Goal: Task Accomplishment & Management: Use online tool/utility

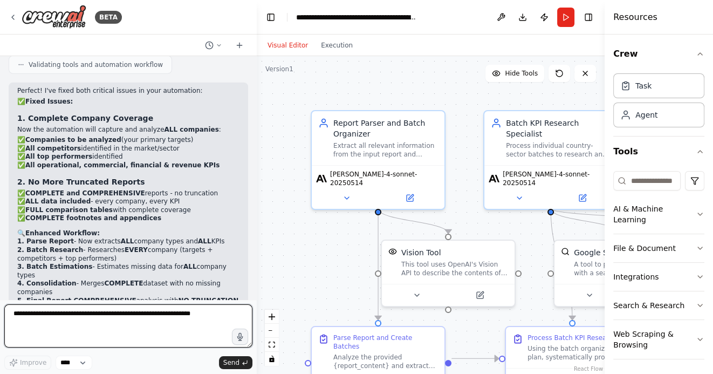
click at [153, 316] on textarea at bounding box center [128, 325] width 248 height 43
type textarea "**********"
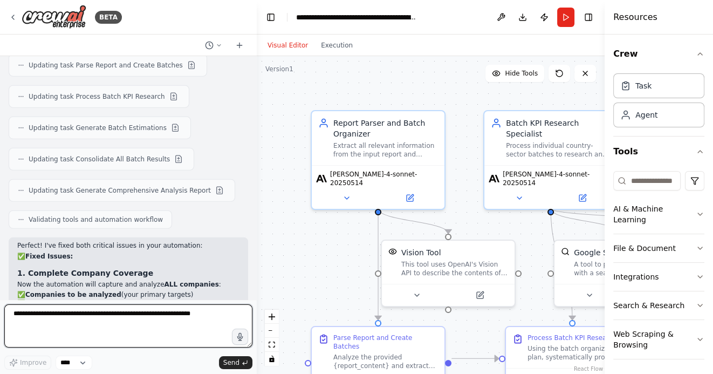
scroll to position [2951, 0]
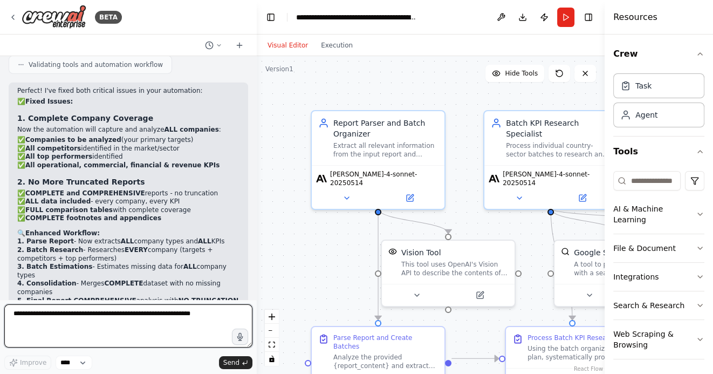
click at [140, 305] on textarea at bounding box center [128, 325] width 248 height 43
click at [151, 314] on textarea at bounding box center [128, 325] width 248 height 43
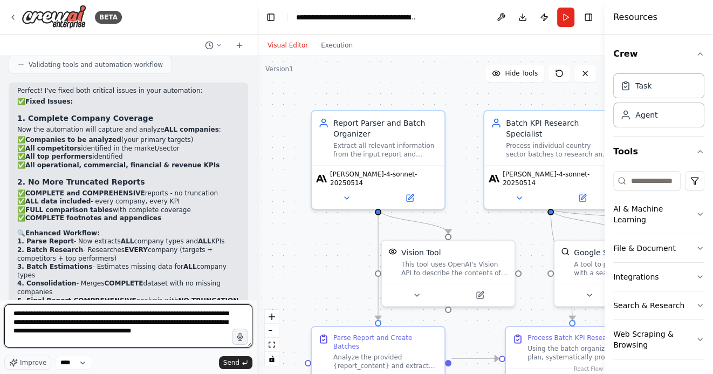
type textarea "**********"
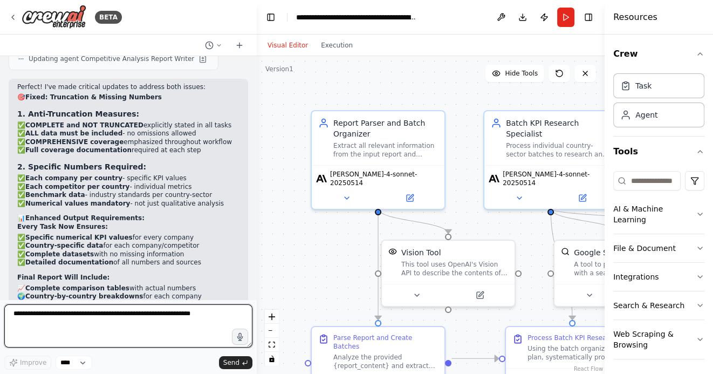
scroll to position [3637, 0]
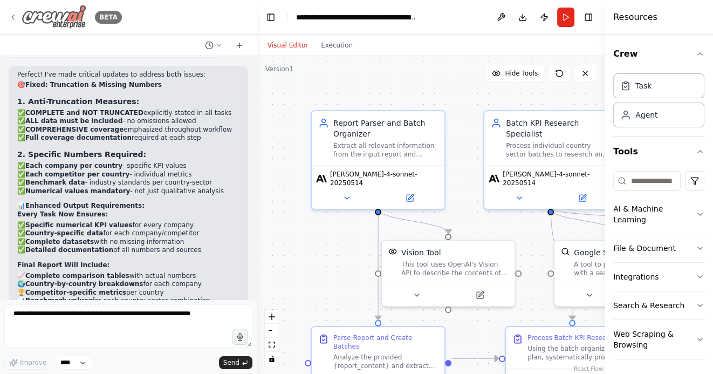
click at [12, 16] on icon at bounding box center [13, 17] width 2 height 4
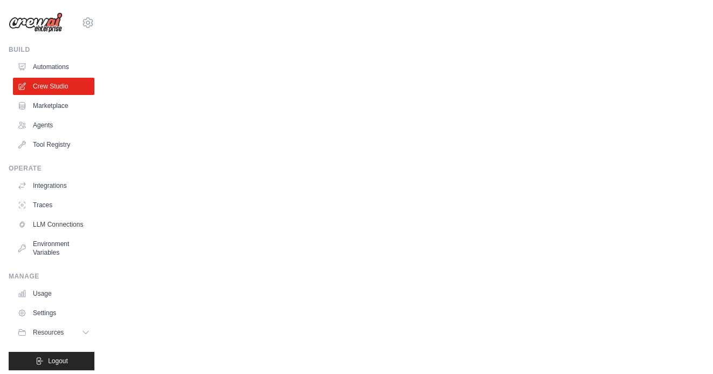
click at [432, 162] on body "juanm.vasquez.suarez@gmail.com Settings Build Automations Crew Studio Resources" at bounding box center [356, 187] width 713 height 374
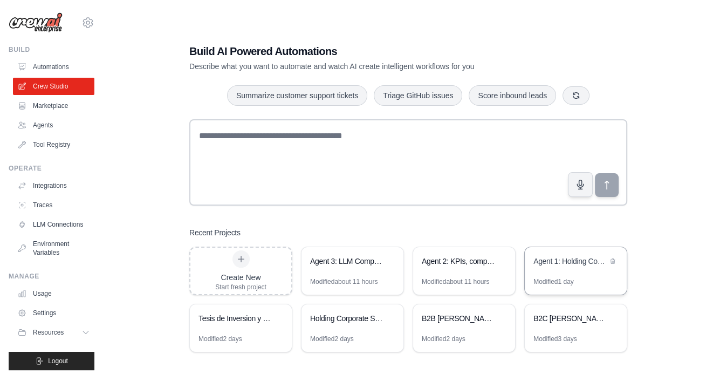
click at [554, 266] on div "Agent 1: Holding Company Structure Analyzer" at bounding box center [570, 261] width 74 height 11
click at [447, 266] on div "Agent 2: KPIs, competitors and top performers analysis" at bounding box center [459, 262] width 74 height 13
click at [367, 265] on div "Agent 3: LLM Competitive Intelligence Automation" at bounding box center [347, 261] width 74 height 11
click at [501, 261] on icon at bounding box center [501, 260] width 4 height 5
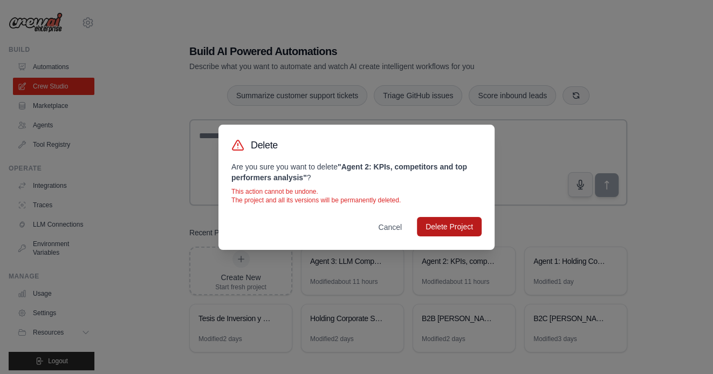
click at [456, 229] on button "Delete Project" at bounding box center [449, 226] width 65 height 19
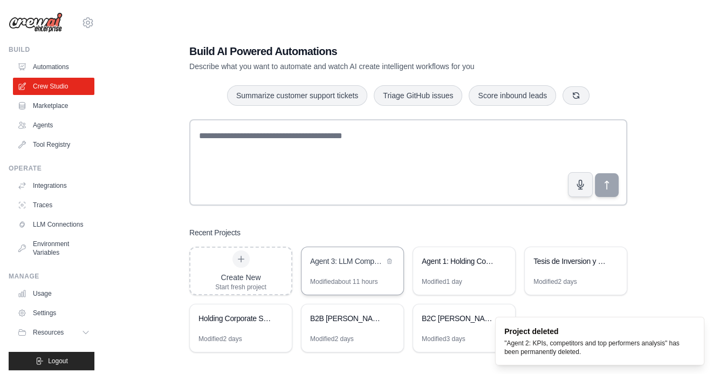
click at [346, 258] on div "Agent 3: LLM Competitive Intelligence Automation" at bounding box center [347, 261] width 74 height 11
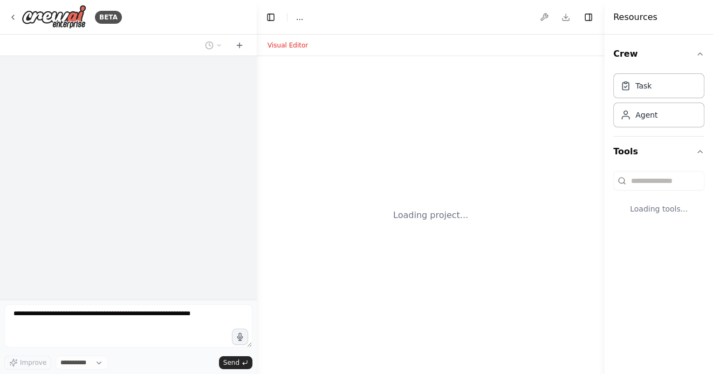
select select "****"
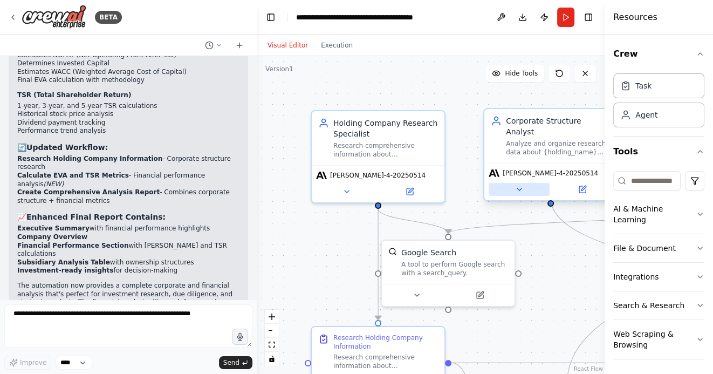
scroll to position [1601, 0]
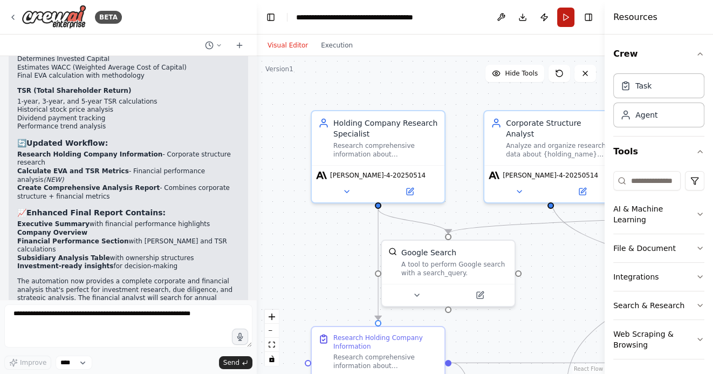
click at [568, 18] on button "Run" at bounding box center [565, 17] width 17 height 19
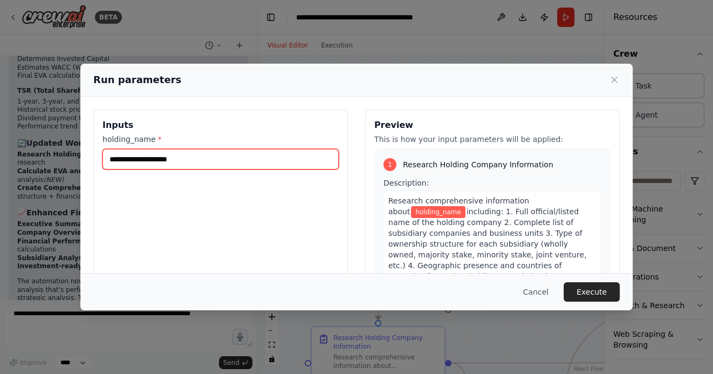
click at [196, 164] on input "holding_name *" at bounding box center [220, 159] width 236 height 20
type input "********"
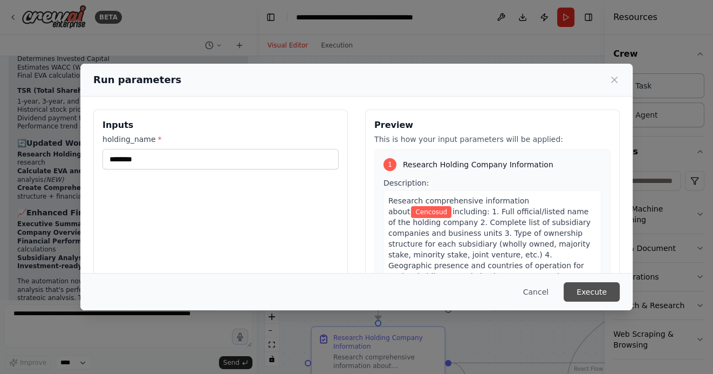
click at [601, 294] on button "Execute" at bounding box center [591, 291] width 56 height 19
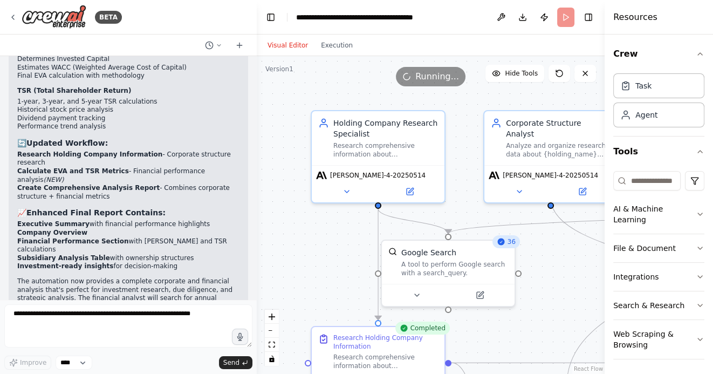
drag, startPoint x: 335, startPoint y: 264, endPoint x: 259, endPoint y: 202, distance: 97.3
click at [260, 202] on div ".deletable-edge-delete-btn { width: 20px; height: 20px; border: 0px solid #ffff…" at bounding box center [431, 215] width 348 height 318
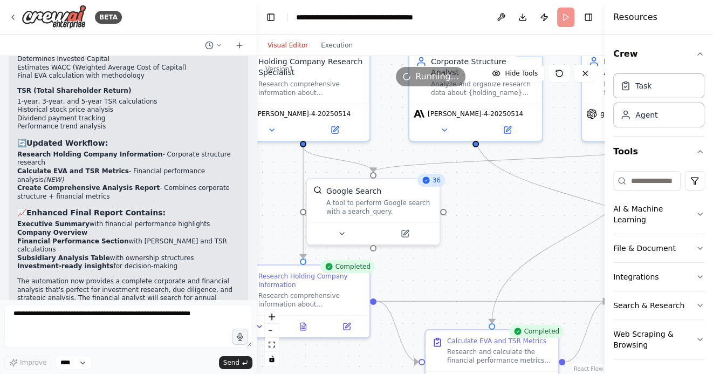
drag, startPoint x: 483, startPoint y: 249, endPoint x: 354, endPoint y: 221, distance: 131.3
click at [355, 221] on div ".deletable-edge-delete-btn { width: 20px; height: 20px; border: 0px solid #ffff…" at bounding box center [431, 215] width 348 height 318
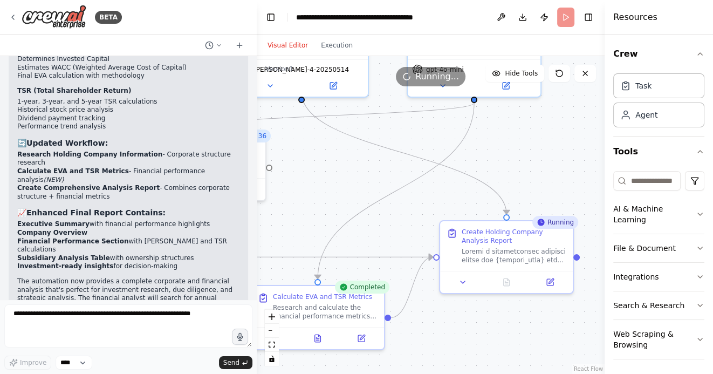
drag, startPoint x: 536, startPoint y: 177, endPoint x: 451, endPoint y: 157, distance: 87.5
click at [454, 156] on div ".deletable-edge-delete-btn { width: 20px; height: 20px; border: 0px solid #ffff…" at bounding box center [431, 215] width 348 height 318
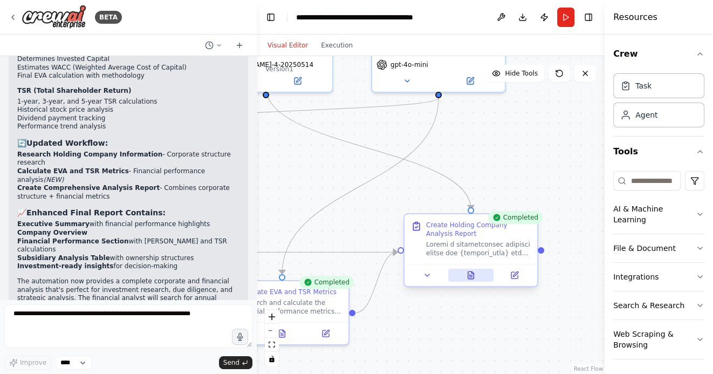
click at [471, 275] on icon at bounding box center [470, 275] width 3 height 0
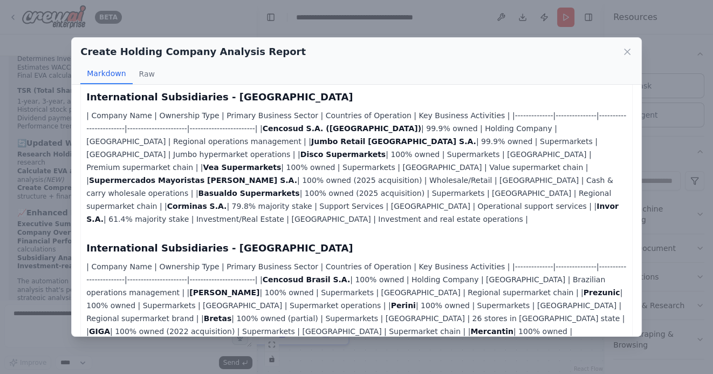
scroll to position [1452, 0]
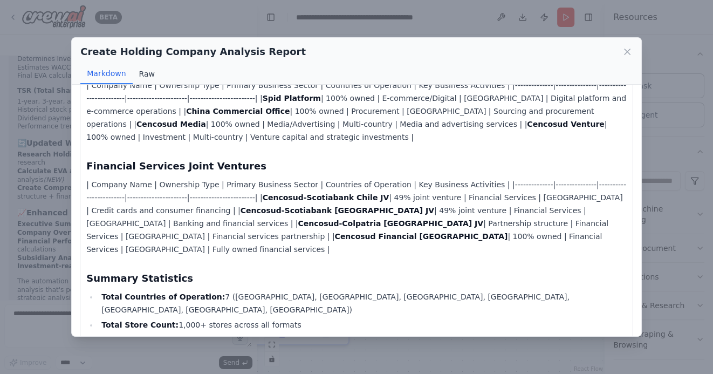
click at [148, 70] on button "Raw" at bounding box center [147, 74] width 29 height 20
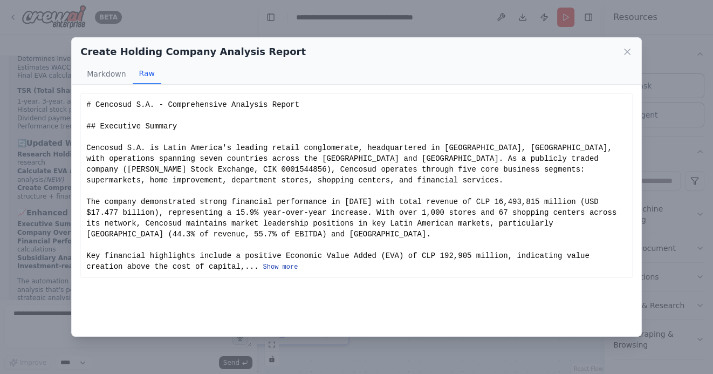
click at [279, 269] on button "Show more" at bounding box center [280, 267] width 35 height 9
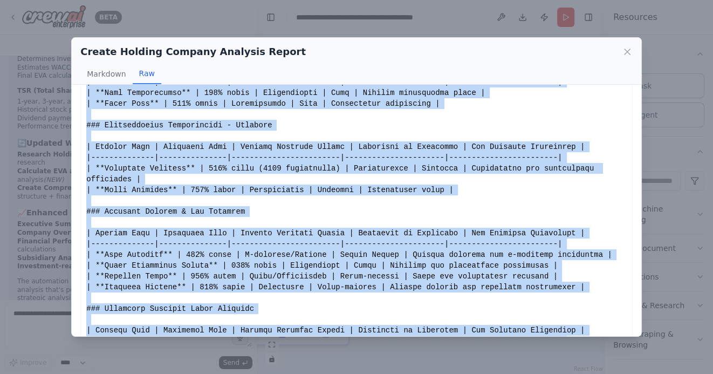
scroll to position [1395, 0]
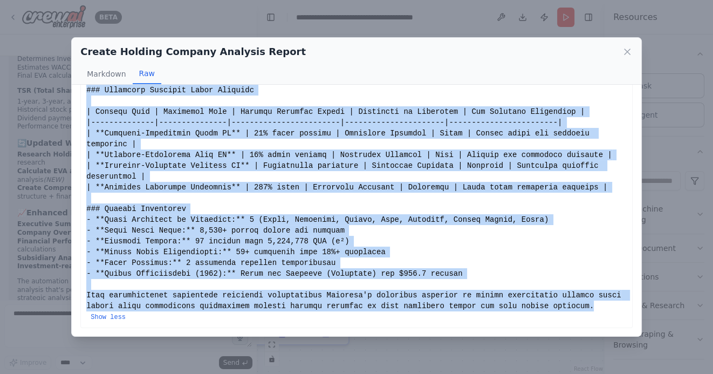
drag, startPoint x: 86, startPoint y: 104, endPoint x: 85, endPoint y: 316, distance: 212.4
copy div "# Cencosud S.A. - Comprehensive Analysis Report ## Executive Summary Cencosud S…"
click at [628, 53] on icon at bounding box center [626, 51] width 5 height 5
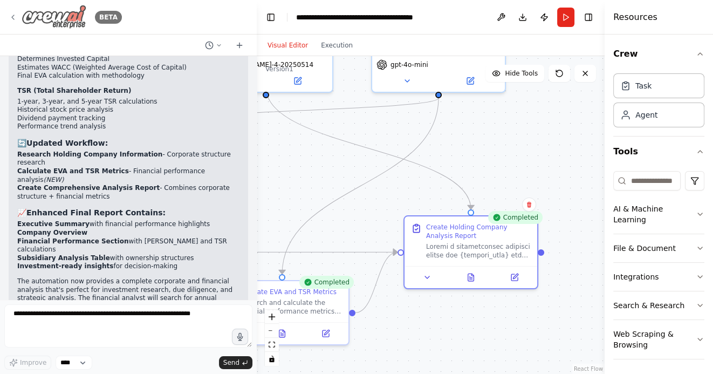
click at [12, 15] on icon at bounding box center [13, 17] width 9 height 9
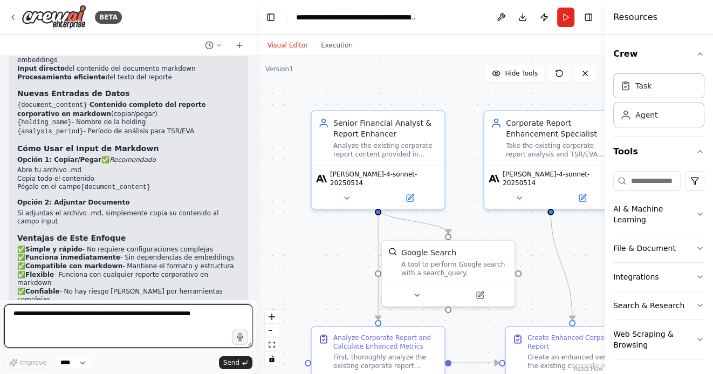
scroll to position [4230, 0]
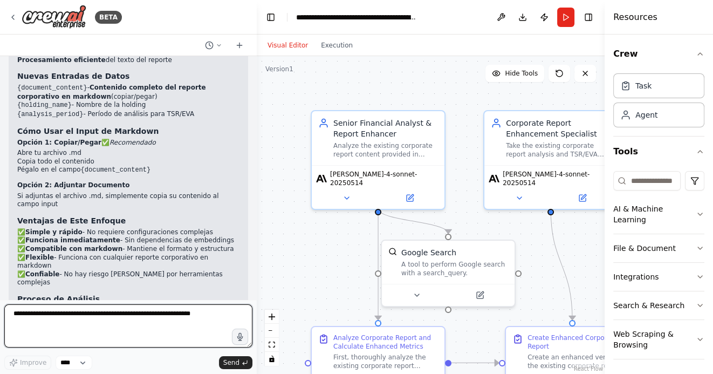
click at [96, 313] on textarea at bounding box center [128, 325] width 248 height 43
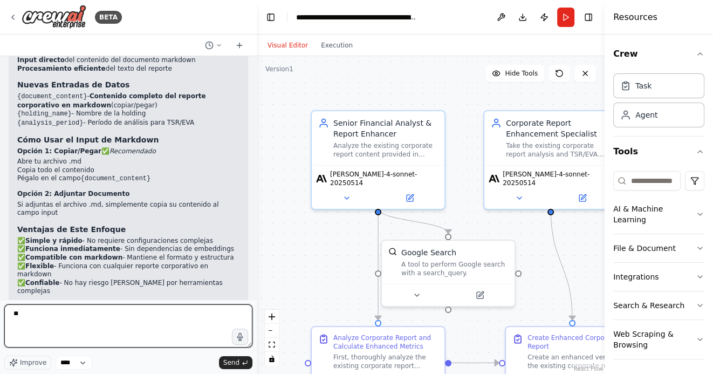
type textarea "*"
type textarea "**********"
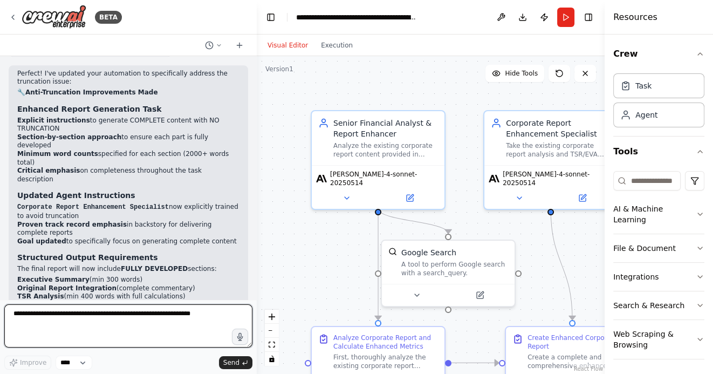
scroll to position [4828, 0]
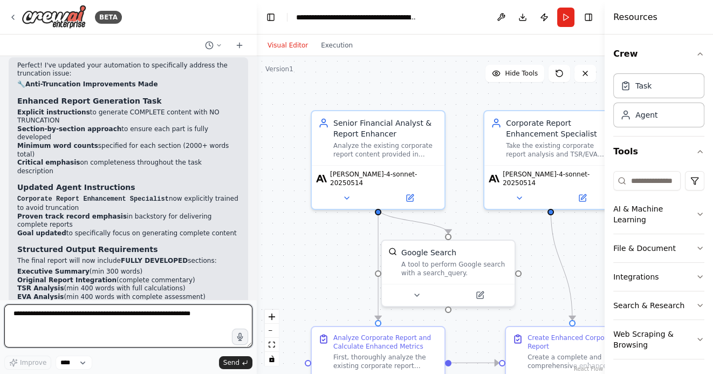
click at [135, 319] on textarea at bounding box center [128, 325] width 248 height 43
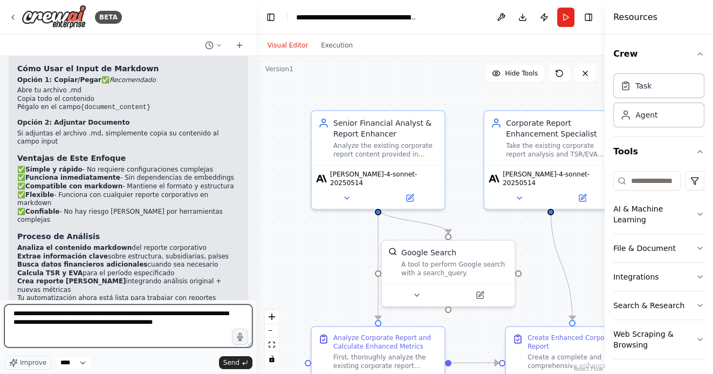
scroll to position [4844, 0]
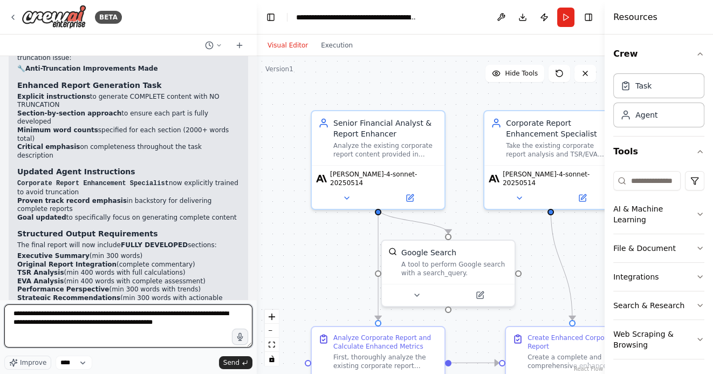
type textarea "**********"
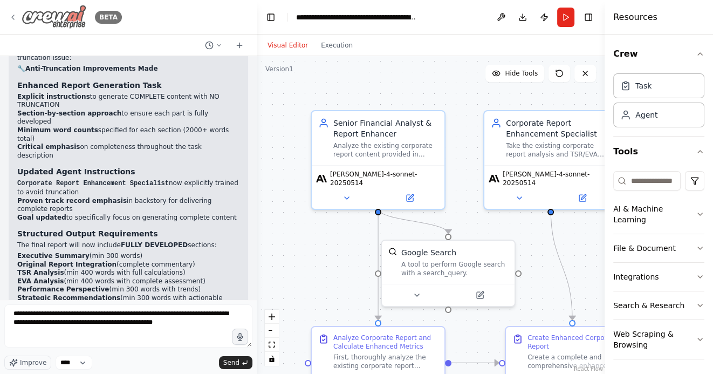
click at [12, 16] on icon at bounding box center [13, 17] width 9 height 9
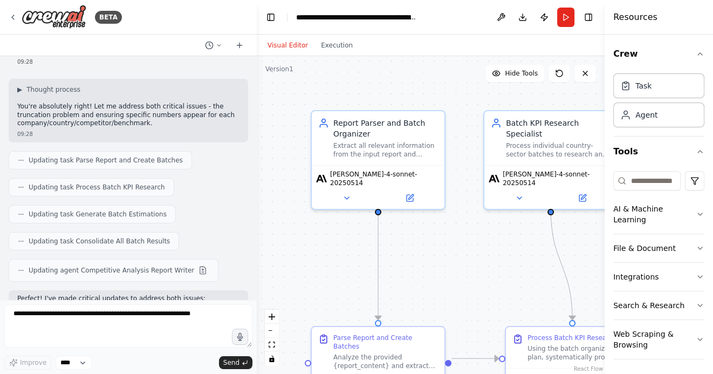
scroll to position [3565, 0]
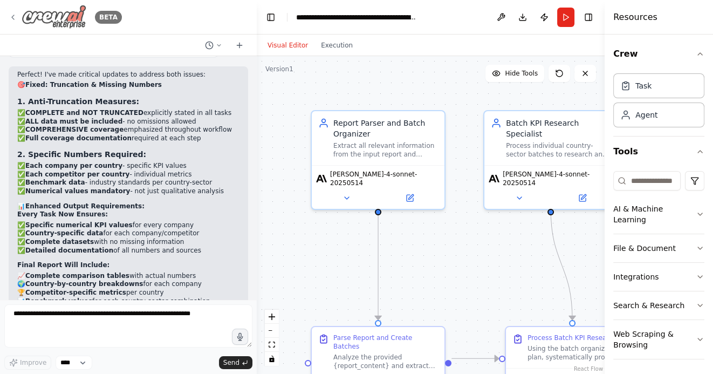
click at [13, 19] on icon at bounding box center [13, 17] width 9 height 9
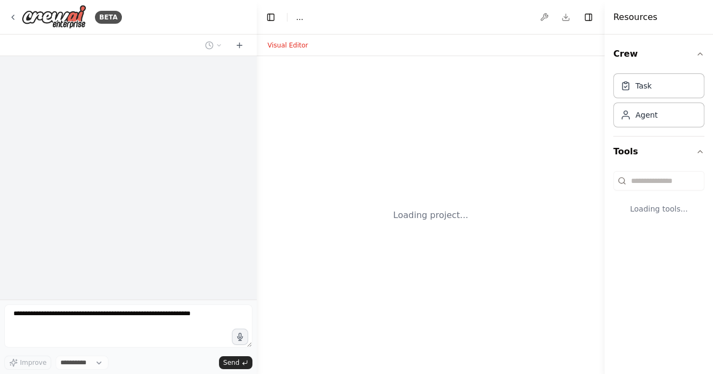
select select "****"
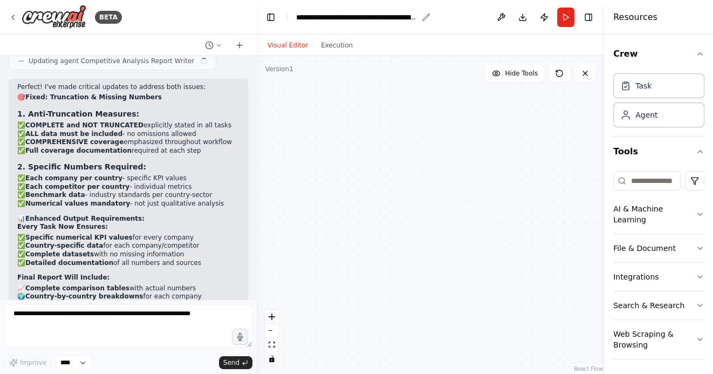
click at [321, 17] on div "**********" at bounding box center [356, 17] width 121 height 11
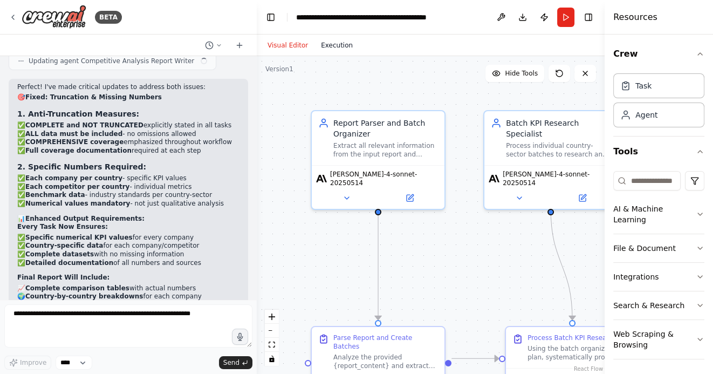
scroll to position [3565, 0]
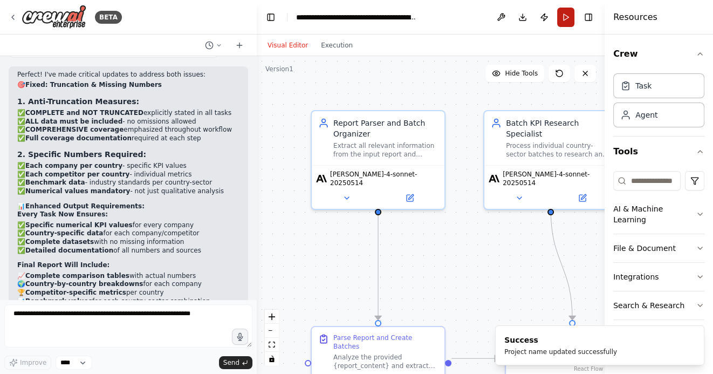
click at [566, 19] on button "Run" at bounding box center [565, 17] width 17 height 19
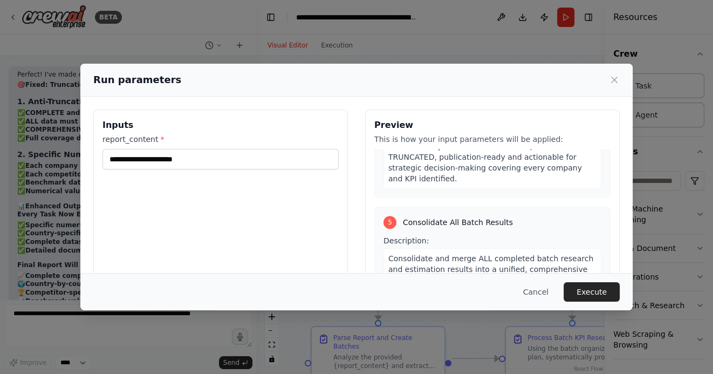
scroll to position [1405, 0]
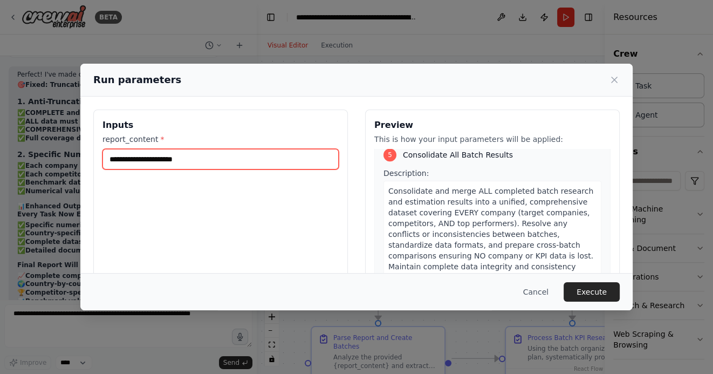
click at [166, 156] on input "report_content *" at bounding box center [220, 159] width 236 height 20
paste input "**********"
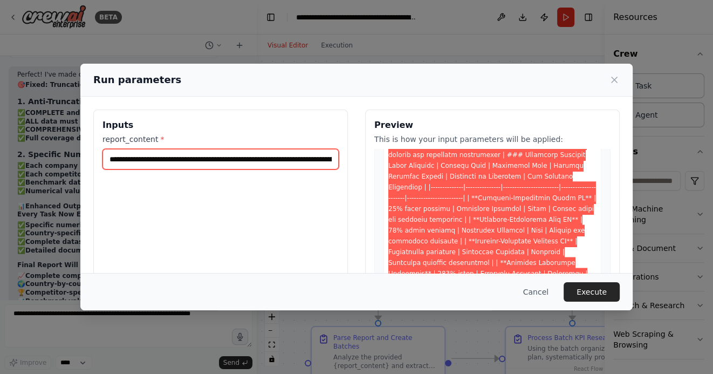
scroll to position [2968, 0]
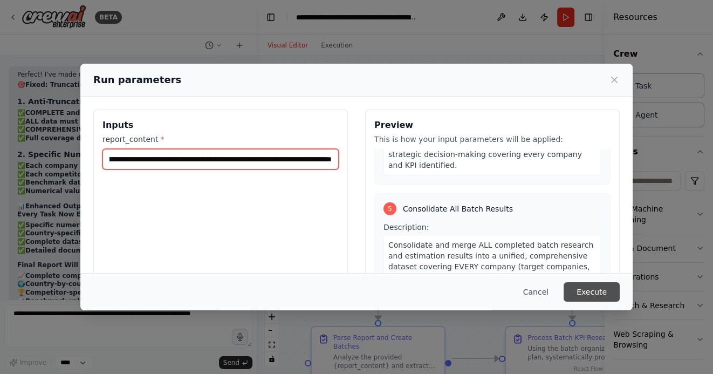
type input "**********"
click at [594, 292] on button "Execute" at bounding box center [591, 291] width 56 height 19
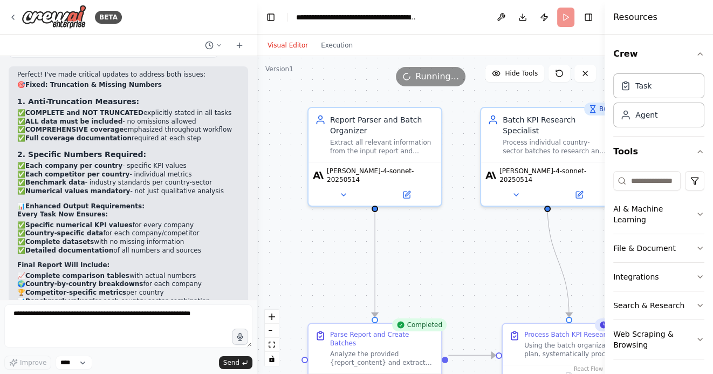
drag, startPoint x: 452, startPoint y: 265, endPoint x: 415, endPoint y: 191, distance: 82.9
click at [415, 192] on div ".deletable-edge-delete-btn { width: 20px; height: 20px; border: 0px solid #ffff…" at bounding box center [431, 215] width 348 height 318
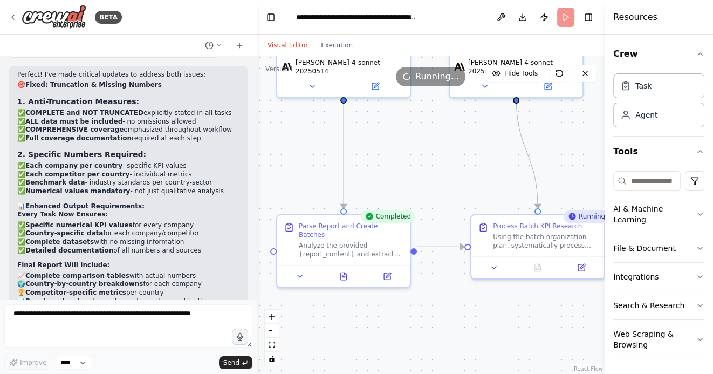
drag, startPoint x: 425, startPoint y: 322, endPoint x: 432, endPoint y: 275, distance: 48.0
click at [432, 275] on div ".deletable-edge-delete-btn { width: 20px; height: 20px; border: 0px solid #ffff…" at bounding box center [431, 215] width 348 height 318
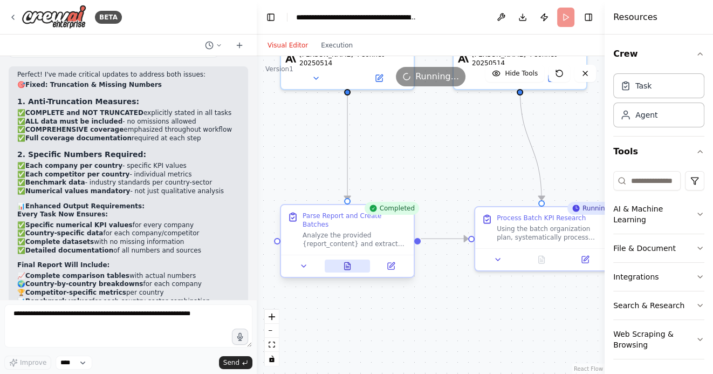
click at [345, 262] on icon at bounding box center [348, 265] width 6 height 7
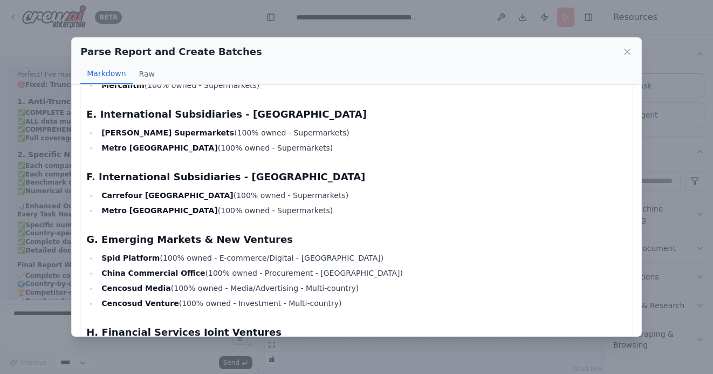
scroll to position [521, 0]
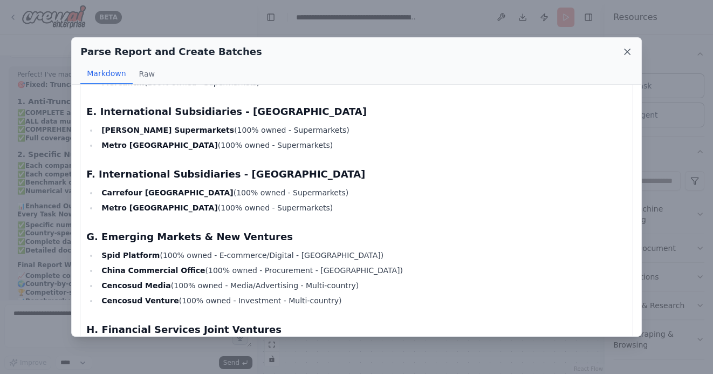
click at [625, 50] on icon at bounding box center [626, 51] width 5 height 5
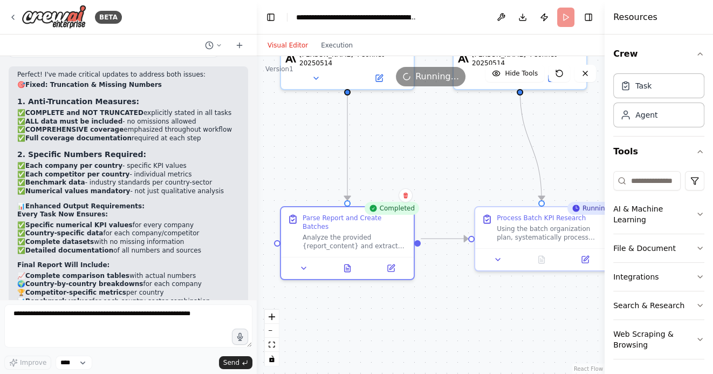
drag, startPoint x: 436, startPoint y: 162, endPoint x: 340, endPoint y: 142, distance: 97.4
click at [341, 142] on div ".deletable-edge-delete-btn { width: 20px; height: 20px; border: 0px solid #ffff…" at bounding box center [431, 215] width 348 height 318
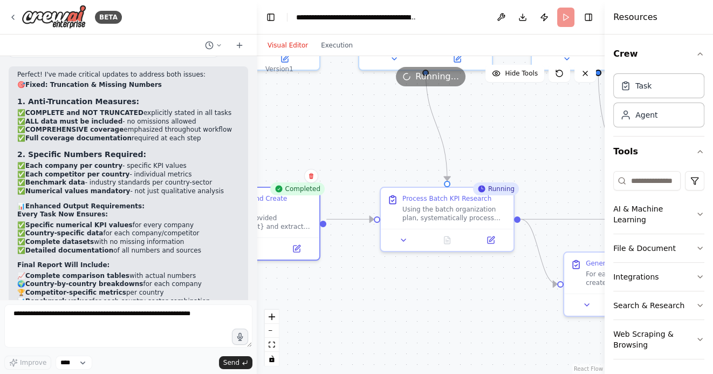
drag, startPoint x: 528, startPoint y: 140, endPoint x: 424, endPoint y: 132, distance: 103.8
click at [425, 132] on div ".deletable-edge-delete-btn { width: 20px; height: 20px; border: 0px solid #ffff…" at bounding box center [431, 215] width 348 height 318
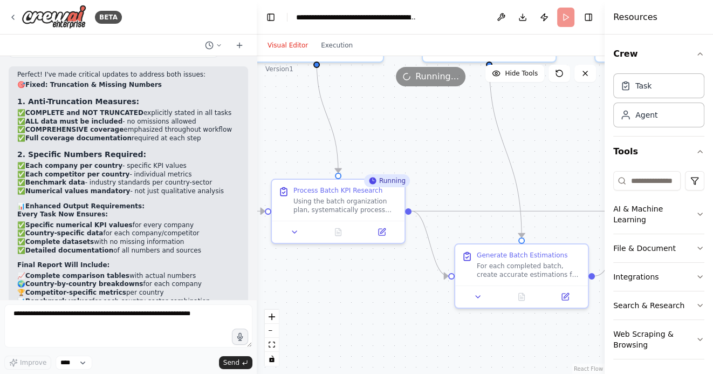
drag, startPoint x: 552, startPoint y: 150, endPoint x: 498, endPoint y: 150, distance: 53.4
click at [501, 150] on div ".deletable-edge-delete-btn { width: 20px; height: 20px; border: 0px solid #ffff…" at bounding box center [431, 215] width 348 height 318
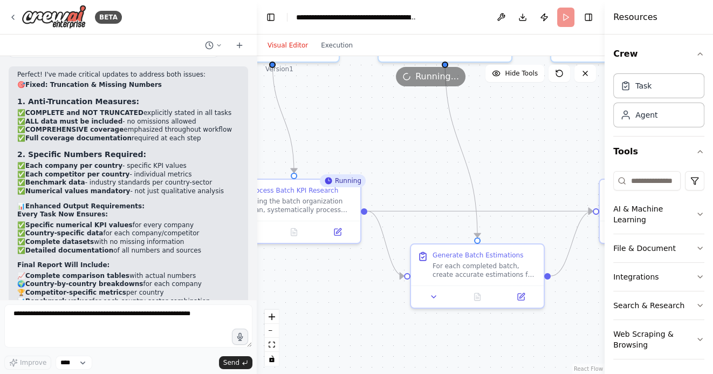
drag, startPoint x: 521, startPoint y: 156, endPoint x: 436, endPoint y: 137, distance: 86.6
click at [437, 137] on div ".deletable-edge-delete-btn { width: 20px; height: 20px; border: 0px solid #ffff…" at bounding box center [431, 215] width 348 height 318
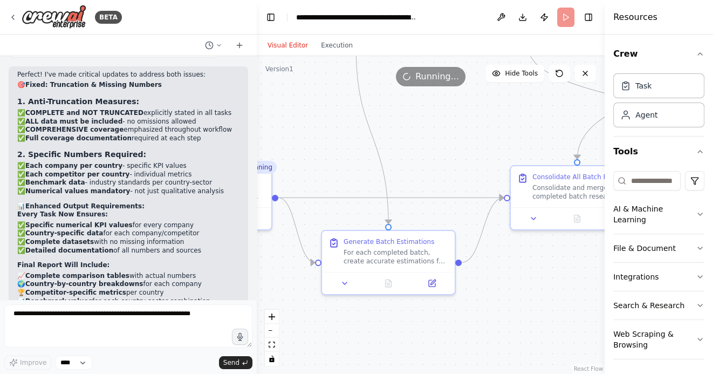
drag, startPoint x: 479, startPoint y: 120, endPoint x: 440, endPoint y: 167, distance: 60.9
click at [440, 167] on div ".deletable-edge-delete-btn { width: 20px; height: 20px; border: 0px solid #ffff…" at bounding box center [431, 215] width 348 height 318
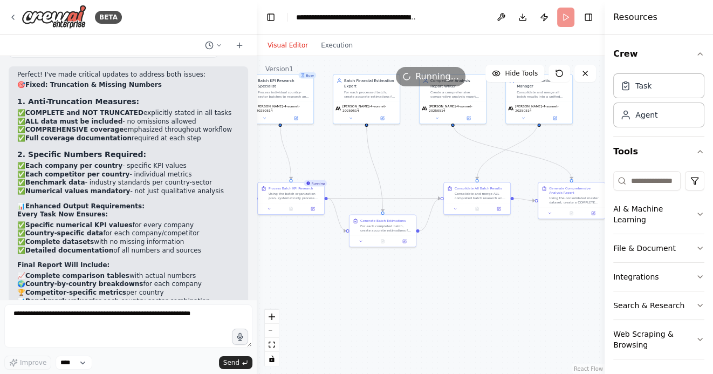
drag, startPoint x: 454, startPoint y: 157, endPoint x: 426, endPoint y: 157, distance: 28.0
click at [426, 157] on div ".deletable-edge-delete-btn { width: 20px; height: 20px; border: 0px solid #ffff…" at bounding box center [431, 215] width 348 height 318
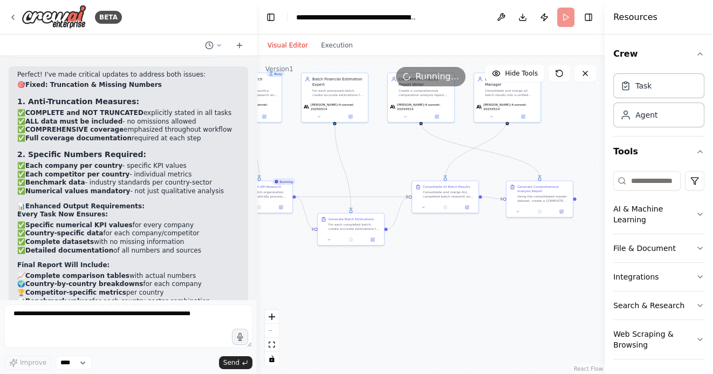
drag, startPoint x: 495, startPoint y: 296, endPoint x: 391, endPoint y: 287, distance: 104.4
click at [393, 287] on div ".deletable-edge-delete-btn { width: 20px; height: 20px; border: 0px solid #ffff…" at bounding box center [431, 215] width 348 height 318
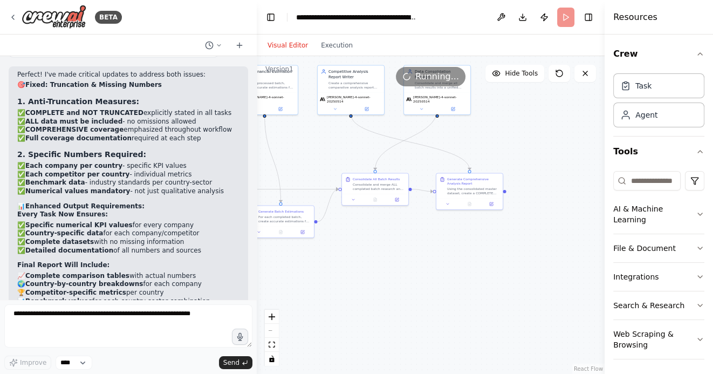
drag, startPoint x: 362, startPoint y: 292, endPoint x: 476, endPoint y: 287, distance: 114.4
click at [483, 288] on div ".deletable-edge-delete-btn { width: 20px; height: 20px; border: 0px solid #ffff…" at bounding box center [431, 215] width 348 height 318
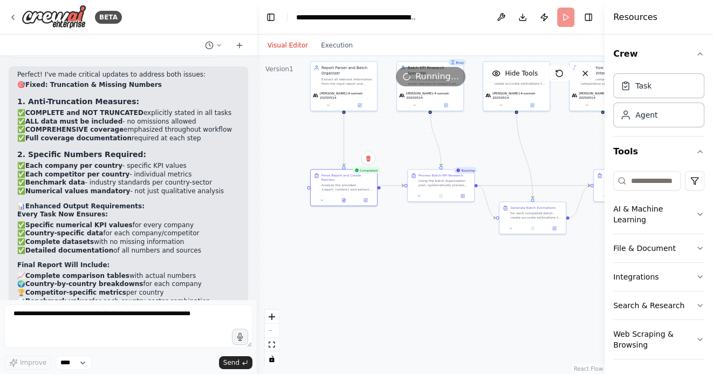
drag, startPoint x: 390, startPoint y: 286, endPoint x: 526, endPoint y: 285, distance: 135.9
click at [527, 286] on div ".deletable-edge-delete-btn { width: 20px; height: 20px; border: 0px solid #ffff…" at bounding box center [431, 215] width 348 height 318
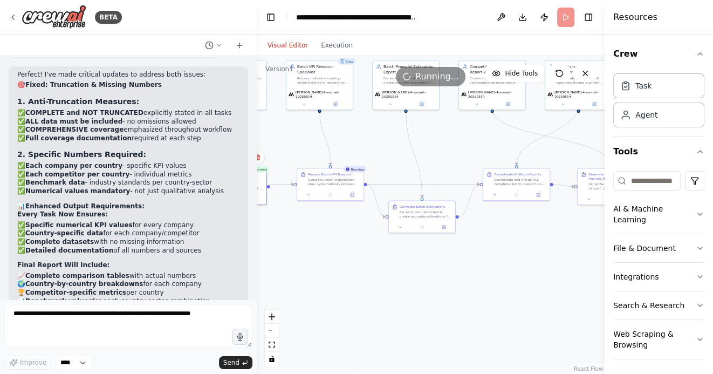
drag, startPoint x: 460, startPoint y: 299, endPoint x: 335, endPoint y: 298, distance: 124.5
click at [335, 298] on div ".deletable-edge-delete-btn { width: 20px; height: 20px; border: 0px solid #ffff…" at bounding box center [431, 215] width 348 height 318
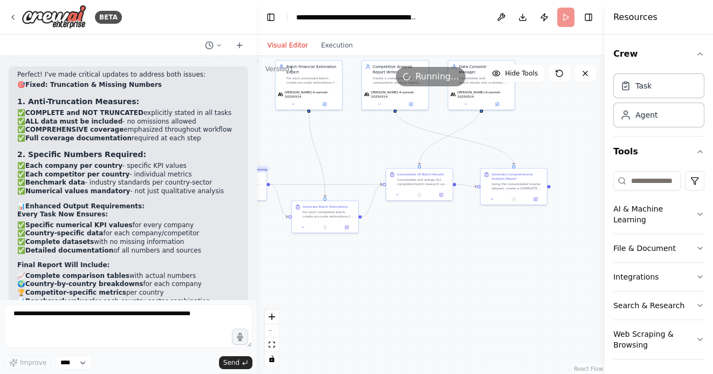
drag, startPoint x: 501, startPoint y: 300, endPoint x: 402, endPoint y: 301, distance: 99.2
click at [402, 301] on div ".deletable-edge-delete-btn { width: 20px; height: 20px; border: 0px solid #ffff…" at bounding box center [431, 215] width 348 height 318
drag, startPoint x: 357, startPoint y: 301, endPoint x: 456, endPoint y: 301, distance: 98.1
click at [454, 301] on div ".deletable-edge-delete-btn { width: 20px; height: 20px; border: 0px solid #ffff…" at bounding box center [431, 215] width 348 height 318
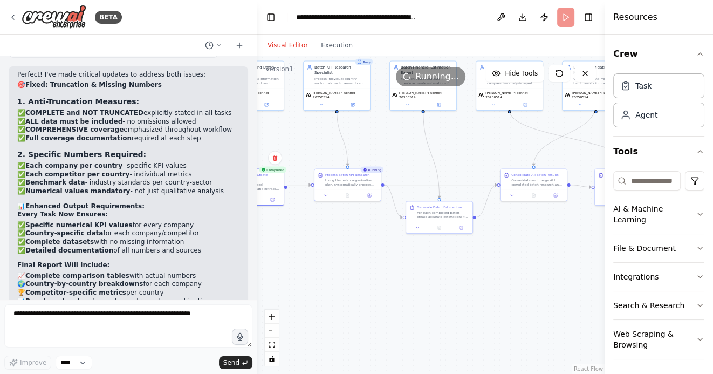
drag, startPoint x: 378, startPoint y: 301, endPoint x: 456, endPoint y: 301, distance: 78.2
click at [458, 301] on div ".deletable-edge-delete-btn { width: 20px; height: 20px; border: 0px solid #ffff…" at bounding box center [431, 215] width 348 height 318
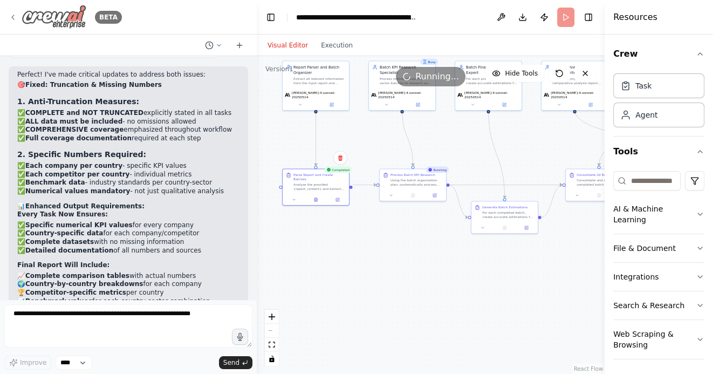
click at [15, 13] on icon at bounding box center [13, 17] width 9 height 9
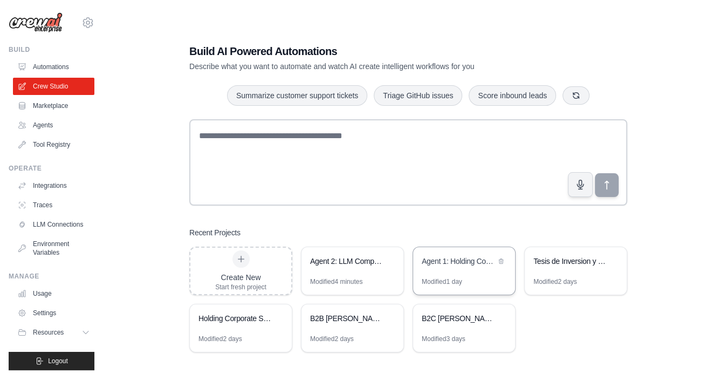
click at [453, 265] on div "Agent 1: Holding Company Structure Analyzer" at bounding box center [459, 261] width 74 height 11
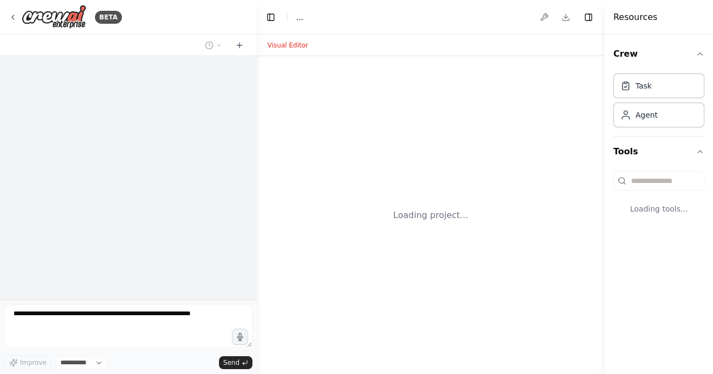
select select "****"
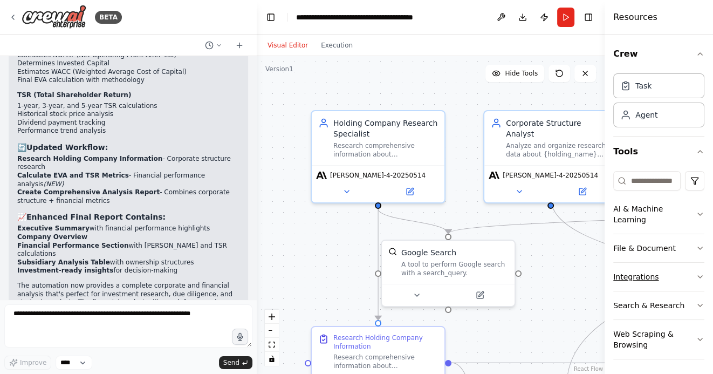
scroll to position [1601, 0]
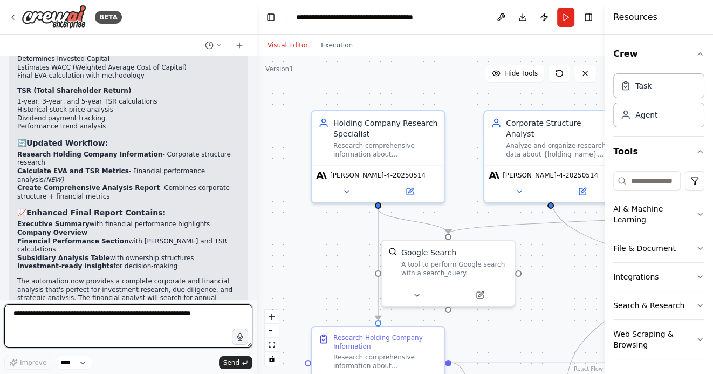
click at [154, 316] on textarea at bounding box center [128, 325] width 248 height 43
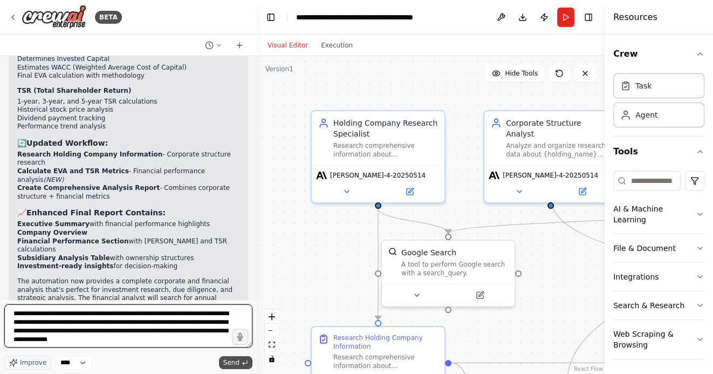
type textarea "**********"
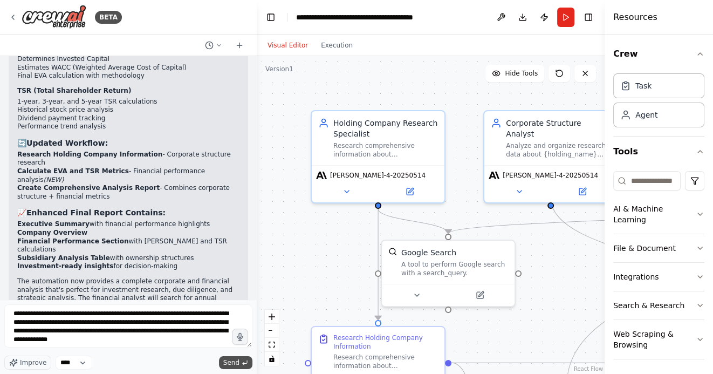
click at [235, 361] on span "Send" at bounding box center [231, 362] width 16 height 9
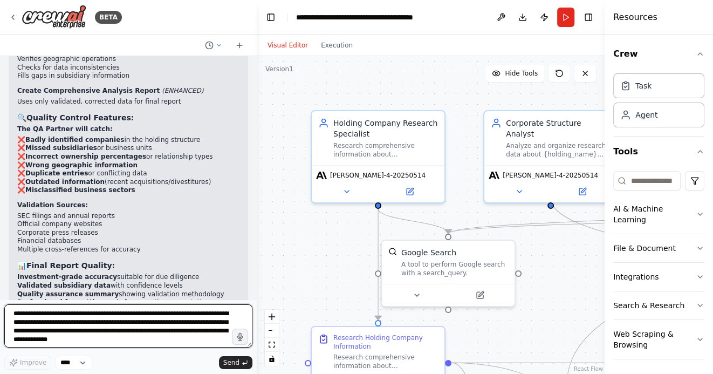
scroll to position [2488, 0]
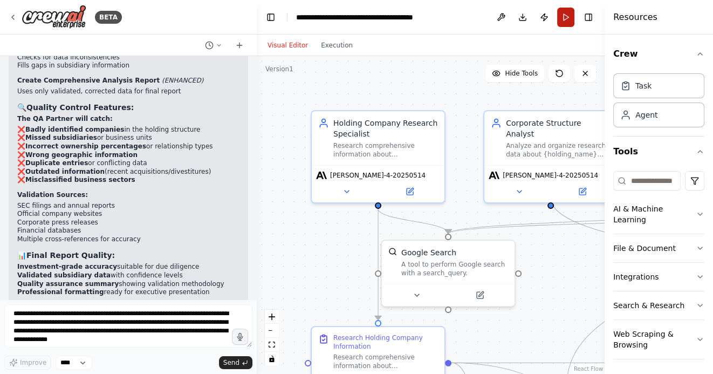
click at [562, 18] on button "Run" at bounding box center [565, 17] width 17 height 19
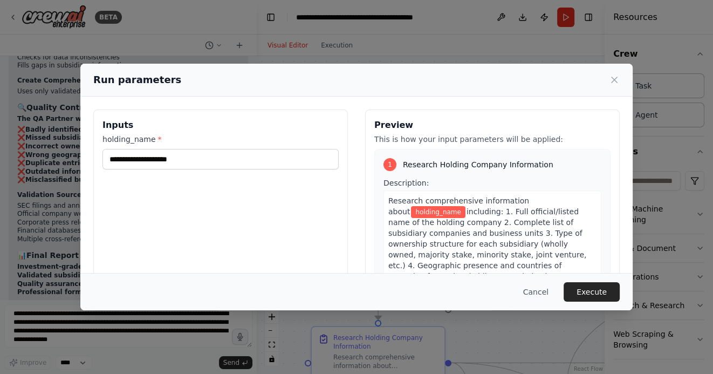
click at [542, 291] on button "Cancel" at bounding box center [535, 291] width 43 height 19
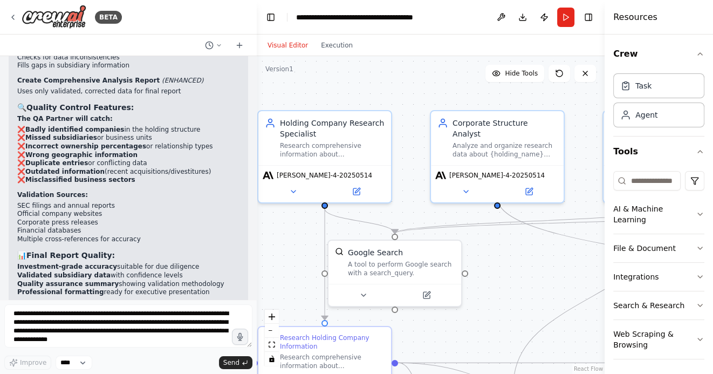
drag, startPoint x: 433, startPoint y: 85, endPoint x: 295, endPoint y: 85, distance: 138.0
click at [295, 85] on div ".deletable-edge-delete-btn { width: 20px; height: 20px; border: 0px solid #ffff…" at bounding box center [431, 215] width 348 height 318
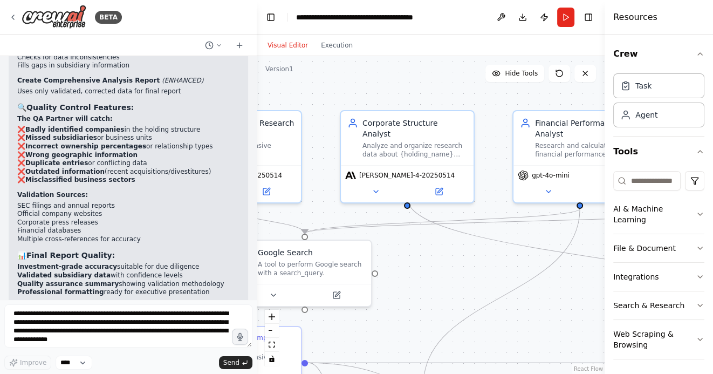
drag, startPoint x: 465, startPoint y: 268, endPoint x: 337, endPoint y: 264, distance: 127.3
click at [338, 264] on div ".deletable-edge-delete-btn { width: 20px; height: 20px; border: 0px solid #ffff…" at bounding box center [431, 215] width 348 height 318
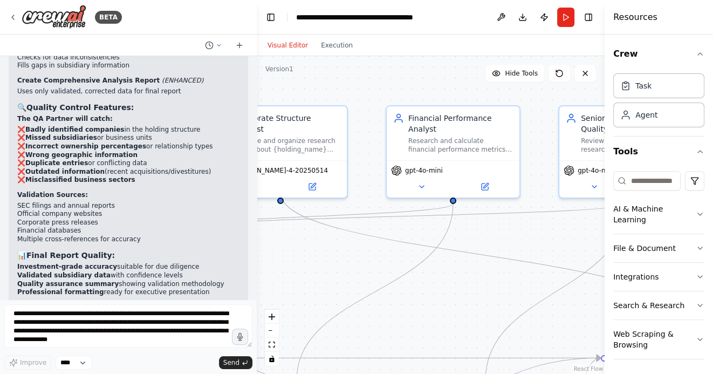
drag, startPoint x: 453, startPoint y: 305, endPoint x: 349, endPoint y: 303, distance: 103.5
click at [350, 303] on div ".deletable-edge-delete-btn { width: 20px; height: 20px; border: 0px solid #ffff…" at bounding box center [431, 215] width 348 height 318
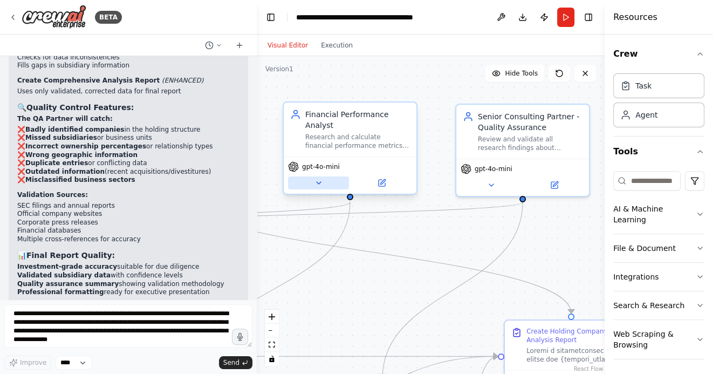
click at [318, 179] on icon at bounding box center [318, 182] width 9 height 9
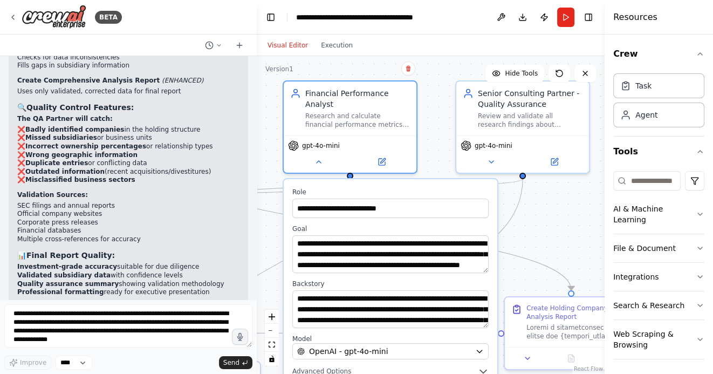
drag, startPoint x: 536, startPoint y: 251, endPoint x: 535, endPoint y: 184, distance: 66.9
click at [536, 180] on div ".deletable-edge-delete-btn { width: 20px; height: 20px; border: 0px solid #ffff…" at bounding box center [431, 215] width 348 height 318
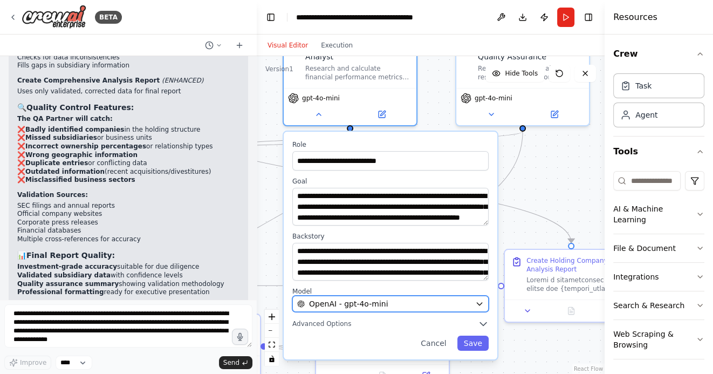
click at [481, 301] on icon "button" at bounding box center [479, 303] width 9 height 9
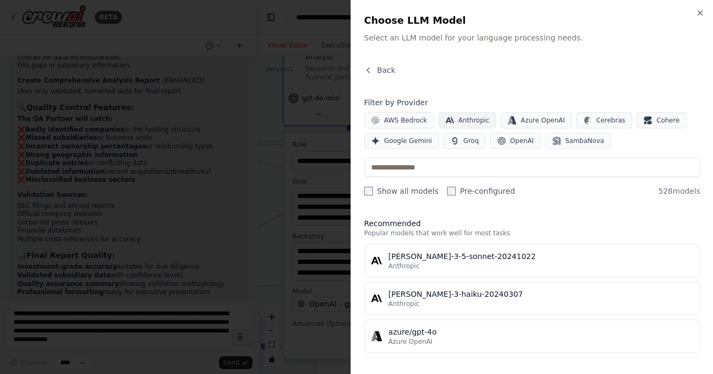
click at [468, 118] on span "Anthropic" at bounding box center [473, 120] width 31 height 9
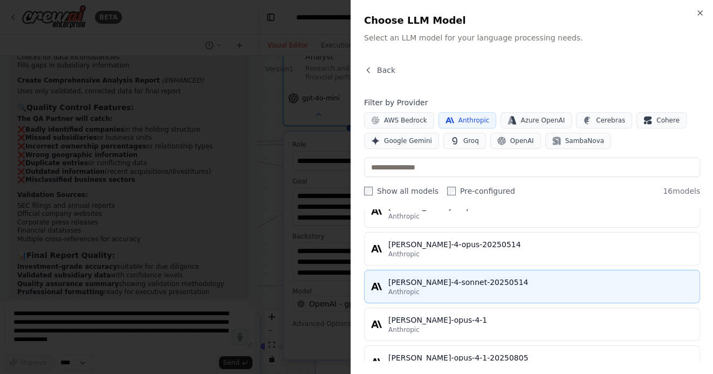
click at [490, 283] on div "[PERSON_NAME]-4-sonnet-20250514" at bounding box center [540, 282] width 305 height 11
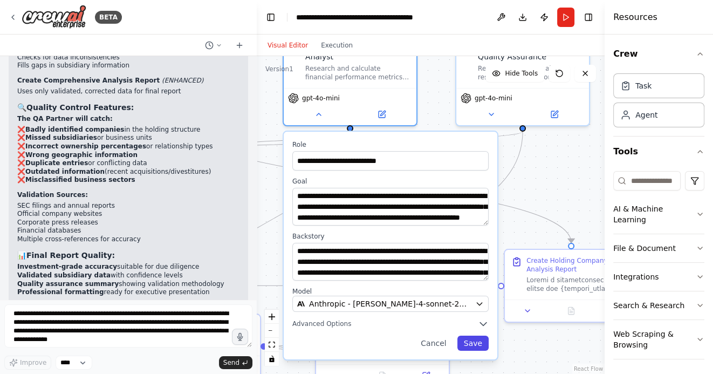
click at [473, 342] on button "Save" at bounding box center [472, 342] width 31 height 15
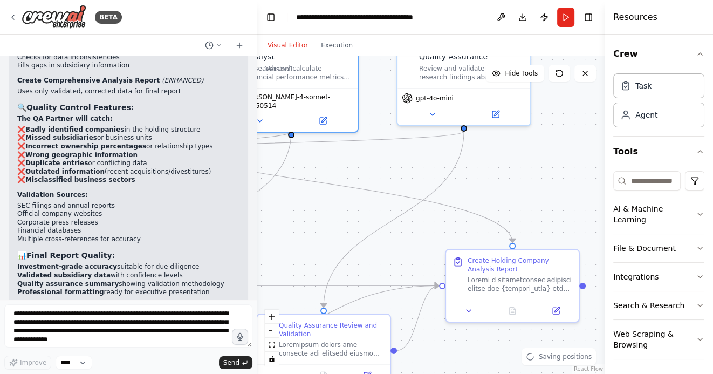
drag, startPoint x: 562, startPoint y: 178, endPoint x: 497, endPoint y: 178, distance: 65.2
click at [497, 178] on div ".deletable-edge-delete-btn { width: 20px; height: 20px; border: 0px solid #ffff…" at bounding box center [431, 215] width 348 height 318
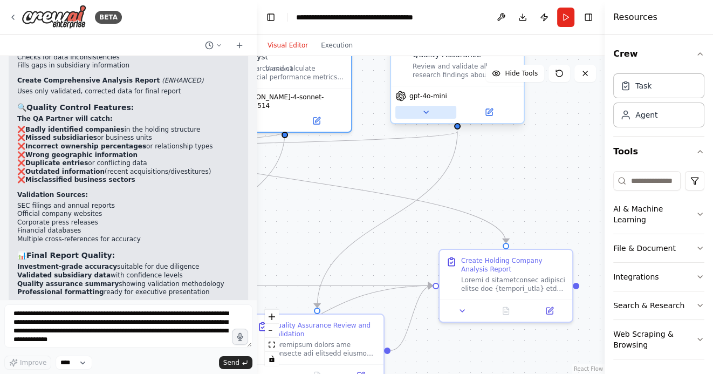
click at [422, 112] on icon at bounding box center [426, 112] width 9 height 9
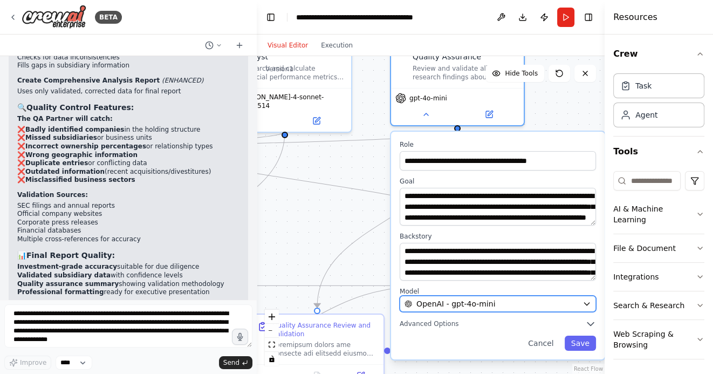
click at [586, 302] on icon "button" at bounding box center [586, 303] width 5 height 3
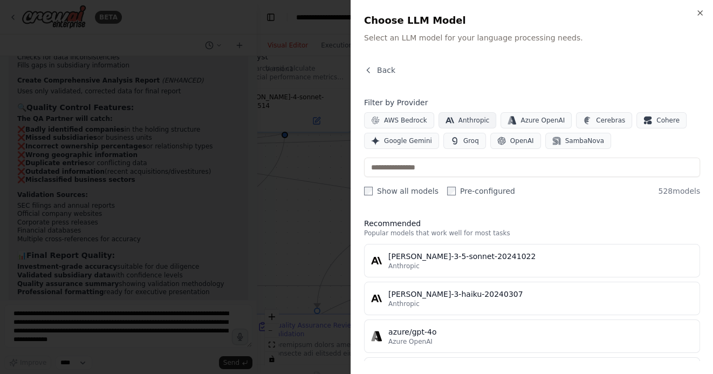
click at [457, 115] on button "Anthropic" at bounding box center [467, 120] width 58 height 16
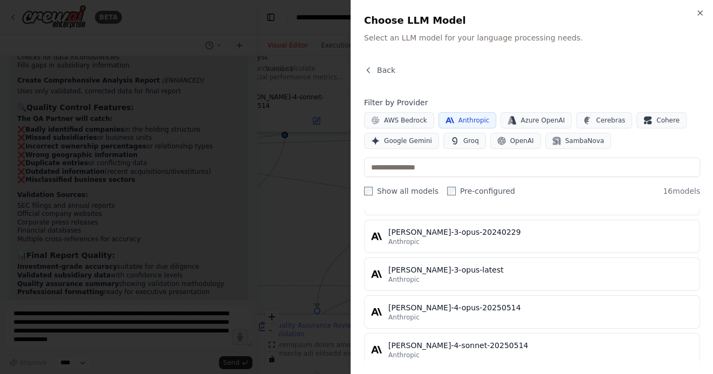
scroll to position [376, 0]
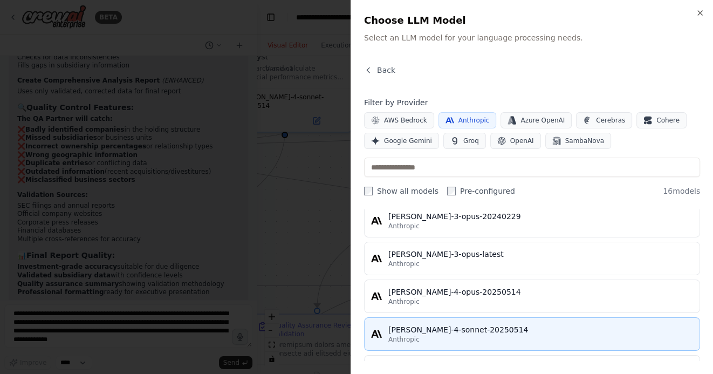
click at [444, 324] on div "[PERSON_NAME]-4-sonnet-20250514" at bounding box center [540, 329] width 305 height 11
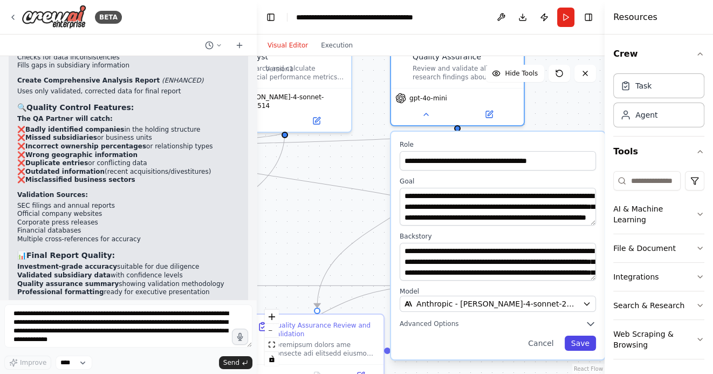
click at [581, 341] on button "Save" at bounding box center [579, 342] width 31 height 15
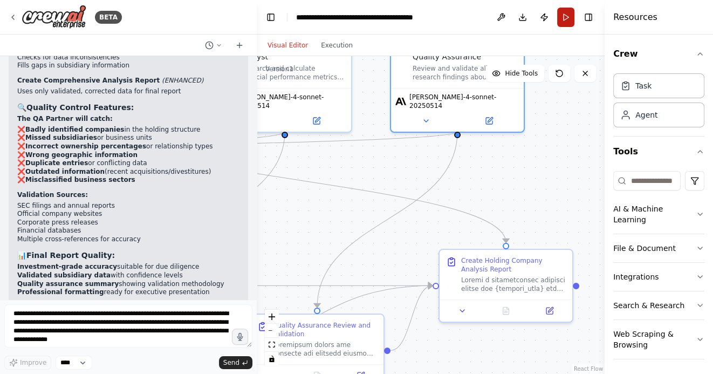
click at [557, 16] on button "Run" at bounding box center [565, 17] width 17 height 19
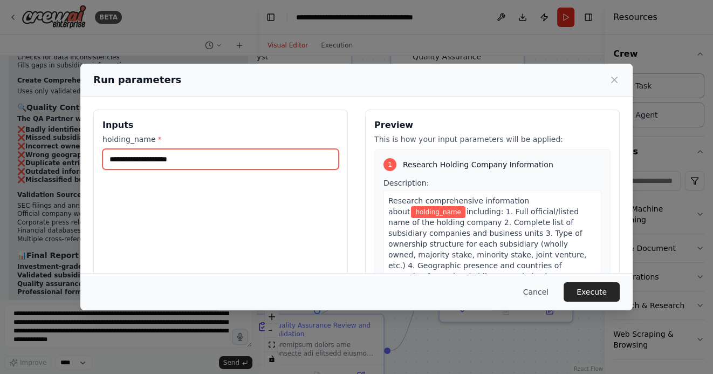
click at [158, 165] on input "holding_name *" at bounding box center [220, 159] width 236 height 20
type input "********"
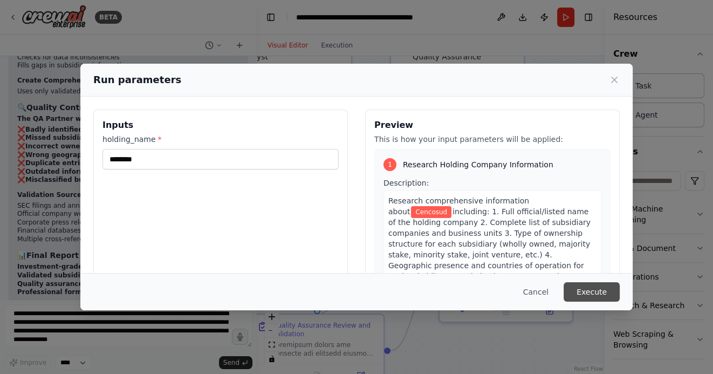
click at [600, 296] on button "Execute" at bounding box center [591, 291] width 56 height 19
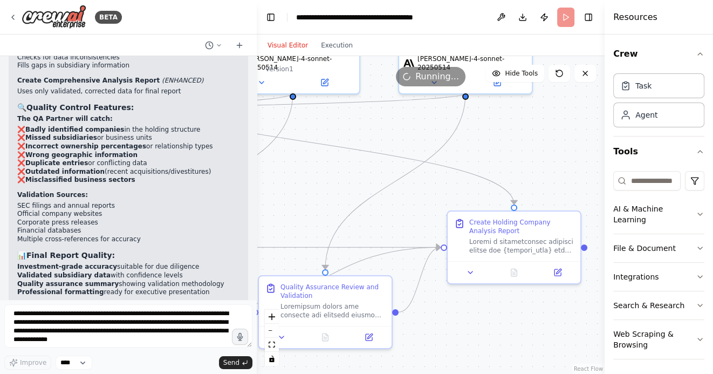
drag, startPoint x: 534, startPoint y: 190, endPoint x: 543, endPoint y: 149, distance: 42.1
click at [543, 149] on div ".deletable-edge-delete-btn { width: 20px; height: 20px; border: 0px solid #ffff…" at bounding box center [431, 215] width 348 height 318
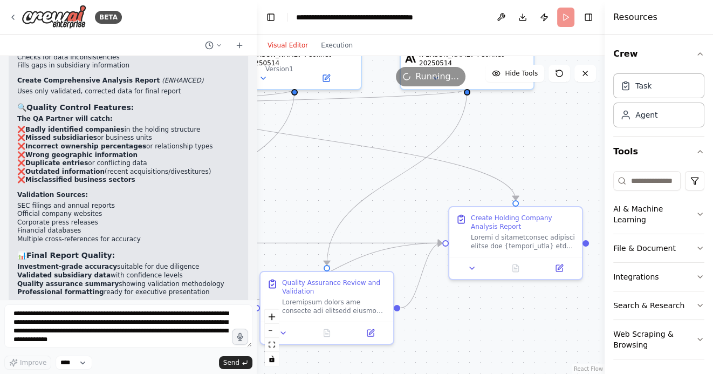
drag, startPoint x: 479, startPoint y: 323, endPoint x: 550, endPoint y: 322, distance: 71.7
click at [550, 322] on div ".deletable-edge-delete-btn { width: 20px; height: 20px; border: 0px solid #ffff…" at bounding box center [431, 215] width 348 height 318
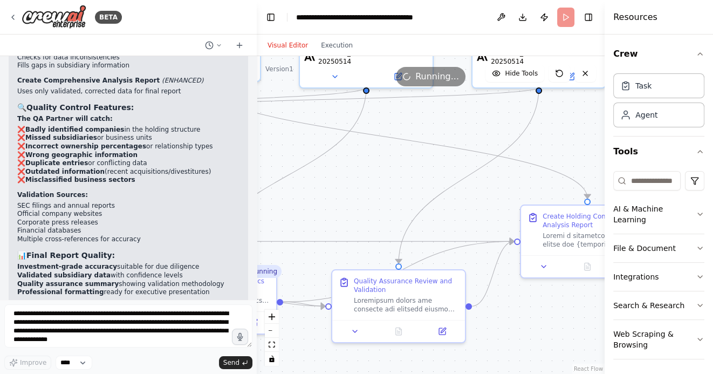
drag, startPoint x: 353, startPoint y: 190, endPoint x: 439, endPoint y: 183, distance: 86.5
click at [438, 183] on div ".deletable-edge-delete-btn { width: 20px; height: 20px; border: 0px solid #ffff…" at bounding box center [431, 215] width 348 height 318
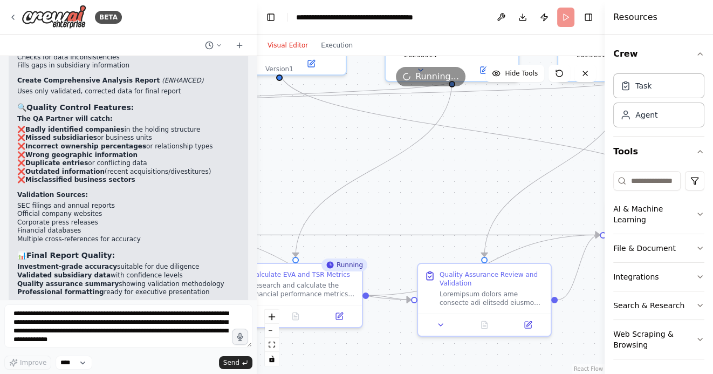
drag, startPoint x: 291, startPoint y: 162, endPoint x: 381, endPoint y: 157, distance: 89.6
click at [380, 157] on div ".deletable-edge-delete-btn { width: 20px; height: 20px; border: 0px solid #ffff…" at bounding box center [431, 215] width 348 height 318
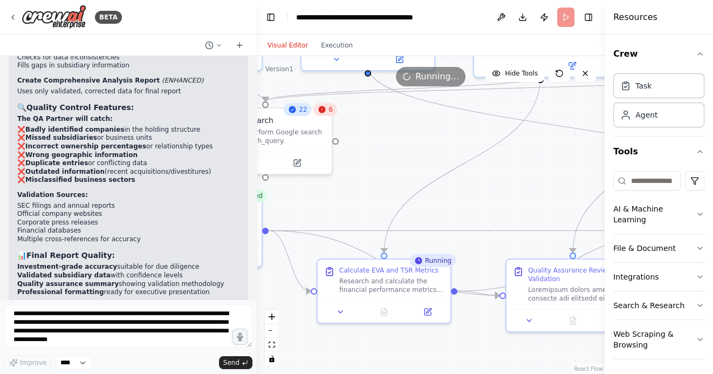
drag, startPoint x: 363, startPoint y: 175, endPoint x: 412, endPoint y: 141, distance: 59.2
click at [412, 141] on div ".deletable-edge-delete-btn { width: 20px; height: 20px; border: 0px solid #ffff…" at bounding box center [431, 215] width 348 height 318
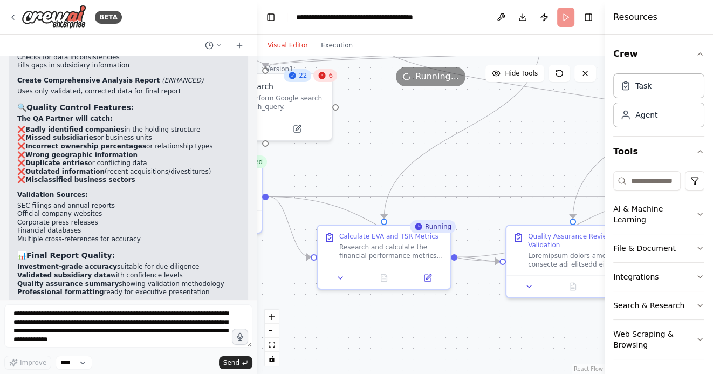
drag, startPoint x: 425, startPoint y: 155, endPoint x: 375, endPoint y: 155, distance: 50.7
click at [375, 155] on div ".deletable-edge-delete-btn { width: 20px; height: 20px; border: 0px solid #ffff…" at bounding box center [431, 215] width 348 height 318
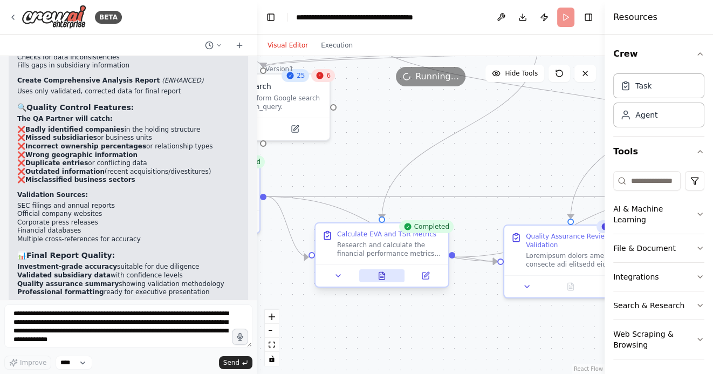
click at [382, 279] on icon at bounding box center [382, 275] width 6 height 7
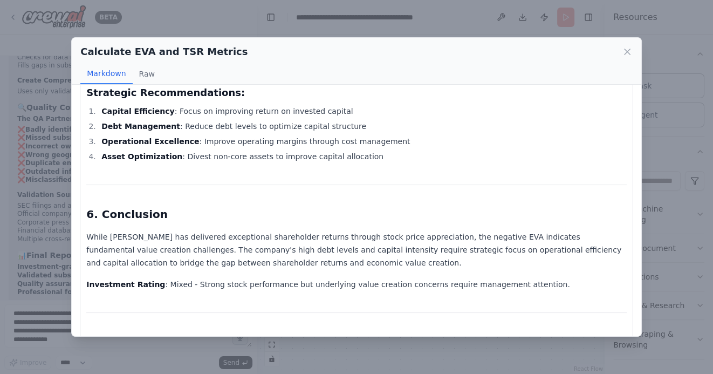
scroll to position [1995, 0]
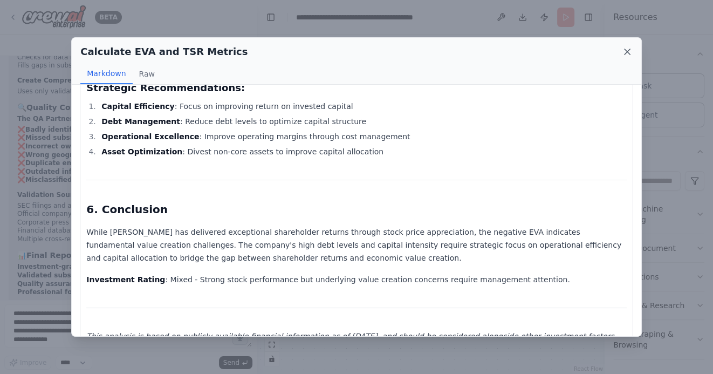
click at [628, 49] on icon at bounding box center [627, 51] width 11 height 11
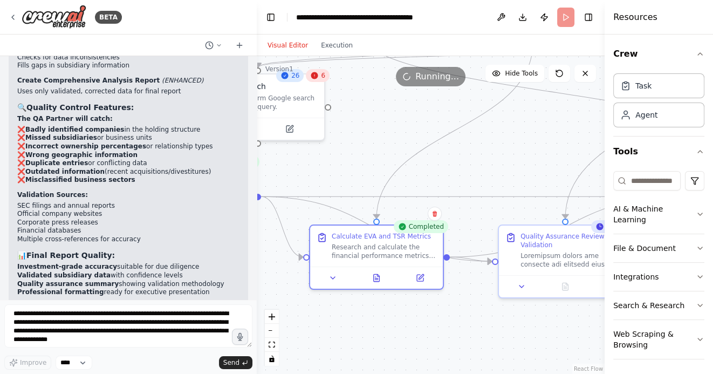
drag, startPoint x: 490, startPoint y: 164, endPoint x: 405, endPoint y: 160, distance: 84.2
click at [407, 160] on div ".deletable-edge-delete-btn { width: 20px; height: 20px; border: 0px solid #ffff…" at bounding box center [431, 215] width 348 height 318
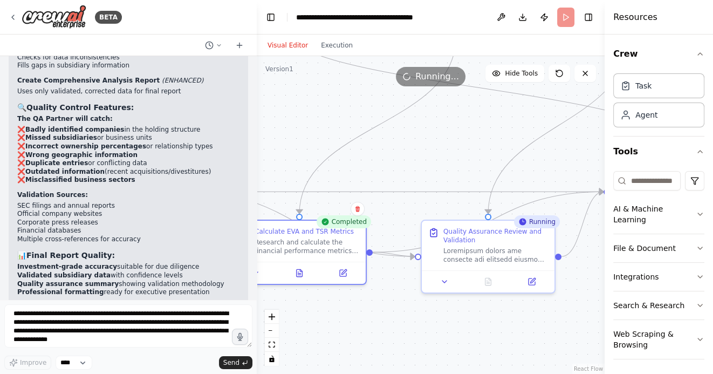
drag, startPoint x: 519, startPoint y: 310, endPoint x: 409, endPoint y: 309, distance: 110.5
click at [409, 309] on div ".deletable-edge-delete-btn { width: 20px; height: 20px; border: 0px solid #ffff…" at bounding box center [431, 215] width 348 height 318
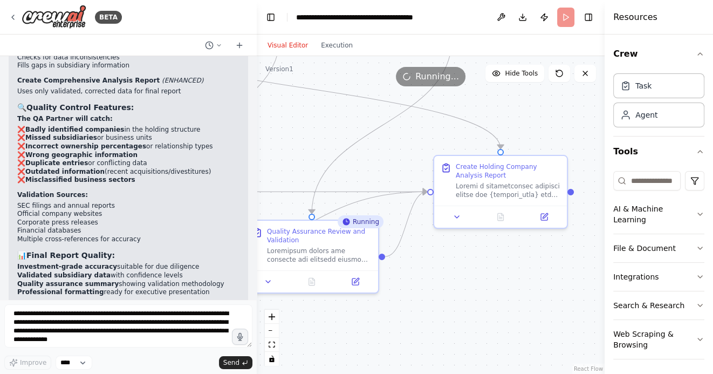
drag, startPoint x: 509, startPoint y: 323, endPoint x: 445, endPoint y: 323, distance: 64.2
click at [445, 323] on div ".deletable-edge-delete-btn { width: 20px; height: 20px; border: 0px solid #ffff…" at bounding box center [431, 215] width 348 height 318
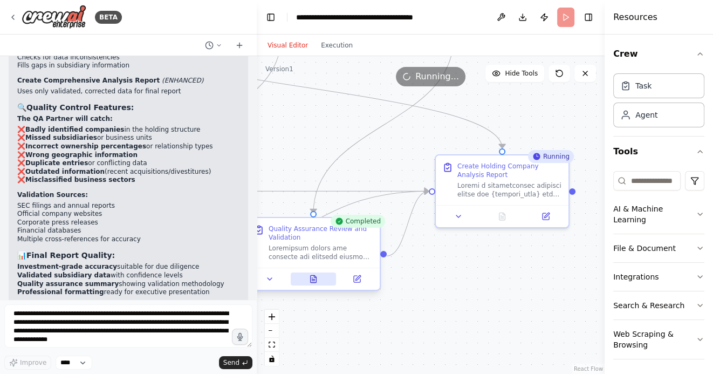
click at [311, 284] on button at bounding box center [314, 278] width 46 height 13
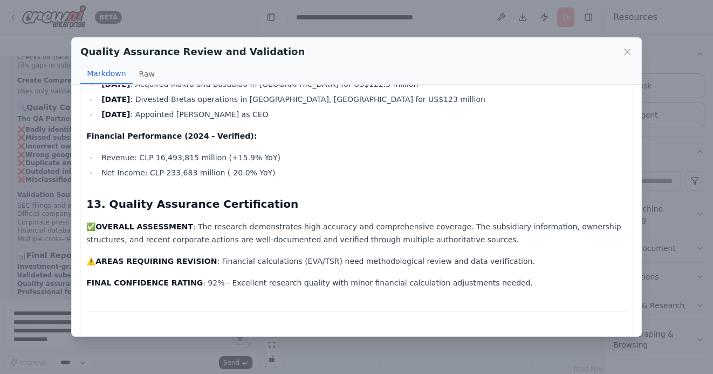
scroll to position [1925, 0]
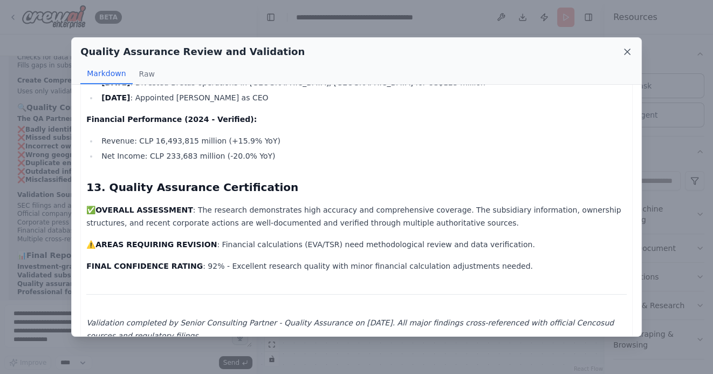
click at [627, 51] on icon at bounding box center [626, 51] width 5 height 5
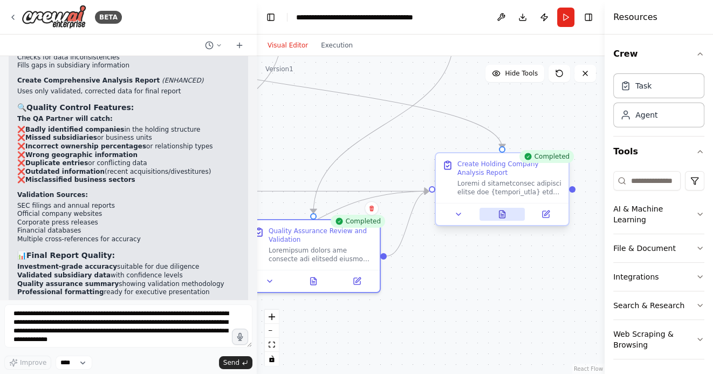
click at [505, 211] on icon at bounding box center [502, 213] width 6 height 7
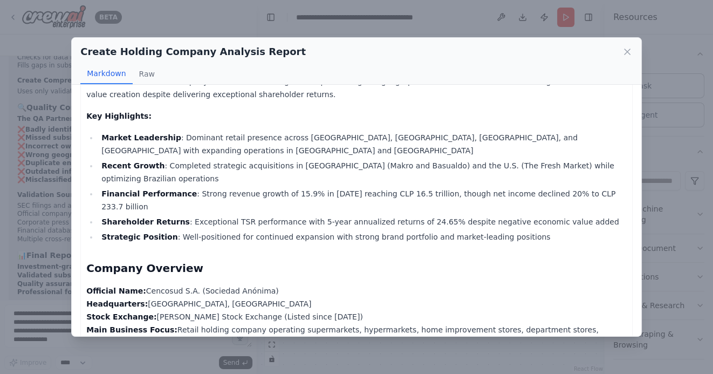
scroll to position [0, 0]
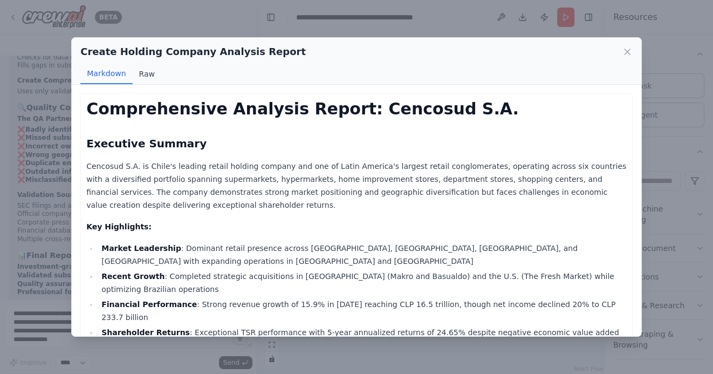
click at [145, 74] on button "Raw" at bounding box center [147, 74] width 29 height 20
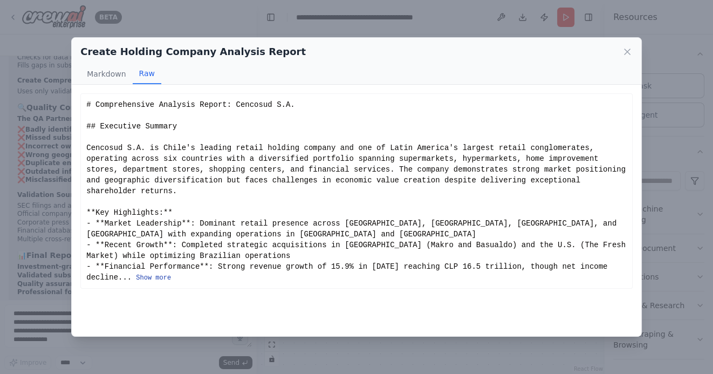
click at [146, 275] on button "Show more" at bounding box center [153, 277] width 35 height 9
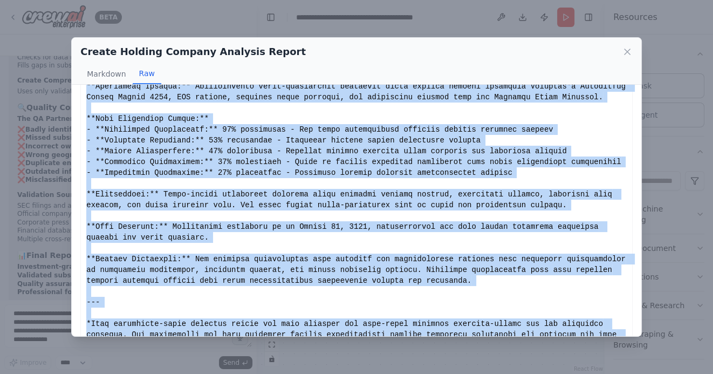
scroll to position [1589, 0]
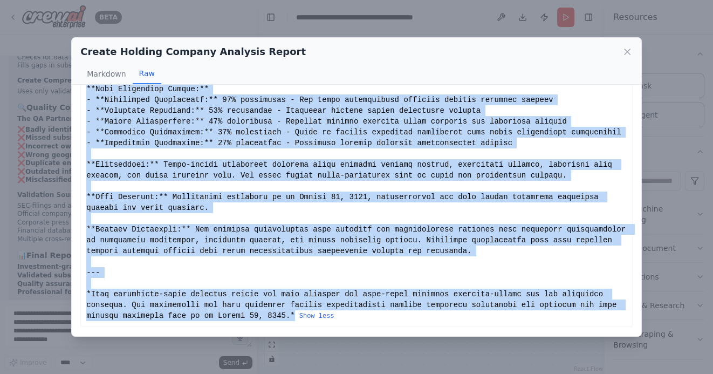
drag, startPoint x: 87, startPoint y: 105, endPoint x: 295, endPoint y: 314, distance: 295.1
copy div "# Comprehensive Analysis Report: Cencosud S.A. ## Executive Summary Cencosud S.…"
click at [627, 54] on icon at bounding box center [627, 51] width 11 height 11
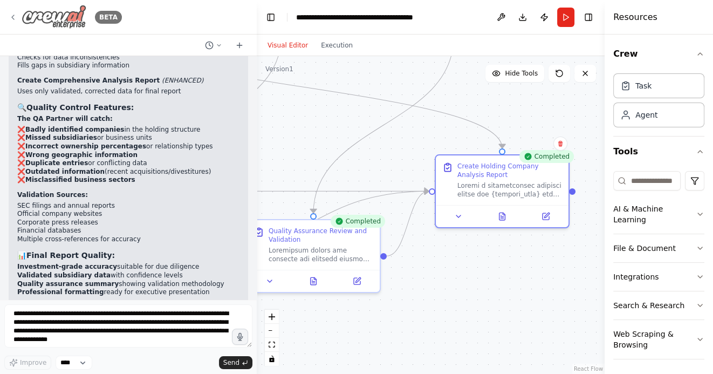
click at [11, 14] on icon at bounding box center [13, 17] width 9 height 9
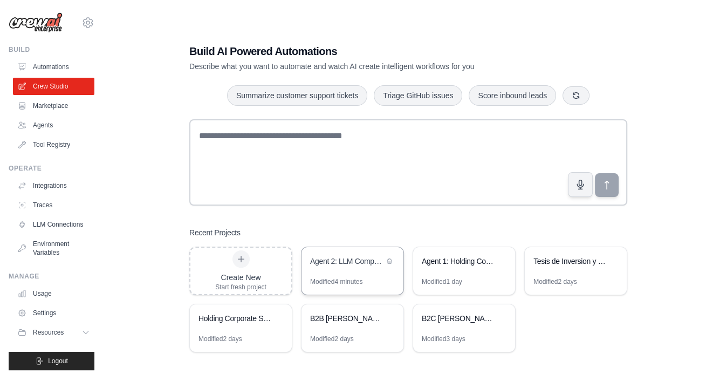
click at [362, 268] on div "Agent 2: LLM Competitive Intelligence Automation" at bounding box center [352, 262] width 102 height 30
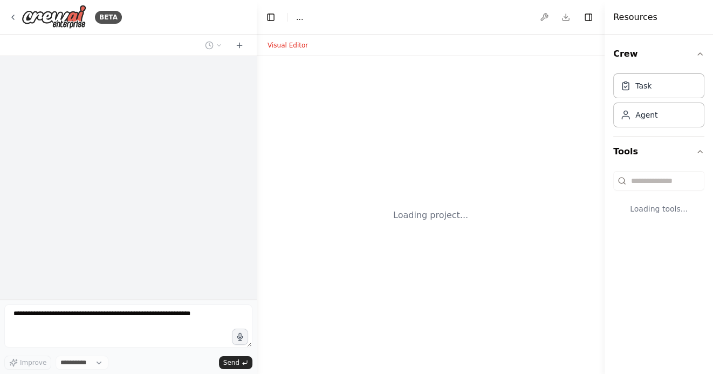
select select "****"
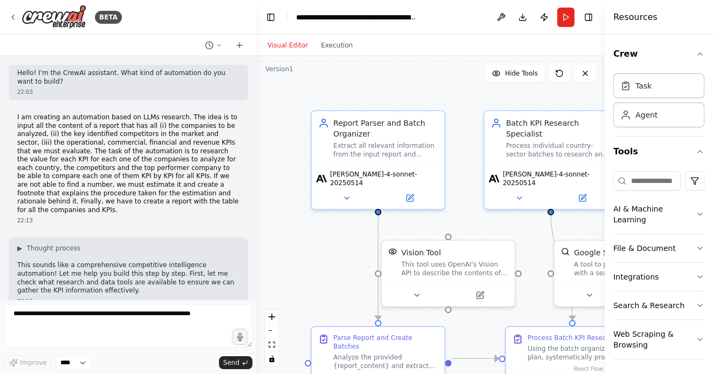
scroll to position [3509, 0]
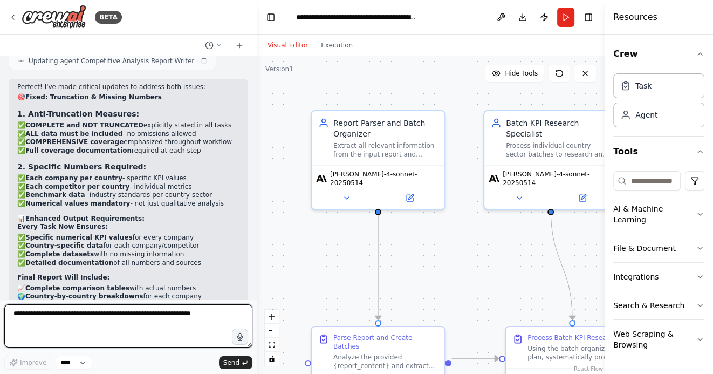
click at [94, 316] on textarea at bounding box center [128, 325] width 248 height 43
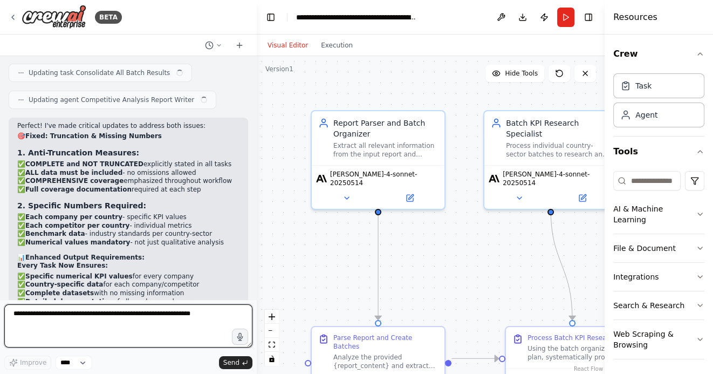
scroll to position [3565, 0]
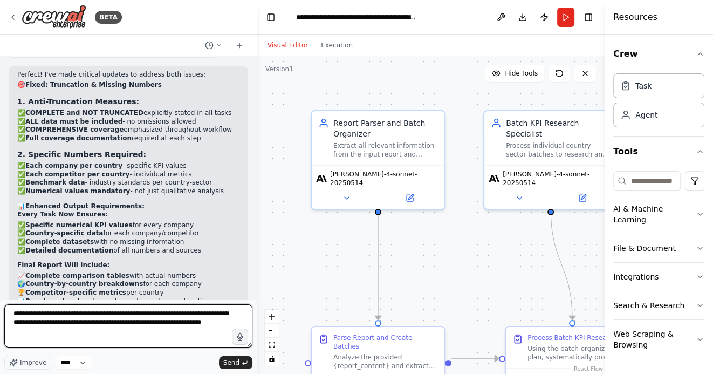
type textarea "**********"
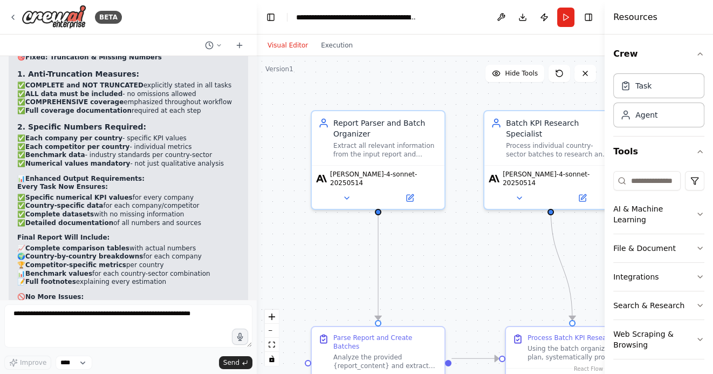
scroll to position [3646, 0]
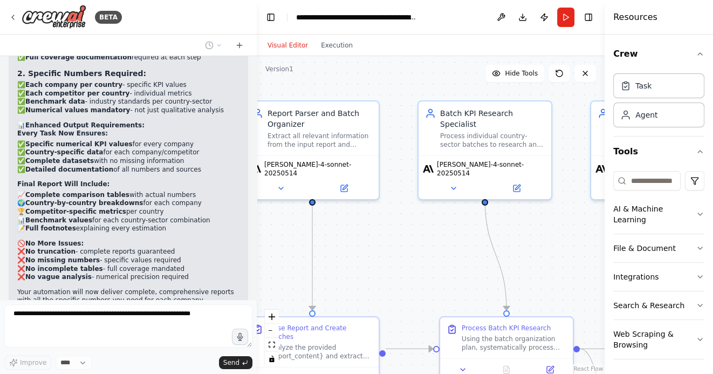
drag, startPoint x: 464, startPoint y: 271, endPoint x: 328, endPoint y: 243, distance: 138.8
click at [328, 242] on div ".deletable-edge-delete-btn { width: 20px; height: 20px; border: 0px solid #ffff…" at bounding box center [431, 215] width 348 height 318
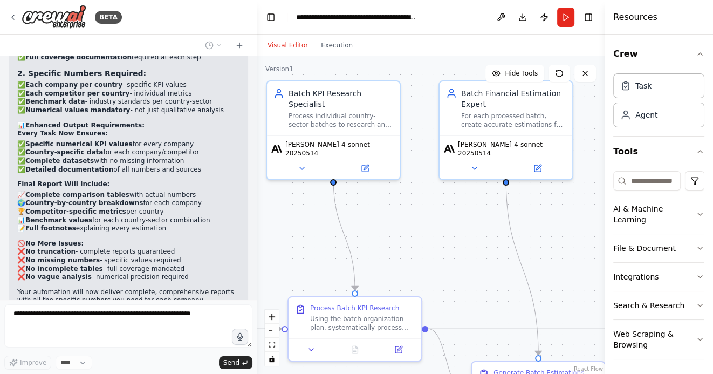
drag, startPoint x: 504, startPoint y: 247, endPoint x: 361, endPoint y: 247, distance: 142.3
click at [363, 247] on div ".deletable-edge-delete-btn { width: 20px; height: 20px; border: 0px solid #ffff…" at bounding box center [431, 215] width 348 height 318
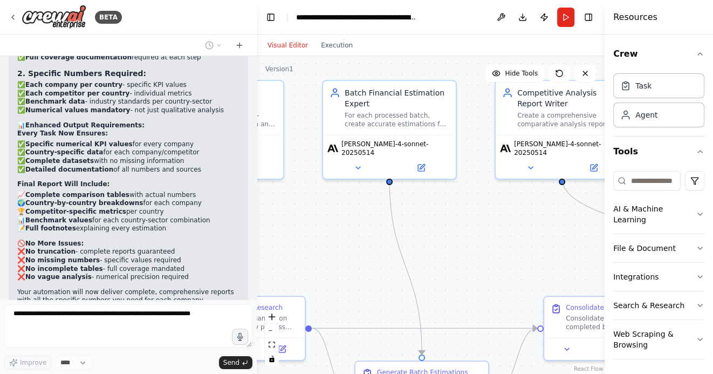
drag, startPoint x: 528, startPoint y: 237, endPoint x: 381, endPoint y: 232, distance: 147.3
click at [386, 232] on div ".deletable-edge-delete-btn { width: 20px; height: 20px; border: 0px solid #ffff…" at bounding box center [431, 215] width 348 height 318
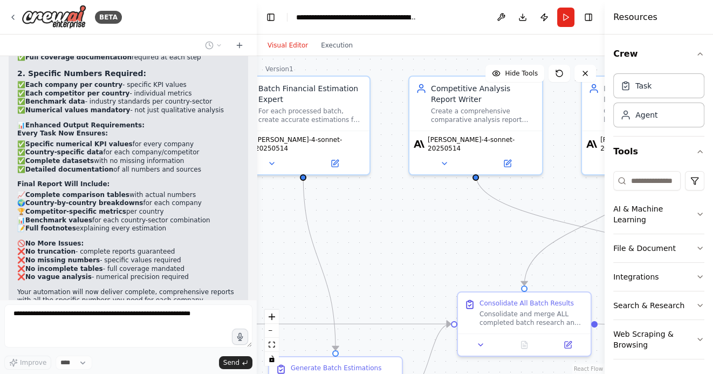
drag, startPoint x: 525, startPoint y: 244, endPoint x: 366, endPoint y: 244, distance: 159.0
click at [366, 244] on div ".deletable-edge-delete-btn { width: 20px; height: 20px; border: 0px solid #ffff…" at bounding box center [431, 215] width 348 height 318
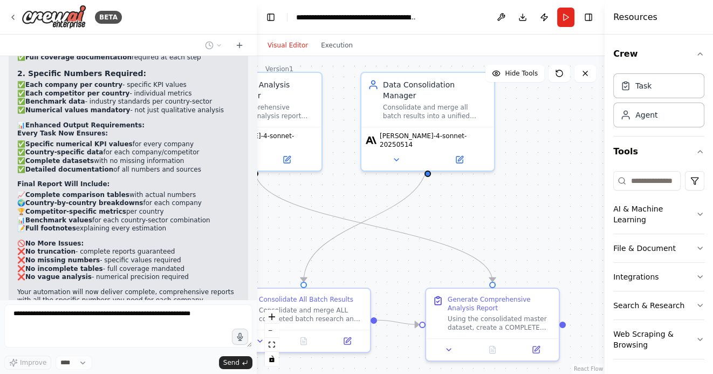
drag, startPoint x: 547, startPoint y: 219, endPoint x: 473, endPoint y: 214, distance: 74.0
click at [475, 214] on div ".deletable-edge-delete-btn { width: 20px; height: 20px; border: 0px solid #ffff…" at bounding box center [431, 215] width 348 height 318
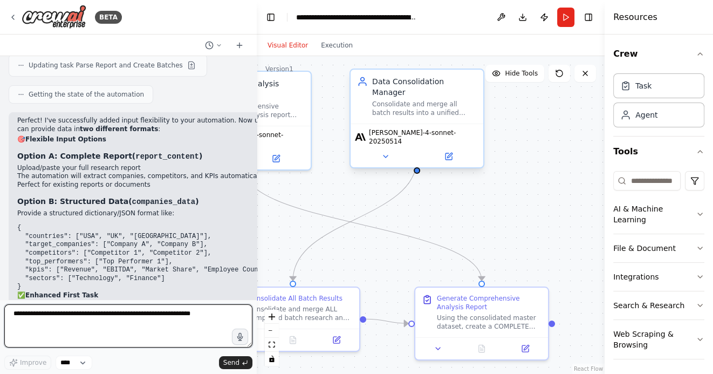
scroll to position [4061, 0]
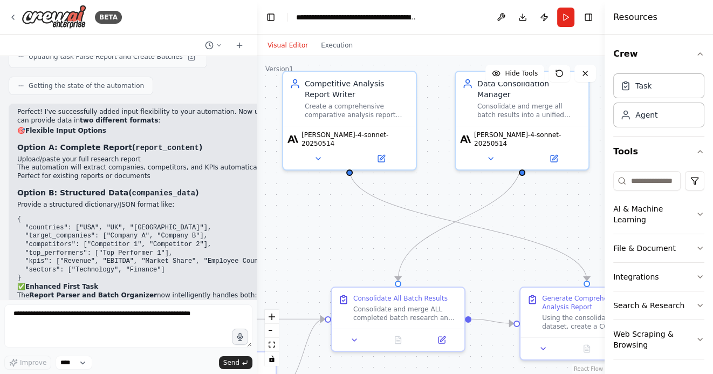
drag, startPoint x: 493, startPoint y: 206, endPoint x: 575, endPoint y: 206, distance: 82.5
click at [574, 206] on div ".deletable-edge-delete-btn { width: 20px; height: 20px; border: 0px solid #ffff…" at bounding box center [431, 215] width 348 height 318
drag, startPoint x: 300, startPoint y: 231, endPoint x: 414, endPoint y: 231, distance: 114.3
click at [409, 231] on div ".deletable-edge-delete-btn { width: 20px; height: 20px; border: 0px solid #ffff…" at bounding box center [431, 215] width 348 height 318
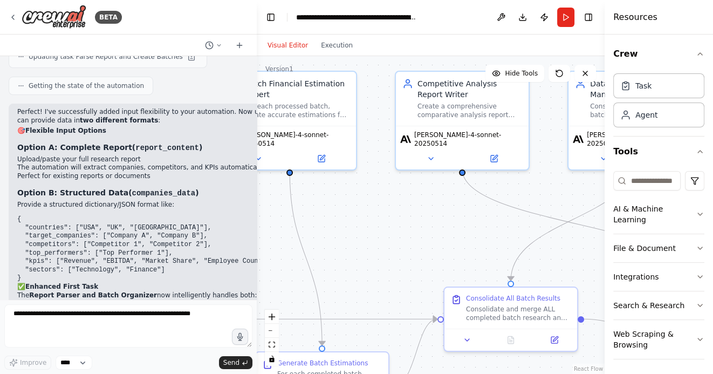
drag, startPoint x: 363, startPoint y: 232, endPoint x: 488, endPoint y: 230, distance: 125.6
click at [488, 232] on div ".deletable-edge-delete-btn { width: 20px; height: 20px; border: 0px solid #ffff…" at bounding box center [431, 215] width 348 height 318
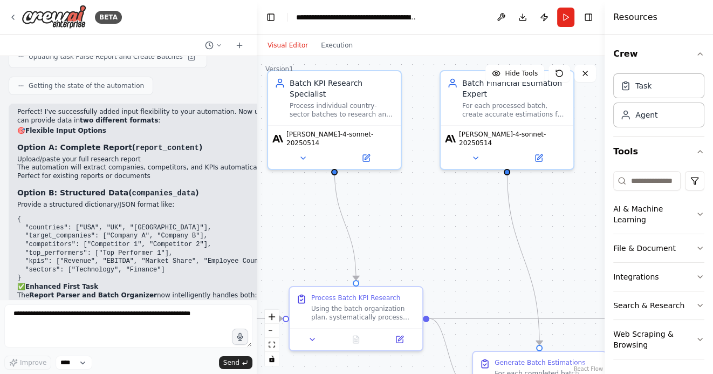
drag, startPoint x: 335, startPoint y: 240, endPoint x: 464, endPoint y: 239, distance: 128.9
click at [456, 239] on div ".deletable-edge-delete-btn { width: 20px; height: 20px; border: 0px solid #ffff…" at bounding box center [431, 215] width 348 height 318
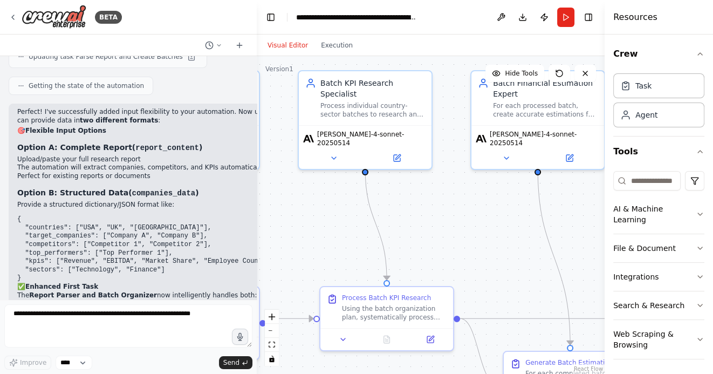
drag, startPoint x: 318, startPoint y: 244, endPoint x: 426, endPoint y: 243, distance: 107.8
click at [426, 243] on div ".deletable-edge-delete-btn { width: 20px; height: 20px; border: 0px solid #ffff…" at bounding box center [431, 215] width 348 height 318
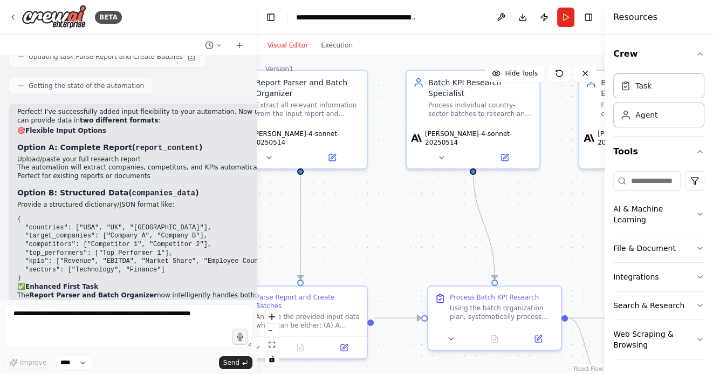
drag, startPoint x: 343, startPoint y: 239, endPoint x: 457, endPoint y: 238, distance: 113.2
click at [452, 239] on div ".deletable-edge-delete-btn { width: 20px; height: 20px; border: 0px solid #ffff…" at bounding box center [431, 215] width 348 height 318
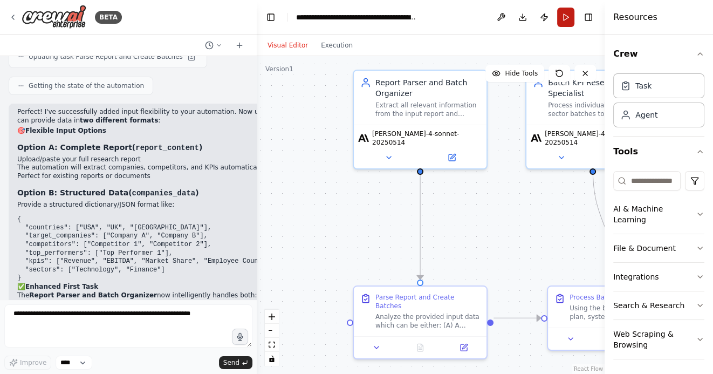
click at [565, 15] on button "Run" at bounding box center [565, 17] width 17 height 19
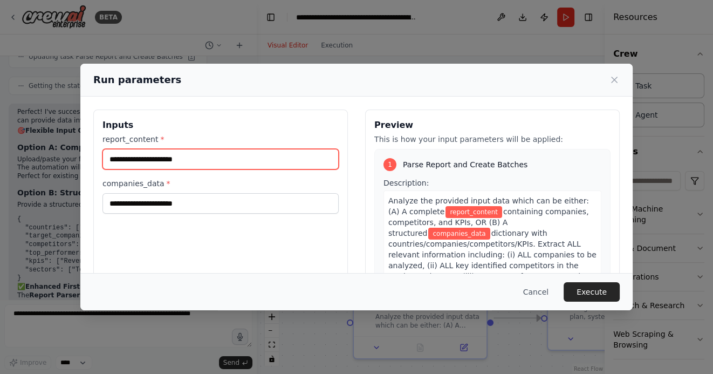
click at [167, 157] on input "report_content *" at bounding box center [220, 159] width 236 height 20
paste input "**********"
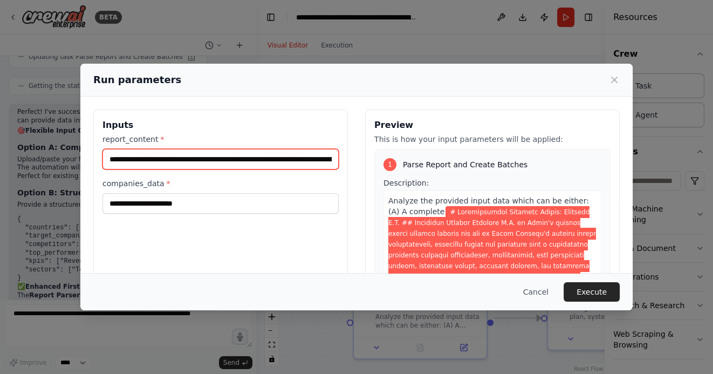
scroll to position [0, 34715]
type input "**********"
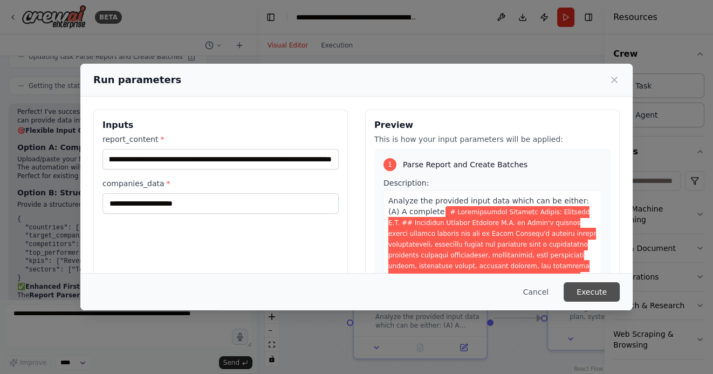
click at [592, 292] on button "Execute" at bounding box center [591, 291] width 56 height 19
click at [614, 79] on icon at bounding box center [613, 79] width 5 height 5
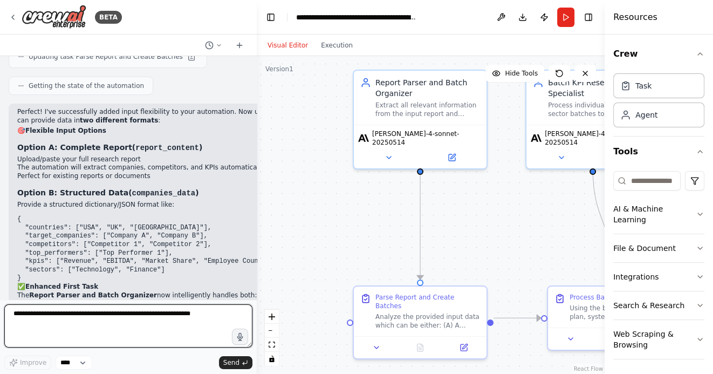
click at [139, 320] on textarea at bounding box center [128, 325] width 248 height 43
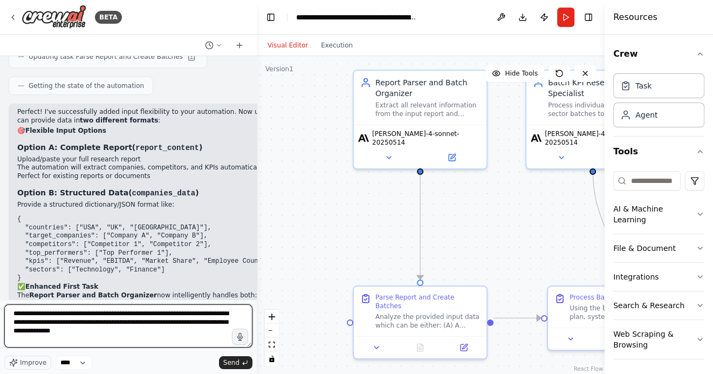
type textarea "**********"
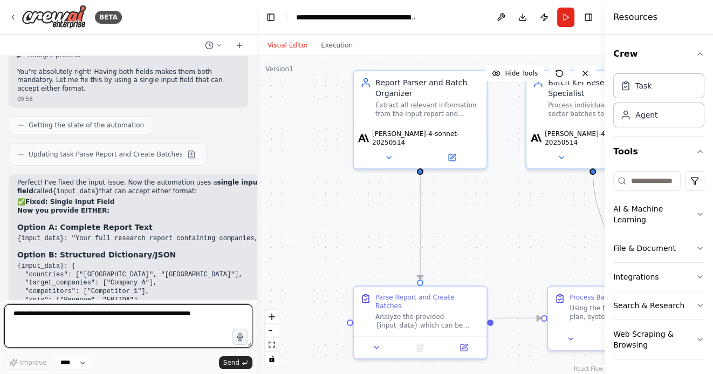
scroll to position [4505, 0]
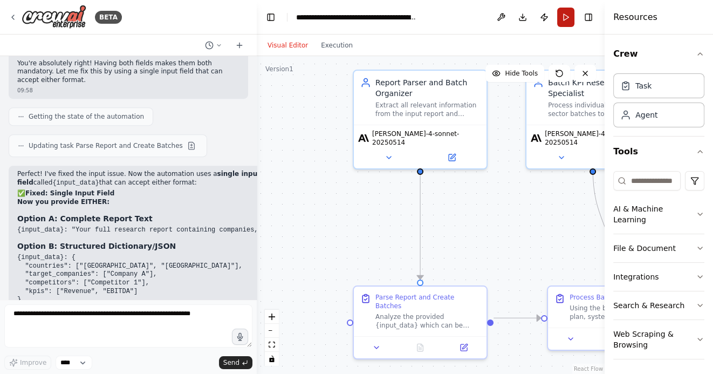
click at [566, 14] on button "Run" at bounding box center [565, 17] width 17 height 19
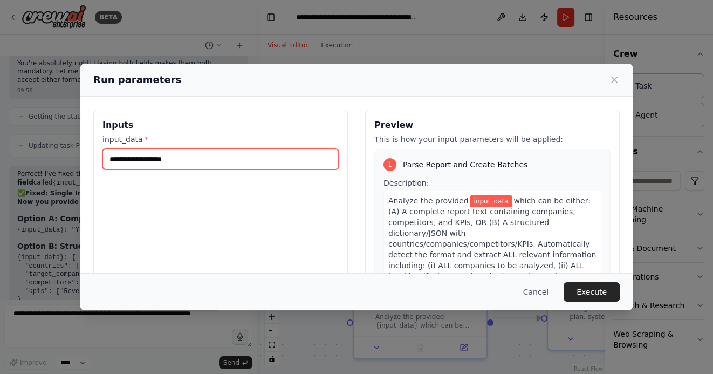
click at [235, 161] on input "input_data *" at bounding box center [220, 159] width 236 height 20
paste input "**********"
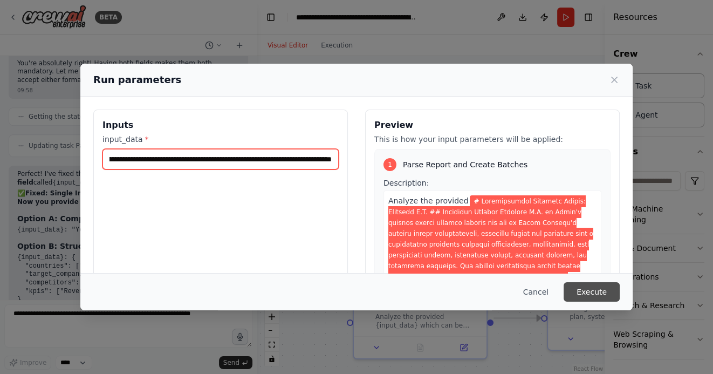
type input "**********"
click at [597, 296] on button "Execute" at bounding box center [591, 291] width 56 height 19
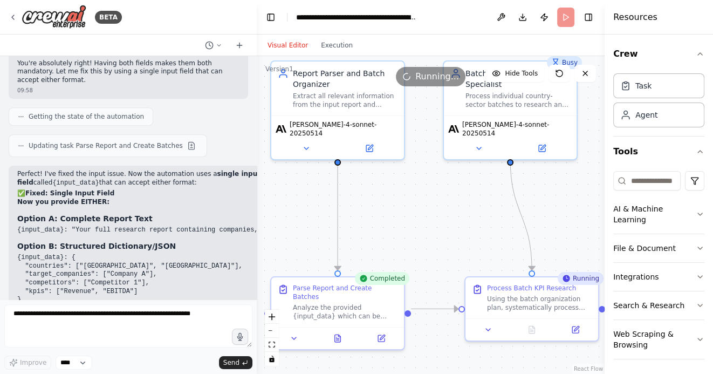
drag, startPoint x: 499, startPoint y: 245, endPoint x: 411, endPoint y: 236, distance: 87.8
click at [411, 236] on div ".deletable-edge-delete-btn { width: 20px; height: 20px; border: 0px solid #ffff…" at bounding box center [431, 215] width 348 height 318
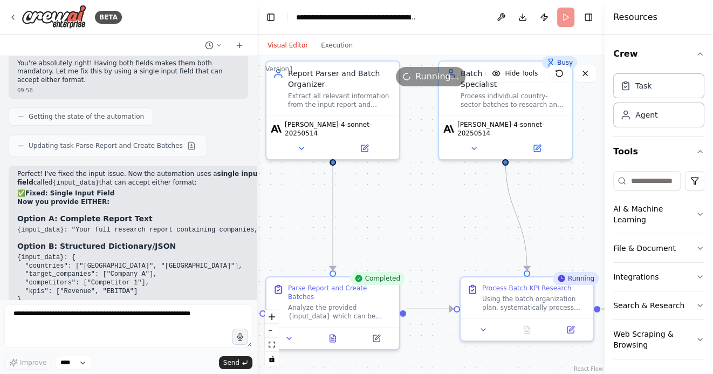
drag, startPoint x: 573, startPoint y: 230, endPoint x: 451, endPoint y: 214, distance: 122.9
click at [451, 214] on div ".deletable-edge-delete-btn { width: 20px; height: 20px; border: 0px solid #ffff…" at bounding box center [431, 215] width 348 height 318
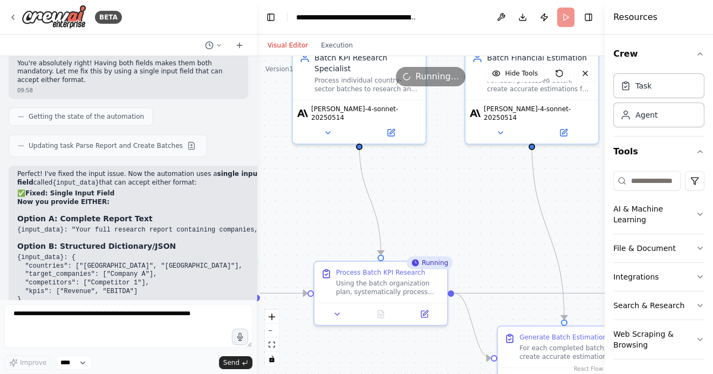
drag, startPoint x: 478, startPoint y: 212, endPoint x: 446, endPoint y: 212, distance: 31.8
click at [446, 212] on div ".deletable-edge-delete-btn { width: 20px; height: 20px; border: 0px solid #ffff…" at bounding box center [431, 215] width 348 height 318
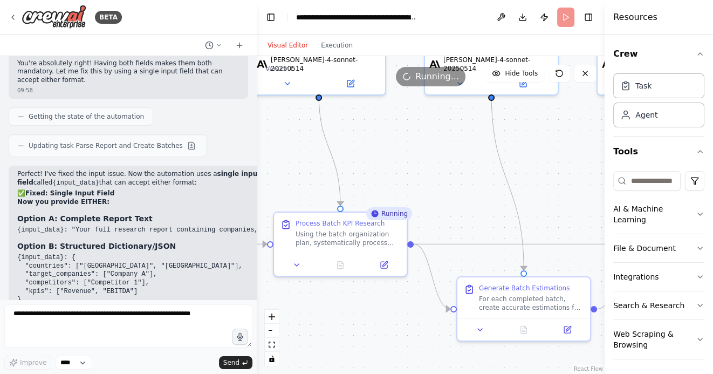
drag, startPoint x: 439, startPoint y: 237, endPoint x: 430, endPoint y: 188, distance: 49.8
click at [430, 188] on div ".deletable-edge-delete-btn { width: 20px; height: 20px; border: 0px solid #ffff…" at bounding box center [431, 215] width 348 height 318
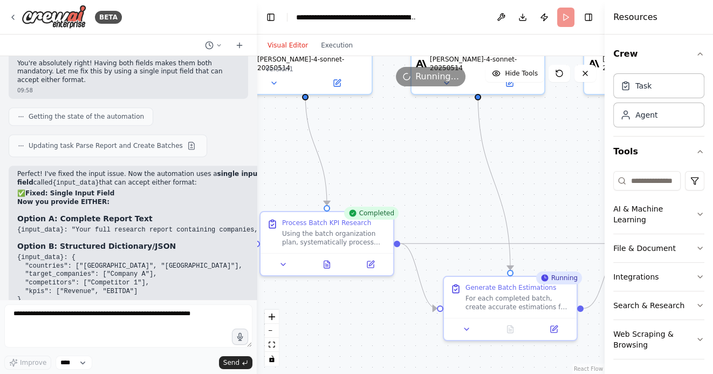
drag, startPoint x: 428, startPoint y: 164, endPoint x: 343, endPoint y: 146, distance: 86.1
click at [345, 146] on div ".deletable-edge-delete-btn { width: 20px; height: 20px; border: 0px solid #ffff…" at bounding box center [431, 215] width 348 height 318
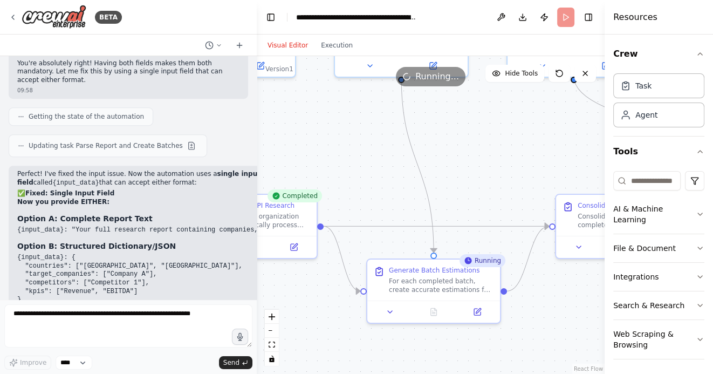
drag, startPoint x: 514, startPoint y: 164, endPoint x: 412, endPoint y: 143, distance: 104.7
click at [412, 143] on div ".deletable-edge-delete-btn { width: 20px; height: 20px; border: 0px solid #ffff…" at bounding box center [431, 215] width 348 height 318
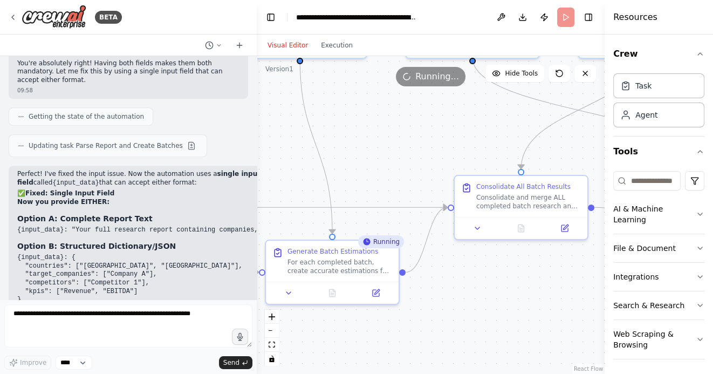
drag, startPoint x: 444, startPoint y: 137, endPoint x: 397, endPoint y: 181, distance: 63.7
click at [397, 181] on div ".deletable-edge-delete-btn { width: 20px; height: 20px; border: 0px solid #ffff…" at bounding box center [431, 215] width 348 height 318
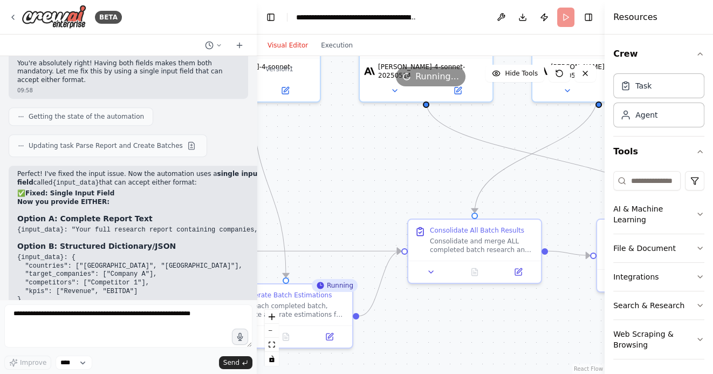
drag, startPoint x: 373, startPoint y: 188, endPoint x: 471, endPoint y: 138, distance: 109.7
click at [469, 138] on div ".deletable-edge-delete-btn { width: 20px; height: 20px; border: 0px solid #ffff…" at bounding box center [431, 215] width 348 height 318
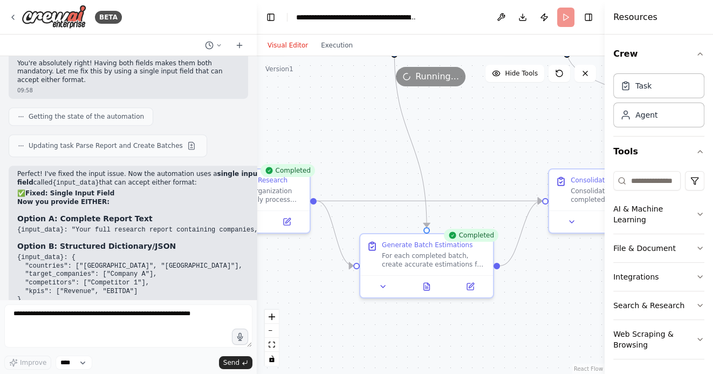
drag, startPoint x: 456, startPoint y: 134, endPoint x: 560, endPoint y: 132, distance: 104.1
click at [556, 134] on div ".deletable-edge-delete-btn { width: 20px; height: 20px; border: 0px solid #ffff…" at bounding box center [431, 215] width 348 height 318
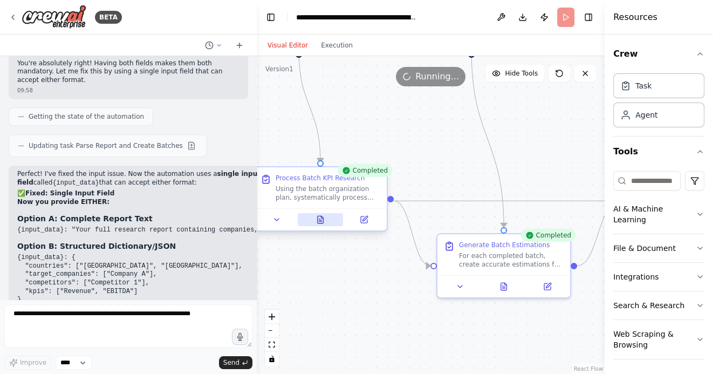
click at [324, 221] on icon at bounding box center [320, 219] width 9 height 9
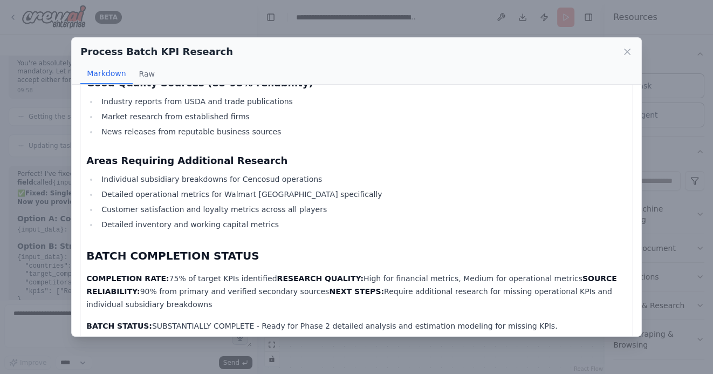
scroll to position [2974, 0]
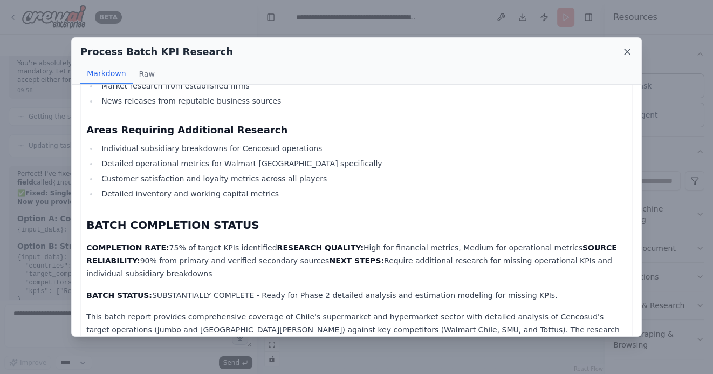
click at [629, 53] on icon at bounding box center [627, 51] width 11 height 11
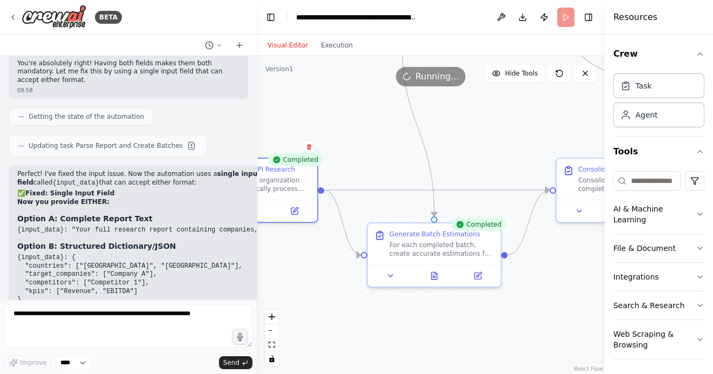
drag, startPoint x: 553, startPoint y: 155, endPoint x: 483, endPoint y: 144, distance: 70.4
click at [483, 144] on div ".deletable-edge-delete-btn { width: 20px; height: 20px; border: 0px solid #ffff…" at bounding box center [431, 215] width 348 height 318
drag, startPoint x: 501, startPoint y: 131, endPoint x: 487, endPoint y: 131, distance: 14.0
click at [487, 131] on div ".deletable-edge-delete-btn { width: 20px; height: 20px; border: 0px solid #ffff…" at bounding box center [431, 215] width 348 height 318
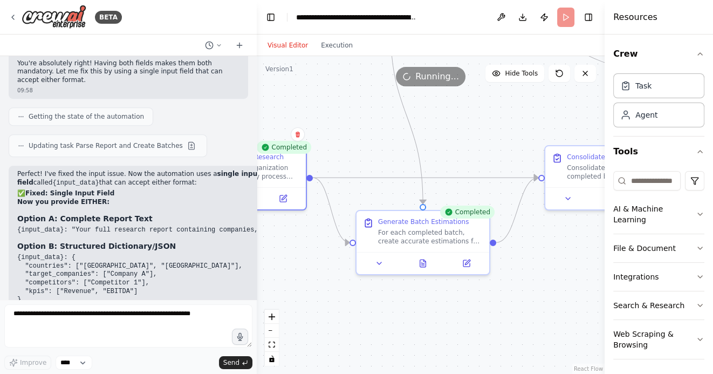
drag, startPoint x: 462, startPoint y: 133, endPoint x: 471, endPoint y: 108, distance: 26.9
click at [471, 108] on div ".deletable-edge-delete-btn { width: 20px; height: 20px; border: 0px solid #ffff…" at bounding box center [431, 215] width 348 height 318
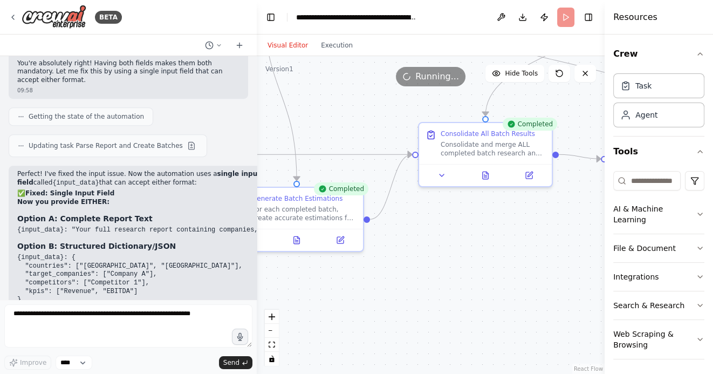
drag, startPoint x: 552, startPoint y: 296, endPoint x: 380, endPoint y: 280, distance: 172.7
click at [381, 280] on div ".deletable-edge-delete-btn { width: 20px; height: 20px; border: 0px solid #ffff…" at bounding box center [431, 215] width 348 height 318
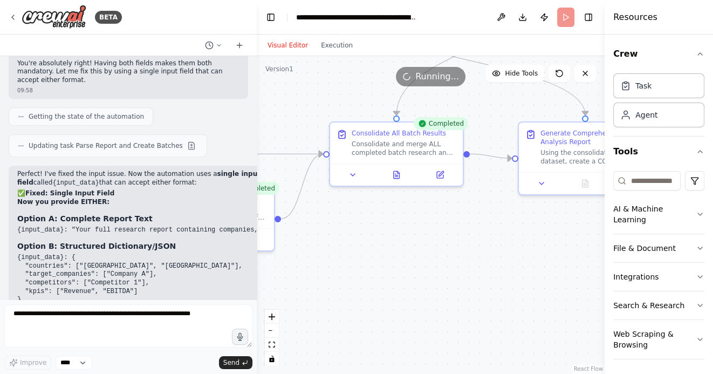
drag, startPoint x: 455, startPoint y: 253, endPoint x: 392, endPoint y: 277, distance: 66.7
click at [393, 277] on div ".deletable-edge-delete-btn { width: 20px; height: 20px; border: 0px solid #ffff…" at bounding box center [431, 215] width 348 height 318
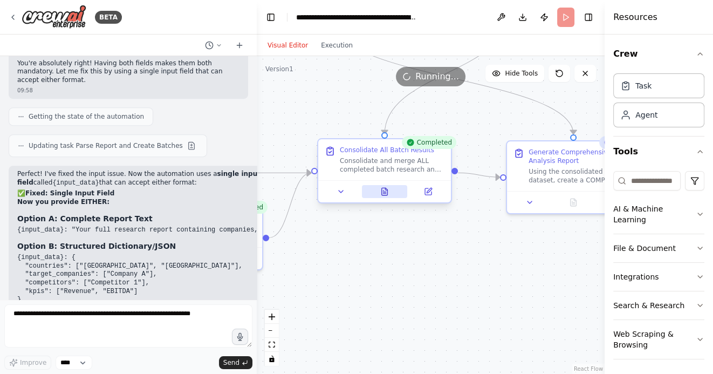
click at [387, 195] on icon at bounding box center [384, 191] width 9 height 9
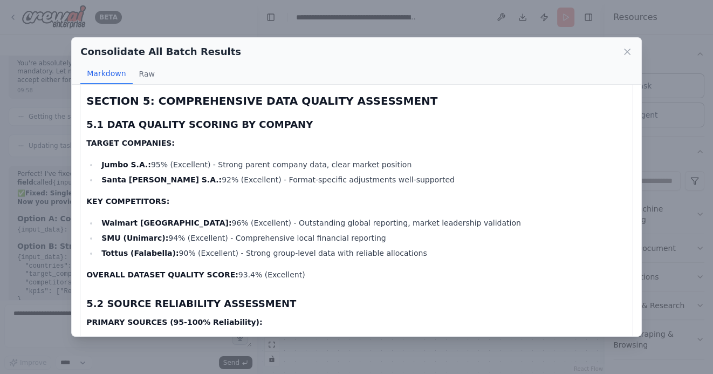
scroll to position [3989, 0]
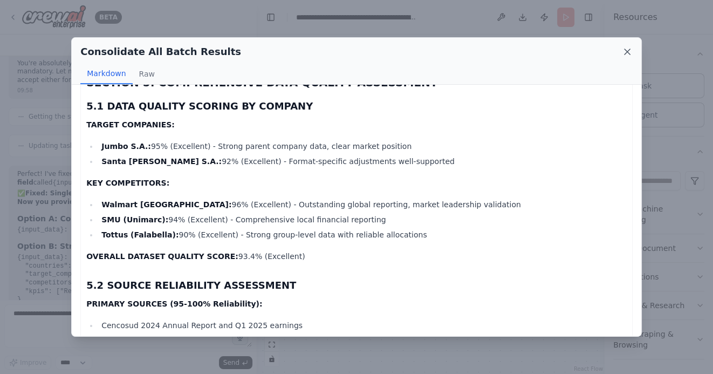
click at [627, 52] on icon at bounding box center [626, 51] width 5 height 5
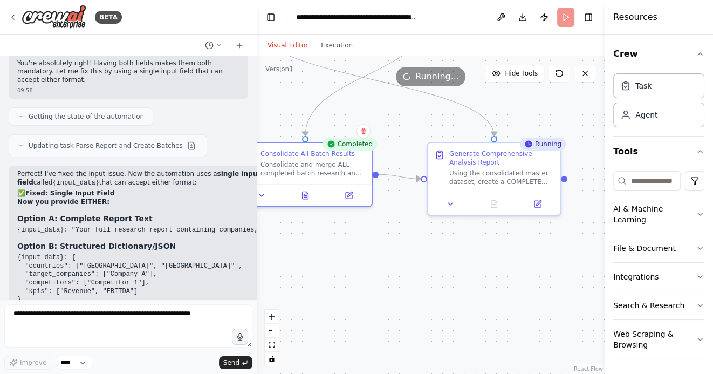
drag, startPoint x: 483, startPoint y: 285, endPoint x: 402, endPoint y: 287, distance: 80.9
click at [402, 287] on div ".deletable-edge-delete-btn { width: 20px; height: 20px; border: 0px solid #ffff…" at bounding box center [431, 215] width 348 height 318
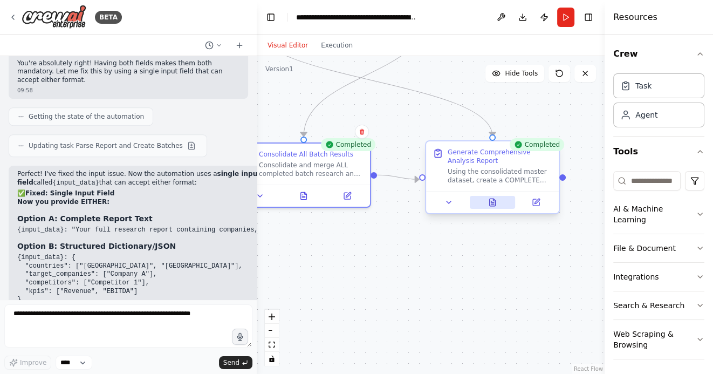
click at [495, 202] on icon at bounding box center [493, 201] width 6 height 7
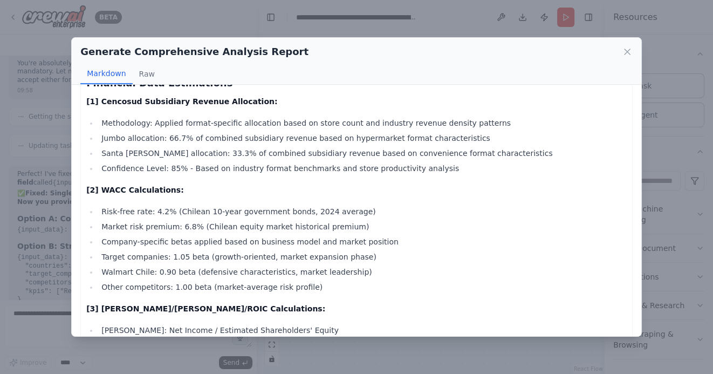
scroll to position [3359, 0]
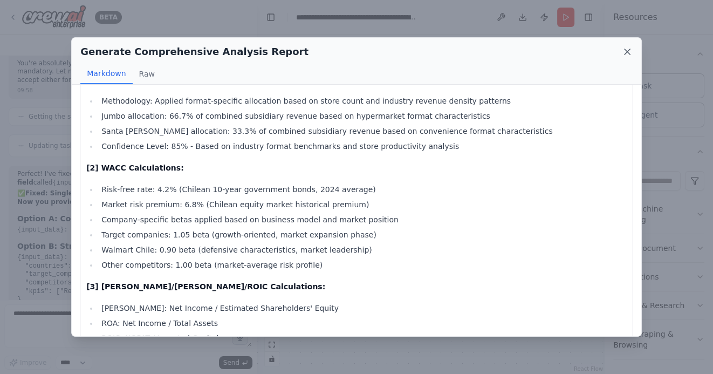
click at [627, 49] on icon at bounding box center [627, 51] width 11 height 11
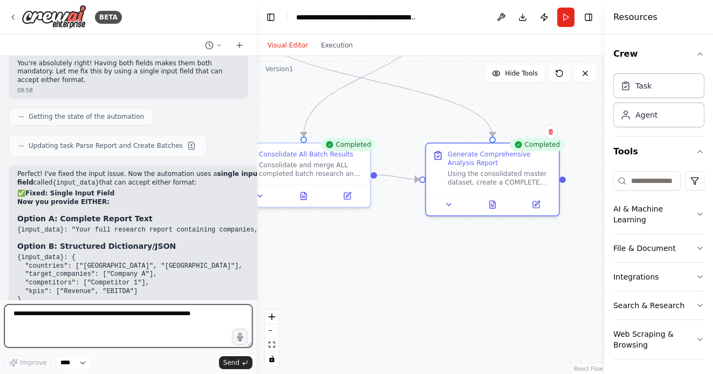
click at [120, 314] on textarea at bounding box center [128, 325] width 248 height 43
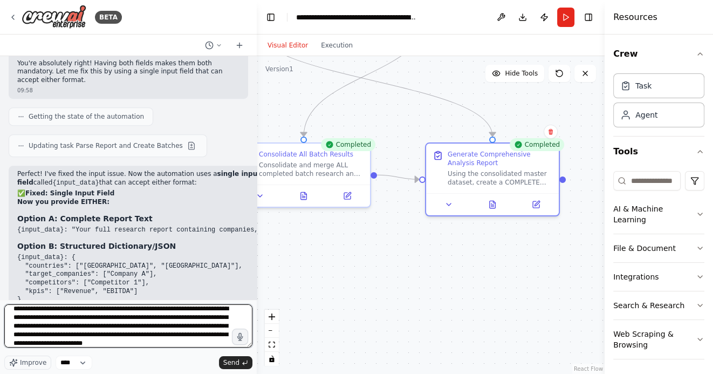
scroll to position [13, 0]
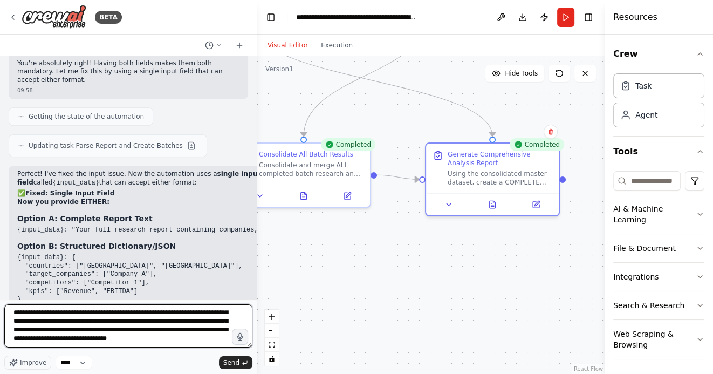
type textarea "**********"
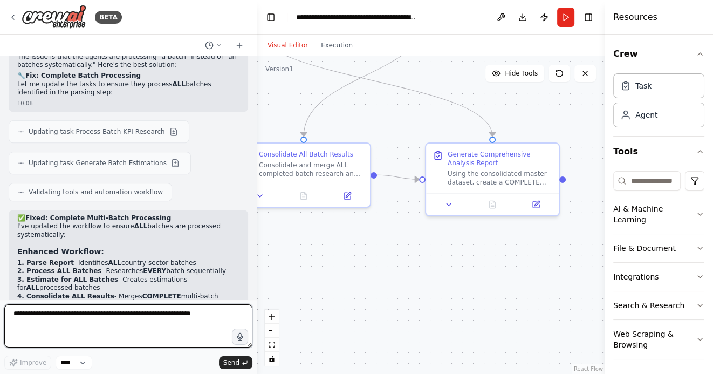
scroll to position [5034, 0]
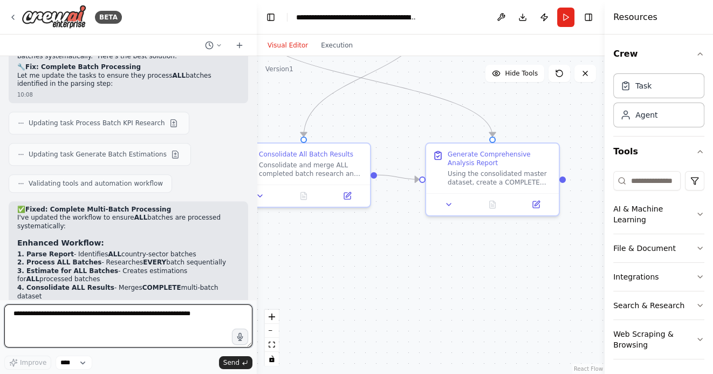
click at [93, 308] on textarea at bounding box center [128, 325] width 248 height 43
click at [220, 325] on textarea "**********" at bounding box center [128, 325] width 248 height 43
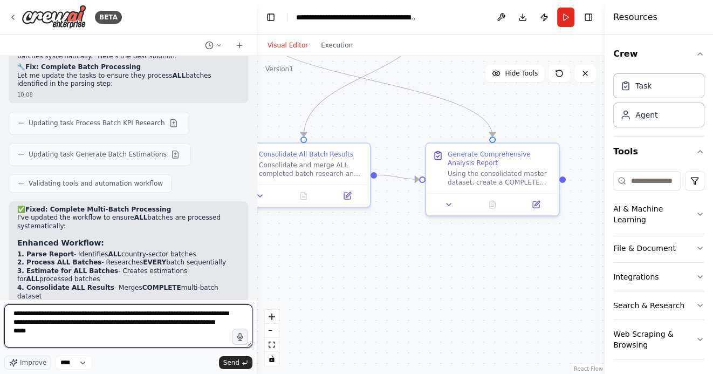
type textarea "**********"
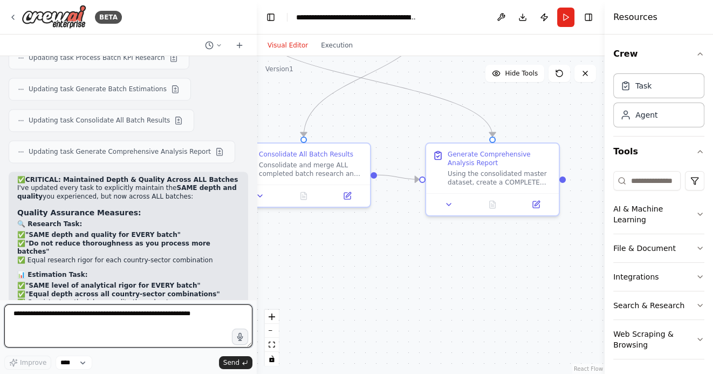
scroll to position [5599, 0]
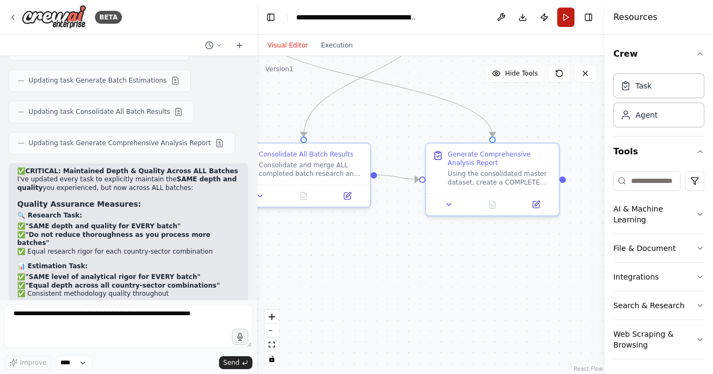
click at [566, 17] on button "Run" at bounding box center [565, 17] width 17 height 19
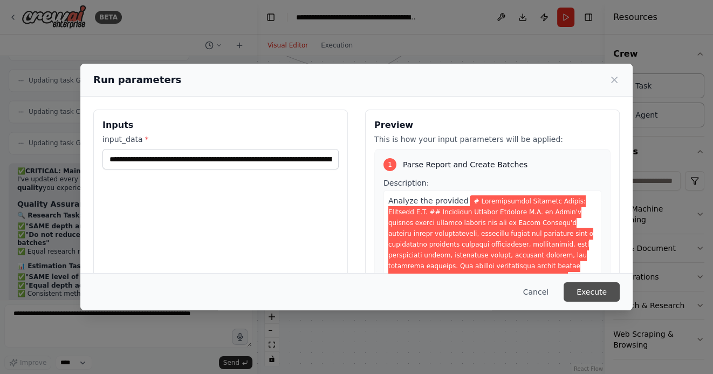
click at [597, 291] on button "Execute" at bounding box center [591, 291] width 56 height 19
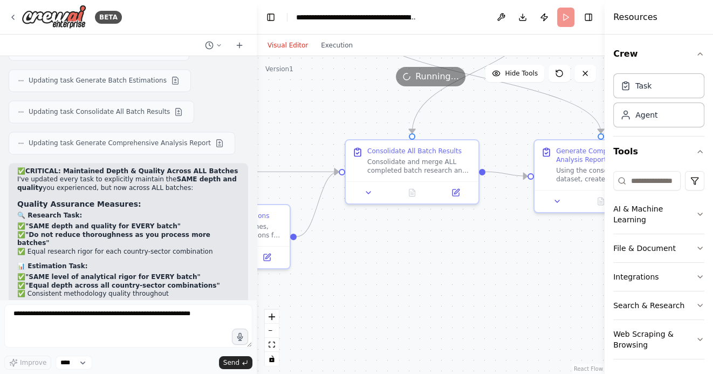
drag, startPoint x: 369, startPoint y: 272, endPoint x: 516, endPoint y: 274, distance: 147.2
click at [506, 273] on div ".deletable-edge-delete-btn { width: 20px; height: 20px; border: 0px solid #ffff…" at bounding box center [431, 215] width 348 height 318
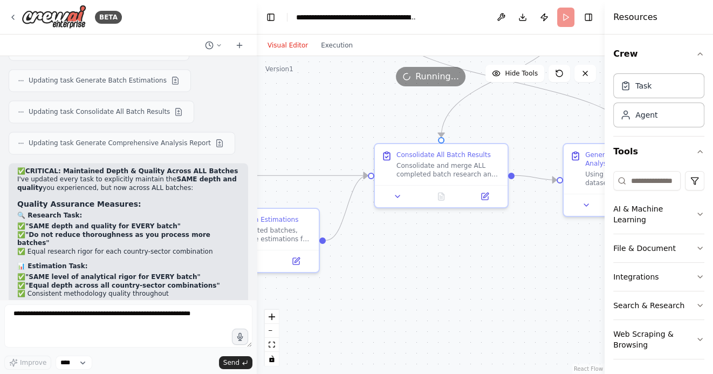
drag, startPoint x: 371, startPoint y: 294, endPoint x: 473, endPoint y: 292, distance: 101.4
click at [473, 294] on div ".deletable-edge-delete-btn { width: 20px; height: 20px; border: 0px solid #ffff…" at bounding box center [431, 215] width 348 height 318
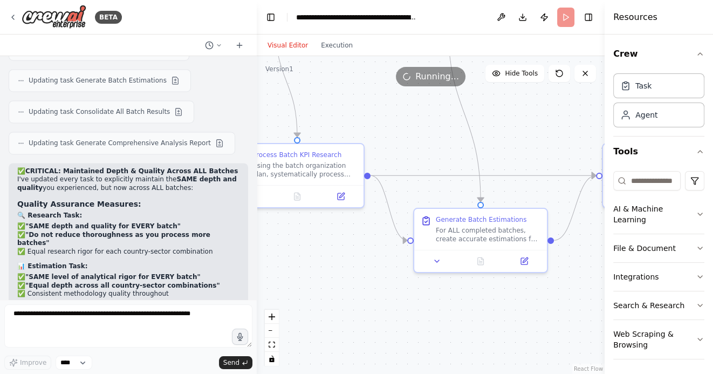
drag, startPoint x: 370, startPoint y: 327, endPoint x: 498, endPoint y: 325, distance: 128.3
click at [498, 327] on div ".deletable-edge-delete-btn { width: 20px; height: 20px; border: 0px solid #ffff…" at bounding box center [431, 215] width 348 height 318
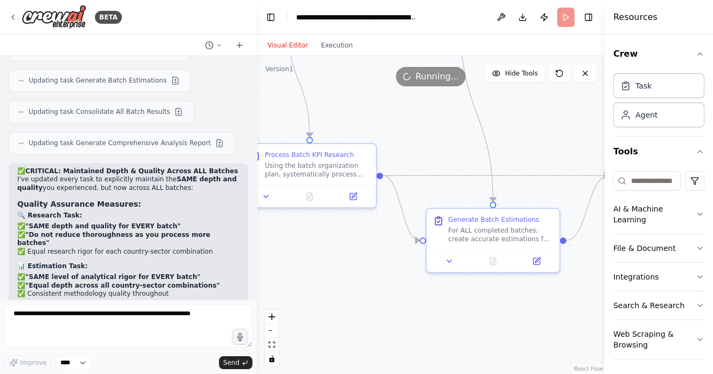
drag, startPoint x: 342, startPoint y: 308, endPoint x: 504, endPoint y: 307, distance: 161.2
click at [505, 308] on div ".deletable-edge-delete-btn { width: 20px; height: 20px; border: 0px solid #ffff…" at bounding box center [431, 215] width 348 height 318
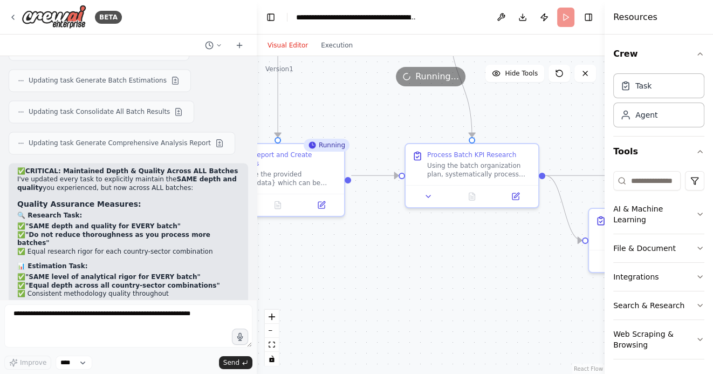
drag, startPoint x: 383, startPoint y: 280, endPoint x: 479, endPoint y: 280, distance: 95.4
click at [478, 280] on div ".deletable-edge-delete-btn { width: 20px; height: 20px; border: 0px solid #ffff…" at bounding box center [431, 215] width 348 height 318
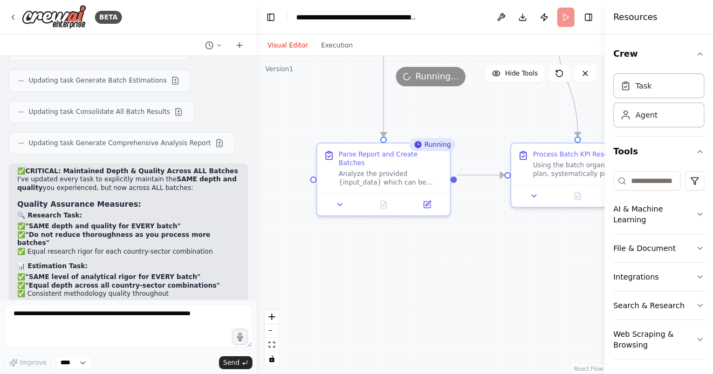
drag, startPoint x: 365, startPoint y: 278, endPoint x: 372, endPoint y: 278, distance: 7.0
click at [372, 278] on div ".deletable-edge-delete-btn { width: 20px; height: 20px; border: 0px solid #ffff…" at bounding box center [431, 215] width 348 height 318
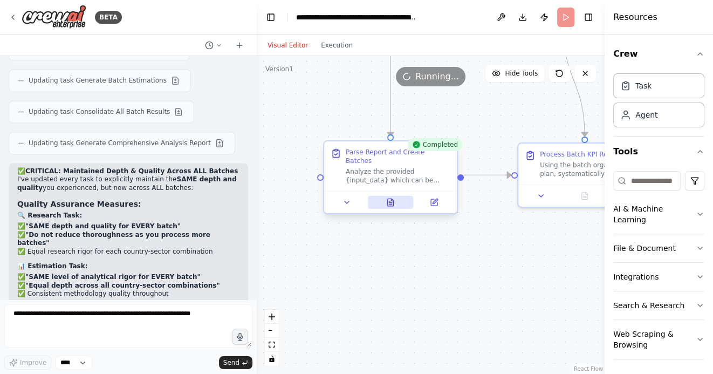
click at [395, 196] on button at bounding box center [391, 202] width 46 height 13
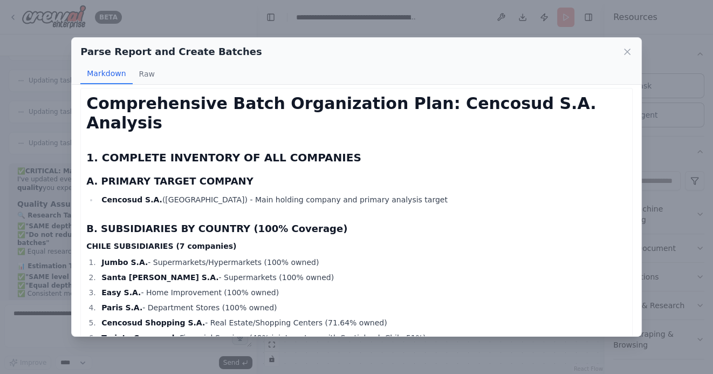
scroll to position [0, 0]
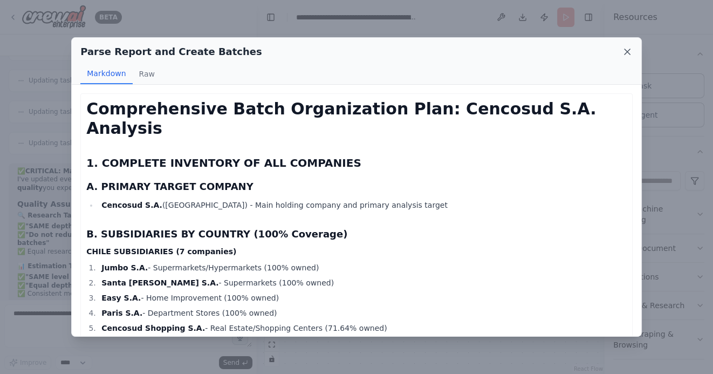
click at [624, 49] on icon at bounding box center [626, 51] width 5 height 5
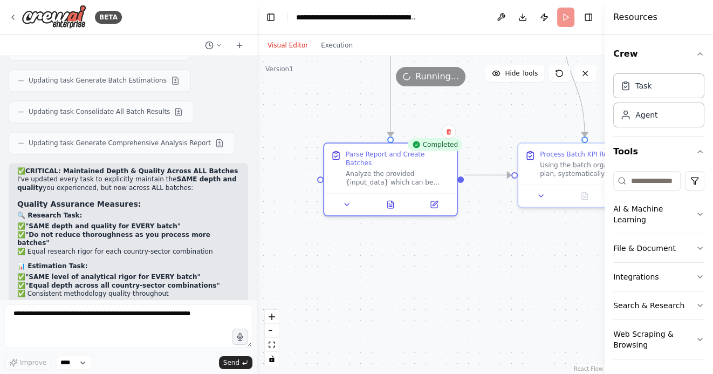
drag, startPoint x: 464, startPoint y: 257, endPoint x: 318, endPoint y: 257, distance: 146.6
click at [318, 257] on div ".deletable-edge-delete-btn { width: 20px; height: 20px; border: 0px solid #ffff…" at bounding box center [431, 215] width 348 height 318
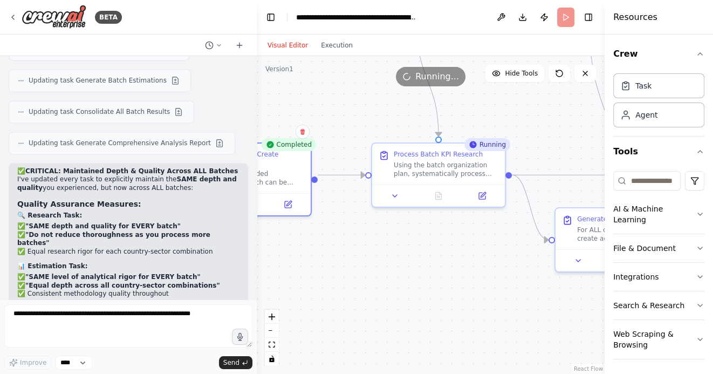
drag, startPoint x: 486, startPoint y: 265, endPoint x: 414, endPoint y: 265, distance: 72.2
click at [415, 265] on div ".deletable-edge-delete-btn { width: 20px; height: 20px; border: 0px solid #ffff…" at bounding box center [431, 215] width 348 height 318
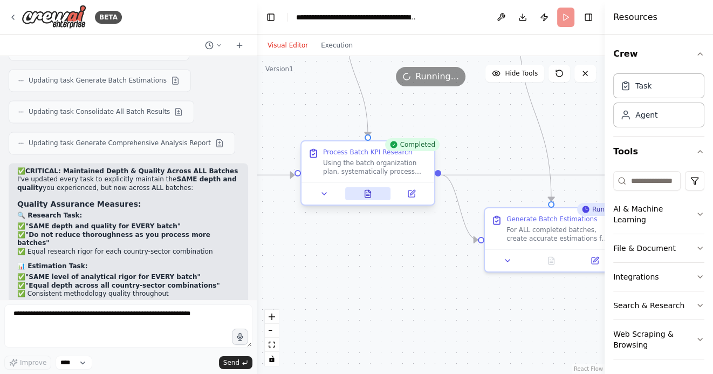
click at [365, 191] on icon at bounding box center [368, 193] width 6 height 7
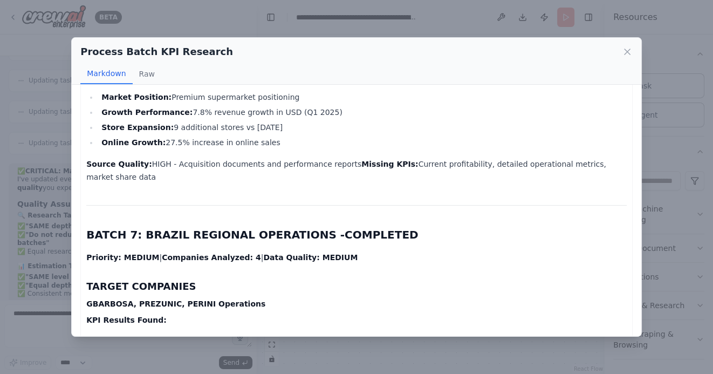
scroll to position [2398, 0]
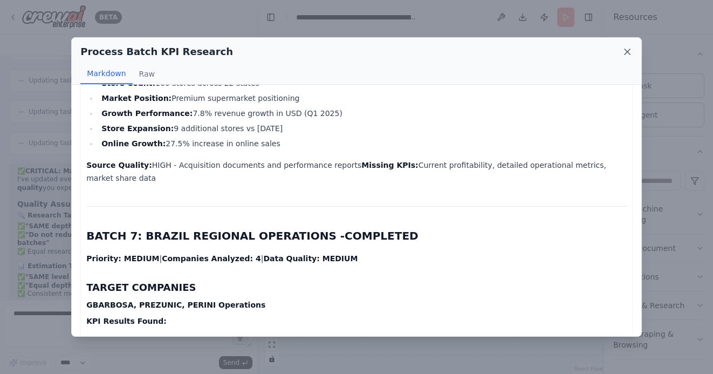
click at [631, 53] on icon at bounding box center [627, 51] width 11 height 11
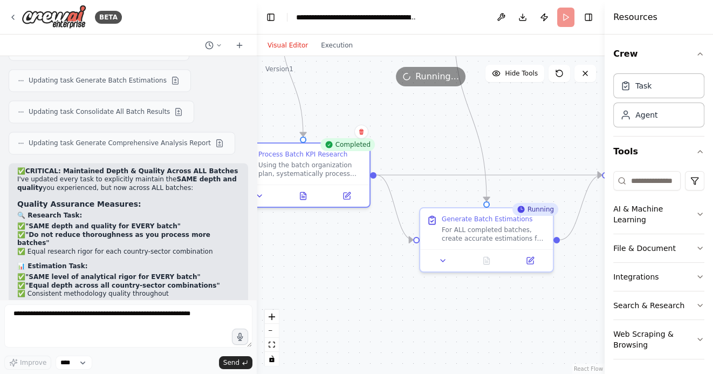
drag, startPoint x: 421, startPoint y: 284, endPoint x: 323, endPoint y: 281, distance: 97.6
click at [323, 281] on div ".deletable-edge-delete-btn { width: 20px; height: 20px; border: 0px solid #ffff…" at bounding box center [431, 215] width 348 height 318
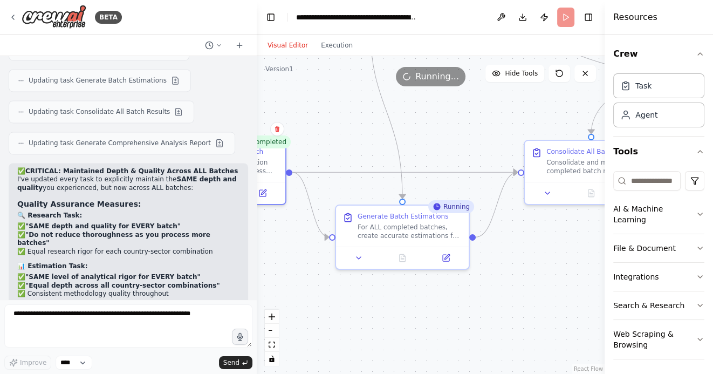
drag, startPoint x: 475, startPoint y: 316, endPoint x: 424, endPoint y: 316, distance: 51.2
click at [424, 316] on div ".deletable-edge-delete-btn { width: 20px; height: 20px; border: 0px solid #ffff…" at bounding box center [431, 215] width 348 height 318
click at [405, 261] on button at bounding box center [403, 255] width 46 height 13
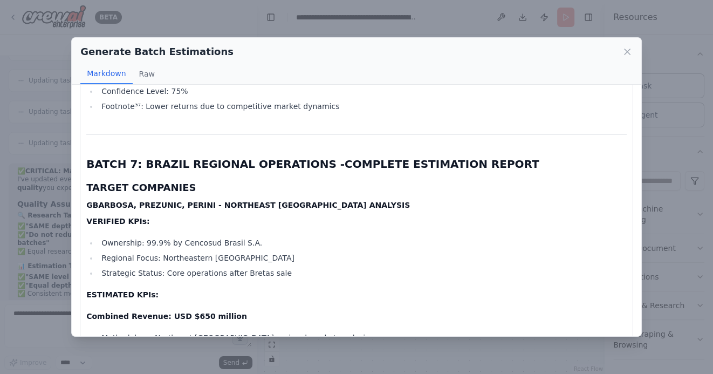
scroll to position [4723, 0]
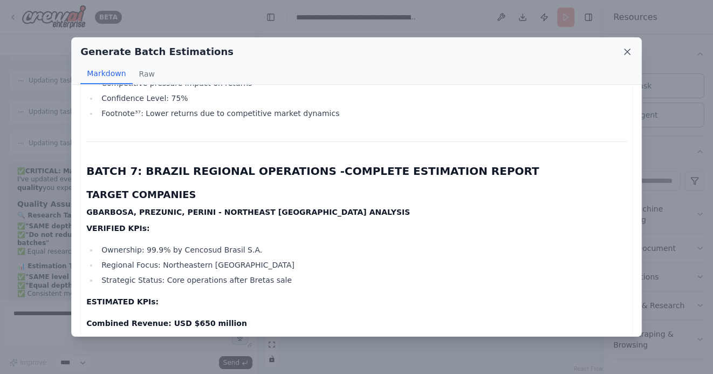
click at [628, 51] on icon at bounding box center [626, 51] width 5 height 5
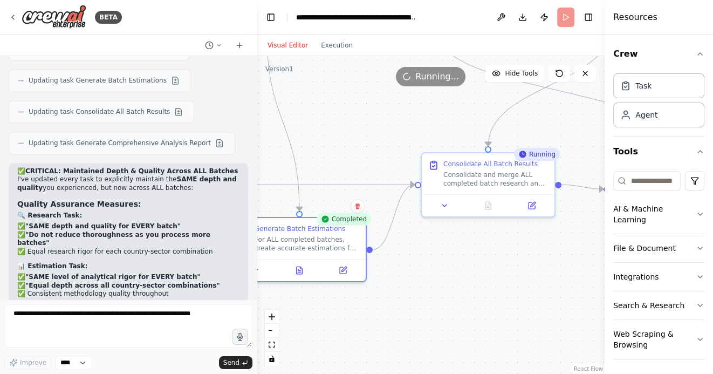
drag, startPoint x: 523, startPoint y: 291, endPoint x: 398, endPoint y: 303, distance: 125.7
click at [399, 303] on div ".deletable-edge-delete-btn { width: 20px; height: 20px; border: 0px solid #ffff…" at bounding box center [431, 215] width 348 height 318
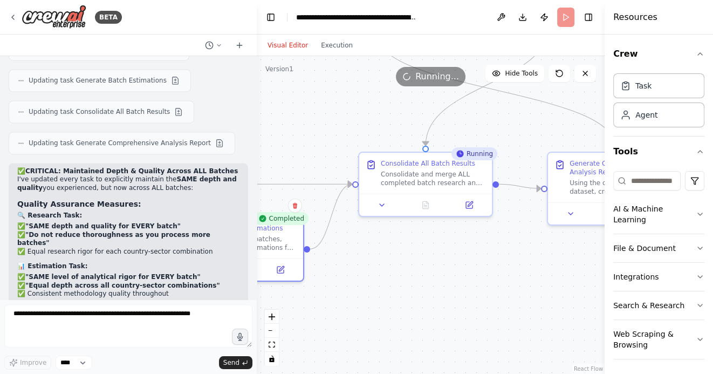
drag, startPoint x: 494, startPoint y: 284, endPoint x: 442, endPoint y: 283, distance: 52.8
click at [442, 283] on div ".deletable-edge-delete-btn { width: 20px; height: 20px; border: 0px solid #ffff…" at bounding box center [431, 215] width 348 height 318
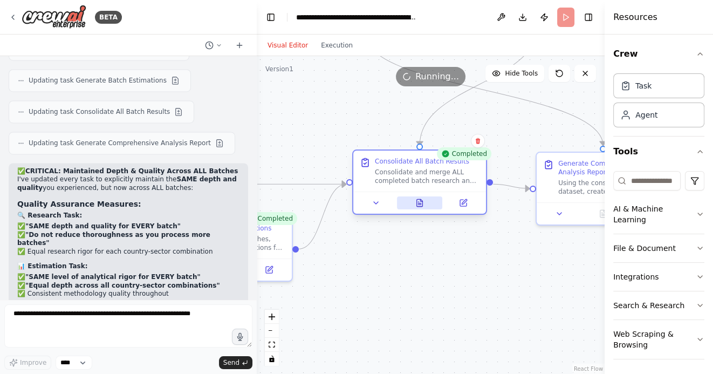
click at [413, 208] on button at bounding box center [420, 202] width 46 height 13
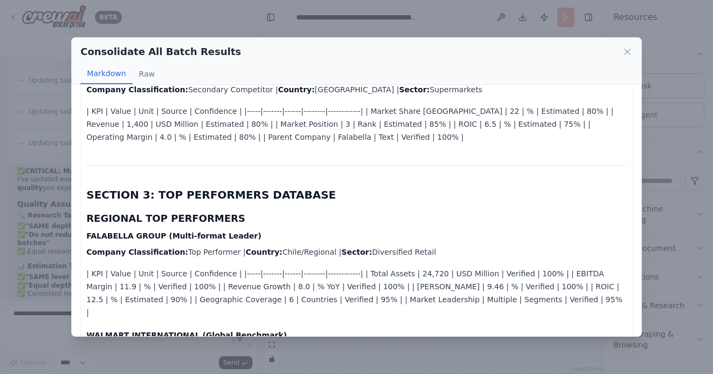
scroll to position [1860, 0]
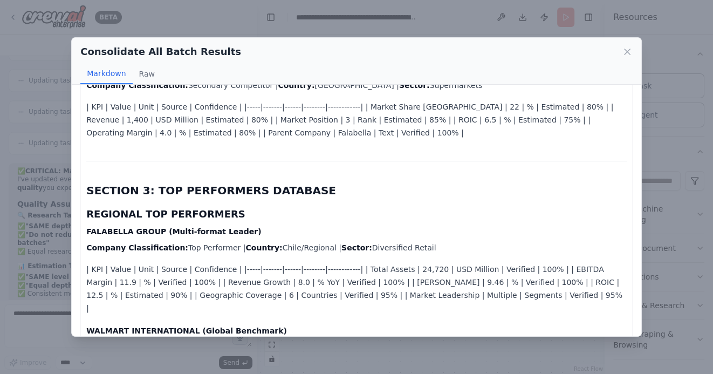
click at [340, 226] on h4 "FALABELLA GROUP (Multi-format Leader)" at bounding box center [356, 231] width 540 height 11
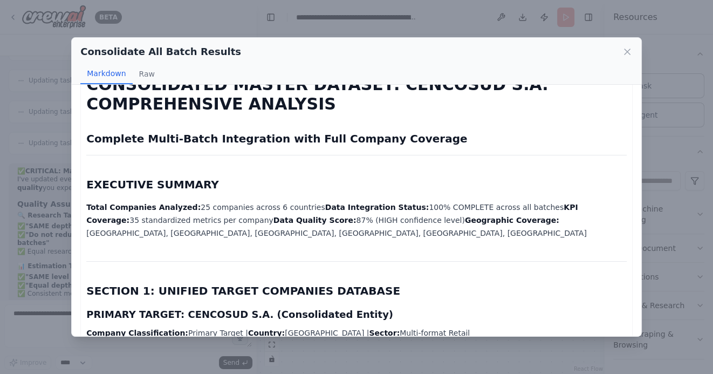
scroll to position [0, 0]
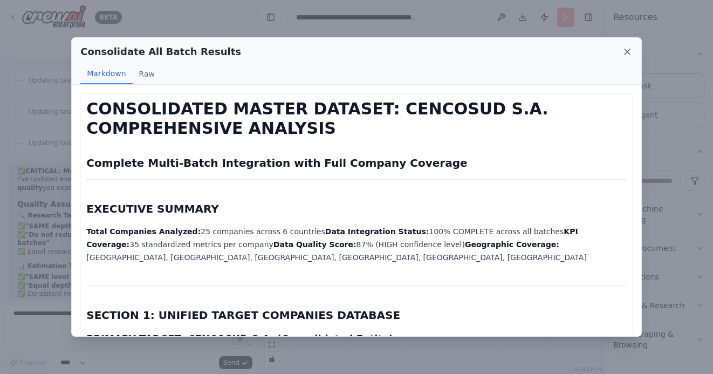
click at [625, 53] on icon at bounding box center [626, 51] width 5 height 5
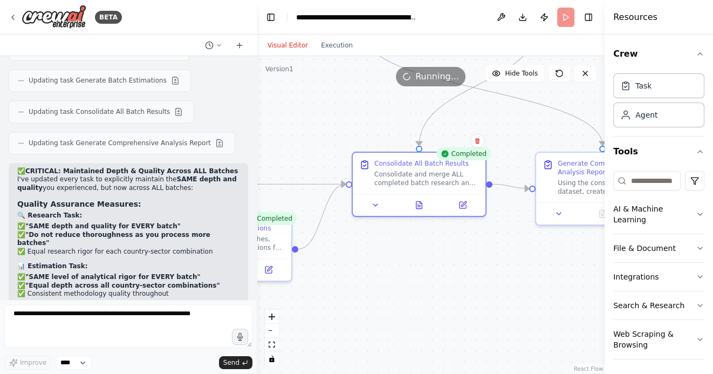
drag, startPoint x: 498, startPoint y: 274, endPoint x: 408, endPoint y: 274, distance: 89.5
click at [409, 274] on div ".deletable-edge-delete-btn { width: 20px; height: 20px; border: 0px solid #ffff…" at bounding box center [431, 215] width 348 height 318
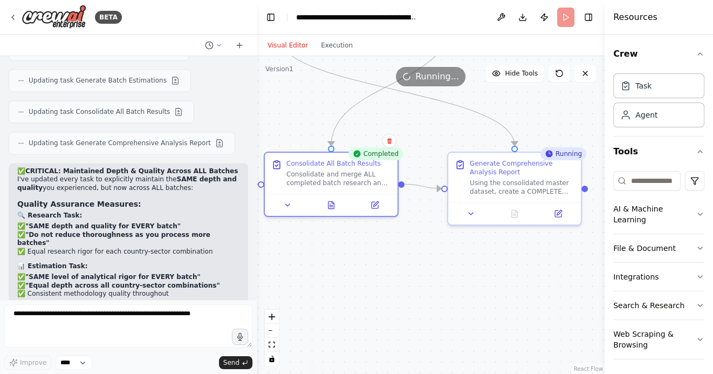
drag, startPoint x: 506, startPoint y: 278, endPoint x: 460, endPoint y: 279, distance: 46.4
click at [460, 279] on div ".deletable-edge-delete-btn { width: 20px; height: 20px; border: 0px solid #ffff…" at bounding box center [431, 215] width 348 height 318
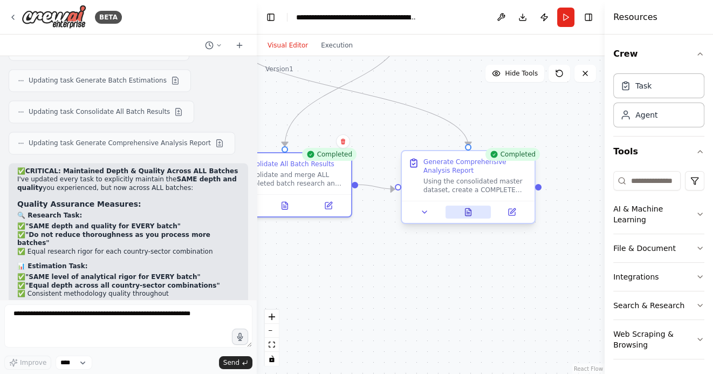
click at [469, 212] on icon at bounding box center [468, 211] width 6 height 7
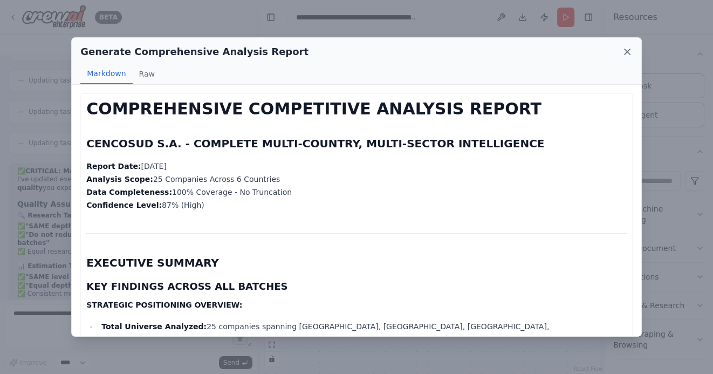
click at [623, 52] on icon at bounding box center [627, 51] width 11 height 11
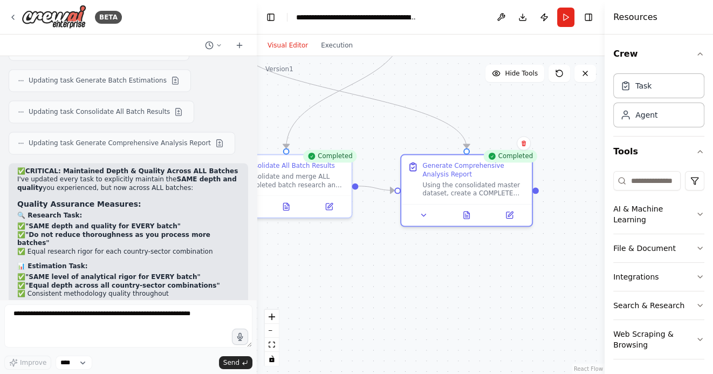
drag, startPoint x: 352, startPoint y: 269, endPoint x: 497, endPoint y: 274, distance: 145.1
click at [497, 275] on div ".deletable-edge-delete-btn { width: 20px; height: 20px; border: 0px solid #ffff…" at bounding box center [431, 215] width 348 height 318
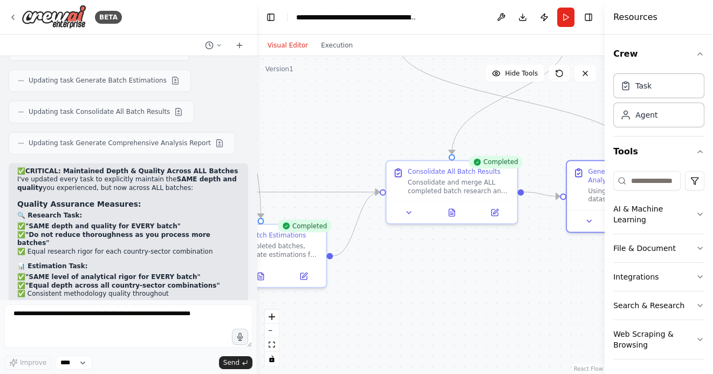
drag, startPoint x: 415, startPoint y: 280, endPoint x: 492, endPoint y: 280, distance: 76.6
click at [491, 280] on div ".deletable-edge-delete-btn { width: 20px; height: 20px; border: 0px solid #ffff…" at bounding box center [431, 215] width 348 height 318
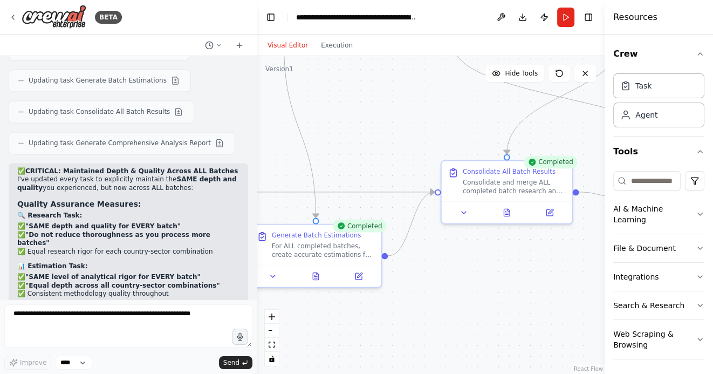
drag, startPoint x: 405, startPoint y: 342, endPoint x: 481, endPoint y: 300, distance: 86.7
click at [480, 300] on div ".deletable-edge-delete-btn { width: 20px; height: 20px; border: 0px solid #ffff…" at bounding box center [431, 215] width 348 height 318
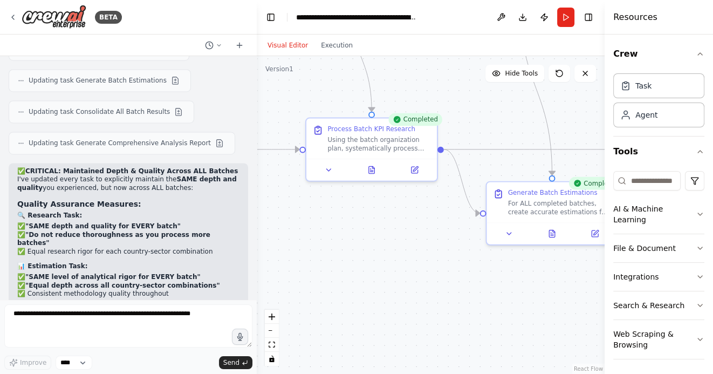
drag, startPoint x: 329, startPoint y: 306, endPoint x: 490, endPoint y: 306, distance: 160.7
click at [491, 306] on div ".deletable-edge-delete-btn { width: 20px; height: 20px; border: 0px solid #ffff…" at bounding box center [431, 215] width 348 height 318
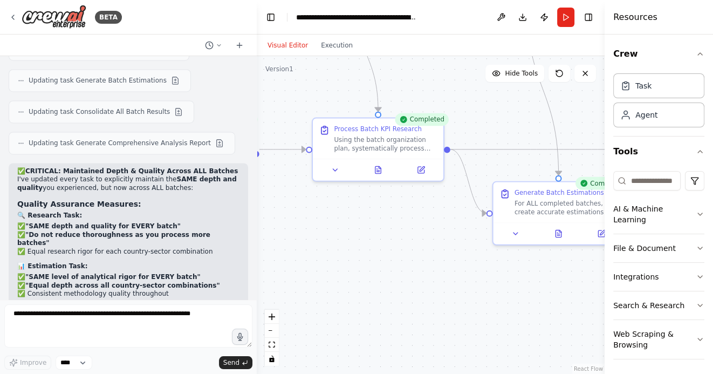
drag, startPoint x: 384, startPoint y: 255, endPoint x: 428, endPoint y: 255, distance: 43.7
click at [423, 255] on div ".deletable-edge-delete-btn { width: 20px; height: 20px; border: 0px solid #ffff…" at bounding box center [431, 215] width 348 height 318
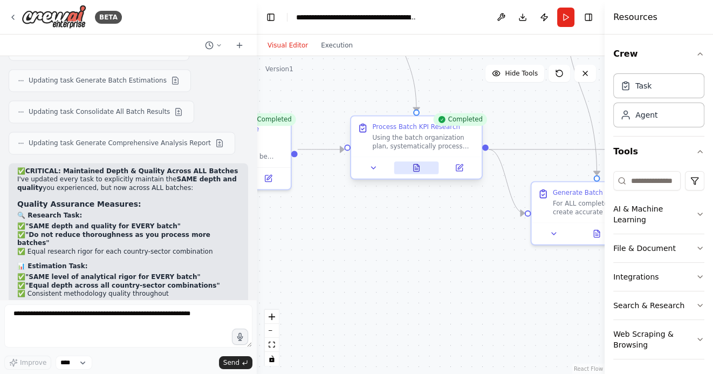
click at [416, 168] on icon at bounding box center [416, 167] width 5 height 7
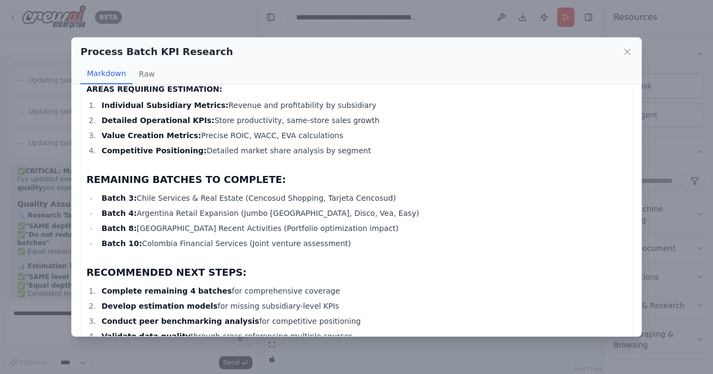
scroll to position [3289, 0]
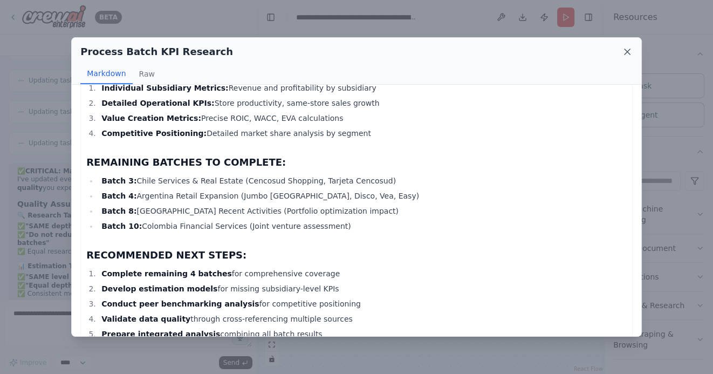
click at [626, 53] on icon at bounding box center [627, 51] width 11 height 11
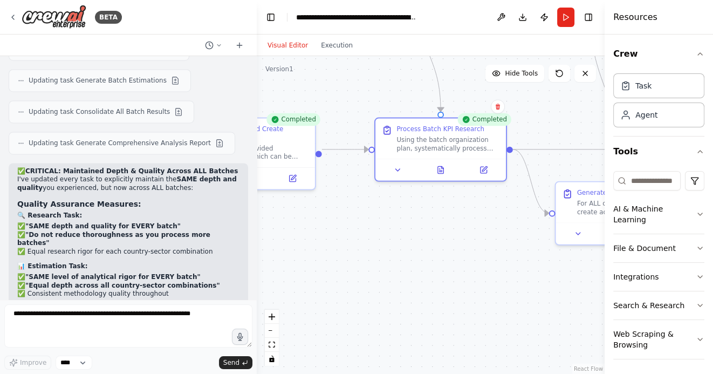
drag, startPoint x: 392, startPoint y: 253, endPoint x: 473, endPoint y: 253, distance: 80.9
click at [473, 253] on div ".deletable-edge-delete-btn { width: 20px; height: 20px; border: 0px solid #ffff…" at bounding box center [431, 215] width 348 height 318
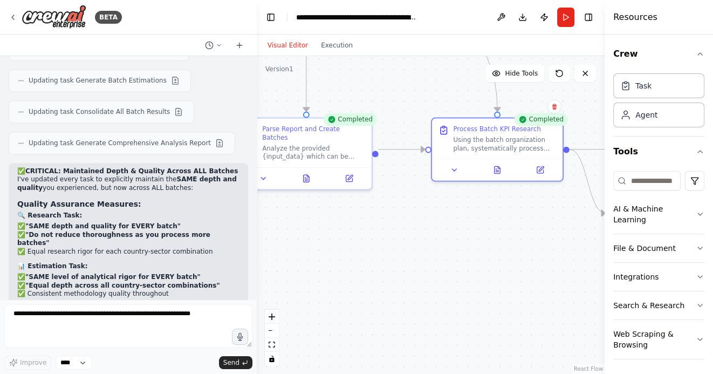
drag, startPoint x: 352, startPoint y: 252, endPoint x: 433, endPoint y: 252, distance: 81.4
click at [433, 252] on div ".deletable-edge-delete-btn { width: 20px; height: 20px; border: 0px solid #ffff…" at bounding box center [431, 215] width 348 height 318
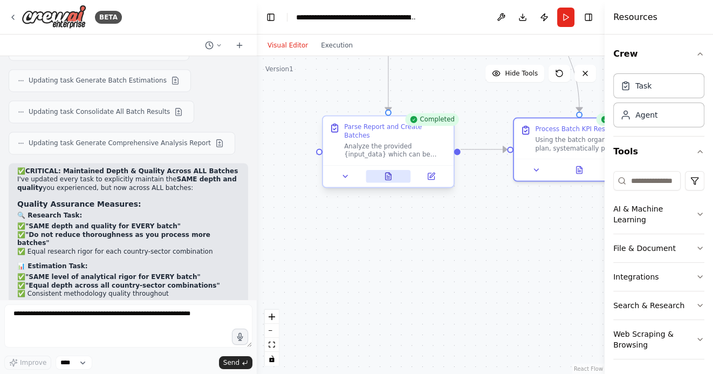
click at [391, 172] on icon at bounding box center [388, 176] width 9 height 9
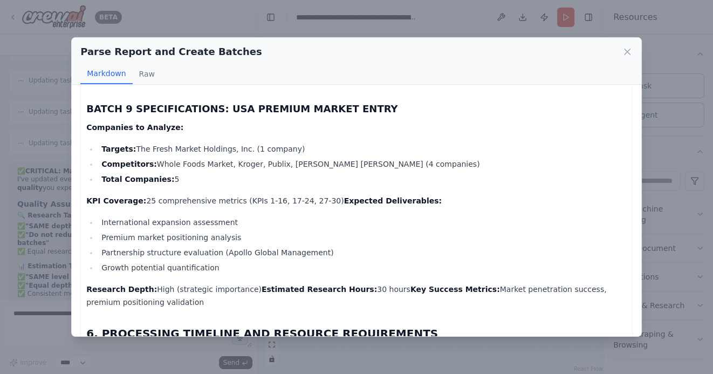
scroll to position [4072, 0]
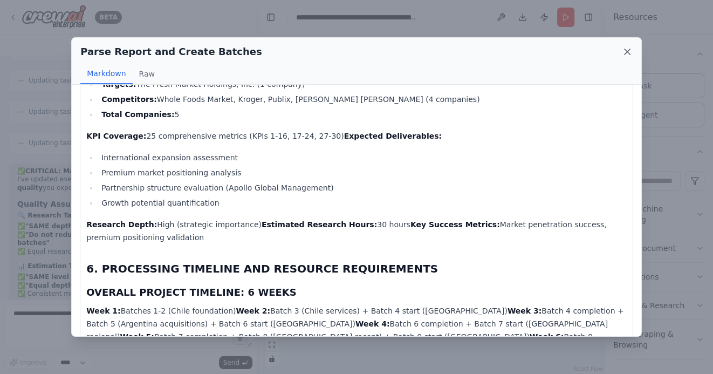
click at [627, 54] on icon at bounding box center [627, 51] width 11 height 11
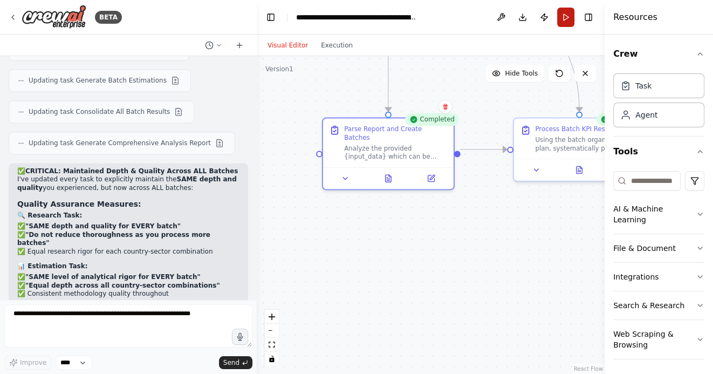
click at [568, 18] on button "Run" at bounding box center [565, 17] width 17 height 19
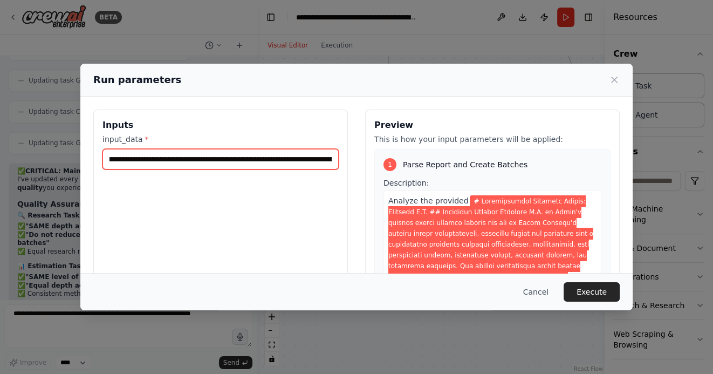
scroll to position [0, 20304]
drag, startPoint x: 110, startPoint y: 160, endPoint x: 408, endPoint y: 159, distance: 297.6
click at [408, 159] on div "Inputs input_data * Preview This is how your input parameters will be applied: …" at bounding box center [356, 237] width 526 height 256
type input "**********"
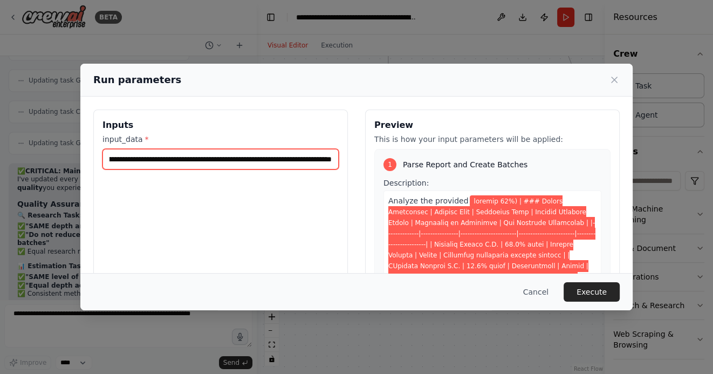
scroll to position [0, 14194]
drag, startPoint x: 110, startPoint y: 159, endPoint x: 384, endPoint y: 176, distance: 275.0
click at [384, 176] on div "Inputs input_data * Preview This is how your input parameters will be applied: …" at bounding box center [356, 237] width 526 height 256
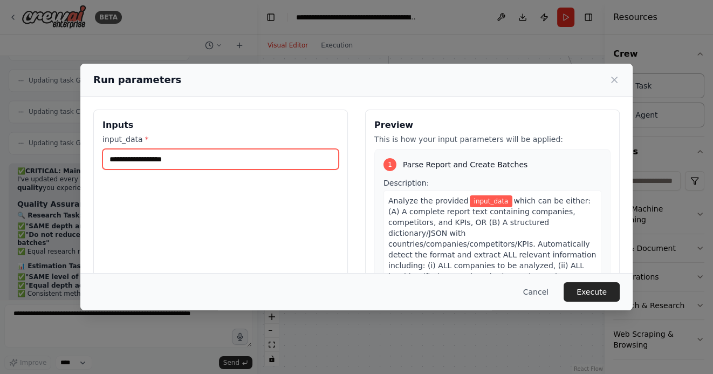
click at [198, 156] on input "input_data *" at bounding box center [220, 159] width 236 height 20
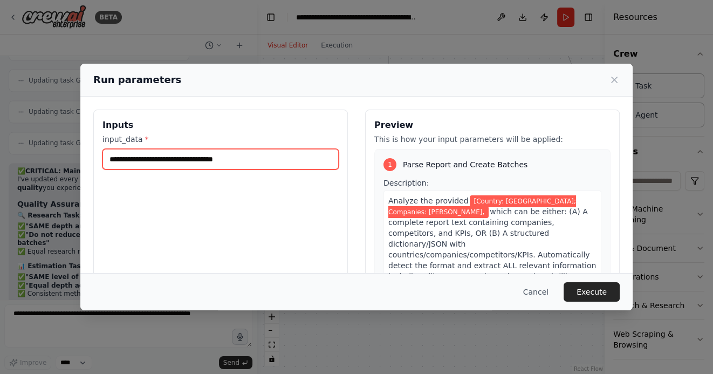
drag, startPoint x: 257, startPoint y: 156, endPoint x: 228, endPoint y: 158, distance: 29.2
click at [228, 158] on input "**********" at bounding box center [220, 159] width 236 height 20
click at [311, 159] on input "**********" at bounding box center [220, 159] width 236 height 20
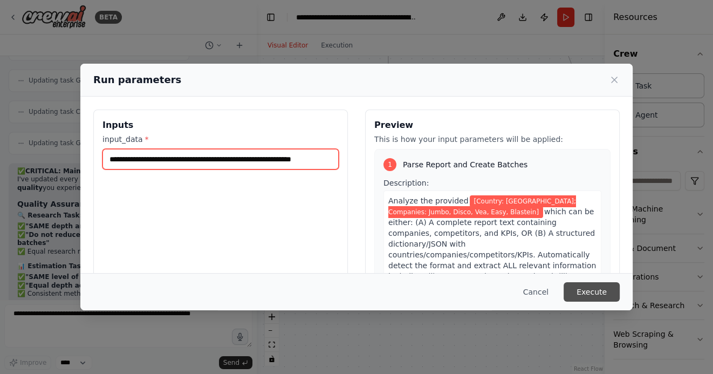
type input "**********"
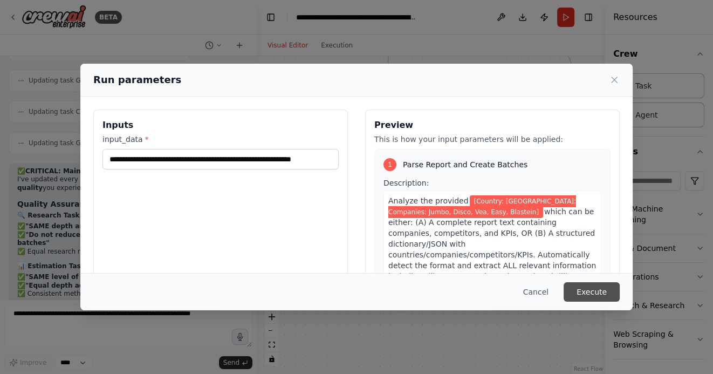
click at [594, 290] on button "Execute" at bounding box center [591, 291] width 56 height 19
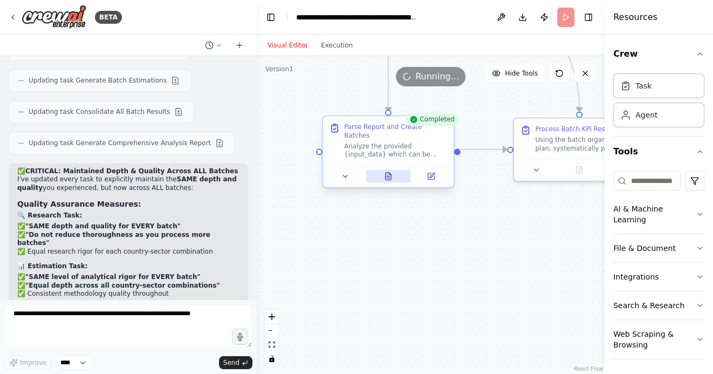
click at [388, 173] on icon at bounding box center [387, 176] width 5 height 7
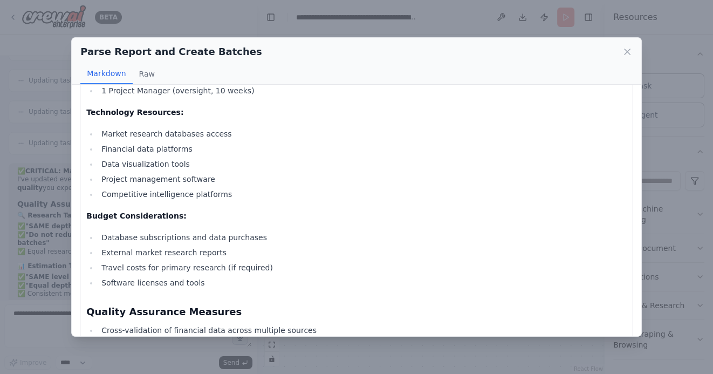
scroll to position [3142, 0]
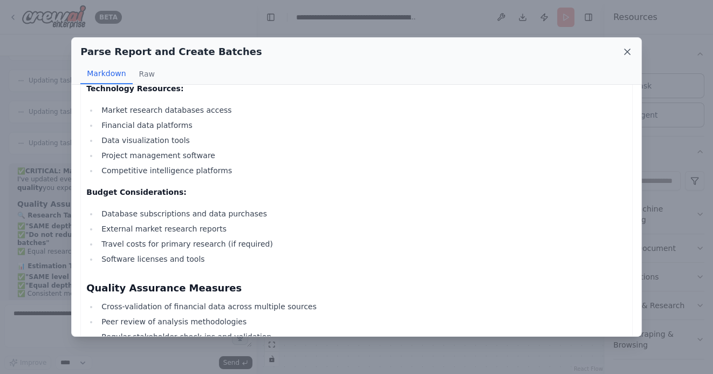
click at [624, 52] on icon at bounding box center [627, 51] width 11 height 11
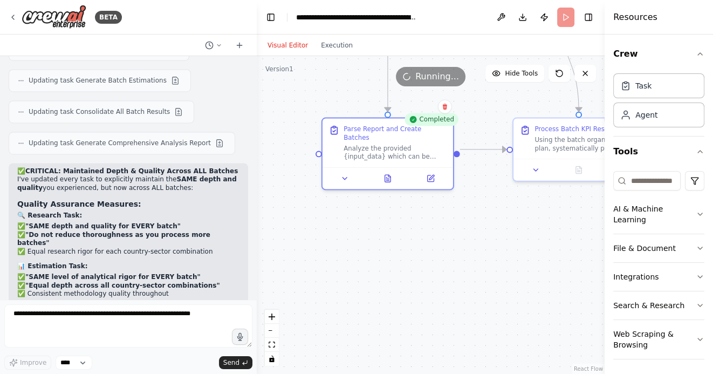
drag, startPoint x: 488, startPoint y: 260, endPoint x: 373, endPoint y: 260, distance: 115.4
click at [375, 260] on div ".deletable-edge-delete-btn { width: 20px; height: 20px; border: 0px solid #ffff…" at bounding box center [431, 215] width 348 height 318
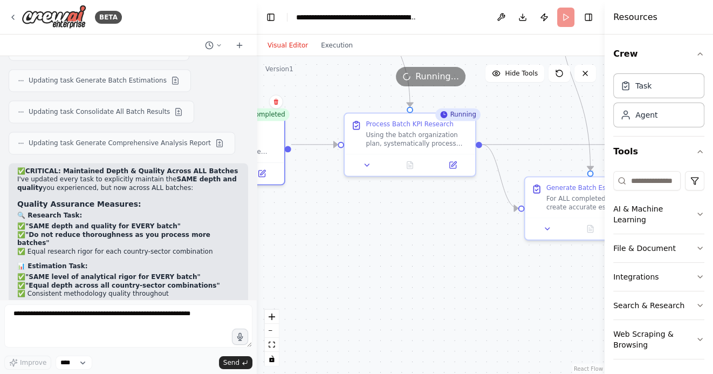
drag, startPoint x: 471, startPoint y: 263, endPoint x: 383, endPoint y: 253, distance: 88.9
click at [383, 253] on div ".deletable-edge-delete-btn { width: 20px; height: 20px; border: 0px solid #ffff…" at bounding box center [431, 215] width 348 height 318
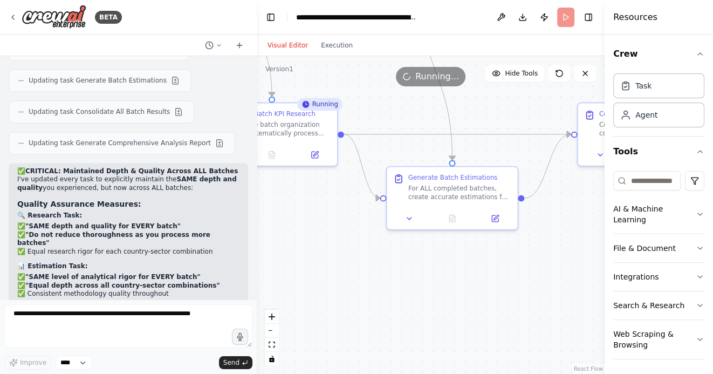
drag, startPoint x: 475, startPoint y: 287, endPoint x: 362, endPoint y: 282, distance: 113.3
click at [362, 282] on div ".deletable-edge-delete-btn { width: 20px; height: 20px; border: 0px solid #ffff…" at bounding box center [431, 215] width 348 height 318
drag, startPoint x: 445, startPoint y: 284, endPoint x: 513, endPoint y: 284, distance: 68.5
click at [513, 284] on div ".deletable-edge-delete-btn { width: 20px; height: 20px; border: 0px solid #ffff…" at bounding box center [431, 215] width 348 height 318
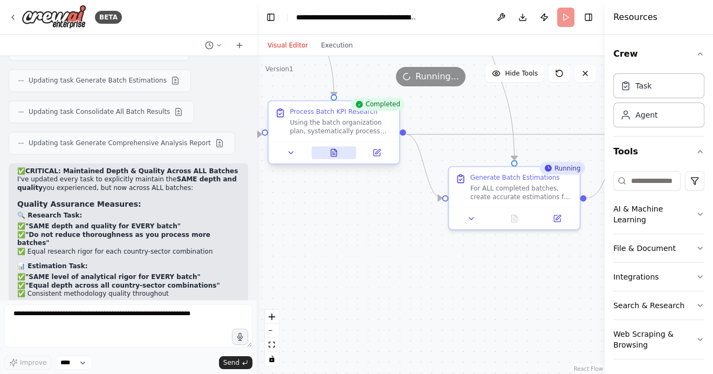
click at [331, 152] on icon at bounding box center [333, 152] width 5 height 7
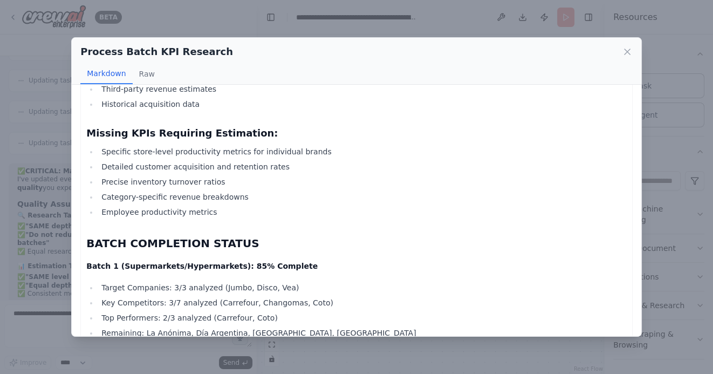
scroll to position [3653, 0]
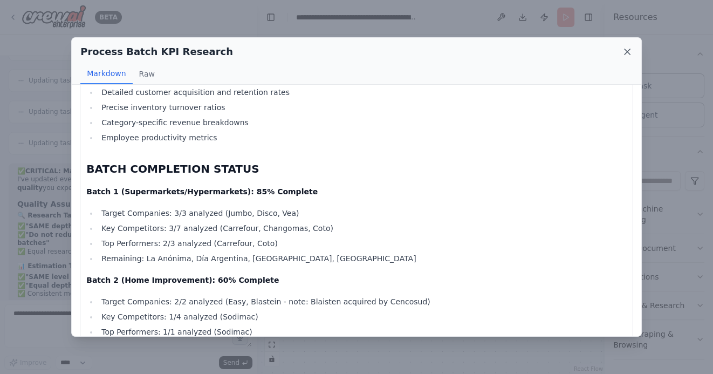
click at [626, 50] on icon at bounding box center [627, 51] width 11 height 11
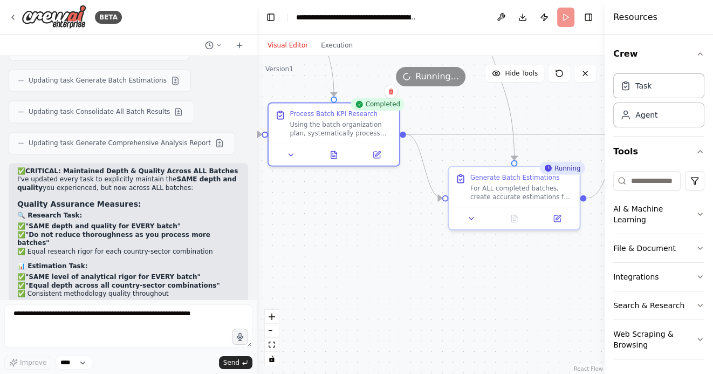
drag, startPoint x: 566, startPoint y: 296, endPoint x: 415, endPoint y: 285, distance: 151.4
click at [418, 285] on div ".deletable-edge-delete-btn { width: 20px; height: 20px; border: 0px solid #ffff…" at bounding box center [431, 215] width 348 height 318
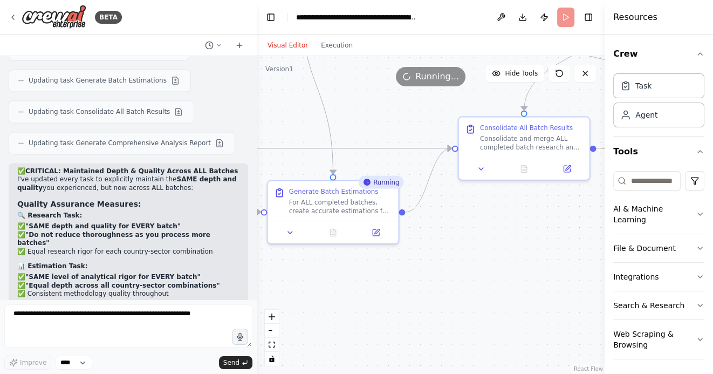
drag, startPoint x: 462, startPoint y: 287, endPoint x: 420, endPoint y: 315, distance: 50.8
click at [421, 315] on div ".deletable-edge-delete-btn { width: 20px; height: 20px; border: 0px solid #ffff…" at bounding box center [431, 215] width 348 height 318
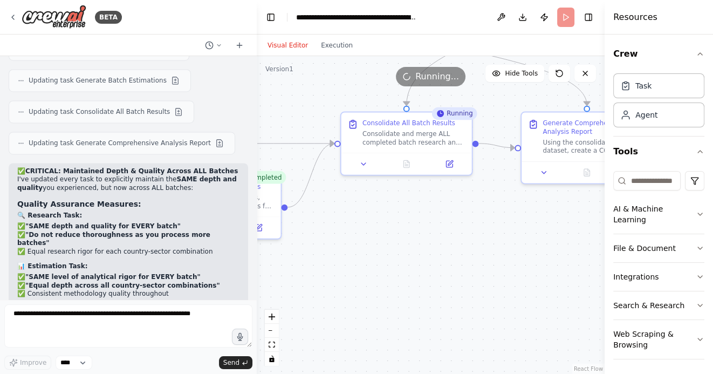
drag, startPoint x: 498, startPoint y: 316, endPoint x: 377, endPoint y: 306, distance: 121.8
click at [379, 306] on div ".deletable-edge-delete-btn { width: 20px; height: 20px; border: 0px solid #ffff…" at bounding box center [431, 215] width 348 height 318
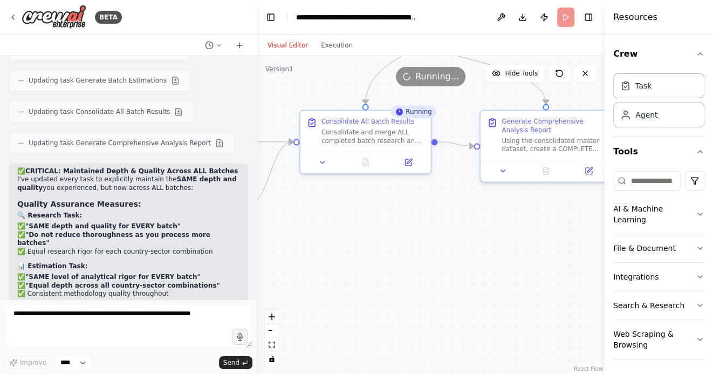
drag, startPoint x: 473, startPoint y: 298, endPoint x: 436, endPoint y: 308, distance: 38.7
click at [436, 308] on div ".deletable-edge-delete-btn { width: 20px; height: 20px; border: 0px solid #ffff…" at bounding box center [431, 215] width 348 height 318
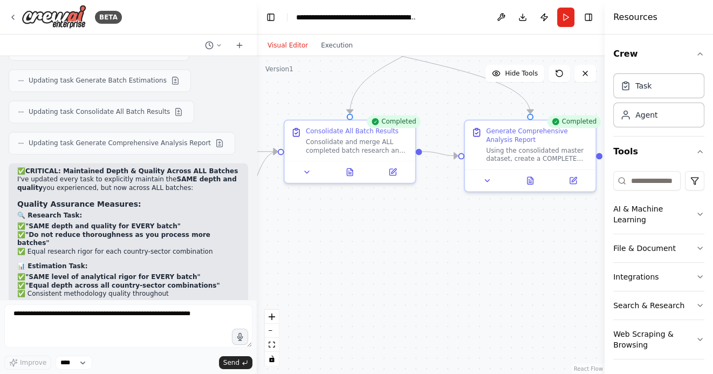
drag, startPoint x: 528, startPoint y: 271, endPoint x: 433, endPoint y: 270, distance: 94.4
click at [433, 270] on div ".deletable-edge-delete-btn { width: 20px; height: 20px; border: 0px solid #ffff…" at bounding box center [431, 215] width 348 height 318
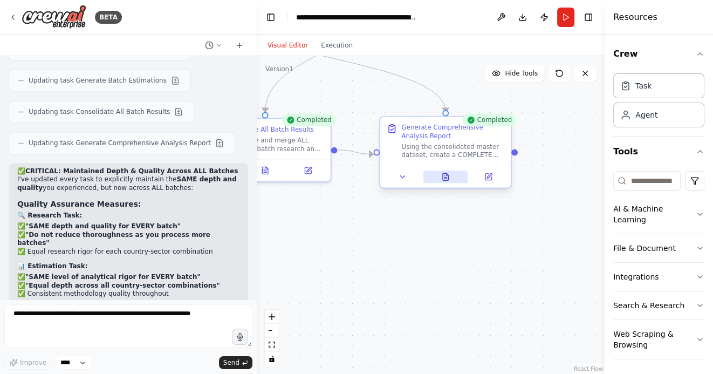
click at [449, 176] on icon at bounding box center [445, 177] width 9 height 9
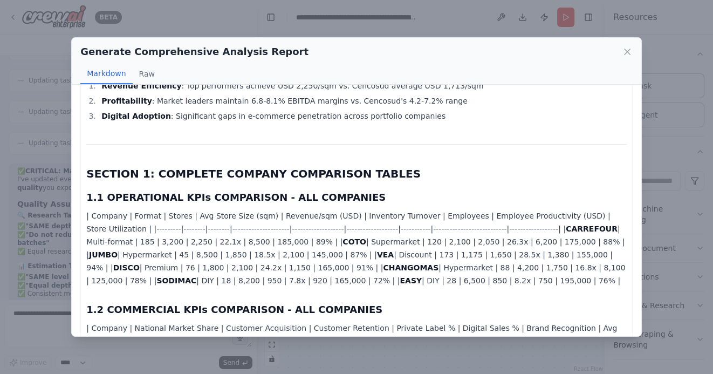
scroll to position [328, 0]
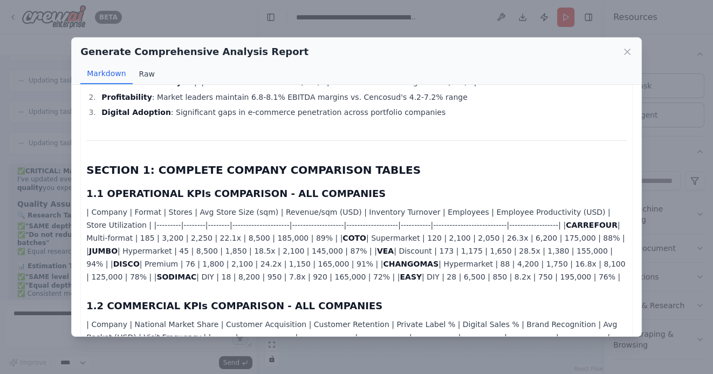
click at [151, 75] on button "Raw" at bounding box center [147, 74] width 29 height 20
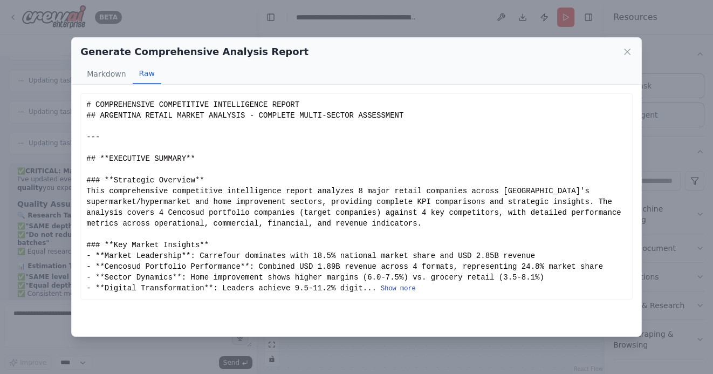
click at [402, 288] on button "Show more" at bounding box center [398, 288] width 35 height 9
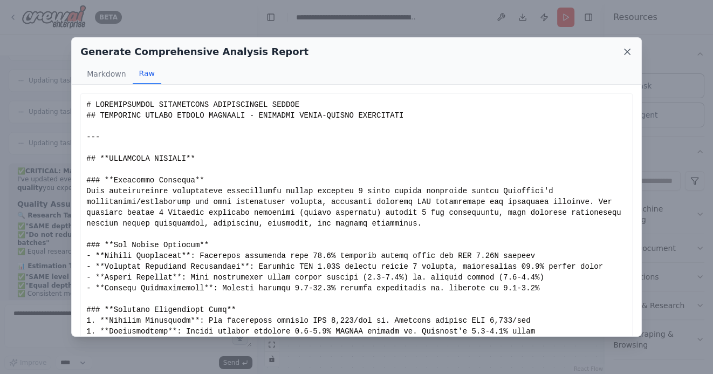
click at [628, 49] on icon at bounding box center [627, 51] width 11 height 11
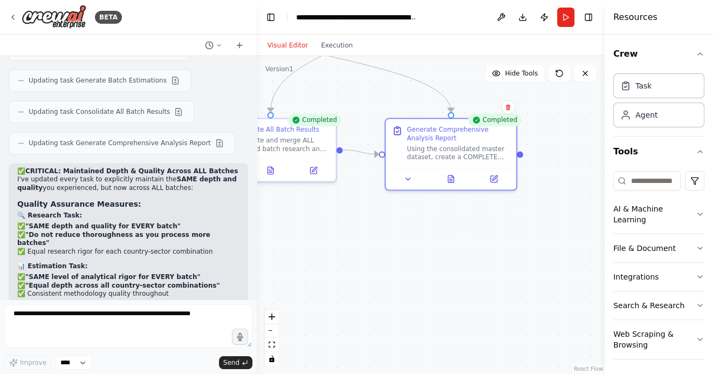
drag, startPoint x: 449, startPoint y: 252, endPoint x: 547, endPoint y: 252, distance: 98.7
click at [544, 252] on div ".deletable-edge-delete-btn { width: 20px; height: 20px; border: 0px solid #ffff…" at bounding box center [431, 215] width 348 height 318
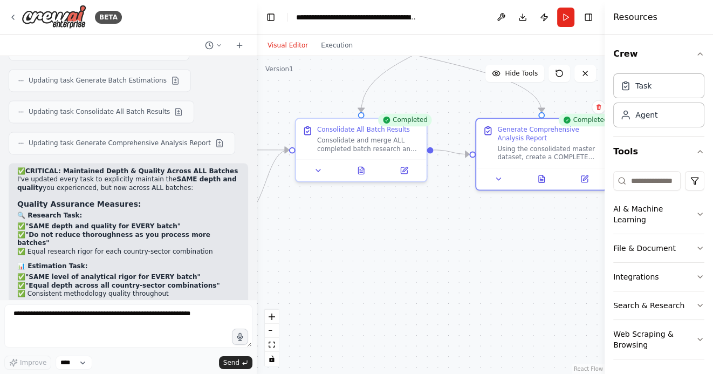
drag, startPoint x: 437, startPoint y: 253, endPoint x: 516, endPoint y: 253, distance: 79.3
click at [516, 253] on div ".deletable-edge-delete-btn { width: 20px; height: 20px; border: 0px solid #ffff…" at bounding box center [431, 215] width 348 height 318
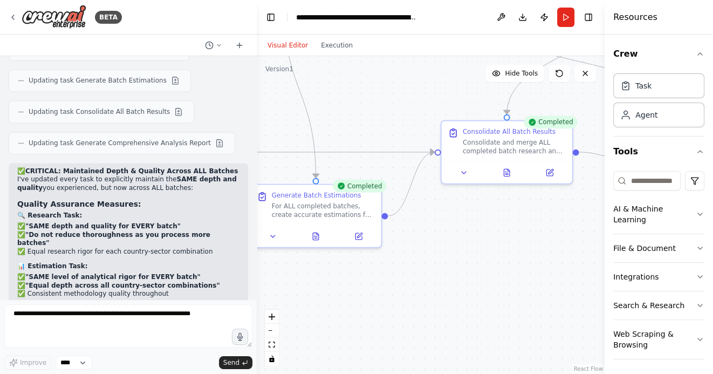
drag, startPoint x: 444, startPoint y: 263, endPoint x: 549, endPoint y: 267, distance: 105.7
click at [552, 268] on div ".deletable-edge-delete-btn { width: 20px; height: 20px; border: 0px solid #ffff…" at bounding box center [431, 215] width 348 height 318
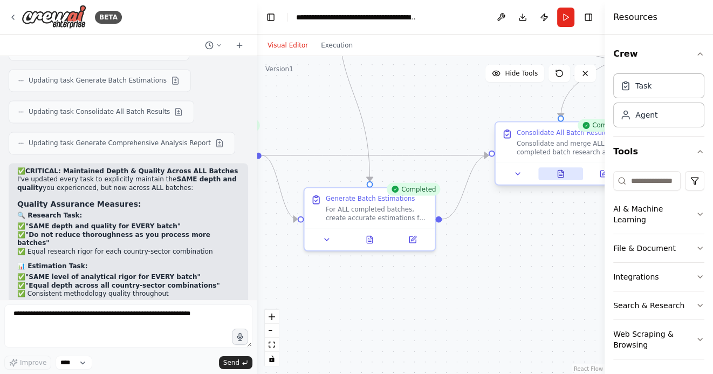
click at [557, 170] on icon at bounding box center [559, 173] width 5 height 7
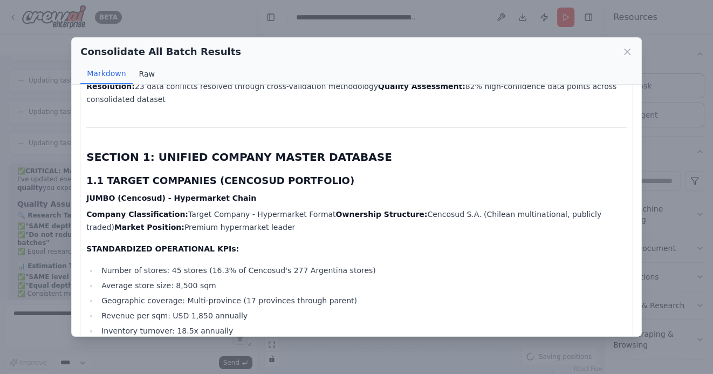
click at [141, 77] on button "Raw" at bounding box center [147, 74] width 29 height 20
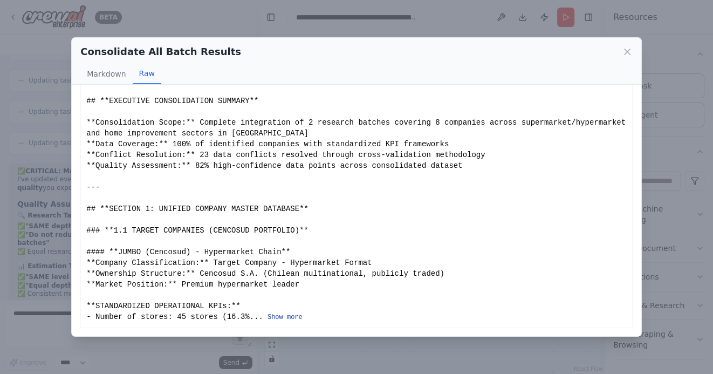
click at [283, 314] on button "Show more" at bounding box center [284, 317] width 35 height 9
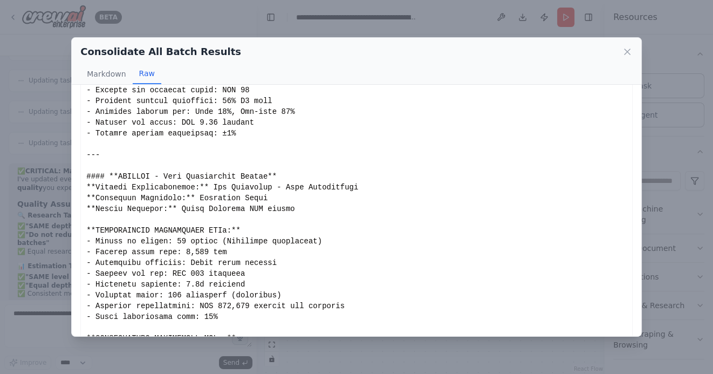
scroll to position [3842, 0]
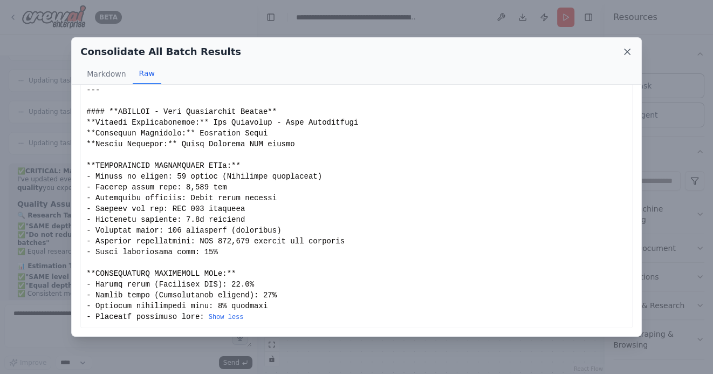
click at [625, 50] on icon at bounding box center [627, 51] width 11 height 11
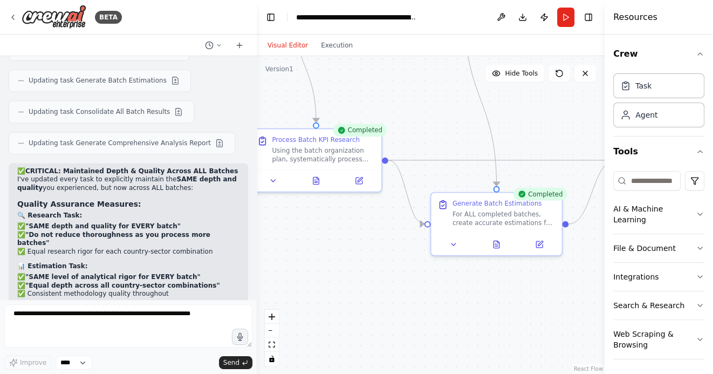
drag, startPoint x: 424, startPoint y: 293, endPoint x: 517, endPoint y: 297, distance: 92.8
click at [517, 297] on div ".deletable-edge-delete-btn { width: 20px; height: 20px; border: 0px solid #ffff…" at bounding box center [431, 215] width 348 height 318
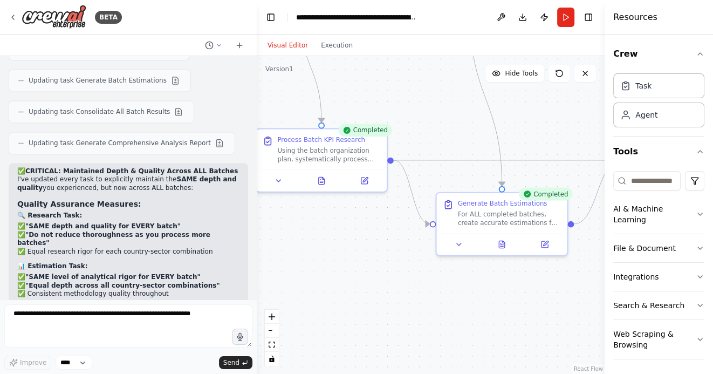
drag, startPoint x: 360, startPoint y: 286, endPoint x: 512, endPoint y: 309, distance: 154.2
click at [507, 308] on div ".deletable-edge-delete-btn { width: 20px; height: 20px; border: 0px solid #ffff…" at bounding box center [431, 215] width 348 height 318
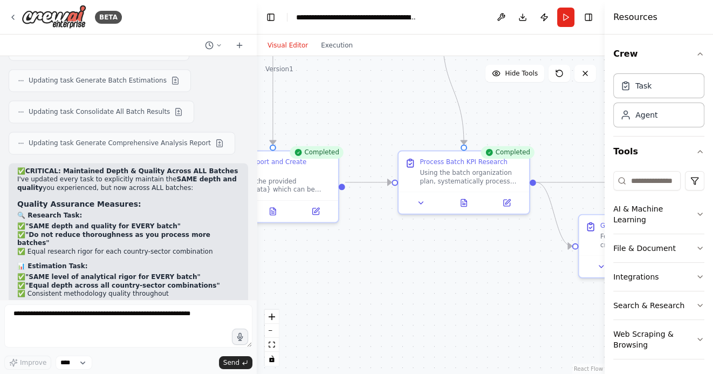
drag, startPoint x: 409, startPoint y: 279, endPoint x: 555, endPoint y: 286, distance: 145.7
click at [552, 286] on div ".deletable-edge-delete-btn { width: 20px; height: 20px; border: 0px solid #ffff…" at bounding box center [431, 215] width 348 height 318
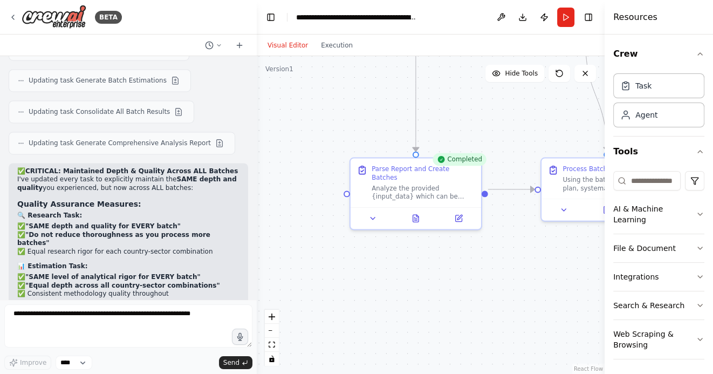
drag, startPoint x: 410, startPoint y: 287, endPoint x: 494, endPoint y: 291, distance: 84.7
click at [493, 291] on div ".deletable-edge-delete-btn { width: 20px; height: 20px; border: 0px solid #ffff…" at bounding box center [431, 215] width 348 height 318
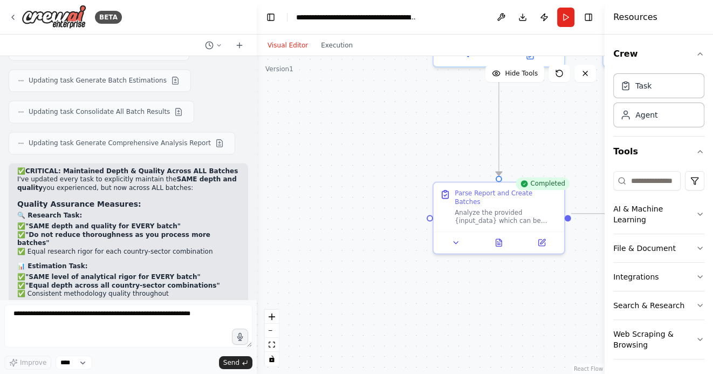
drag, startPoint x: 418, startPoint y: 268, endPoint x: 414, endPoint y: 313, distance: 45.0
click at [414, 313] on div ".deletable-edge-delete-btn { width: 20px; height: 20px; border: 0px solid #ffff…" at bounding box center [431, 215] width 348 height 318
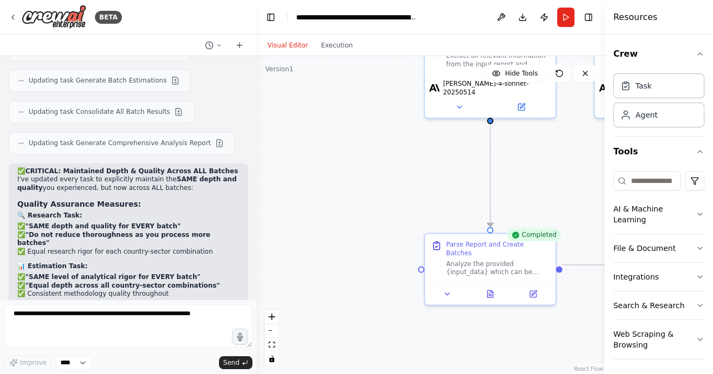
drag, startPoint x: 340, startPoint y: 197, endPoint x: 328, endPoint y: 232, distance: 36.7
click at [328, 232] on div ".deletable-edge-delete-btn { width: 20px; height: 20px; border: 0px solid #ffff…" at bounding box center [431, 215] width 348 height 318
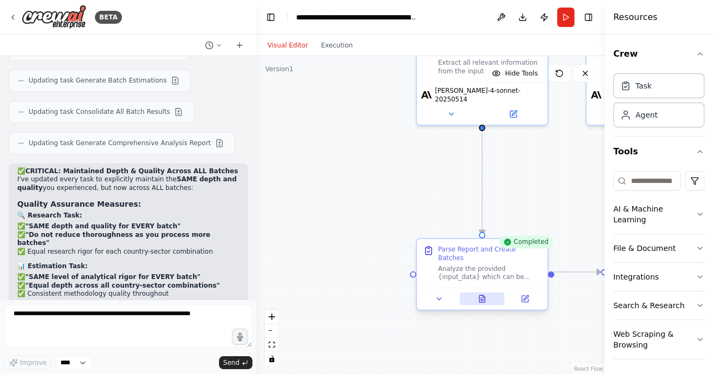
click at [481, 295] on icon at bounding box center [481, 298] width 5 height 7
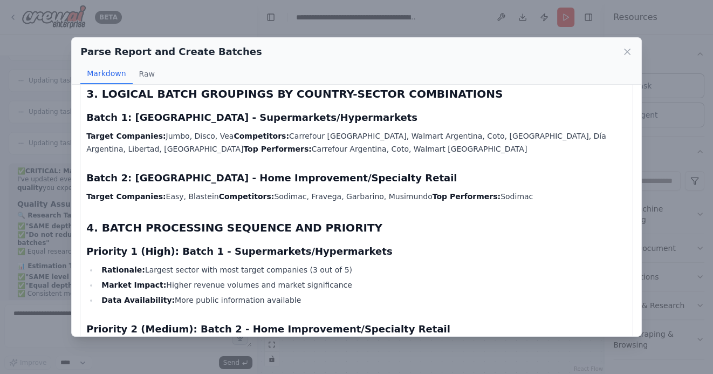
scroll to position [1271, 0]
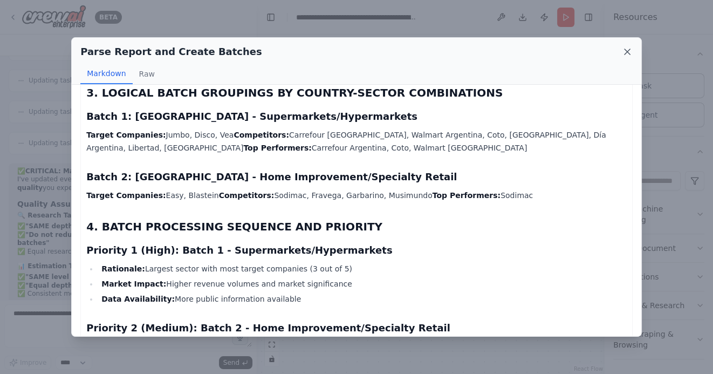
click at [629, 53] on icon at bounding box center [627, 51] width 11 height 11
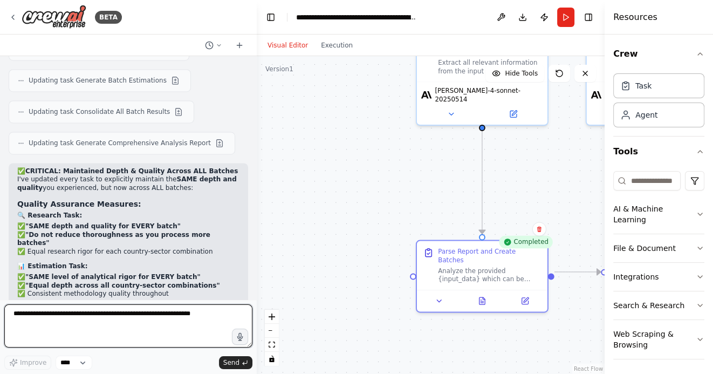
click at [70, 315] on textarea at bounding box center [128, 325] width 248 height 43
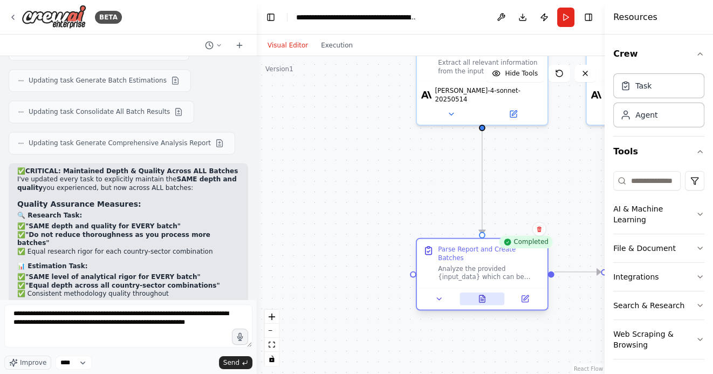
click at [484, 295] on icon at bounding box center [484, 296] width 2 height 2
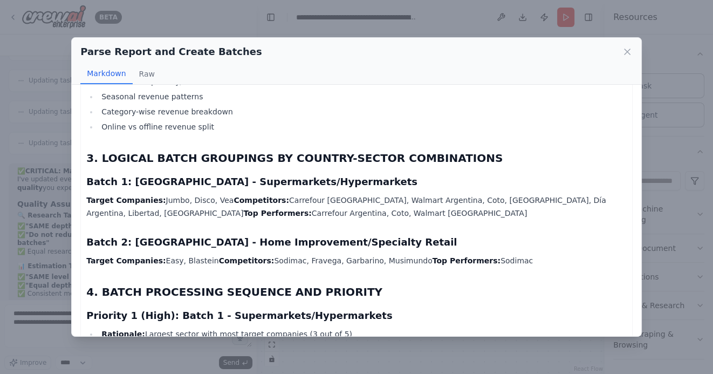
scroll to position [1210, 0]
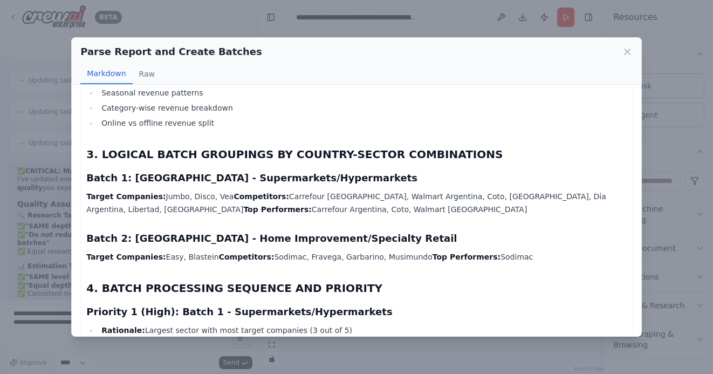
click at [53, 272] on div "Parse Report and Create Batches Markdown Raw Comprehensive Batch Organization P…" at bounding box center [356, 187] width 713 height 374
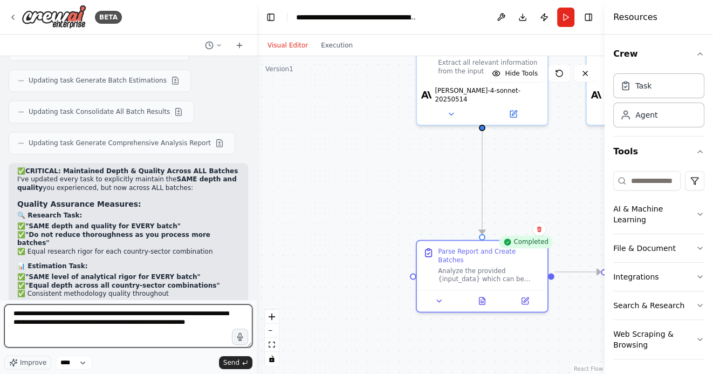
click at [79, 333] on textarea "**********" at bounding box center [128, 325] width 248 height 43
type textarea "**********"
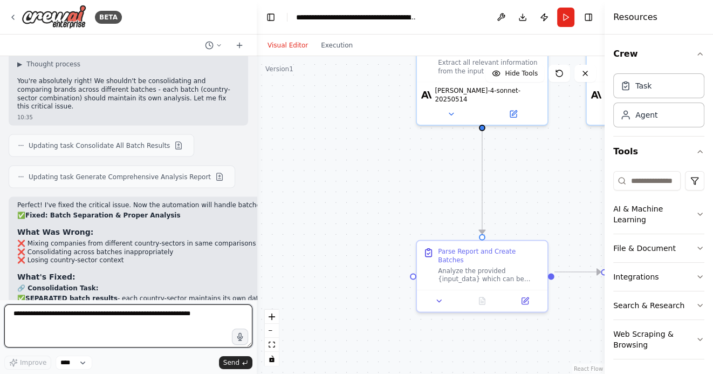
scroll to position [6160, 0]
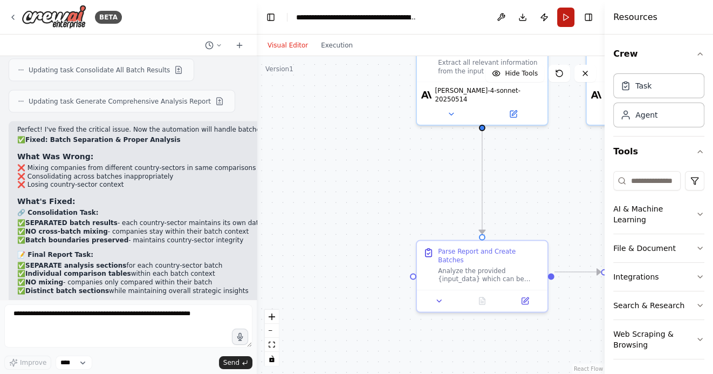
click at [565, 20] on button "Run" at bounding box center [565, 17] width 17 height 19
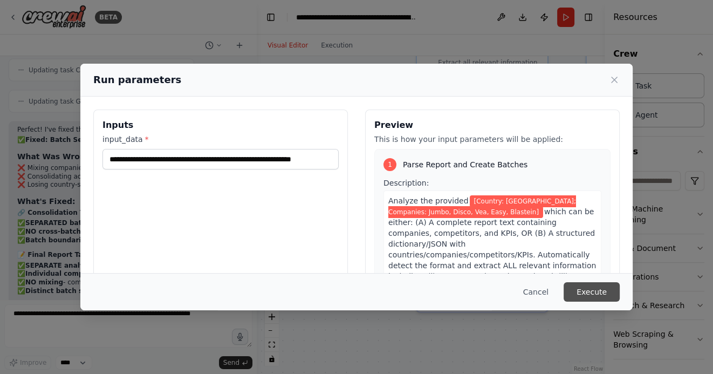
click at [591, 294] on button "Execute" at bounding box center [591, 291] width 56 height 19
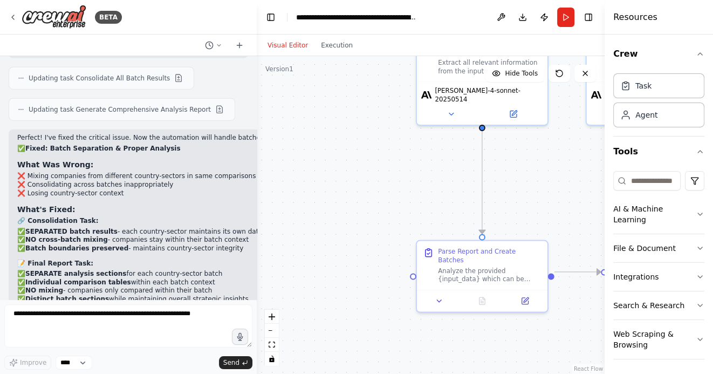
scroll to position [6659, 0]
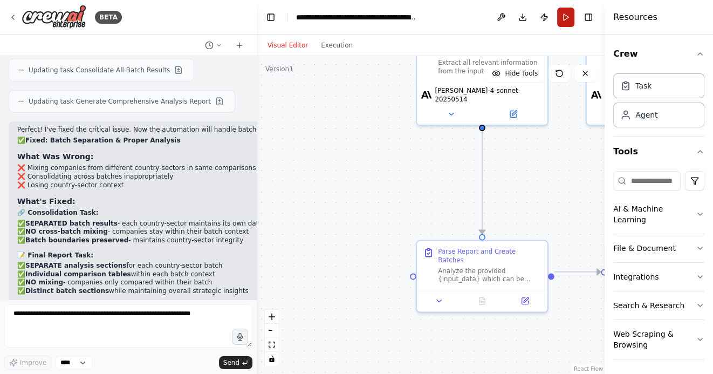
click at [568, 15] on button "Run" at bounding box center [565, 17] width 17 height 19
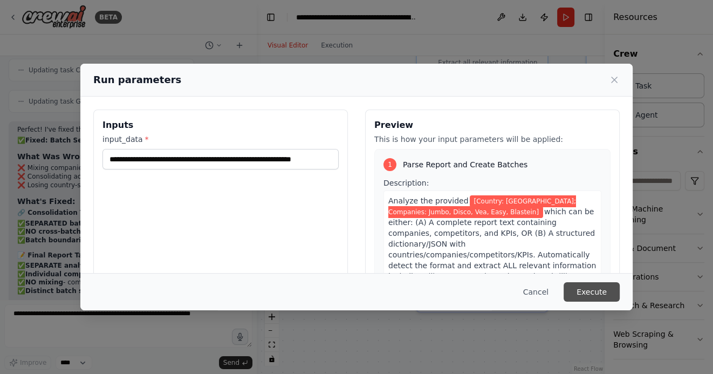
click at [598, 296] on button "Execute" at bounding box center [591, 291] width 56 height 19
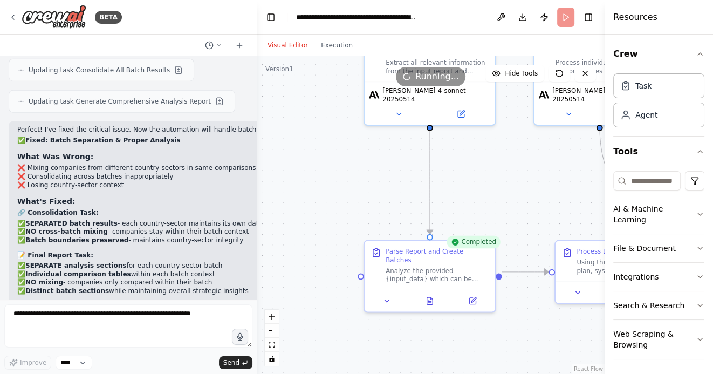
drag, startPoint x: 491, startPoint y: 324, endPoint x: 328, endPoint y: 325, distance: 162.8
click at [328, 325] on div ".deletable-edge-delete-btn { width: 20px; height: 20px; border: 0px solid #ffff…" at bounding box center [431, 215] width 348 height 318
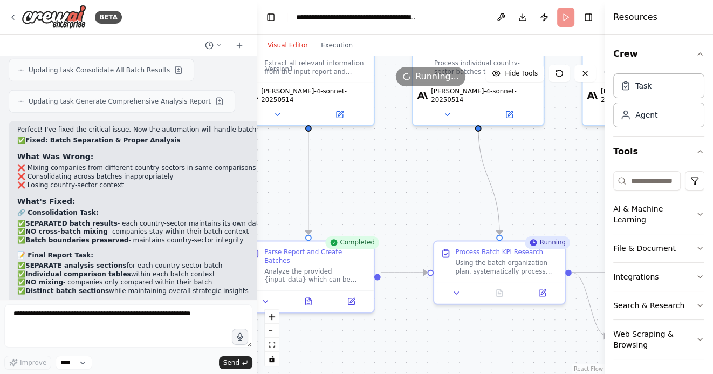
drag, startPoint x: 445, startPoint y: 336, endPoint x: 438, endPoint y: 336, distance: 7.0
click at [438, 336] on div ".deletable-edge-delete-btn { width: 20px; height: 20px; border: 0px solid #ffff…" at bounding box center [431, 215] width 348 height 318
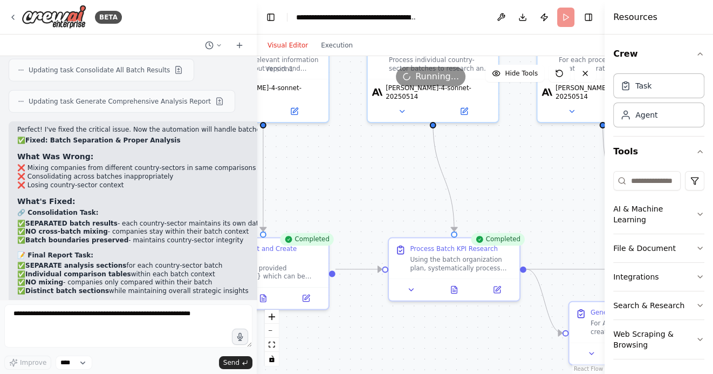
drag, startPoint x: 561, startPoint y: 183, endPoint x: 465, endPoint y: 170, distance: 96.4
click at [466, 170] on div ".deletable-edge-delete-btn { width: 20px; height: 20px; border: 0px solid #ffff…" at bounding box center [431, 215] width 348 height 318
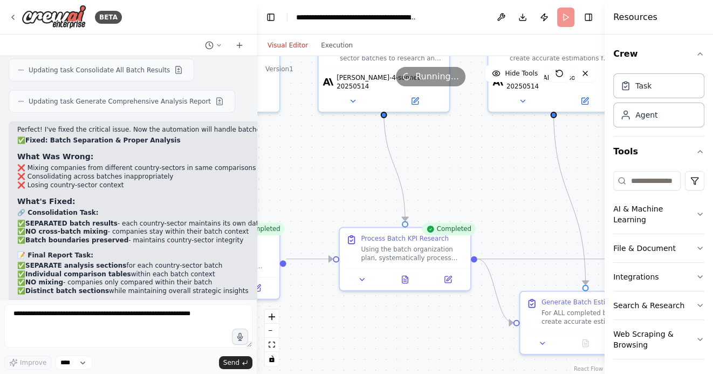
drag, startPoint x: 506, startPoint y: 174, endPoint x: 444, endPoint y: 169, distance: 62.2
click at [445, 168] on div ".deletable-edge-delete-btn { width: 20px; height: 20px; border: 0px solid #ffff…" at bounding box center [431, 215] width 348 height 318
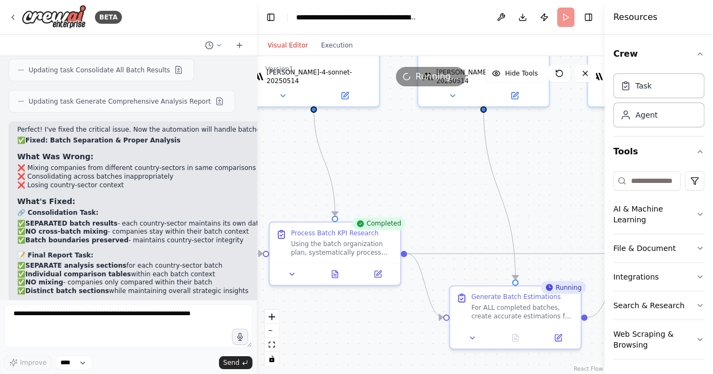
drag, startPoint x: 564, startPoint y: 171, endPoint x: 485, endPoint y: 157, distance: 80.0
click at [486, 156] on div ".deletable-edge-delete-btn { width: 20px; height: 20px; border: 0px solid #ffff…" at bounding box center [431, 215] width 348 height 318
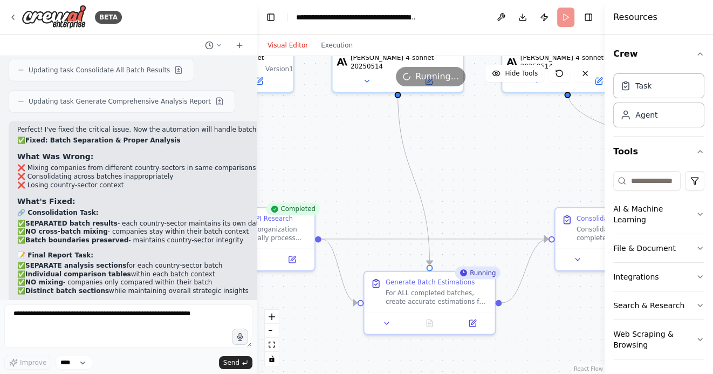
drag, startPoint x: 523, startPoint y: 153, endPoint x: 447, endPoint y: 151, distance: 76.0
click at [447, 151] on div ".deletable-edge-delete-btn { width: 20px; height: 20px; border: 0px solid #ffff…" at bounding box center [431, 215] width 348 height 318
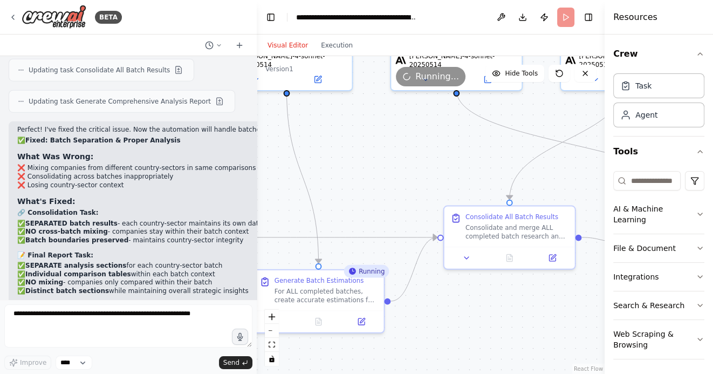
drag, startPoint x: 474, startPoint y: 155, endPoint x: 442, endPoint y: 155, distance: 32.3
click at [442, 155] on div ".deletable-edge-delete-btn { width: 20px; height: 20px; border: 0px solid #ffff…" at bounding box center [431, 215] width 348 height 318
drag, startPoint x: 353, startPoint y: 155, endPoint x: 461, endPoint y: 144, distance: 109.0
click at [456, 144] on div ".deletable-edge-delete-btn { width: 20px; height: 20px; border: 0px solid #ffff…" at bounding box center [431, 215] width 348 height 318
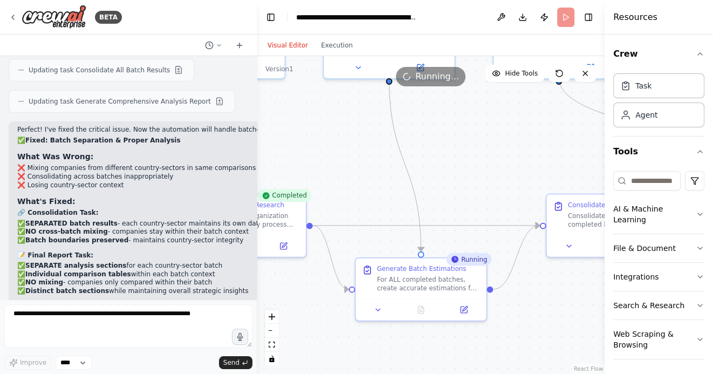
drag, startPoint x: 316, startPoint y: 128, endPoint x: 363, endPoint y: 128, distance: 46.4
click at [363, 128] on div ".deletable-edge-delete-btn { width: 20px; height: 20px; border: 0px solid #ffff…" at bounding box center [431, 215] width 348 height 318
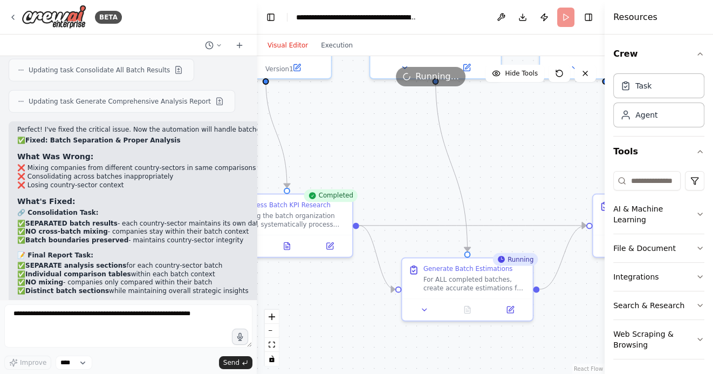
drag, startPoint x: 342, startPoint y: 135, endPoint x: 399, endPoint y: 135, distance: 57.1
click at [397, 135] on div ".deletable-edge-delete-btn { width: 20px; height: 20px; border: 0px solid #ffff…" at bounding box center [431, 215] width 348 height 318
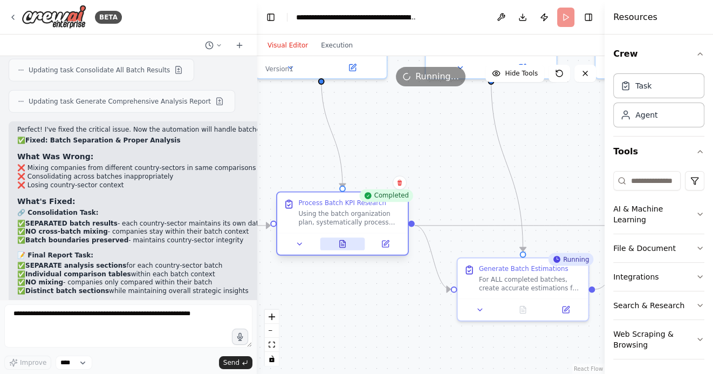
click at [341, 243] on icon at bounding box center [342, 243] width 5 height 7
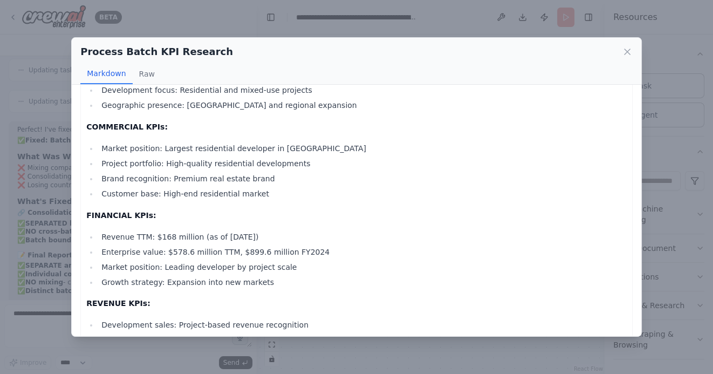
scroll to position [5074, 0]
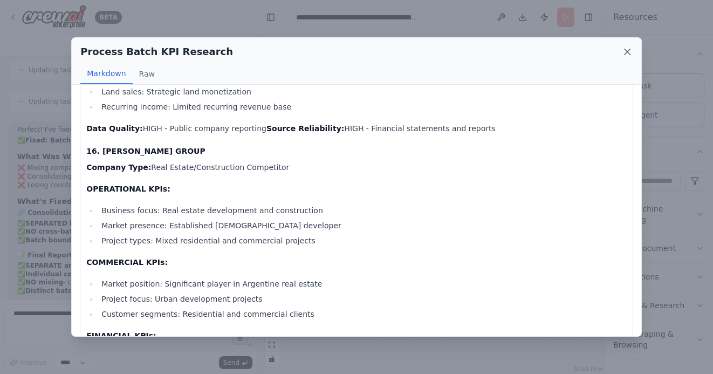
click at [625, 51] on icon at bounding box center [627, 51] width 11 height 11
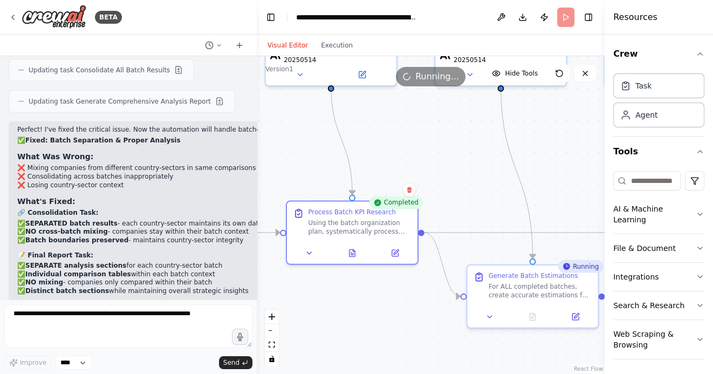
drag, startPoint x: 444, startPoint y: 166, endPoint x: 480, endPoint y: 174, distance: 37.5
click at [478, 174] on div ".deletable-edge-delete-btn { width: 20px; height: 20px; border: 0px solid #ffff…" at bounding box center [431, 215] width 348 height 318
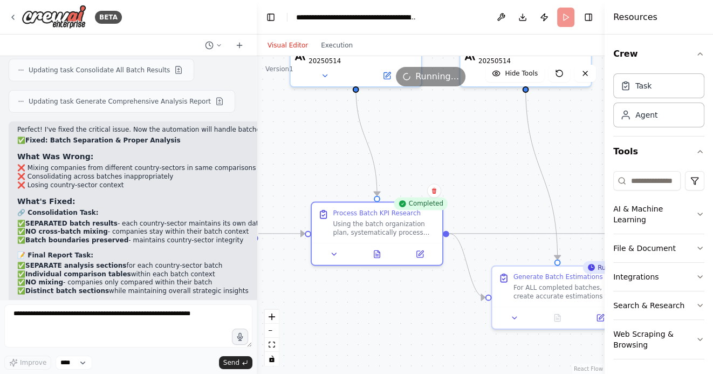
drag, startPoint x: 404, startPoint y: 156, endPoint x: 482, endPoint y: 156, distance: 78.2
click at [478, 156] on div ".deletable-edge-delete-btn { width: 20px; height: 20px; border: 0px solid #ffff…" at bounding box center [431, 215] width 348 height 318
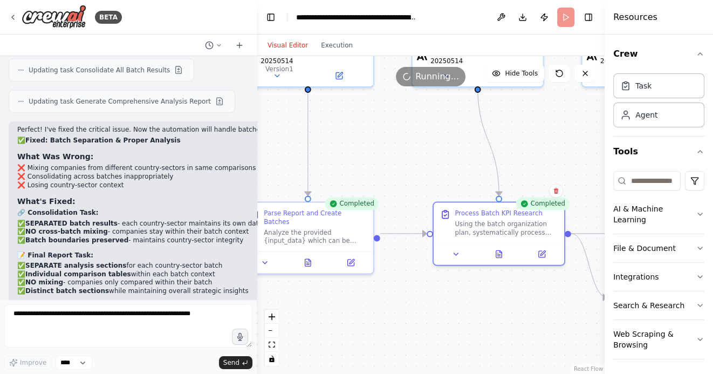
drag, startPoint x: 362, startPoint y: 151, endPoint x: 438, endPoint y: 151, distance: 76.6
click at [431, 151] on div ".deletable-edge-delete-btn { width: 20px; height: 20px; border: 0px solid #ffff…" at bounding box center [431, 215] width 348 height 318
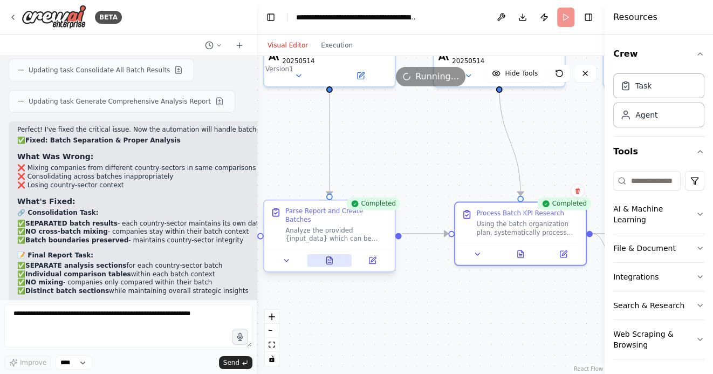
click at [327, 257] on icon at bounding box center [329, 260] width 5 height 7
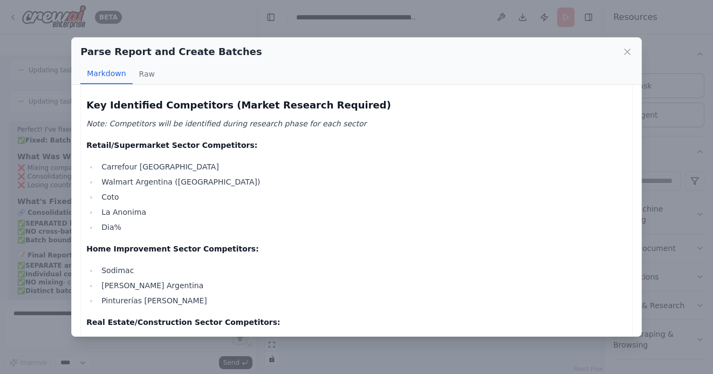
scroll to position [0, 0]
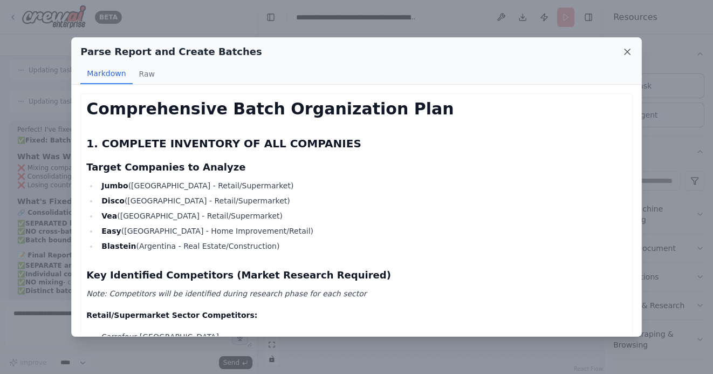
click at [628, 48] on icon at bounding box center [627, 51] width 11 height 11
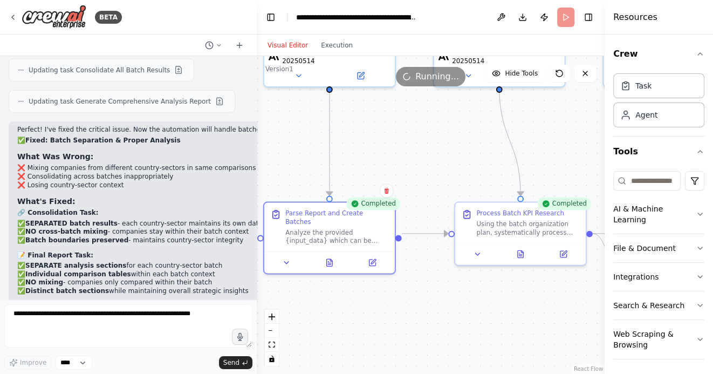
drag, startPoint x: 449, startPoint y: 168, endPoint x: 399, endPoint y: 142, distance: 55.7
click at [400, 142] on div ".deletable-edge-delete-btn { width: 20px; height: 20px; border: 0px solid #ffff…" at bounding box center [431, 215] width 348 height 318
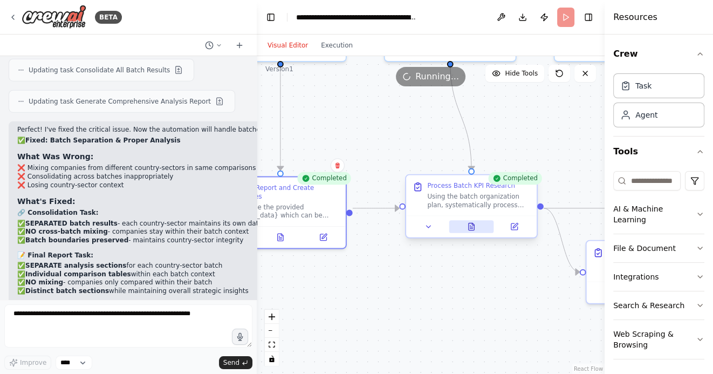
click at [472, 232] on button at bounding box center [471, 226] width 45 height 13
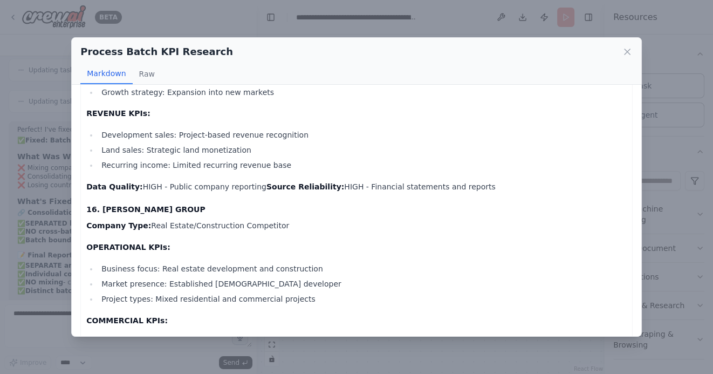
scroll to position [5101, 0]
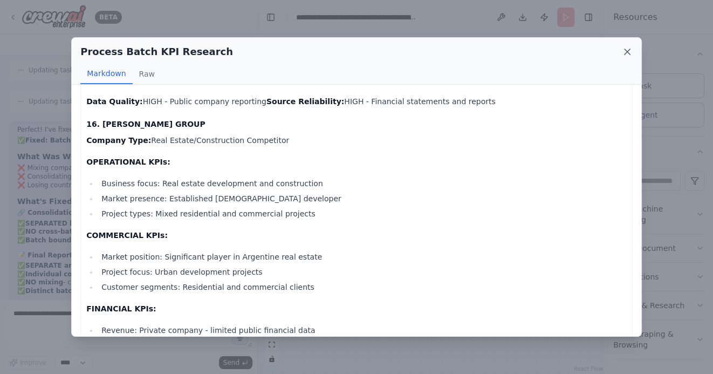
click at [626, 50] on icon at bounding box center [627, 51] width 11 height 11
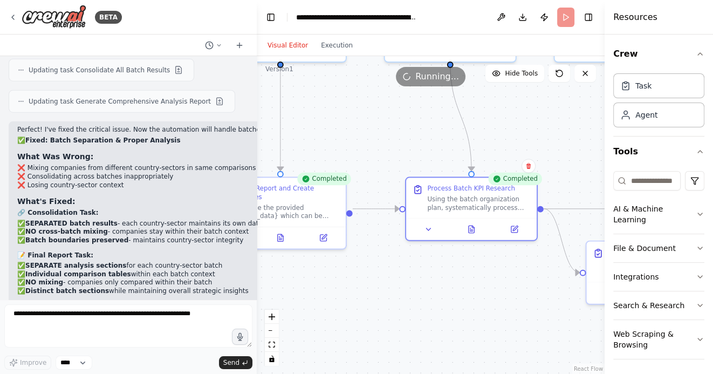
drag, startPoint x: 516, startPoint y: 282, endPoint x: 397, endPoint y: 272, distance: 119.5
click at [398, 272] on div ".deletable-edge-delete-btn { width: 20px; height: 20px; border: 0px solid #ffff…" at bounding box center [431, 215] width 348 height 318
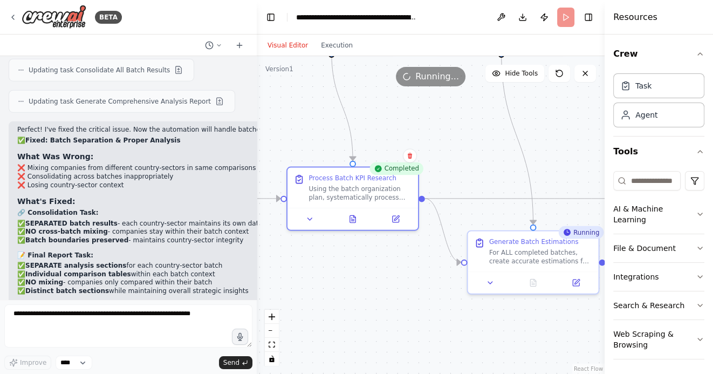
drag, startPoint x: 512, startPoint y: 323, endPoint x: 398, endPoint y: 300, distance: 115.6
click at [398, 300] on div ".deletable-edge-delete-btn { width: 20px; height: 20px; border: 0px solid #ffff…" at bounding box center [431, 215] width 348 height 318
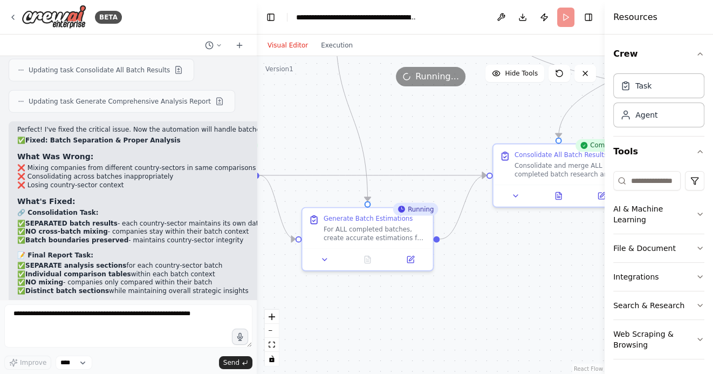
drag, startPoint x: 453, startPoint y: 300, endPoint x: 401, endPoint y: 301, distance: 51.8
click at [401, 300] on div ".deletable-edge-delete-btn { width: 20px; height: 20px; border: 0px solid #ffff…" at bounding box center [431, 215] width 348 height 318
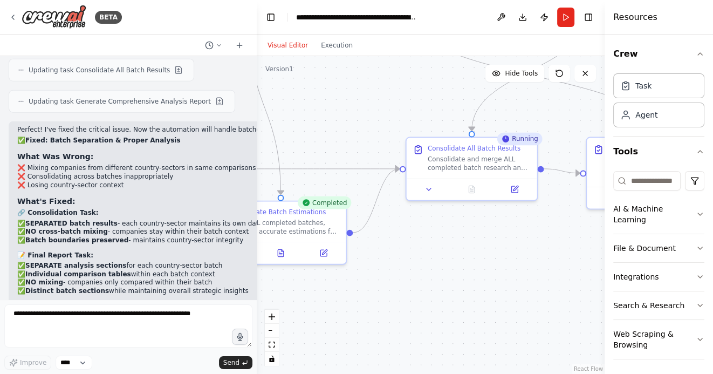
drag, startPoint x: 462, startPoint y: 296, endPoint x: 356, endPoint y: 289, distance: 105.9
click at [356, 289] on div ".deletable-edge-delete-btn { width: 20px; height: 20px; border: 0px solid #ffff…" at bounding box center [431, 215] width 348 height 318
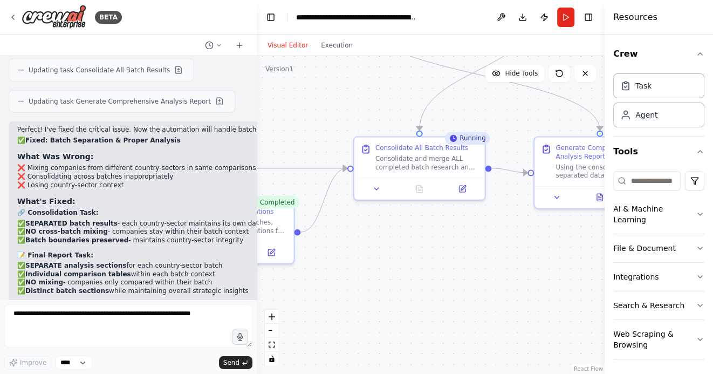
drag, startPoint x: 477, startPoint y: 294, endPoint x: 418, endPoint y: 292, distance: 58.8
click at [419, 292] on div ".deletable-edge-delete-btn { width: 20px; height: 20px; border: 0px solid #ffff…" at bounding box center [431, 215] width 348 height 318
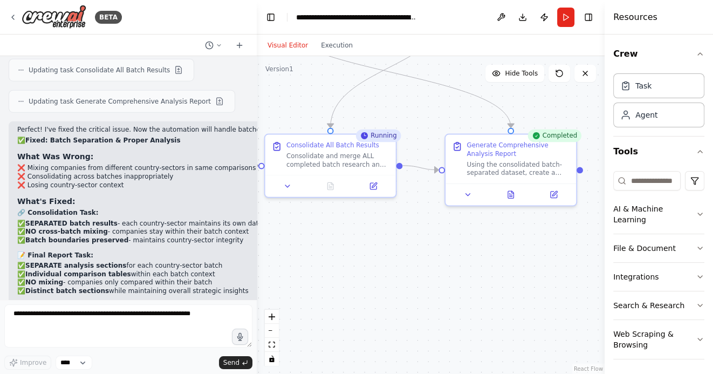
drag, startPoint x: 486, startPoint y: 291, endPoint x: 411, endPoint y: 287, distance: 74.5
click at [411, 287] on div ".deletable-edge-delete-btn { width: 20px; height: 20px; border: 0px solid #ffff…" at bounding box center [431, 215] width 348 height 318
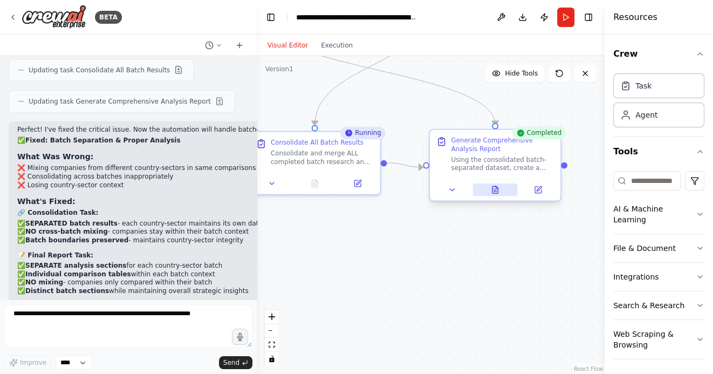
click at [498, 188] on icon at bounding box center [495, 189] width 9 height 9
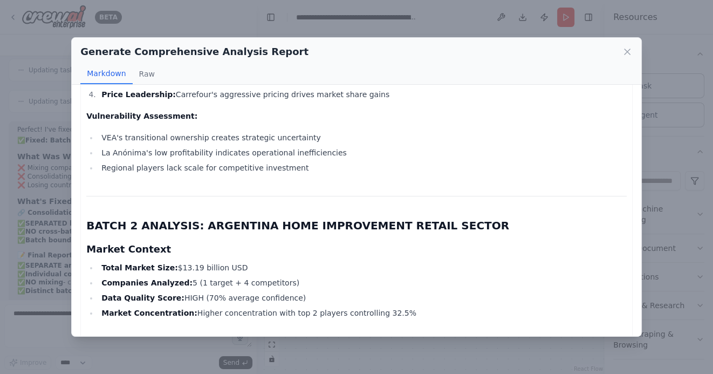
scroll to position [1299, 0]
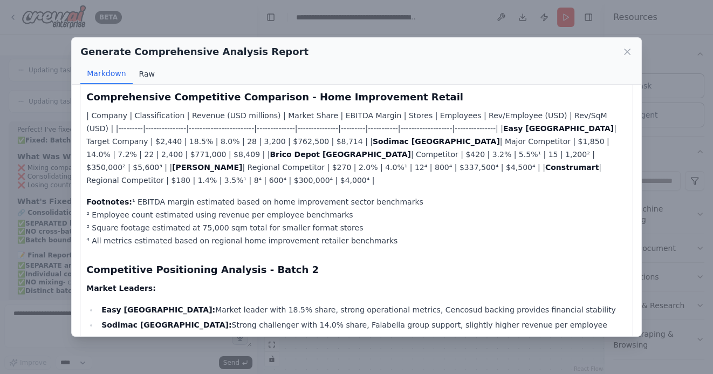
click at [137, 73] on button "Raw" at bounding box center [147, 74] width 29 height 20
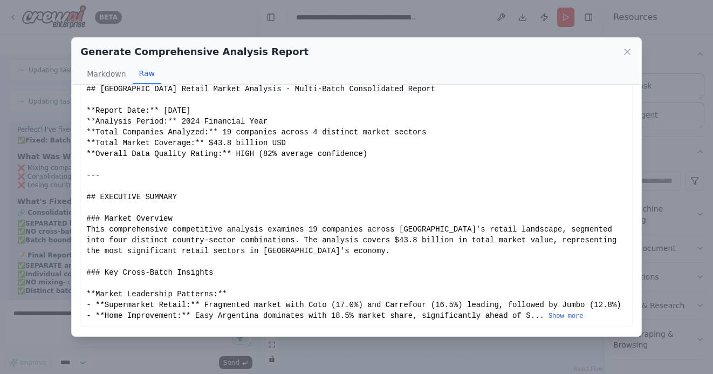
scroll to position [25, 0]
click at [560, 317] on button "Show more" at bounding box center [565, 317] width 35 height 9
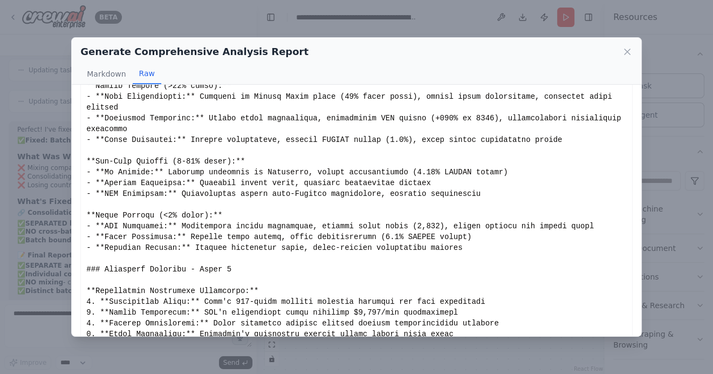
scroll to position [856, 0]
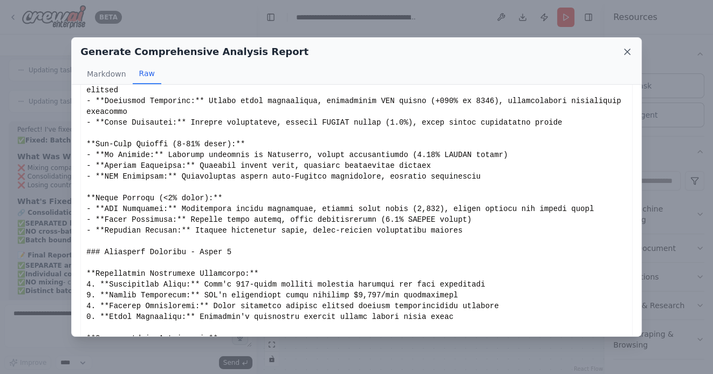
click at [629, 53] on icon at bounding box center [627, 51] width 11 height 11
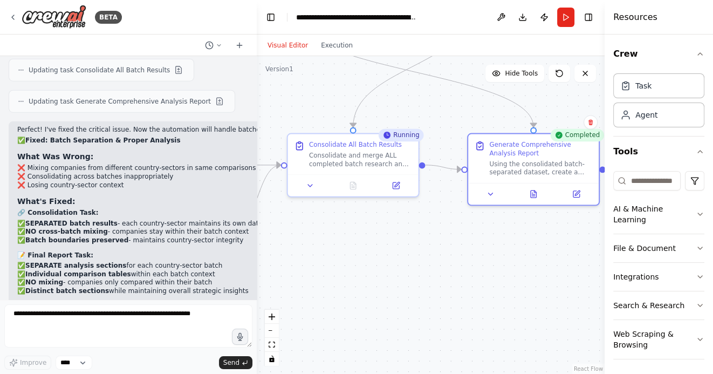
drag, startPoint x: 349, startPoint y: 275, endPoint x: 391, endPoint y: 277, distance: 42.1
click at [391, 277] on div ".deletable-edge-delete-btn { width: 20px; height: 20px; border: 0px solid #ffff…" at bounding box center [431, 215] width 348 height 318
drag, startPoint x: 380, startPoint y: 272, endPoint x: 418, endPoint y: 275, distance: 38.4
click at [418, 275] on div ".deletable-edge-delete-btn { width: 20px; height: 20px; border: 0px solid #ffff…" at bounding box center [431, 215] width 348 height 318
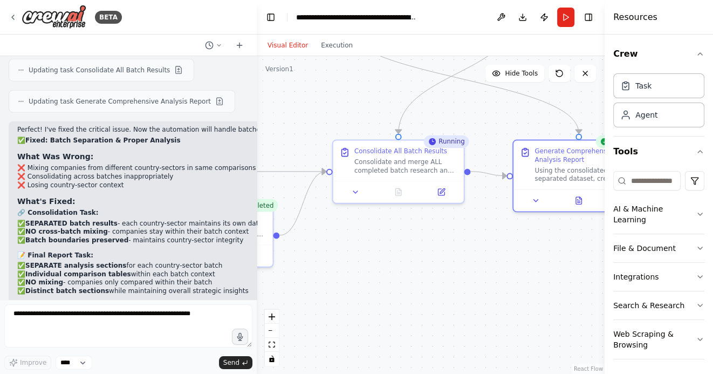
drag, startPoint x: 349, startPoint y: 100, endPoint x: 385, endPoint y: 170, distance: 79.1
click at [386, 170] on div ".deletable-edge-delete-btn { width: 20px; height: 20px; border: 0px solid #ffff…" at bounding box center [431, 215] width 348 height 318
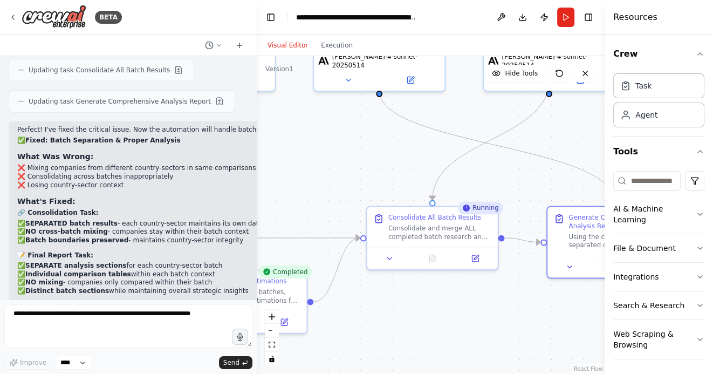
drag, startPoint x: 344, startPoint y: 161, endPoint x: 388, endPoint y: 187, distance: 51.5
click at [388, 187] on div ".deletable-edge-delete-btn { width: 20px; height: 20px; border: 0px solid #ffff…" at bounding box center [431, 215] width 348 height 318
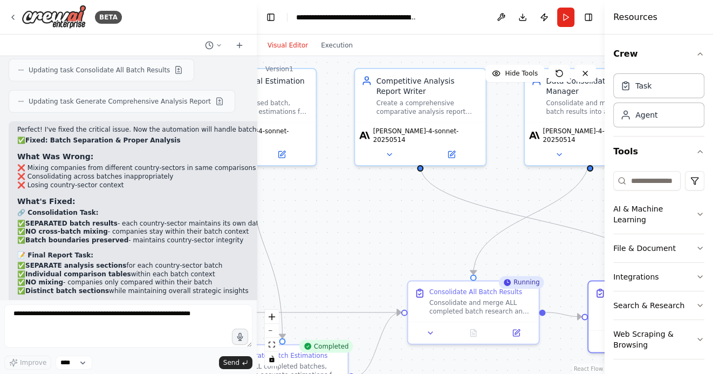
drag, startPoint x: 384, startPoint y: 206, endPoint x: 381, endPoint y: 254, distance: 48.1
click at [381, 254] on div ".deletable-edge-delete-btn { width: 20px; height: 20px; border: 0px solid #ffff…" at bounding box center [431, 215] width 348 height 318
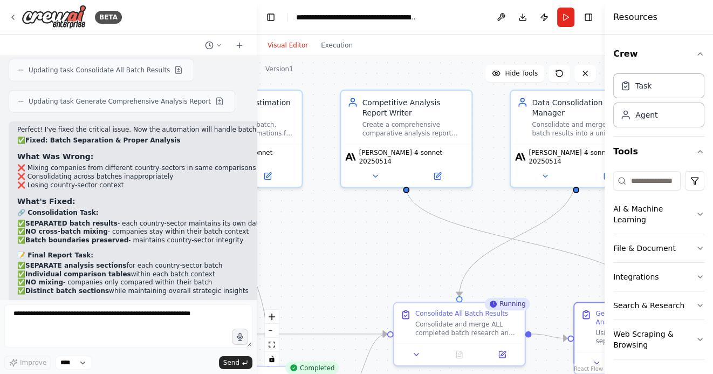
drag, startPoint x: 376, startPoint y: 242, endPoint x: 361, endPoint y: 262, distance: 25.1
click at [361, 262] on div ".deletable-edge-delete-btn { width: 20px; height: 20px; border: 0px solid #ffff…" at bounding box center [431, 215] width 348 height 318
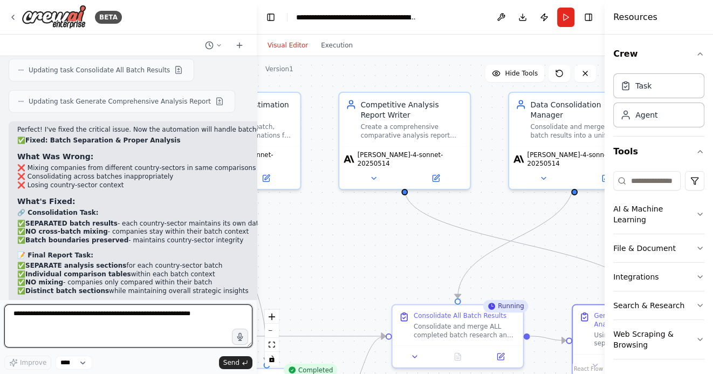
click at [44, 317] on textarea at bounding box center [128, 325] width 248 height 43
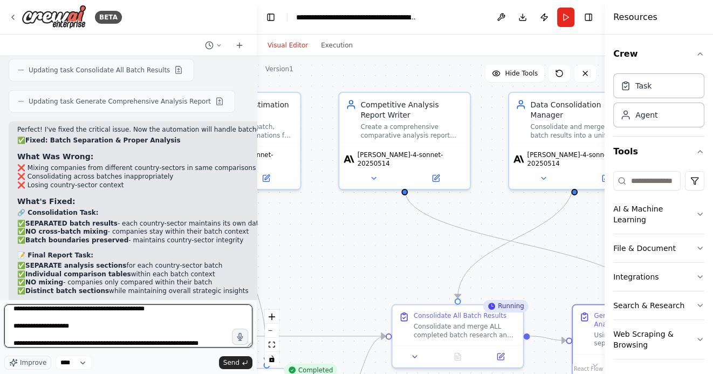
scroll to position [22, 0]
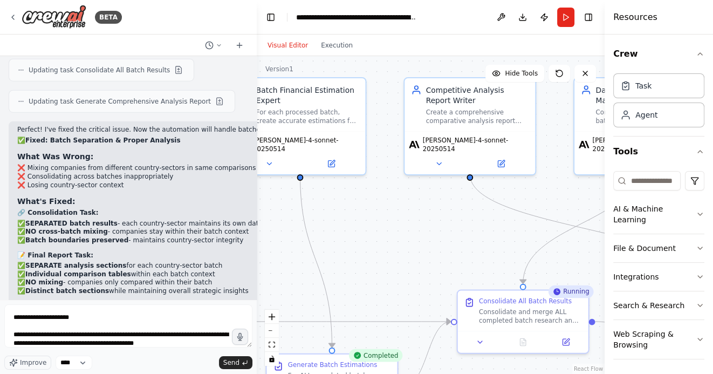
drag, startPoint x: 322, startPoint y: 277, endPoint x: 437, endPoint y: 257, distance: 116.6
click at [435, 257] on div ".deletable-edge-delete-btn { width: 20px; height: 20px; border: 0px solid #ffff…" at bounding box center [431, 215] width 348 height 318
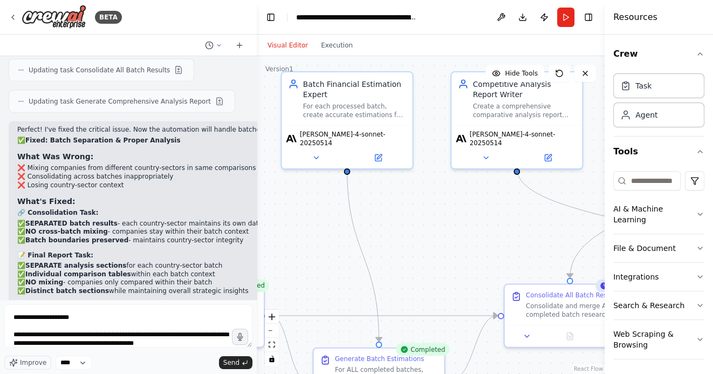
drag, startPoint x: 406, startPoint y: 253, endPoint x: 488, endPoint y: 232, distance: 84.7
click at [488, 232] on div ".deletable-edge-delete-btn { width: 20px; height: 20px; border: 0px solid #ffff…" at bounding box center [431, 215] width 348 height 318
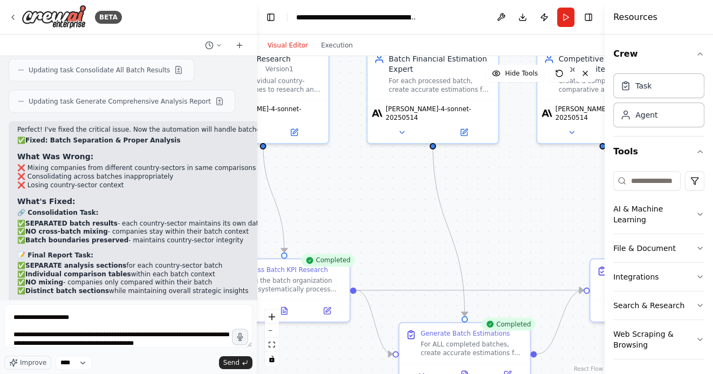
drag, startPoint x: 360, startPoint y: 220, endPoint x: 422, endPoint y: 202, distance: 65.2
click at [419, 202] on div ".deletable-edge-delete-btn { width: 20px; height: 20px; border: 0px solid #ffff…" at bounding box center [431, 215] width 348 height 318
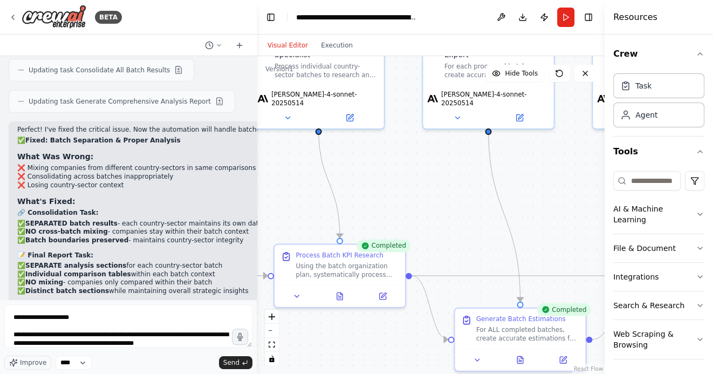
drag, startPoint x: 390, startPoint y: 197, endPoint x: 481, endPoint y: 197, distance: 91.1
click at [481, 197] on div ".deletable-edge-delete-btn { width: 20px; height: 20px; border: 0px solid #ffff…" at bounding box center [431, 215] width 348 height 318
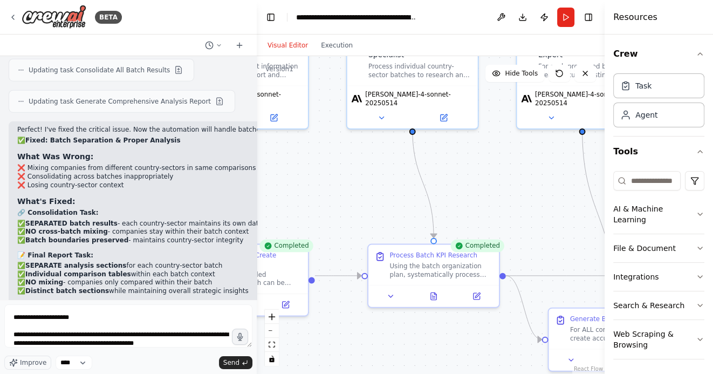
drag, startPoint x: 308, startPoint y: 201, endPoint x: 407, endPoint y: 201, distance: 98.7
click at [407, 201] on div ".deletable-edge-delete-btn { width: 20px; height: 20px; border: 0px solid #ffff…" at bounding box center [431, 215] width 348 height 318
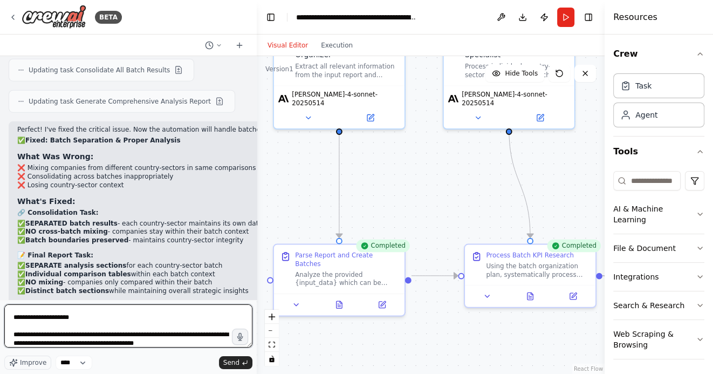
click at [189, 344] on textarea "**********" at bounding box center [128, 325] width 248 height 43
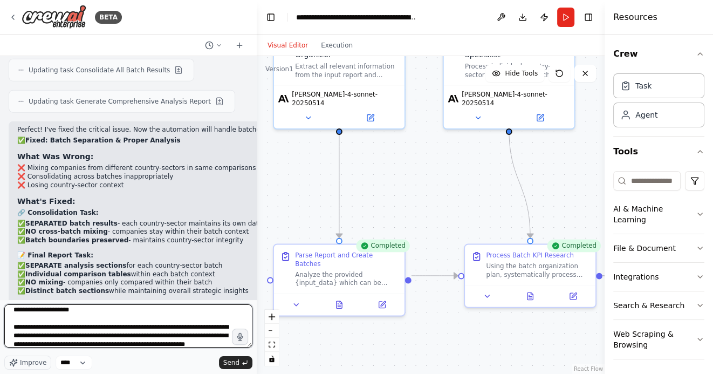
scroll to position [27, 0]
drag, startPoint x: 34, startPoint y: 329, endPoint x: -5, endPoint y: 329, distance: 38.8
click at [0, 329] on html "BETA Hello! I'm the CrewAI assistant. What kind of automation do you want to bu…" at bounding box center [356, 187] width 713 height 374
click at [27, 329] on textarea "**********" at bounding box center [128, 325] width 248 height 43
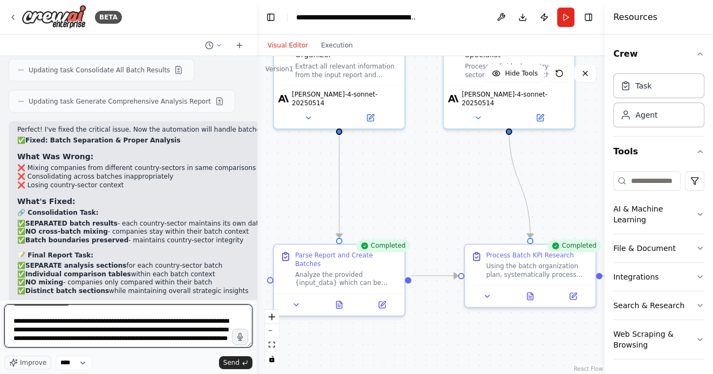
click at [115, 333] on textarea "**********" at bounding box center [128, 325] width 248 height 43
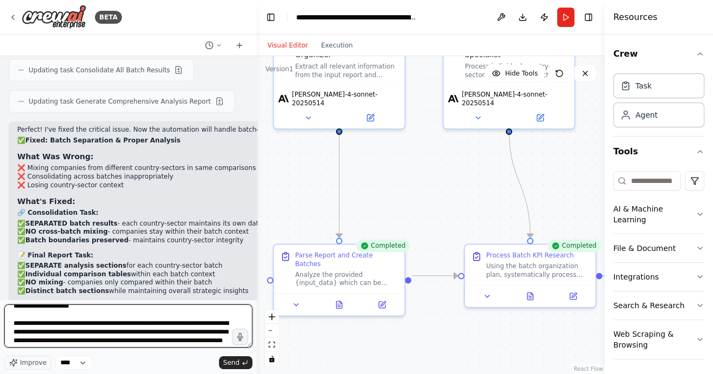
scroll to position [32, 0]
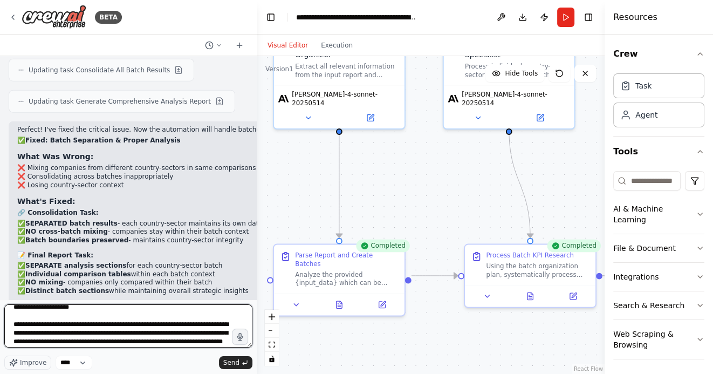
click at [211, 326] on textarea "**********" at bounding box center [128, 325] width 248 height 43
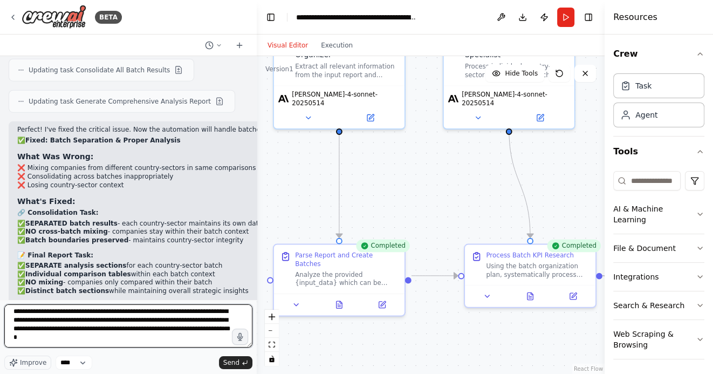
click at [155, 339] on textarea "**********" at bounding box center [128, 325] width 248 height 43
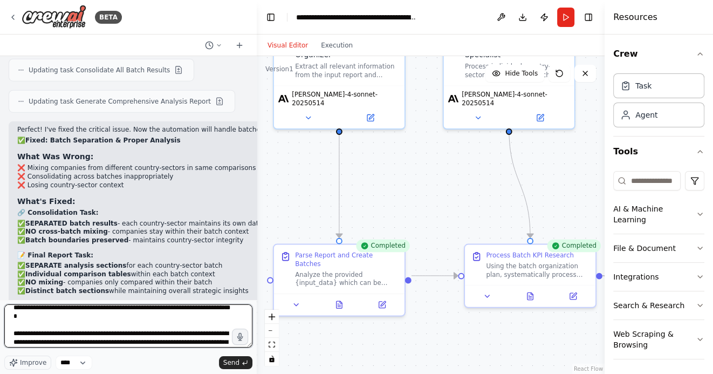
scroll to position [87, 0]
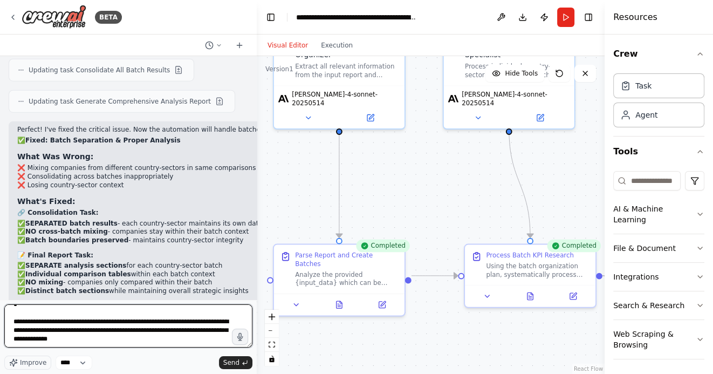
click at [151, 339] on textarea "**********" at bounding box center [128, 325] width 248 height 43
click at [168, 322] on textarea "**********" at bounding box center [128, 325] width 248 height 43
click at [79, 323] on textarea "**********" at bounding box center [128, 325] width 248 height 43
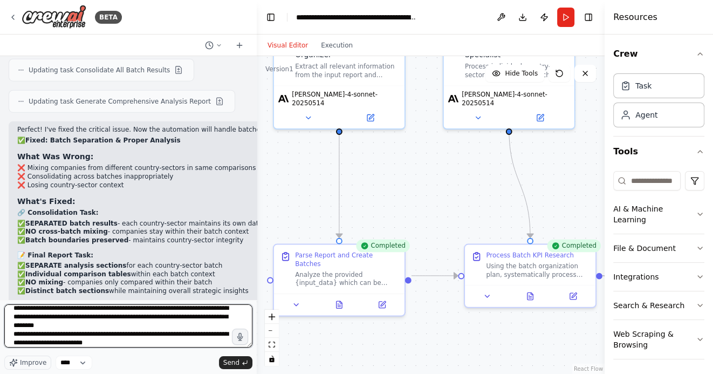
scroll to position [107, 0]
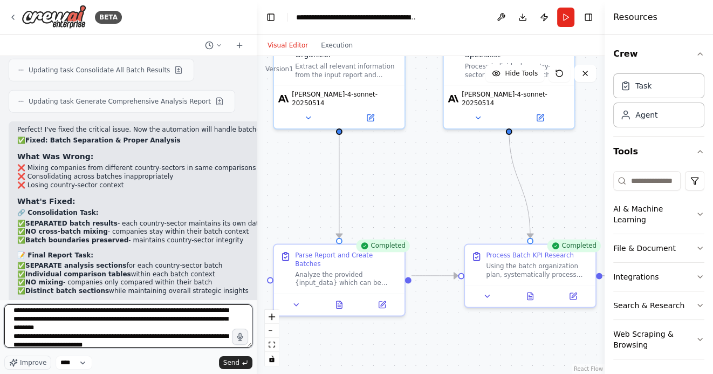
drag, startPoint x: 191, startPoint y: 308, endPoint x: 158, endPoint y: 329, distance: 39.8
click at [158, 329] on textarea "**********" at bounding box center [128, 325] width 248 height 43
click at [127, 346] on textarea "**********" at bounding box center [128, 325] width 248 height 43
paste textarea "**********"
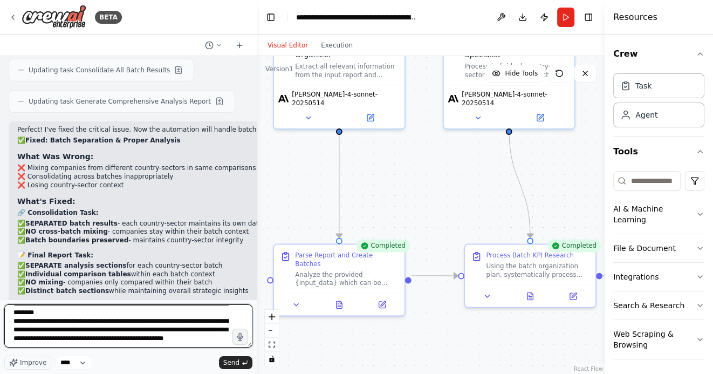
scroll to position [147, 0]
drag, startPoint x: 57, startPoint y: 345, endPoint x: 15, endPoint y: 323, distance: 47.7
click at [15, 323] on textarea "**********" at bounding box center [128, 325] width 248 height 43
drag, startPoint x: 40, startPoint y: 341, endPoint x: 11, endPoint y: 315, distance: 38.9
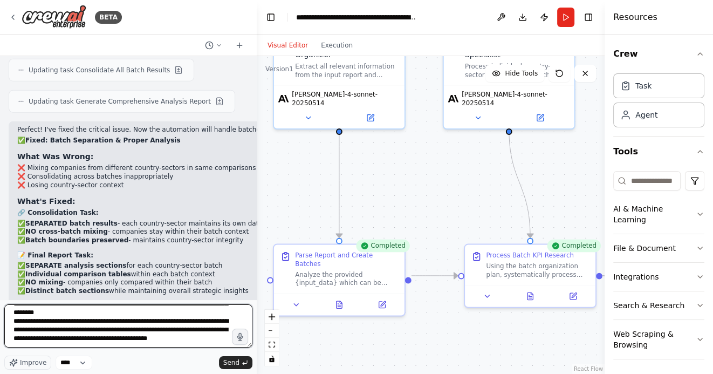
click at [11, 315] on textarea "**********" at bounding box center [128, 325] width 248 height 43
click at [42, 338] on textarea "**********" at bounding box center [128, 325] width 248 height 43
paste textarea "**********"
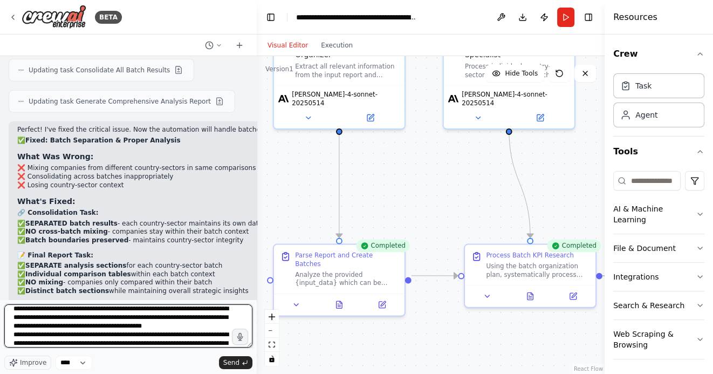
scroll to position [160, 0]
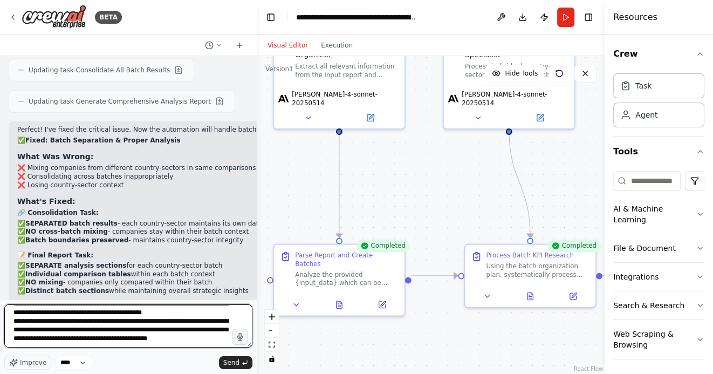
click at [17, 316] on textarea at bounding box center [128, 325] width 248 height 43
drag, startPoint x: 140, startPoint y: 318, endPoint x: 146, endPoint y: 318, distance: 5.9
click at [146, 318] on textarea at bounding box center [128, 325] width 248 height 43
drag, startPoint x: 128, startPoint y: 318, endPoint x: 161, endPoint y: 316, distance: 32.9
click at [161, 316] on textarea at bounding box center [128, 325] width 248 height 43
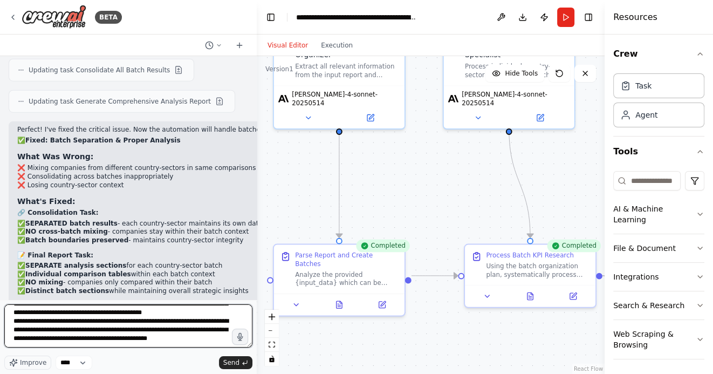
drag, startPoint x: 125, startPoint y: 334, endPoint x: 162, endPoint y: 335, distance: 36.7
click at [162, 335] on textarea at bounding box center [128, 325] width 248 height 43
click at [40, 337] on textarea at bounding box center [128, 325] width 248 height 43
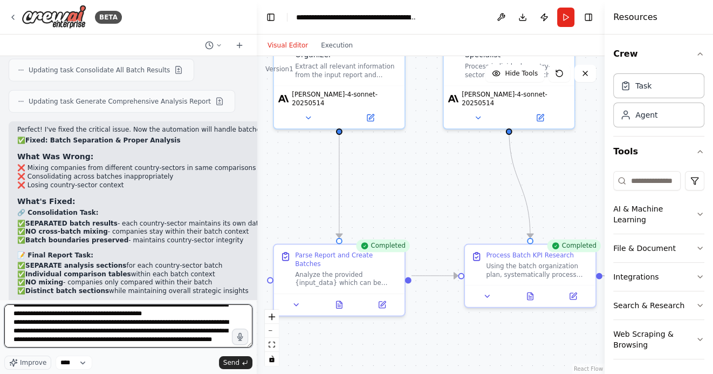
click at [40, 324] on textarea at bounding box center [128, 325] width 248 height 43
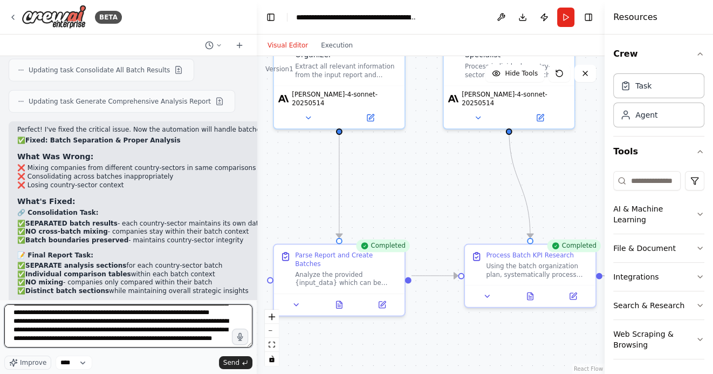
scroll to position [182, 0]
click at [127, 321] on textarea at bounding box center [128, 325] width 248 height 43
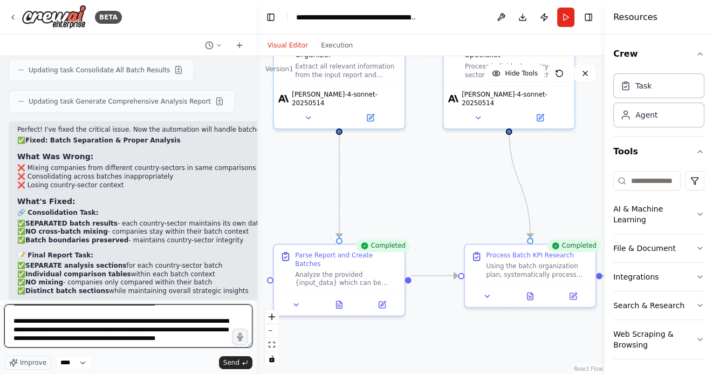
scroll to position [221, 0]
click at [44, 342] on textarea at bounding box center [128, 325] width 248 height 43
drag, startPoint x: 150, startPoint y: 335, endPoint x: 186, endPoint y: 335, distance: 36.1
click at [186, 335] on textarea at bounding box center [128, 325] width 248 height 43
click at [105, 345] on textarea at bounding box center [128, 325] width 248 height 43
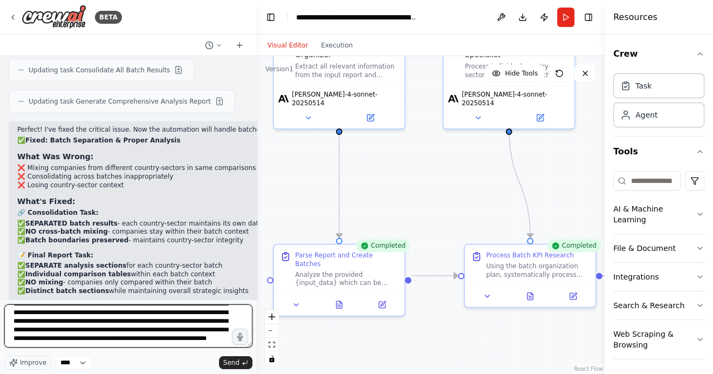
scroll to position [264, 0]
click at [91, 335] on textarea at bounding box center [128, 325] width 248 height 43
type textarea "**********"
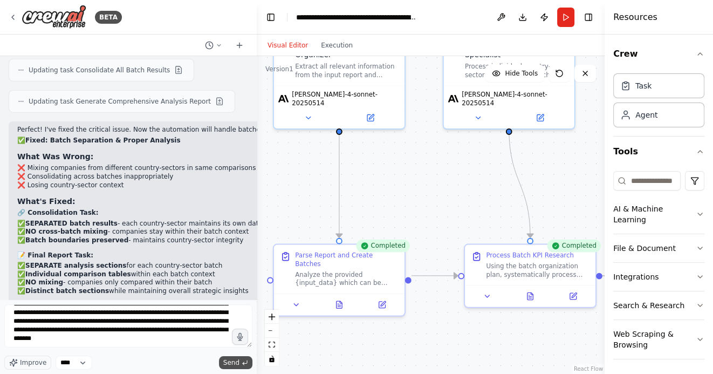
click at [230, 361] on span "Send" at bounding box center [231, 362] width 16 height 9
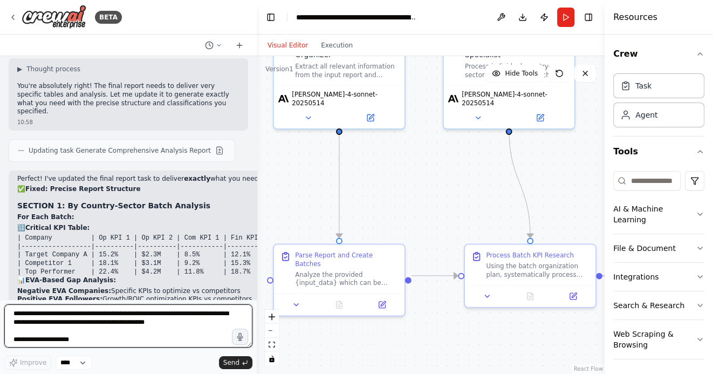
scroll to position [7375, 0]
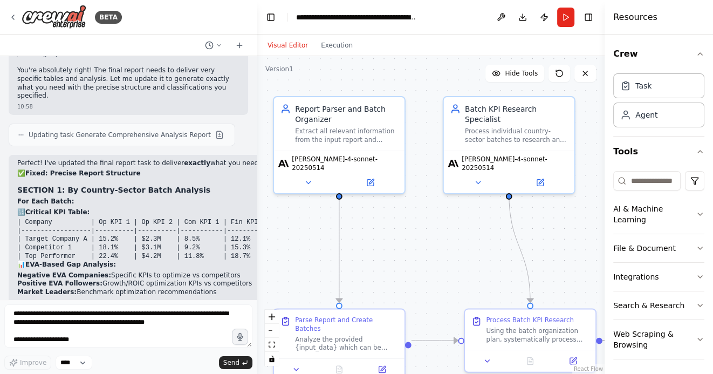
drag, startPoint x: 432, startPoint y: 213, endPoint x: 432, endPoint y: 266, distance: 52.3
click at [432, 266] on div ".deletable-edge-delete-btn { width: 20px; height: 20px; border: 0px solid #ffff…" at bounding box center [431, 215] width 348 height 318
click at [570, 10] on button "Run" at bounding box center [565, 17] width 17 height 19
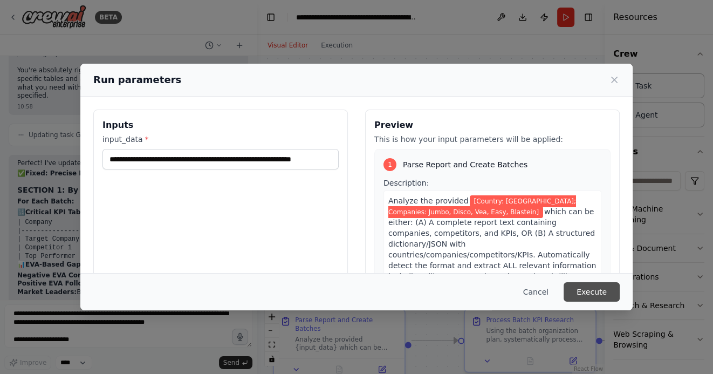
click at [587, 289] on button "Execute" at bounding box center [591, 291] width 56 height 19
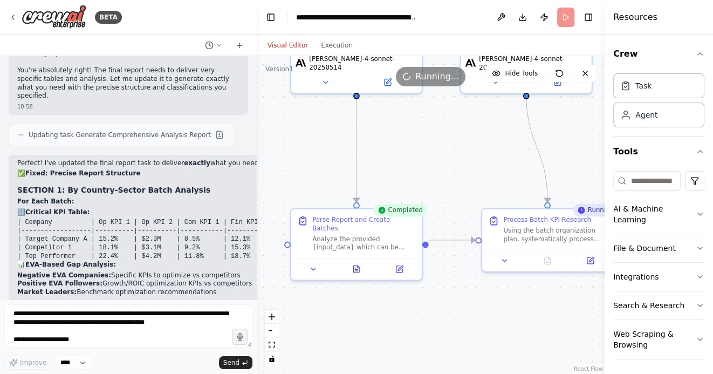
drag, startPoint x: 422, startPoint y: 249, endPoint x: 438, endPoint y: 150, distance: 100.5
click at [438, 150] on div ".deletable-edge-delete-btn { width: 20px; height: 20px; border: 0px solid #ffff…" at bounding box center [431, 215] width 348 height 318
click at [357, 264] on icon at bounding box center [355, 267] width 5 height 7
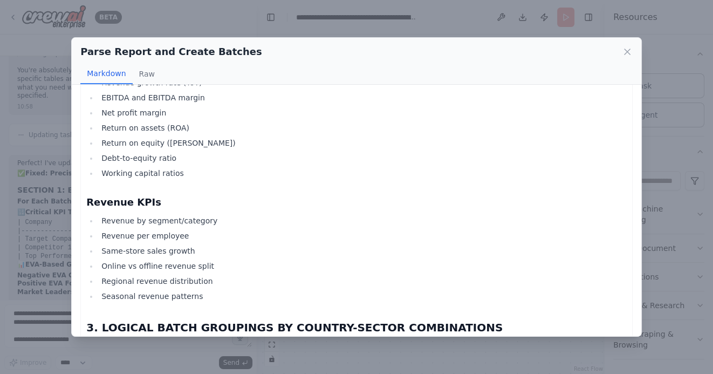
scroll to position [0, 0]
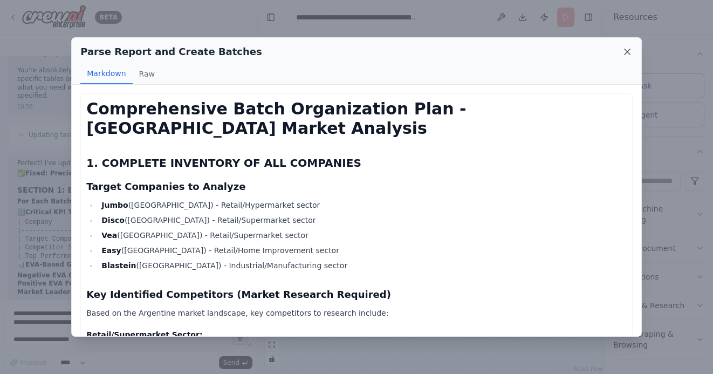
click at [625, 52] on icon at bounding box center [627, 51] width 11 height 11
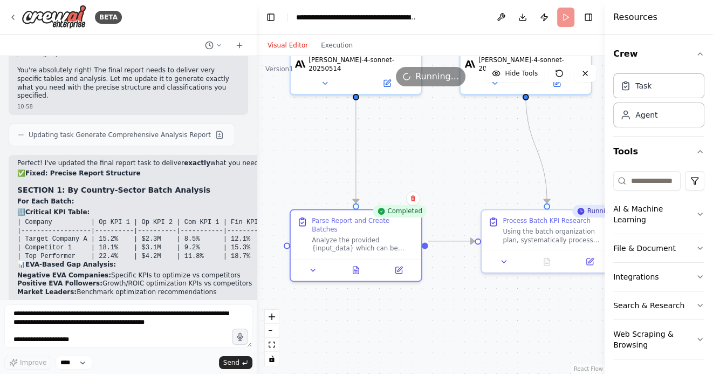
drag, startPoint x: 483, startPoint y: 165, endPoint x: 404, endPoint y: 165, distance: 79.3
click at [404, 165] on div ".deletable-edge-delete-btn { width: 20px; height: 20px; border: 0px solid #ffff…" at bounding box center [431, 215] width 348 height 318
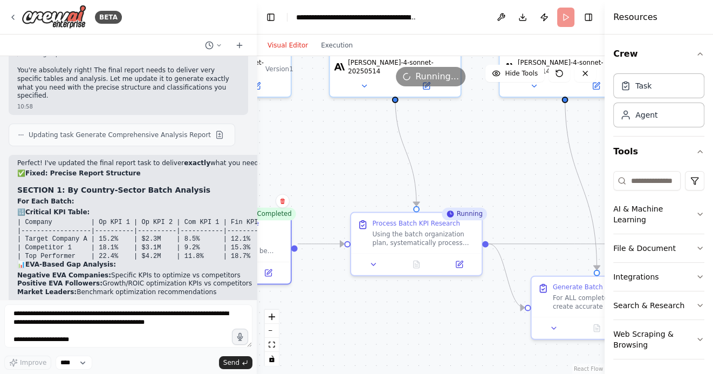
drag, startPoint x: 536, startPoint y: 141, endPoint x: 469, endPoint y: 171, distance: 73.8
click at [469, 171] on div ".deletable-edge-delete-btn { width: 20px; height: 20px; border: 0px solid #ffff…" at bounding box center [431, 215] width 348 height 318
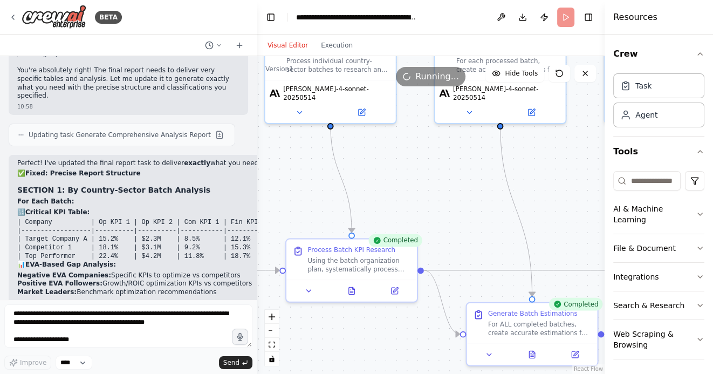
drag, startPoint x: 485, startPoint y: 199, endPoint x: 404, endPoint y: 186, distance: 82.5
click at [405, 188] on div ".deletable-edge-delete-btn { width: 20px; height: 20px; border: 0px solid #ffff…" at bounding box center [431, 215] width 348 height 318
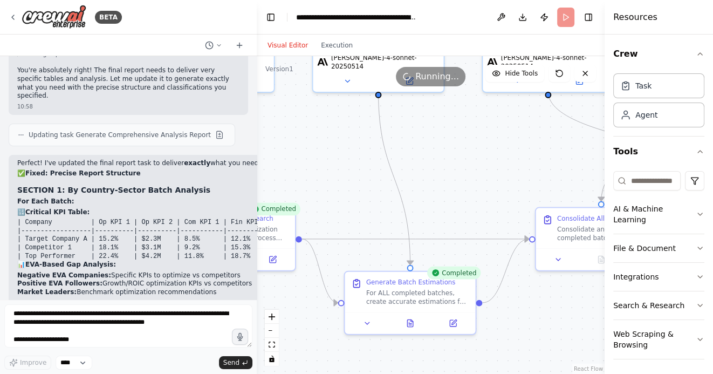
drag, startPoint x: 539, startPoint y: 197, endPoint x: 446, endPoint y: 176, distance: 94.6
click at [446, 176] on div ".deletable-edge-delete-btn { width: 20px; height: 20px; border: 0px solid #ffff…" at bounding box center [431, 215] width 348 height 318
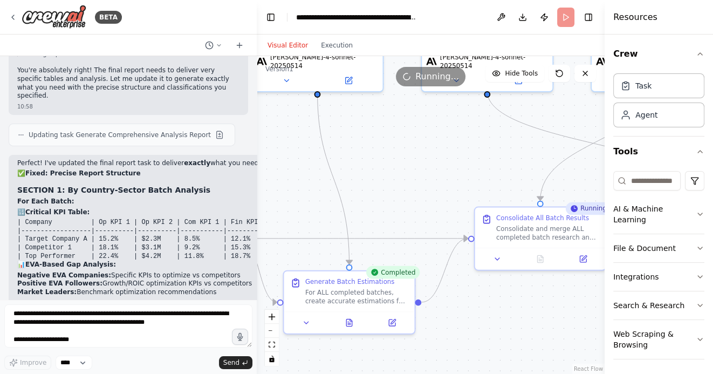
drag, startPoint x: 501, startPoint y: 175, endPoint x: 428, endPoint y: 175, distance: 72.8
click at [429, 175] on div ".deletable-edge-delete-btn { width: 20px; height: 20px; border: 0px solid #ffff…" at bounding box center [431, 215] width 348 height 318
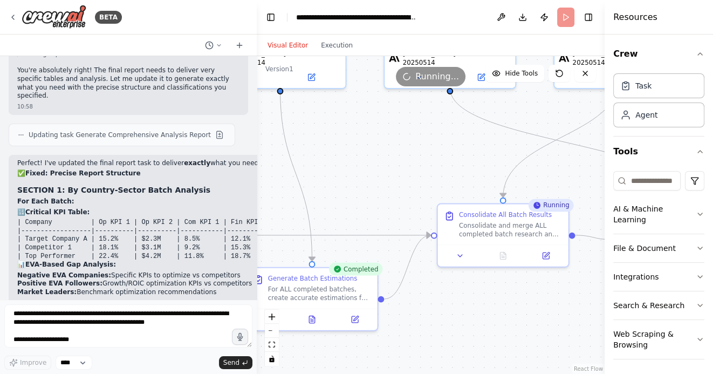
drag, startPoint x: 418, startPoint y: 170, endPoint x: 370, endPoint y: 160, distance: 49.6
click at [370, 160] on div ".deletable-edge-delete-btn { width: 20px; height: 20px; border: 0px solid #ffff…" at bounding box center [431, 215] width 348 height 318
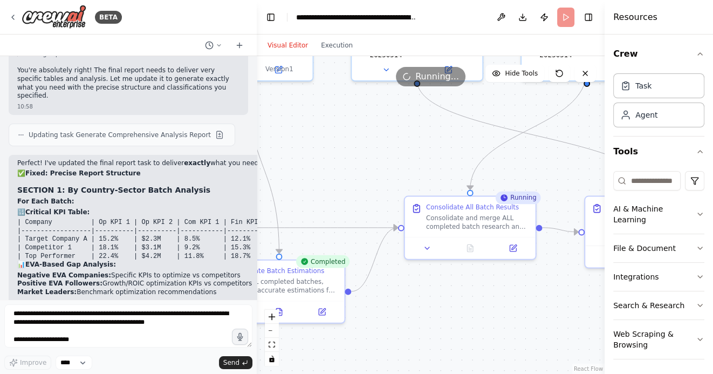
drag, startPoint x: 520, startPoint y: 331, endPoint x: 431, endPoint y: 292, distance: 97.1
click at [431, 293] on div ".deletable-edge-delete-btn { width: 20px; height: 20px; border: 0px solid #ffff…" at bounding box center [431, 215] width 348 height 318
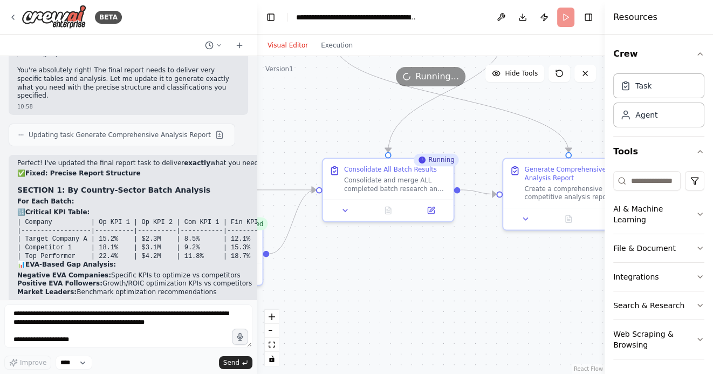
drag, startPoint x: 454, startPoint y: 284, endPoint x: 382, endPoint y: 283, distance: 71.7
click at [382, 283] on div ".deletable-edge-delete-btn { width: 20px; height: 20px; border: 0px solid #ffff…" at bounding box center [431, 215] width 348 height 318
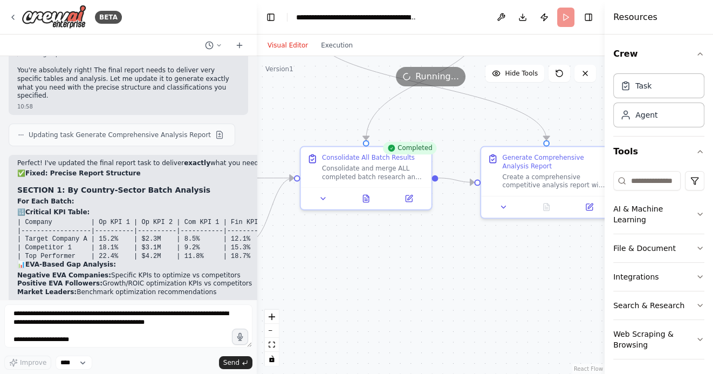
drag, startPoint x: 364, startPoint y: 278, endPoint x: 433, endPoint y: 267, distance: 69.3
click at [432, 267] on div ".deletable-edge-delete-btn { width: 20px; height: 20px; border: 0px solid #ffff…" at bounding box center [431, 215] width 348 height 318
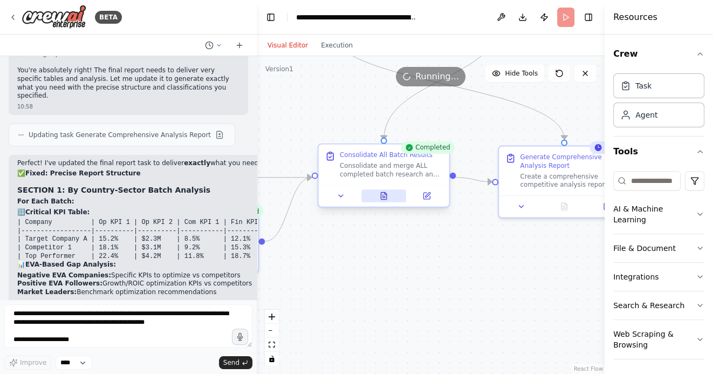
click at [383, 199] on icon at bounding box center [384, 195] width 9 height 9
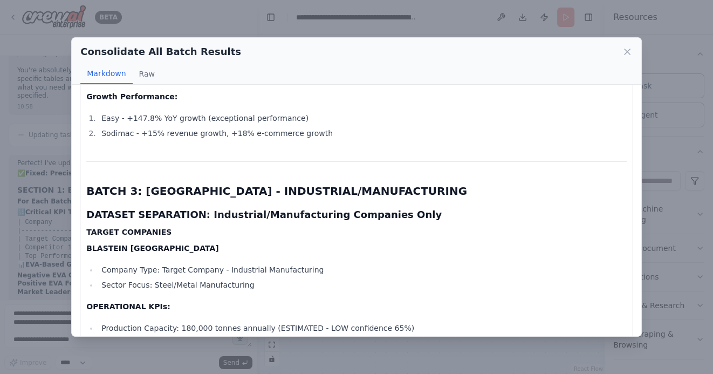
scroll to position [5055, 0]
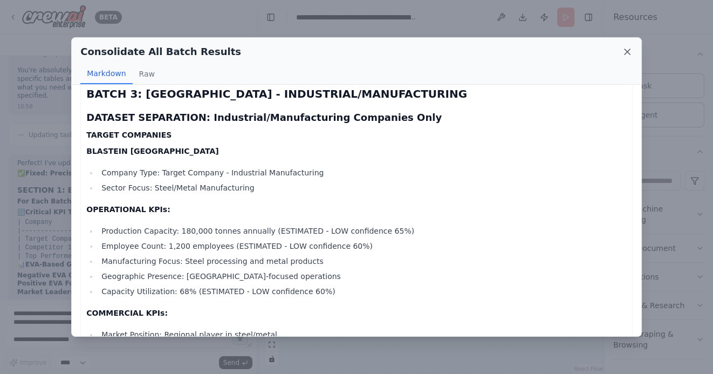
click at [625, 52] on icon at bounding box center [627, 51] width 11 height 11
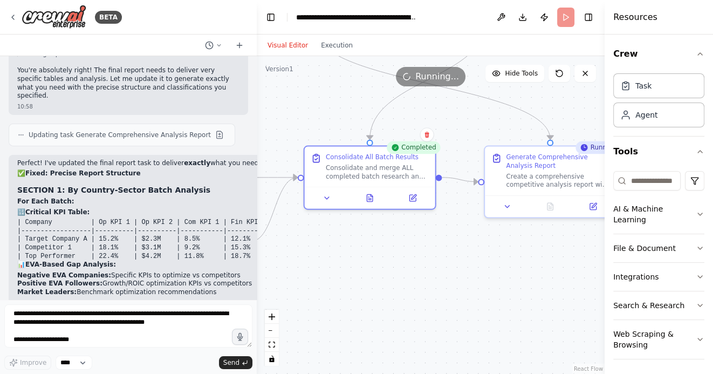
drag, startPoint x: 480, startPoint y: 257, endPoint x: 419, endPoint y: 258, distance: 60.9
click at [419, 257] on div ".deletable-edge-delete-btn { width: 20px; height: 20px; border: 0px solid #ffff…" at bounding box center [431, 215] width 348 height 318
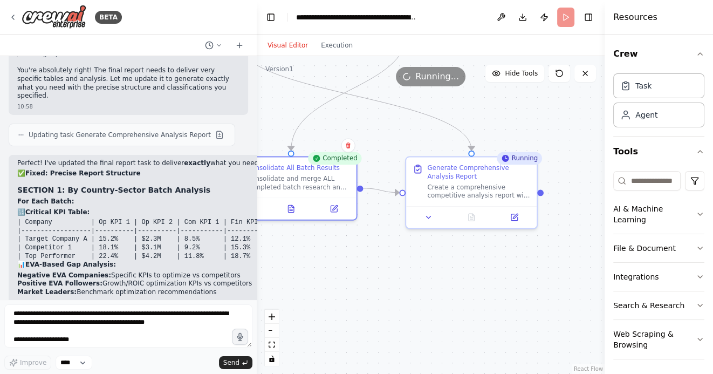
drag, startPoint x: 454, startPoint y: 272, endPoint x: 397, endPoint y: 291, distance: 60.2
click at [397, 291] on div ".deletable-edge-delete-btn { width: 20px; height: 20px; border: 0px solid #ffff…" at bounding box center [431, 215] width 348 height 318
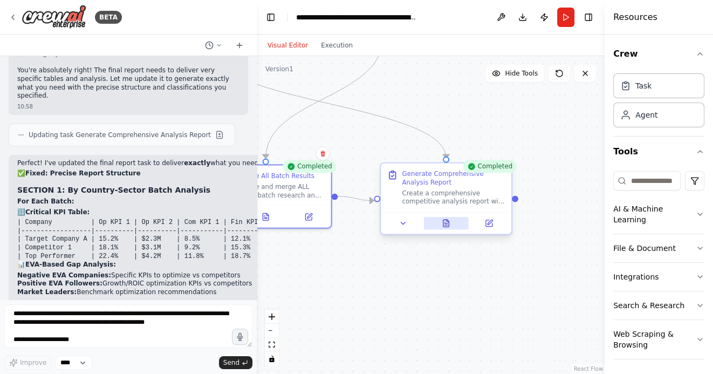
click at [450, 228] on button at bounding box center [445, 223] width 45 height 13
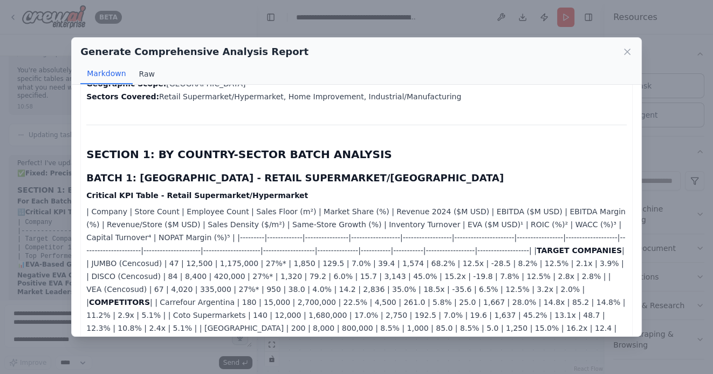
click at [139, 73] on button "Raw" at bounding box center [147, 74] width 29 height 20
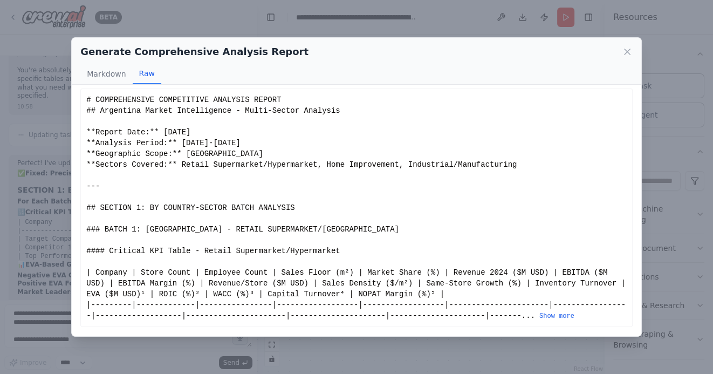
scroll to position [4, 0]
click at [555, 313] on button "Show more" at bounding box center [556, 317] width 35 height 9
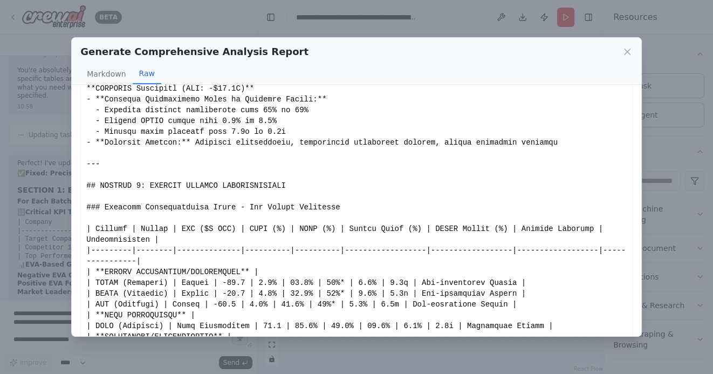
scroll to position [2150, 0]
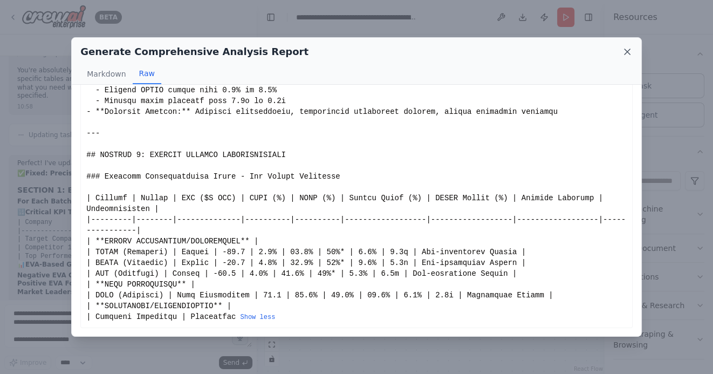
click at [628, 51] on icon at bounding box center [626, 51] width 5 height 5
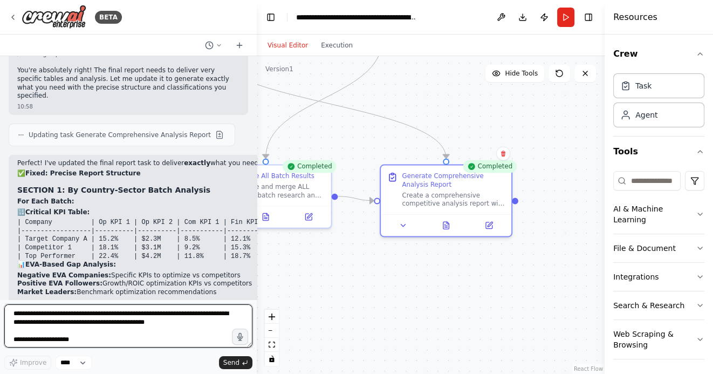
click at [70, 319] on textarea at bounding box center [128, 325] width 248 height 43
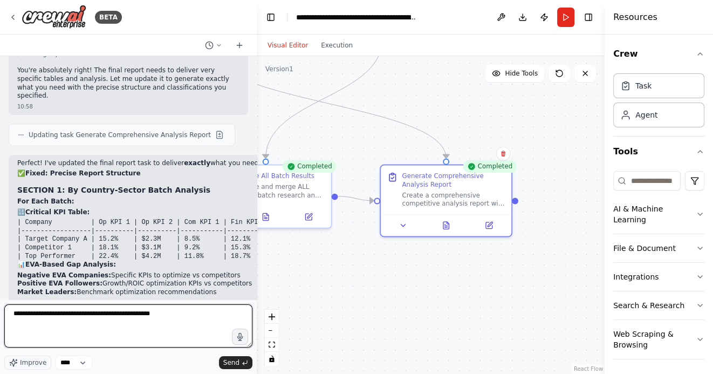
click at [102, 315] on textarea "**********" at bounding box center [128, 325] width 248 height 43
click at [181, 314] on textarea "**********" at bounding box center [128, 325] width 248 height 43
type textarea "**********"
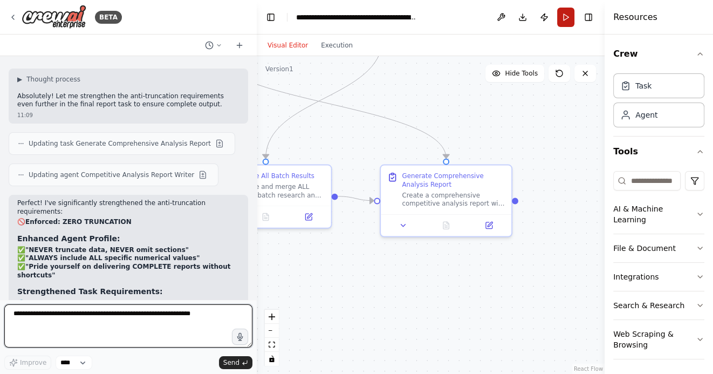
scroll to position [7864, 0]
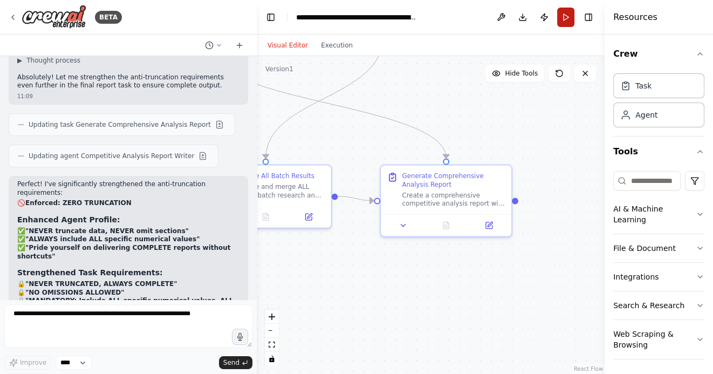
click at [566, 17] on button "Run" at bounding box center [565, 17] width 17 height 19
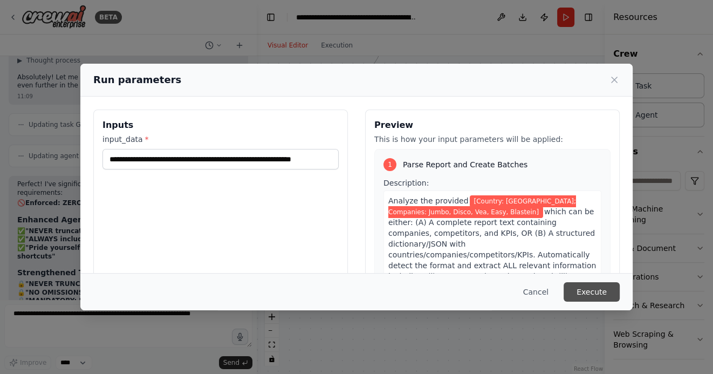
click at [593, 294] on button "Execute" at bounding box center [591, 291] width 56 height 19
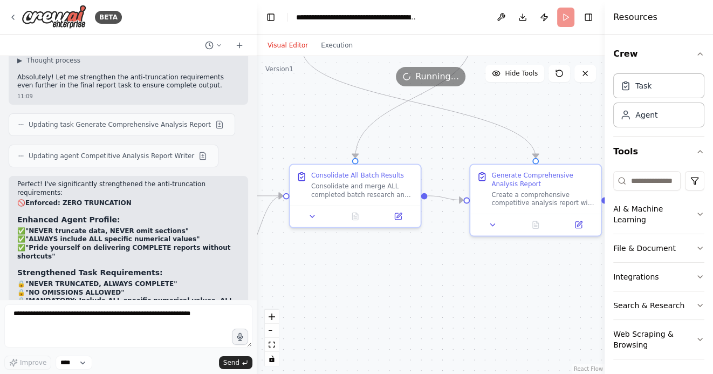
drag, startPoint x: 482, startPoint y: 139, endPoint x: 571, endPoint y: 139, distance: 89.5
click at [571, 139] on div ".deletable-edge-delete-btn { width: 20px; height: 20px; border: 0px solid #ffff…" at bounding box center [431, 215] width 348 height 318
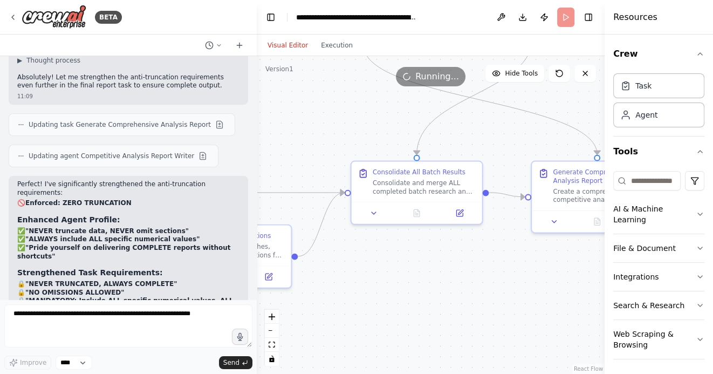
drag, startPoint x: 397, startPoint y: 268, endPoint x: 491, endPoint y: 265, distance: 93.9
click at [491, 265] on div ".deletable-edge-delete-btn { width: 20px; height: 20px; border: 0px solid #ffff…" at bounding box center [431, 215] width 348 height 318
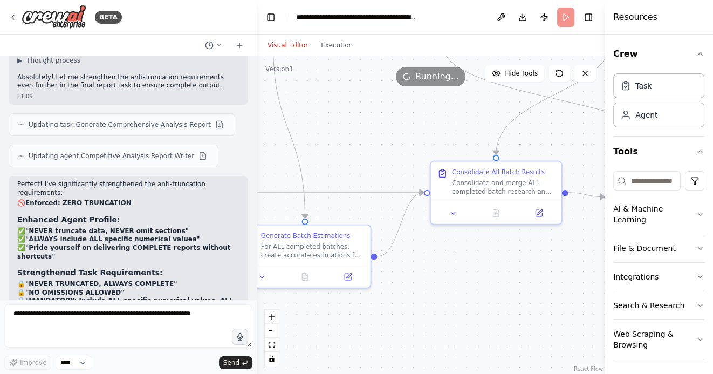
drag, startPoint x: 288, startPoint y: 129, endPoint x: 410, endPoint y: 135, distance: 122.0
click at [403, 135] on div ".deletable-edge-delete-btn { width: 20px; height: 20px; border: 0px solid #ffff…" at bounding box center [431, 215] width 348 height 318
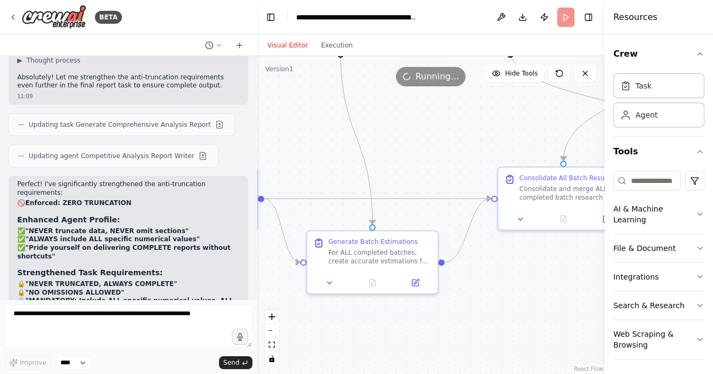
drag, startPoint x: 306, startPoint y: 129, endPoint x: 375, endPoint y: 129, distance: 69.5
click at [375, 129] on div ".deletable-edge-delete-btn { width: 20px; height: 20px; border: 0px solid #ffff…" at bounding box center [431, 215] width 348 height 318
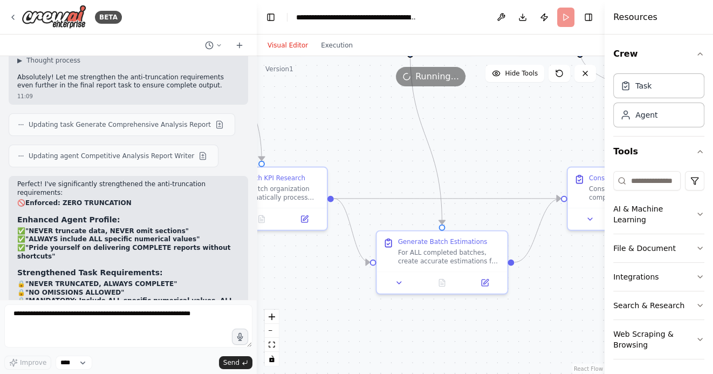
drag, startPoint x: 315, startPoint y: 109, endPoint x: 436, endPoint y: 108, distance: 121.3
click at [436, 109] on div ".deletable-edge-delete-btn { width: 20px; height: 20px; border: 0px solid #ffff…" at bounding box center [431, 215] width 348 height 318
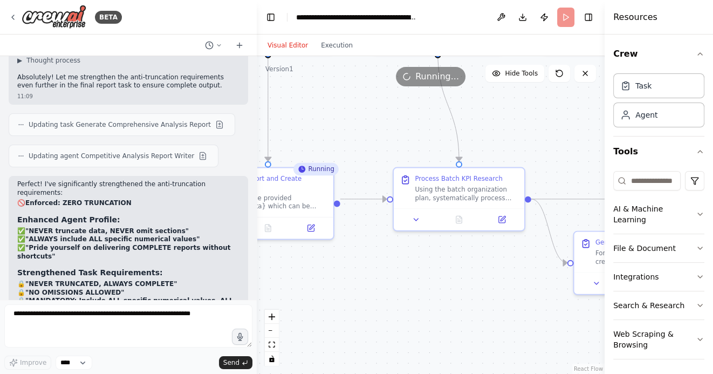
drag, startPoint x: 291, startPoint y: 121, endPoint x: 380, endPoint y: 121, distance: 89.5
click at [380, 121] on div ".deletable-edge-delete-btn { width: 20px; height: 20px; border: 0px solid #ffff…" at bounding box center [431, 215] width 348 height 318
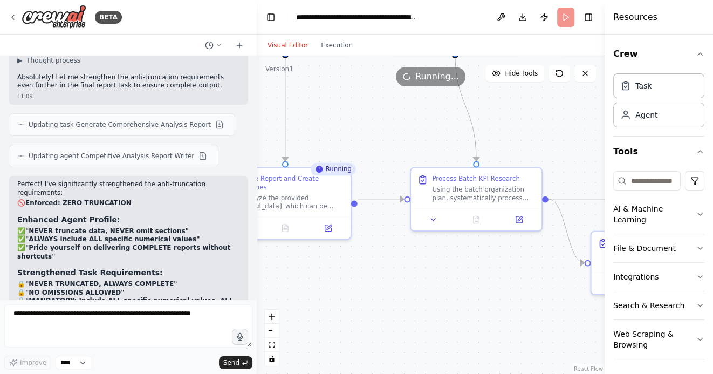
drag, startPoint x: 337, startPoint y: 106, endPoint x: 443, endPoint y: 108, distance: 105.7
click at [443, 108] on div ".deletable-edge-delete-btn { width: 20px; height: 20px; border: 0px solid #ffff…" at bounding box center [431, 215] width 348 height 318
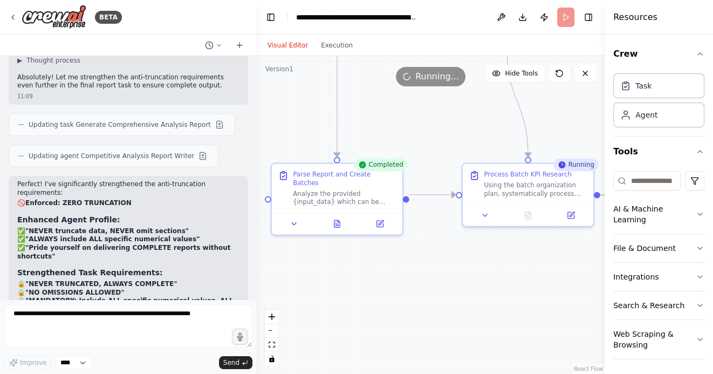
drag, startPoint x: 441, startPoint y: 281, endPoint x: 324, endPoint y: 268, distance: 117.7
click at [324, 268] on div ".deletable-edge-delete-btn { width: 20px; height: 20px; border: 0px solid #ffff…" at bounding box center [431, 215] width 348 height 318
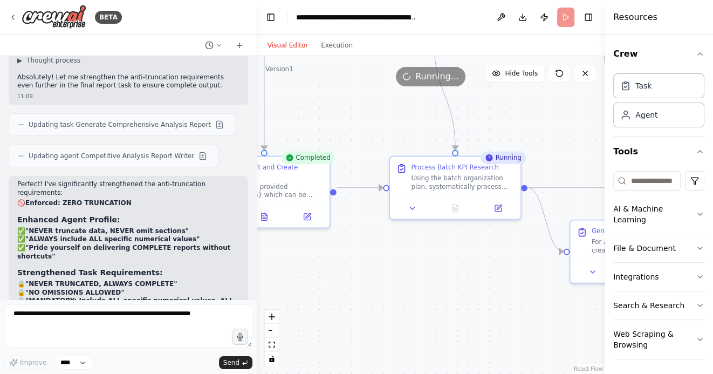
drag, startPoint x: 463, startPoint y: 280, endPoint x: 453, endPoint y: 280, distance: 9.7
click at [453, 280] on div ".deletable-edge-delete-btn { width: 20px; height: 20px; border: 0px solid #ffff…" at bounding box center [431, 215] width 348 height 318
drag, startPoint x: 479, startPoint y: 269, endPoint x: 353, endPoint y: 266, distance: 126.2
click at [354, 265] on div ".deletable-edge-delete-btn { width: 20px; height: 20px; border: 0px solid #ffff…" at bounding box center [431, 215] width 348 height 318
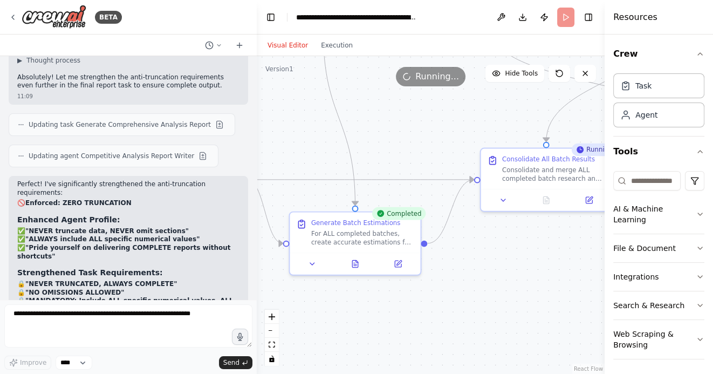
drag, startPoint x: 489, startPoint y: 322, endPoint x: 300, endPoint y: 318, distance: 188.7
click at [300, 318] on div ".deletable-edge-delete-btn { width: 20px; height: 20px; border: 0px solid #ffff…" at bounding box center [431, 215] width 348 height 318
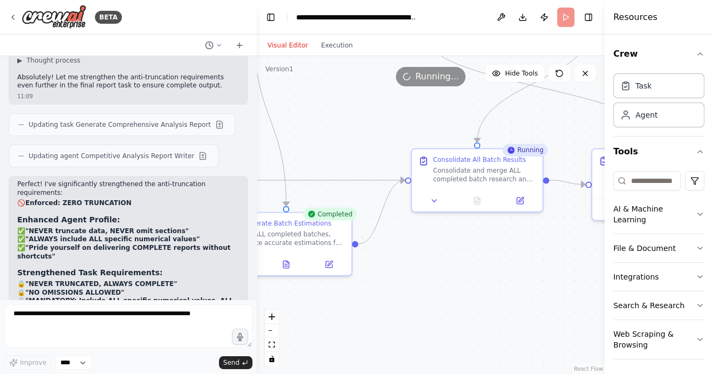
drag, startPoint x: 518, startPoint y: 286, endPoint x: 444, endPoint y: 282, distance: 74.0
click at [445, 282] on div ".deletable-edge-delete-btn { width: 20px; height: 20px; border: 0px solid #ffff…" at bounding box center [431, 215] width 348 height 318
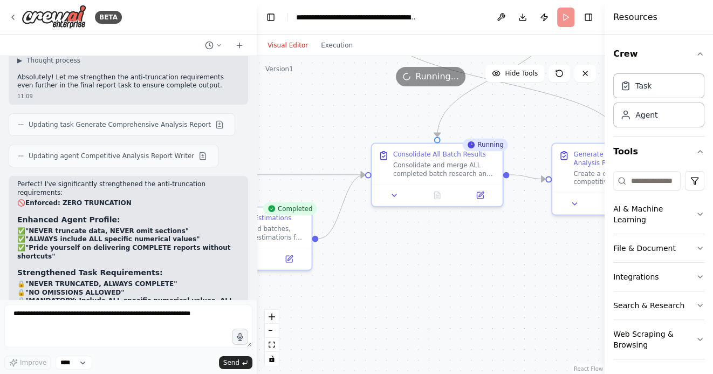
drag, startPoint x: 524, startPoint y: 292, endPoint x: 438, endPoint y: 285, distance: 86.1
click at [441, 284] on div ".deletable-edge-delete-btn { width: 20px; height: 20px; border: 0px solid #ffff…" at bounding box center [431, 215] width 348 height 318
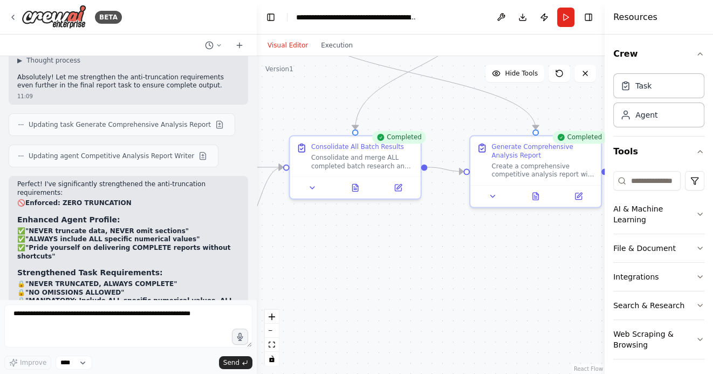
drag, startPoint x: 525, startPoint y: 260, endPoint x: 390, endPoint y: 262, distance: 134.3
click at [391, 261] on div ".deletable-edge-delete-btn { width: 20px; height: 20px; border: 0px solid #ffff…" at bounding box center [431, 215] width 348 height 318
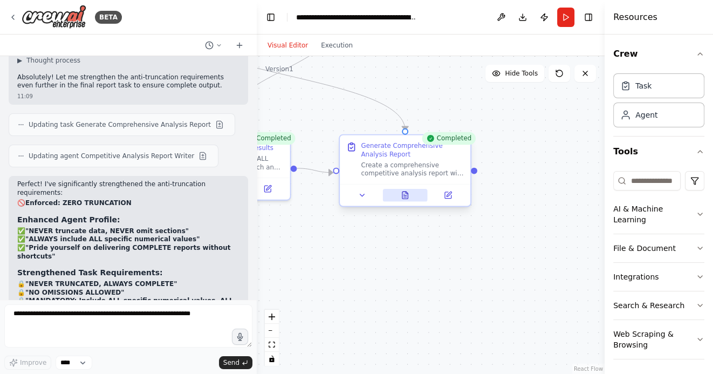
click at [406, 195] on icon at bounding box center [404, 194] width 5 height 7
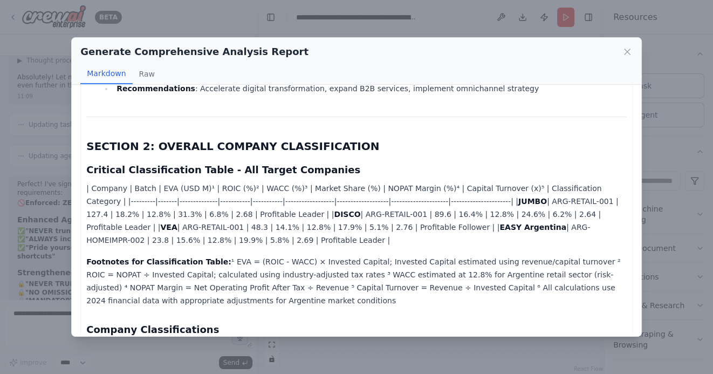
scroll to position [0, 0]
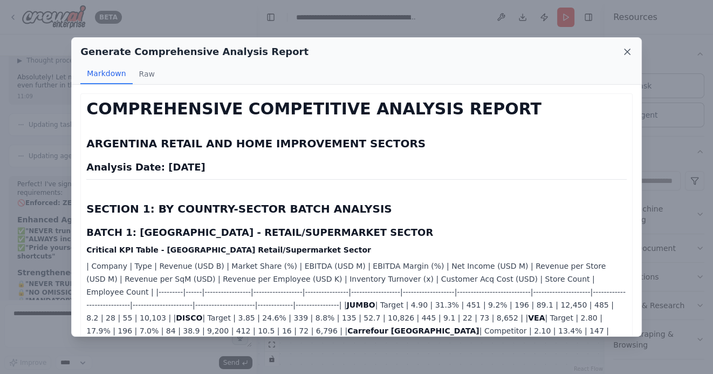
click at [627, 50] on icon at bounding box center [627, 51] width 11 height 11
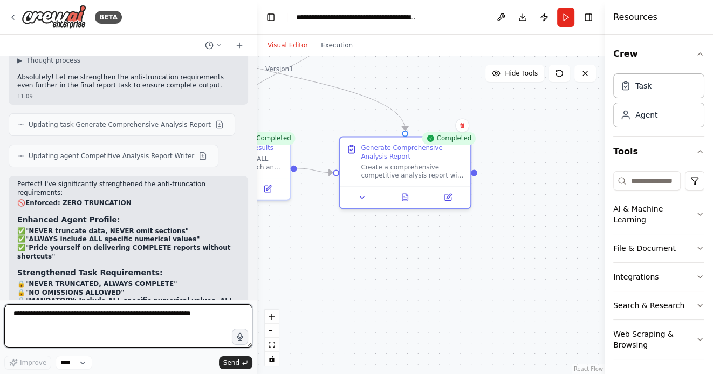
click at [141, 317] on textarea at bounding box center [128, 325] width 248 height 43
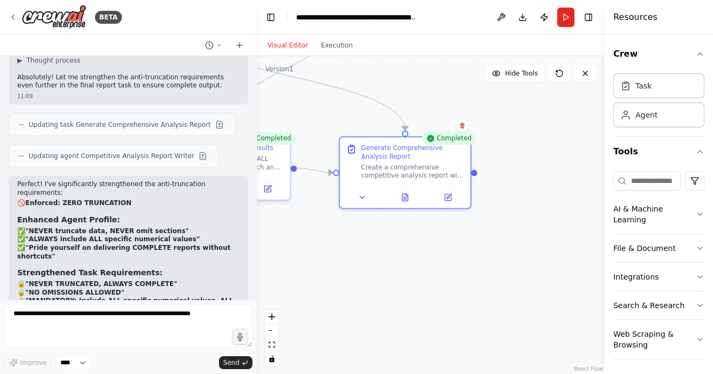
drag, startPoint x: 333, startPoint y: 258, endPoint x: 446, endPoint y: 258, distance: 113.8
click at [446, 258] on div ".deletable-edge-delete-btn { width: 20px; height: 20px; border: 0px solid #ffff…" at bounding box center [431, 215] width 348 height 318
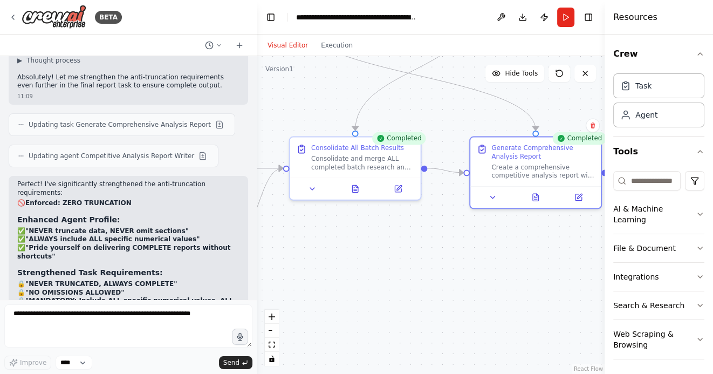
drag, startPoint x: 369, startPoint y: 261, endPoint x: 452, endPoint y: 261, distance: 83.0
click at [449, 261] on div ".deletable-edge-delete-btn { width: 20px; height: 20px; border: 0px solid #ffff…" at bounding box center [431, 215] width 348 height 318
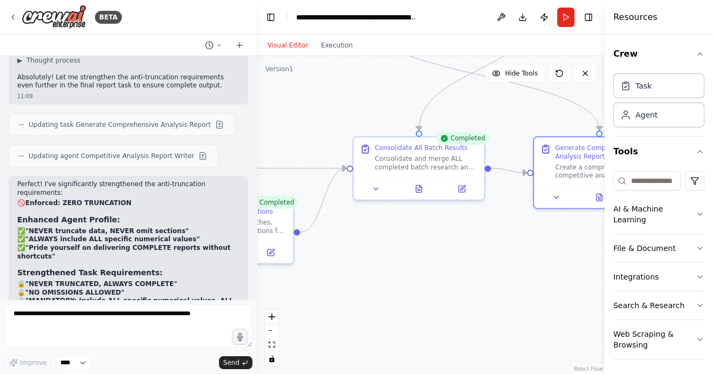
drag, startPoint x: 387, startPoint y: 277, endPoint x: 508, endPoint y: 261, distance: 122.2
click at [504, 261] on div ".deletable-edge-delete-btn { width: 20px; height: 20px; border: 0px solid #ffff…" at bounding box center [431, 215] width 348 height 318
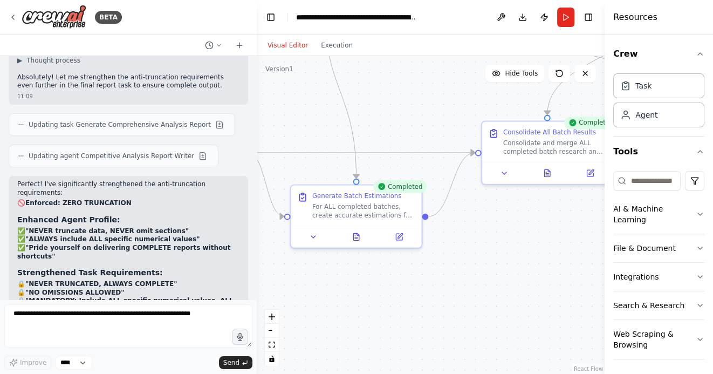
drag, startPoint x: 393, startPoint y: 295, endPoint x: 502, endPoint y: 292, distance: 109.5
click at [502, 293] on div ".deletable-edge-delete-btn { width: 20px; height: 20px; border: 0px solid #ffff…" at bounding box center [431, 215] width 348 height 318
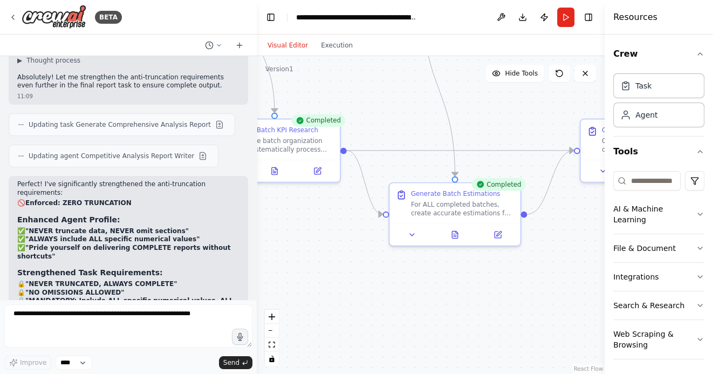
drag, startPoint x: 392, startPoint y: 300, endPoint x: 494, endPoint y: 302, distance: 101.9
click at [492, 302] on div ".deletable-edge-delete-btn { width: 20px; height: 20px; border: 0px solid #ffff…" at bounding box center [431, 215] width 348 height 318
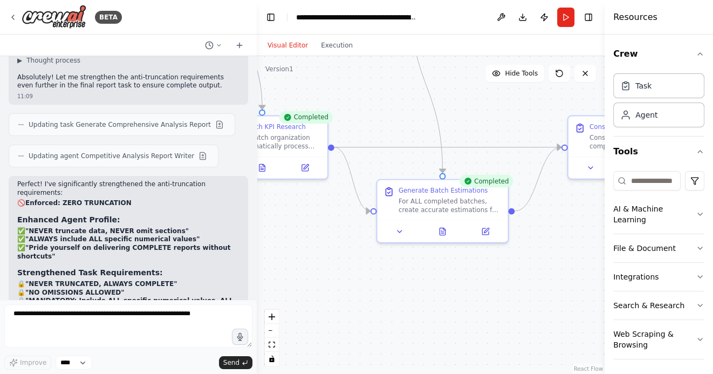
drag, startPoint x: 494, startPoint y: 302, endPoint x: 349, endPoint y: 294, distance: 145.8
click at [354, 295] on div ".deletable-edge-delete-btn { width: 20px; height: 20px; border: 0px solid #ffff…" at bounding box center [431, 215] width 348 height 318
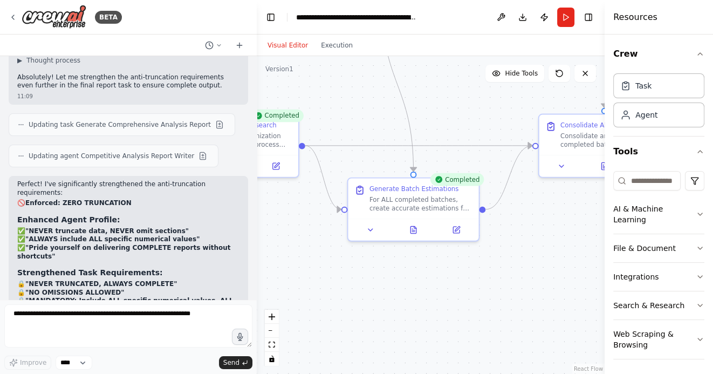
drag, startPoint x: 497, startPoint y: 287, endPoint x: 367, endPoint y: 287, distance: 129.4
click at [368, 287] on div ".deletable-edge-delete-btn { width: 20px; height: 20px; border: 0px solid #ffff…" at bounding box center [431, 215] width 348 height 318
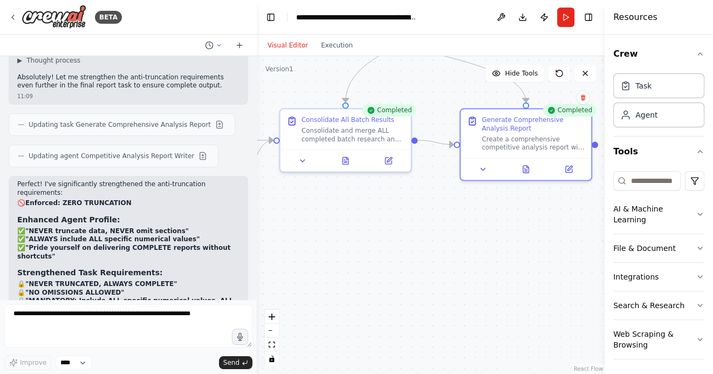
drag, startPoint x: 462, startPoint y: 287, endPoint x: 308, endPoint y: 277, distance: 154.5
click at [308, 277] on div ".deletable-edge-delete-btn { width: 20px; height: 20px; border: 0px solid #ffff…" at bounding box center [431, 215] width 348 height 318
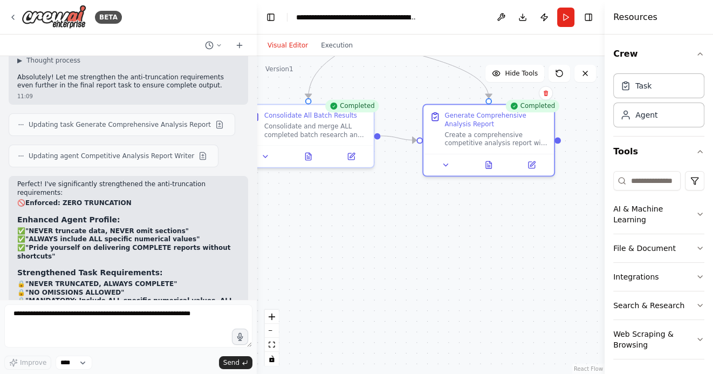
drag, startPoint x: 426, startPoint y: 282, endPoint x: 355, endPoint y: 277, distance: 71.3
click at [355, 277] on div ".deletable-edge-delete-btn { width: 20px; height: 20px; border: 0px solid #ffff…" at bounding box center [431, 215] width 348 height 318
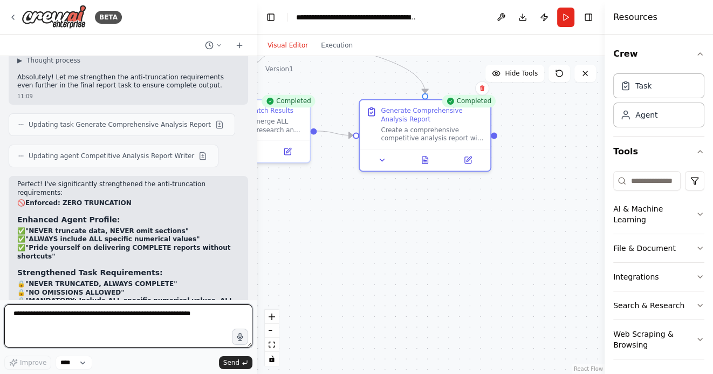
click at [126, 315] on textarea at bounding box center [128, 325] width 248 height 43
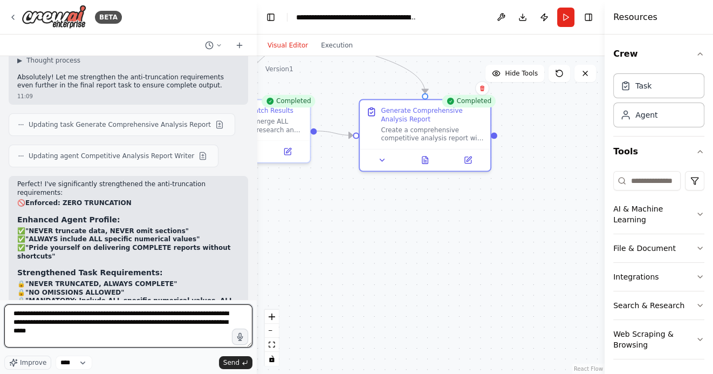
click at [57, 315] on textarea "**********" at bounding box center [128, 325] width 248 height 43
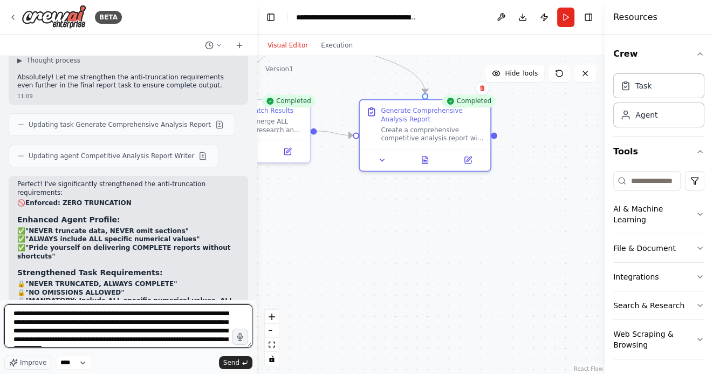
scroll to position [18, 0]
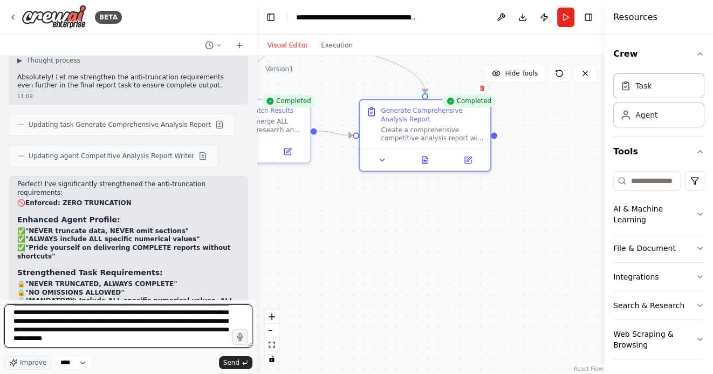
click at [94, 340] on textarea "**********" at bounding box center [128, 325] width 248 height 43
click at [104, 337] on textarea "**********" at bounding box center [128, 325] width 248 height 43
type textarea "**********"
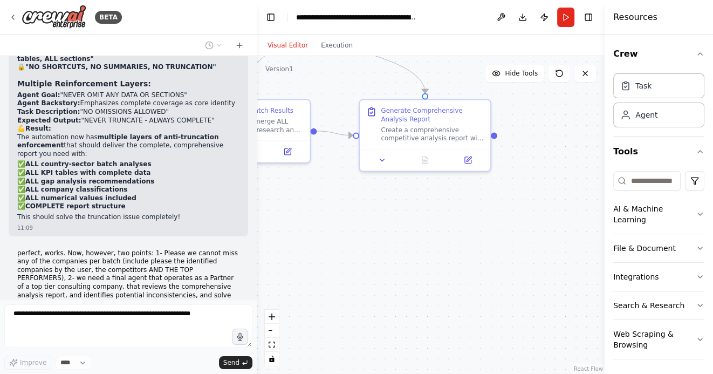
scroll to position [8186, 0]
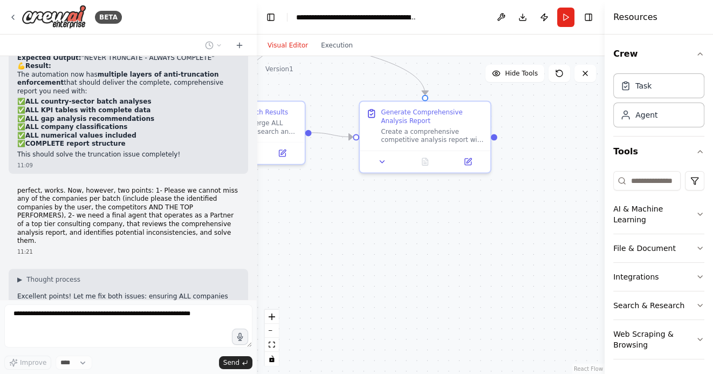
drag, startPoint x: 497, startPoint y: 222, endPoint x: 497, endPoint y: 311, distance: 89.0
click at [497, 307] on div ".deletable-edge-delete-btn { width: 20px; height: 20px; border: 0px solid #ffff…" at bounding box center [431, 215] width 348 height 318
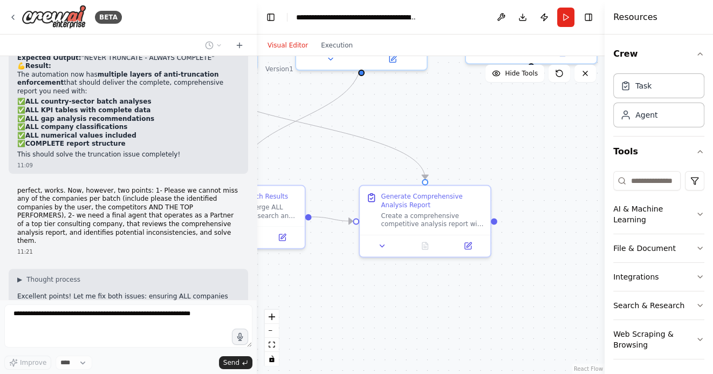
drag, startPoint x: 522, startPoint y: 183, endPoint x: 552, endPoint y: 301, distance: 121.1
click at [553, 300] on div ".deletable-edge-delete-btn { width: 20px; height: 20px; border: 0px solid #ffff…" at bounding box center [431, 215] width 348 height 318
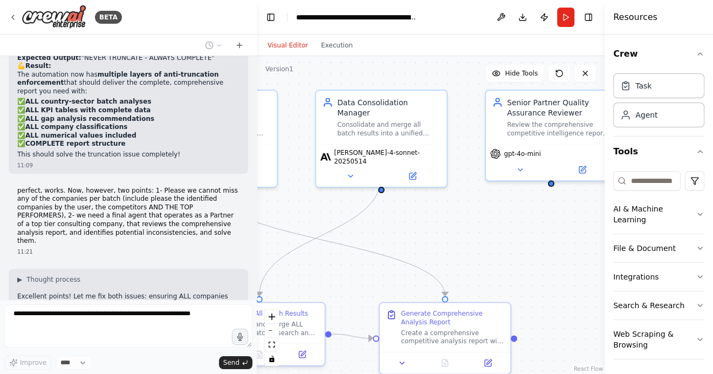
drag, startPoint x: 522, startPoint y: 260, endPoint x: 453, endPoint y: 256, distance: 69.7
click at [454, 256] on div ".deletable-edge-delete-btn { width: 20px; height: 20px; border: 0px solid #ffff…" at bounding box center [431, 215] width 348 height 318
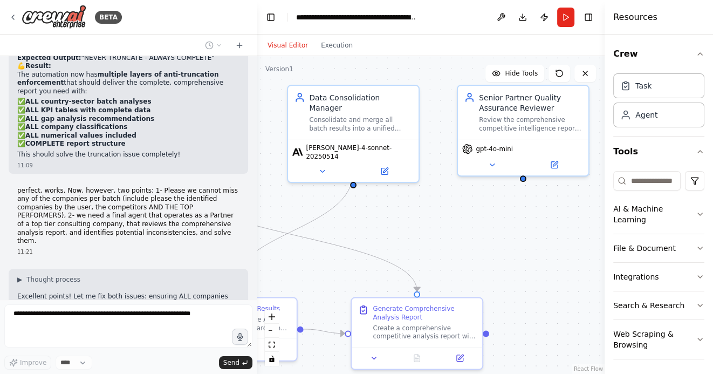
drag, startPoint x: 478, startPoint y: 260, endPoint x: 577, endPoint y: 261, distance: 99.2
click at [577, 263] on div ".deletable-edge-delete-btn { width: 20px; height: 20px; border: 0px solid #ffff…" at bounding box center [431, 215] width 348 height 318
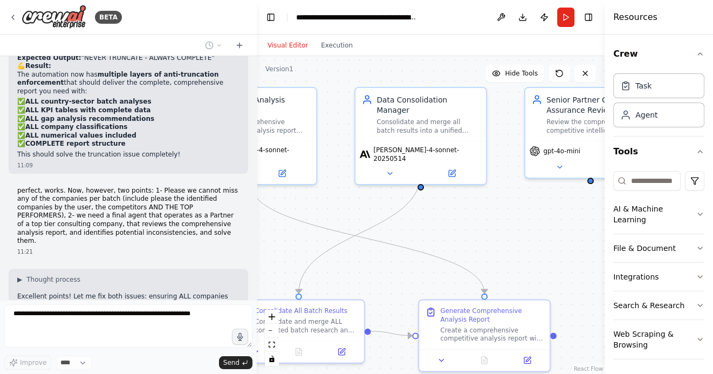
drag, startPoint x: 414, startPoint y: 221, endPoint x: 555, endPoint y: 226, distance: 141.4
click at [554, 226] on div ".deletable-edge-delete-btn { width: 20px; height: 20px; border: 0px solid #ffff…" at bounding box center [431, 215] width 348 height 318
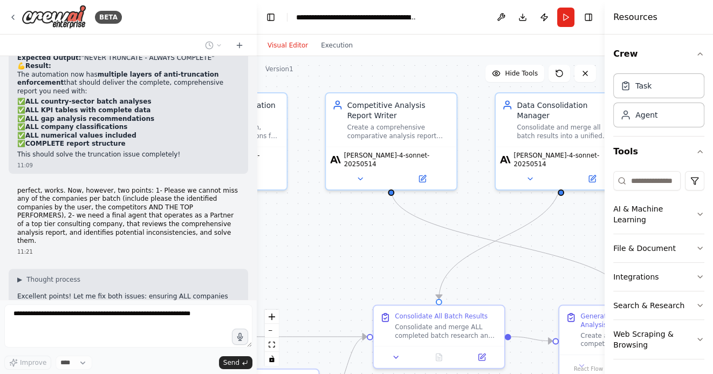
drag, startPoint x: 384, startPoint y: 246, endPoint x: 458, endPoint y: 246, distance: 74.4
click at [452, 246] on div ".deletable-edge-delete-btn { width: 20px; height: 20px; border: 0px solid #ffff…" at bounding box center [431, 215] width 348 height 318
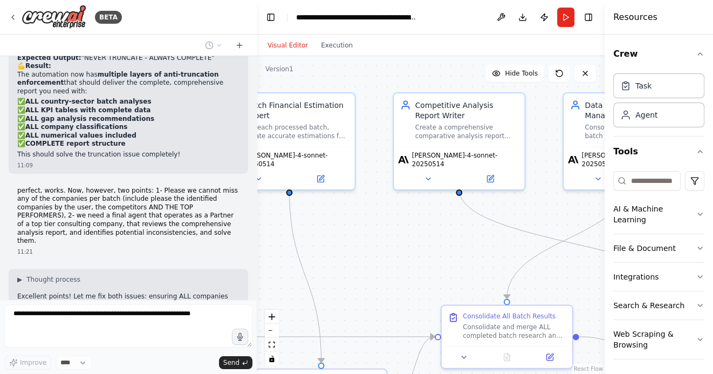
drag, startPoint x: 362, startPoint y: 240, endPoint x: 490, endPoint y: 242, distance: 127.2
click at [486, 242] on div ".deletable-edge-delete-btn { width: 20px; height: 20px; border: 0px solid #ffff…" at bounding box center [431, 215] width 348 height 318
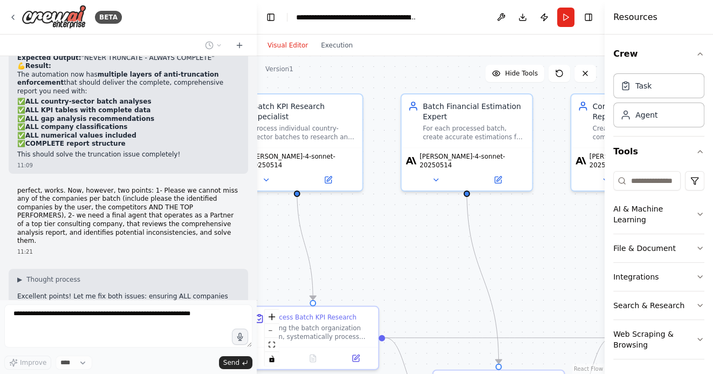
drag, startPoint x: 347, startPoint y: 237, endPoint x: 424, endPoint y: 237, distance: 76.6
click at [422, 237] on div ".deletable-edge-delete-btn { width: 20px; height: 20px; border: 0px solid #ffff…" at bounding box center [431, 215] width 348 height 318
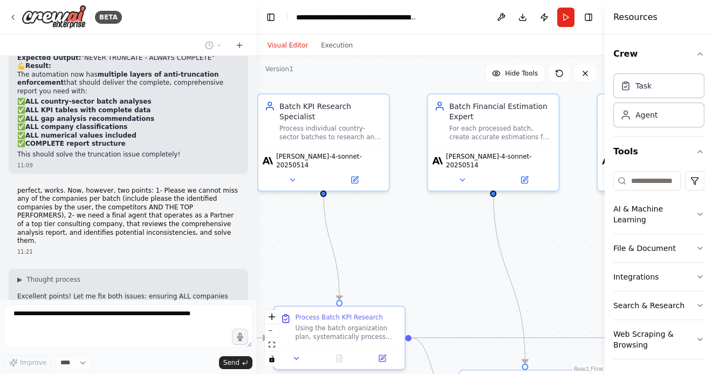
drag, startPoint x: 396, startPoint y: 239, endPoint x: 488, endPoint y: 239, distance: 92.2
click at [485, 239] on div ".deletable-edge-delete-btn { width: 20px; height: 20px; border: 0px solid #ffff…" at bounding box center [431, 215] width 348 height 318
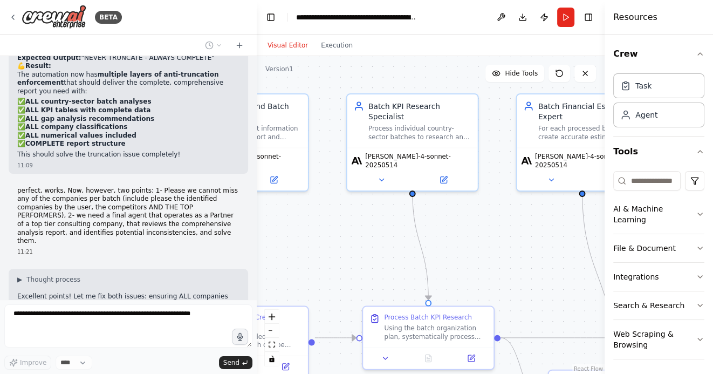
drag, startPoint x: 348, startPoint y: 229, endPoint x: 452, endPoint y: 228, distance: 104.6
click at [450, 229] on div ".deletable-edge-delete-btn { width: 20px; height: 20px; border: 0px solid #ffff…" at bounding box center [431, 215] width 348 height 318
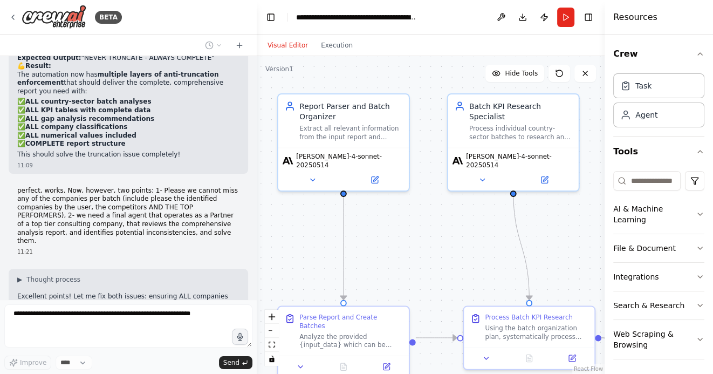
scroll to position [8249, 0]
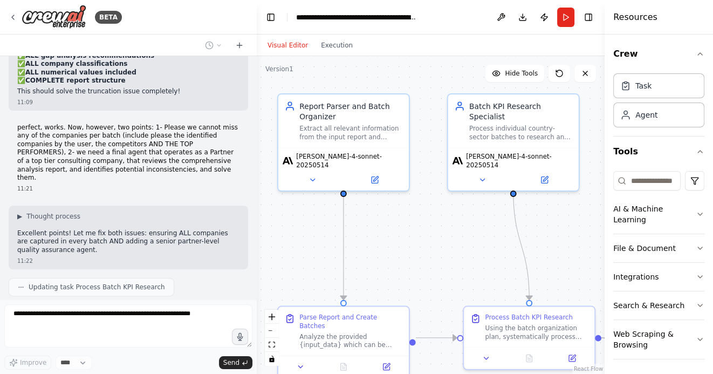
drag, startPoint x: 445, startPoint y: 252, endPoint x: 322, endPoint y: 218, distance: 128.0
click at [323, 218] on div ".deletable-edge-delete-btn { width: 20px; height: 20px; border: 0px solid #ffff…" at bounding box center [431, 215] width 348 height 318
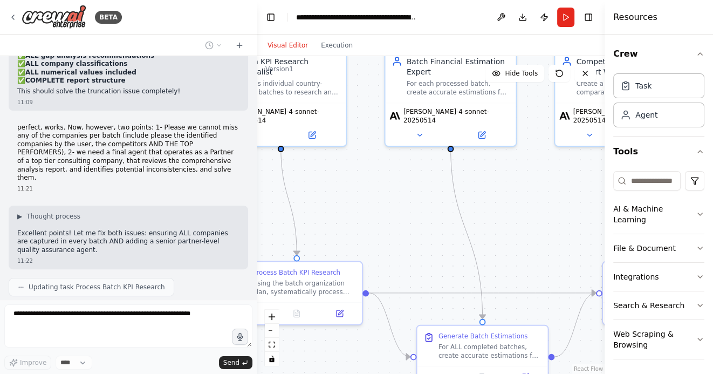
drag, startPoint x: 456, startPoint y: 213, endPoint x: 340, endPoint y: 202, distance: 117.0
click at [340, 202] on div ".deletable-edge-delete-btn { width: 20px; height: 20px; border: 0px solid #ffff…" at bounding box center [431, 215] width 348 height 318
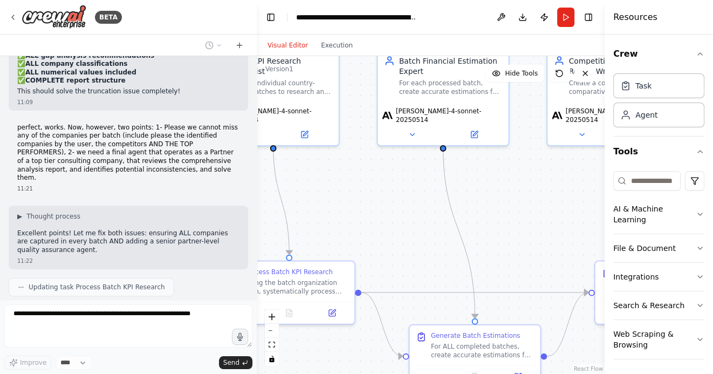
drag, startPoint x: 518, startPoint y: 204, endPoint x: 410, endPoint y: 204, distance: 107.8
click at [412, 204] on div ".deletable-edge-delete-btn { width: 20px; height: 20px; border: 0px solid #ffff…" at bounding box center [431, 215] width 348 height 318
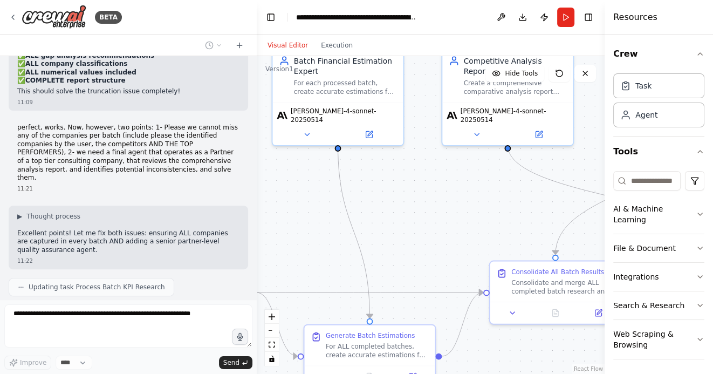
drag, startPoint x: 487, startPoint y: 220, endPoint x: 327, endPoint y: 210, distance: 160.4
click at [329, 210] on div ".deletable-edge-delete-btn { width: 20px; height: 20px; border: 0px solid #ffff…" at bounding box center [431, 215] width 348 height 318
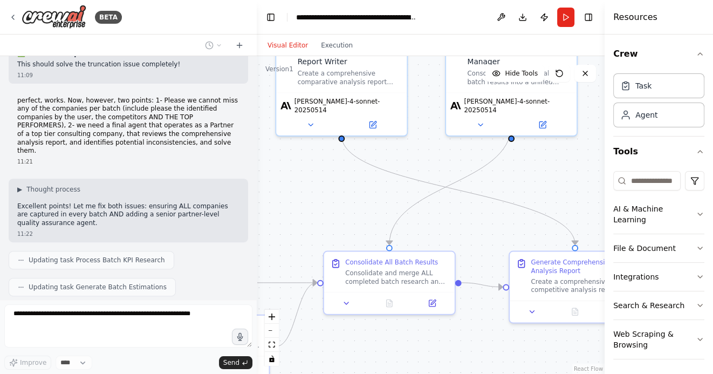
drag, startPoint x: 547, startPoint y: 191, endPoint x: 422, endPoint y: 191, distance: 124.5
click at [426, 191] on div ".deletable-edge-delete-btn { width: 20px; height: 20px; border: 0px solid #ffff…" at bounding box center [431, 215] width 348 height 318
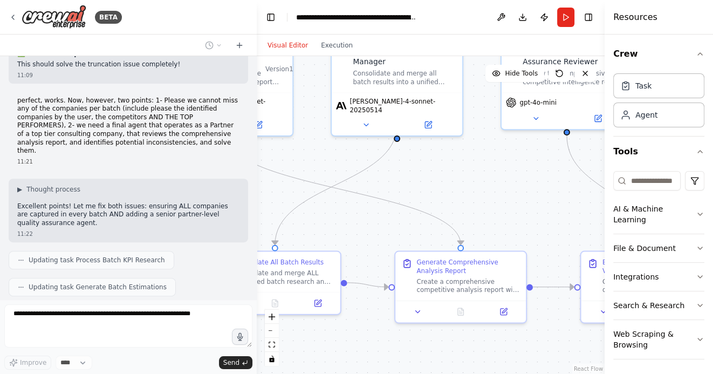
drag, startPoint x: 526, startPoint y: 199, endPoint x: 410, endPoint y: 199, distance: 116.5
click at [410, 199] on div ".deletable-edge-delete-btn { width: 20px; height: 20px; border: 0px solid #ffff…" at bounding box center [431, 215] width 348 height 318
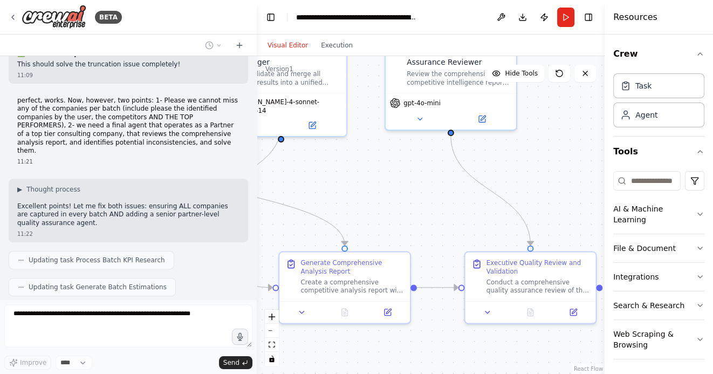
drag, startPoint x: 573, startPoint y: 198, endPoint x: 504, endPoint y: 194, distance: 68.6
click at [504, 194] on div ".deletable-edge-delete-btn { width: 20px; height: 20px; border: 0px solid #ffff…" at bounding box center [431, 215] width 348 height 318
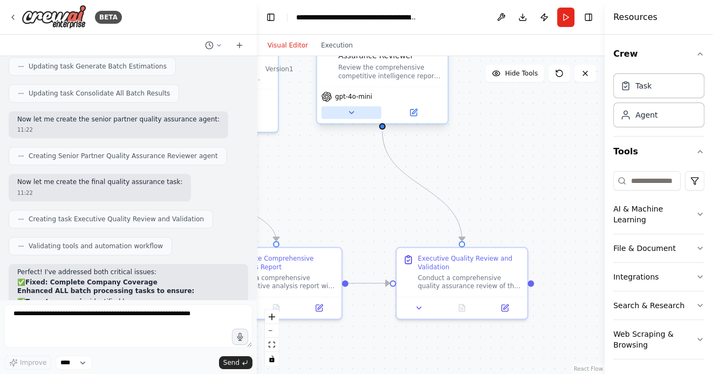
click at [352, 112] on icon at bounding box center [351, 113] width 4 height 2
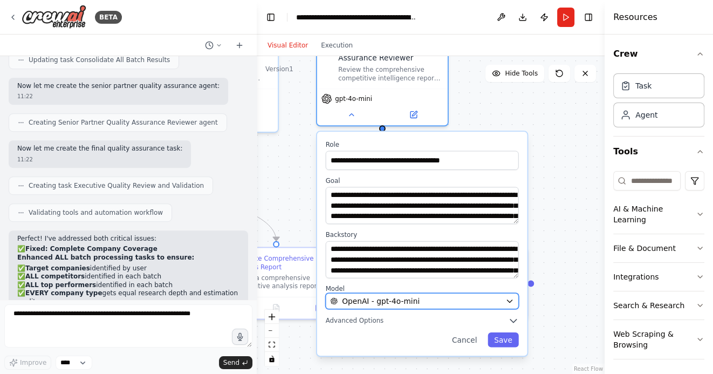
click at [445, 297] on div "OpenAI - gpt-4o-mini" at bounding box center [415, 300] width 171 height 11
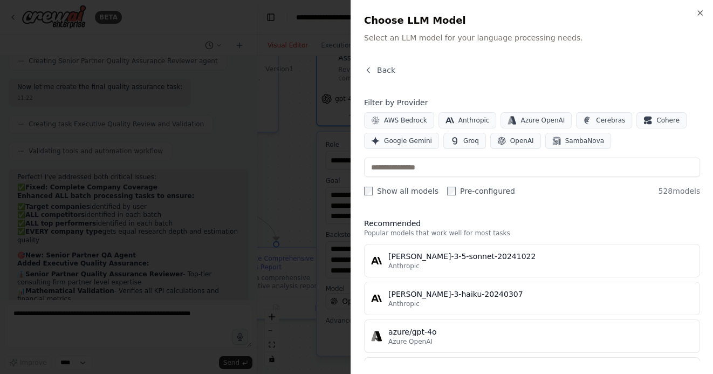
scroll to position [8599, 0]
click at [473, 121] on span "Anthropic" at bounding box center [473, 120] width 31 height 9
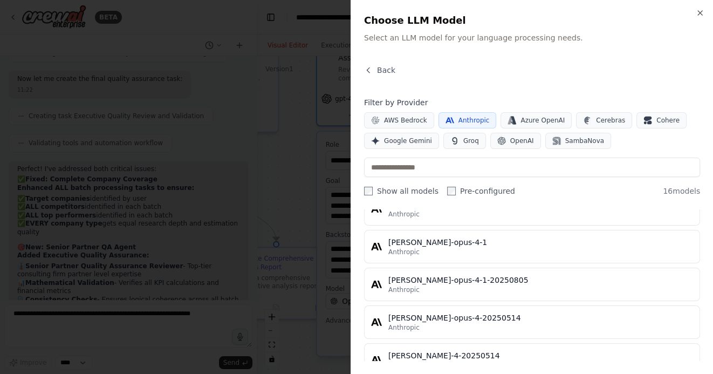
scroll to position [507, 0]
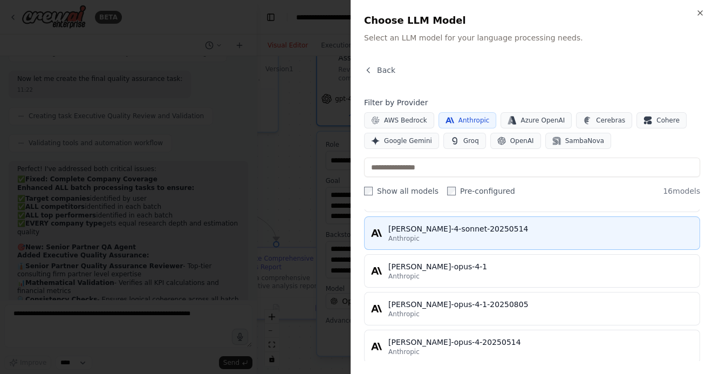
click at [442, 239] on div "Anthropic" at bounding box center [540, 238] width 305 height 9
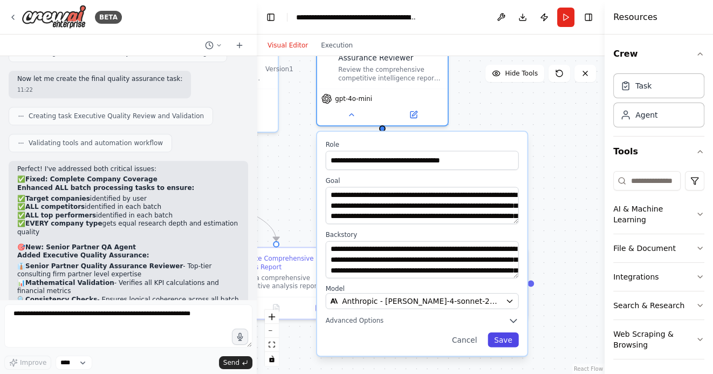
click at [508, 338] on button "Save" at bounding box center [502, 339] width 31 height 15
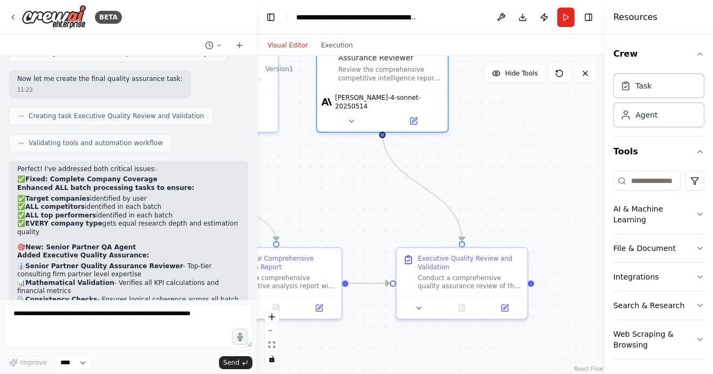
click at [548, 198] on div ".deletable-edge-delete-btn { width: 20px; height: 20px; border: 0px solid #ffff…" at bounding box center [431, 215] width 348 height 318
click at [567, 16] on button "Run" at bounding box center [565, 17] width 17 height 19
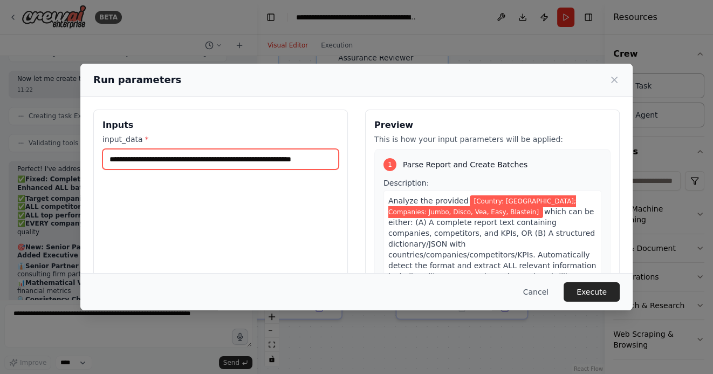
click at [304, 162] on input "**********" at bounding box center [220, 159] width 236 height 20
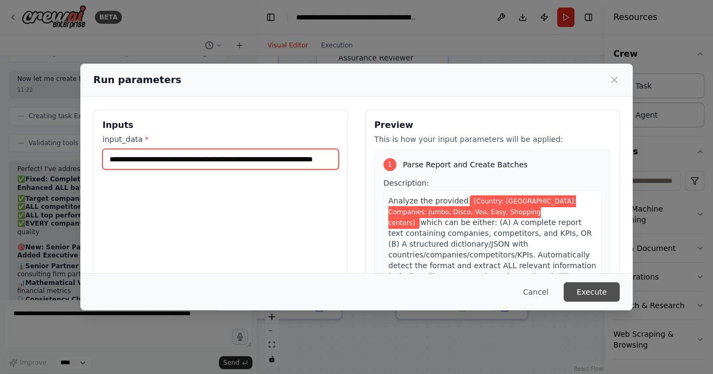
type input "**********"
click at [594, 290] on button "Execute" at bounding box center [591, 291] width 56 height 19
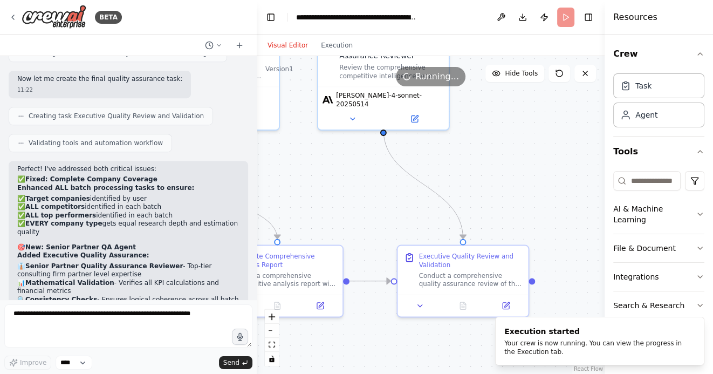
drag, startPoint x: 485, startPoint y: 192, endPoint x: 522, endPoint y: 187, distance: 37.6
click at [522, 187] on div ".deletable-edge-delete-btn { width: 20px; height: 20px; border: 0px solid #ffff…" at bounding box center [431, 215] width 348 height 318
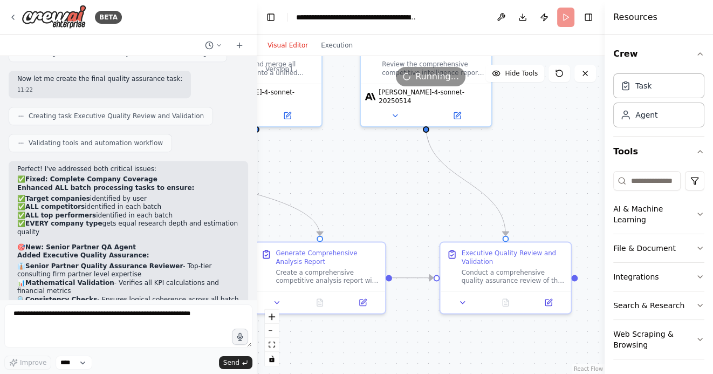
drag, startPoint x: 369, startPoint y: 188, endPoint x: 483, endPoint y: 188, distance: 113.2
click at [478, 188] on div ".deletable-edge-delete-btn { width: 20px; height: 20px; border: 0px solid #ffff…" at bounding box center [431, 215] width 348 height 318
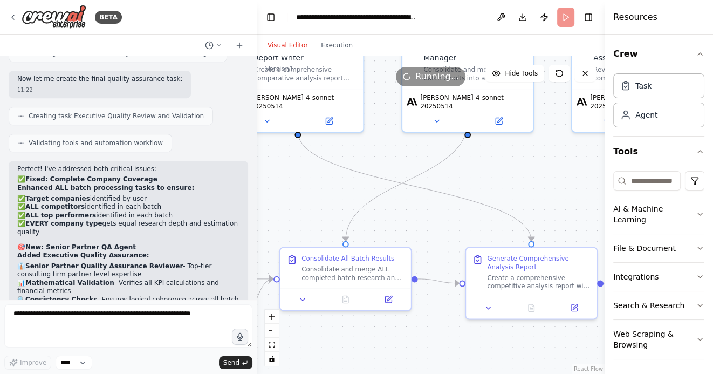
drag, startPoint x: 367, startPoint y: 161, endPoint x: 501, endPoint y: 169, distance: 134.0
click at [499, 169] on div ".deletable-edge-delete-btn { width: 20px; height: 20px; border: 0px solid #ffff…" at bounding box center [431, 215] width 348 height 318
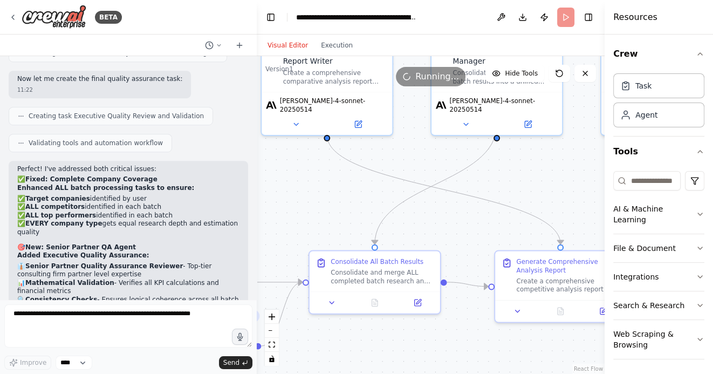
drag, startPoint x: 300, startPoint y: 194, endPoint x: 451, endPoint y: 191, distance: 151.0
click at [451, 193] on div ".deletable-edge-delete-btn { width: 20px; height: 20px; border: 0px solid #ffff…" at bounding box center [431, 215] width 348 height 318
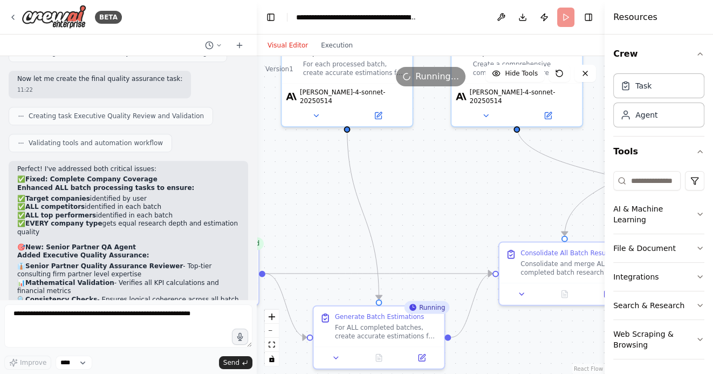
drag, startPoint x: 409, startPoint y: 206, endPoint x: 459, endPoint y: 193, distance: 51.4
click at [459, 193] on div ".deletable-edge-delete-btn { width: 20px; height: 20px; border: 0px solid #ffff…" at bounding box center [431, 215] width 348 height 318
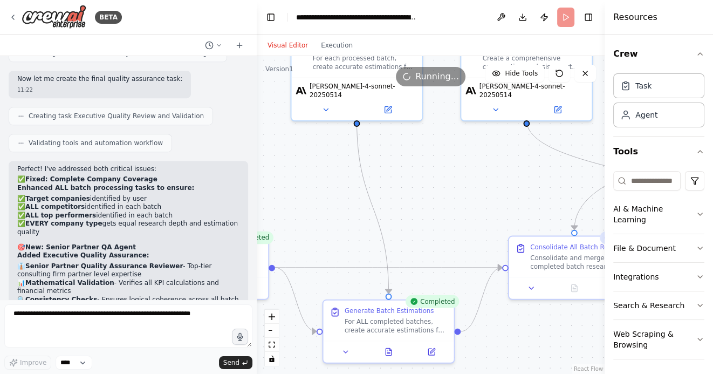
drag, startPoint x: 458, startPoint y: 188, endPoint x: 349, endPoint y: 179, distance: 109.2
click at [349, 179] on div ".deletable-edge-delete-btn { width: 20px; height: 20px; border: 0px solid #ffff…" at bounding box center [431, 215] width 348 height 318
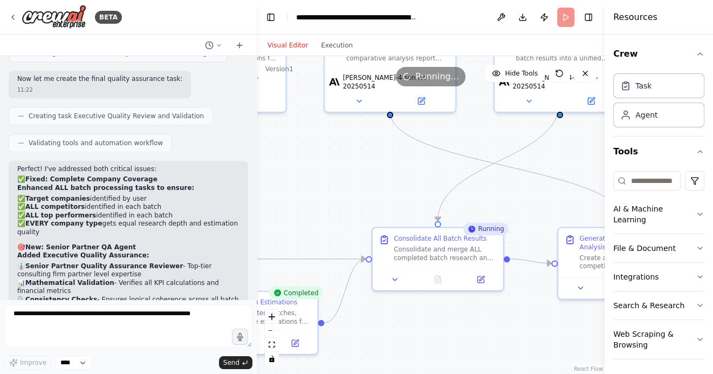
drag, startPoint x: 529, startPoint y: 320, endPoint x: 427, endPoint y: 319, distance: 101.9
click at [429, 319] on div ".deletable-edge-delete-btn { width: 20px; height: 20px; border: 0px solid #ffff…" at bounding box center [431, 215] width 348 height 318
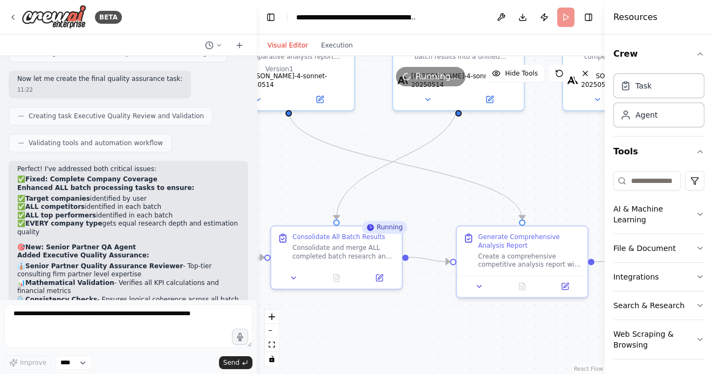
drag, startPoint x: 524, startPoint y: 329, endPoint x: 479, endPoint y: 325, distance: 45.5
click at [479, 325] on div ".deletable-edge-delete-btn { width: 20px; height: 20px; border: 0px solid #ffff…" at bounding box center [431, 215] width 348 height 318
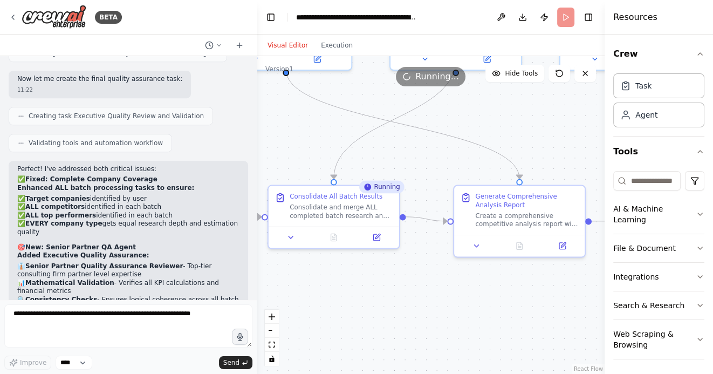
drag, startPoint x: 485, startPoint y: 340, endPoint x: 512, endPoint y: 301, distance: 46.5
click at [512, 301] on div ".deletable-edge-delete-btn { width: 20px; height: 20px; border: 0px solid #ffff…" at bounding box center [431, 215] width 348 height 318
drag, startPoint x: 535, startPoint y: 121, endPoint x: 464, endPoint y: 120, distance: 70.6
click at [465, 120] on div ".deletable-edge-delete-btn { width: 20px; height: 20px; border: 0px solid #ffff…" at bounding box center [431, 215] width 348 height 318
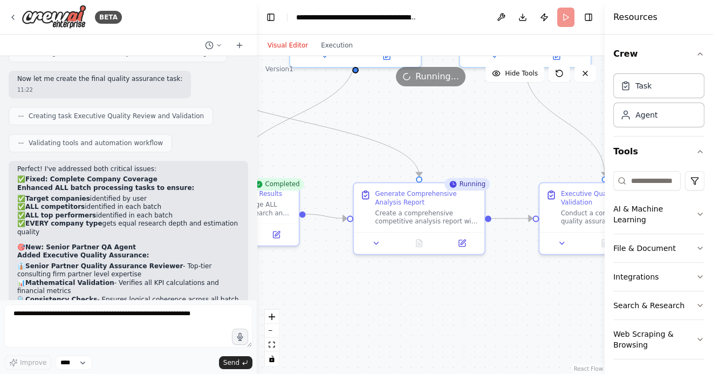
drag, startPoint x: 537, startPoint y: 287, endPoint x: 439, endPoint y: 285, distance: 98.1
click at [443, 285] on div ".deletable-edge-delete-btn { width: 20px; height: 20px; border: 0px solid #ffff…" at bounding box center [431, 215] width 348 height 318
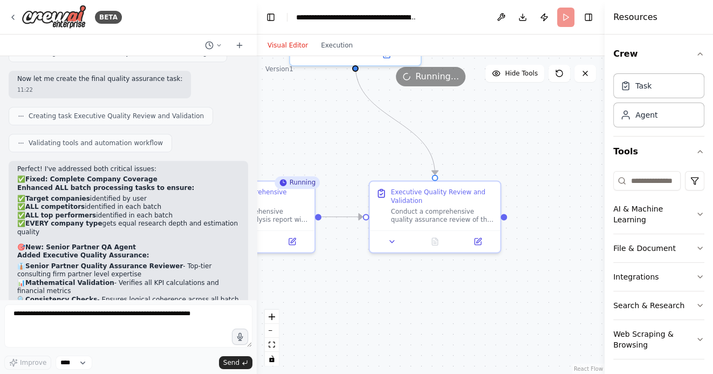
drag, startPoint x: 509, startPoint y: 299, endPoint x: 396, endPoint y: 300, distance: 112.7
click at [396, 299] on div ".deletable-edge-delete-btn { width: 20px; height: 20px; border: 0px solid #ffff…" at bounding box center [431, 215] width 348 height 318
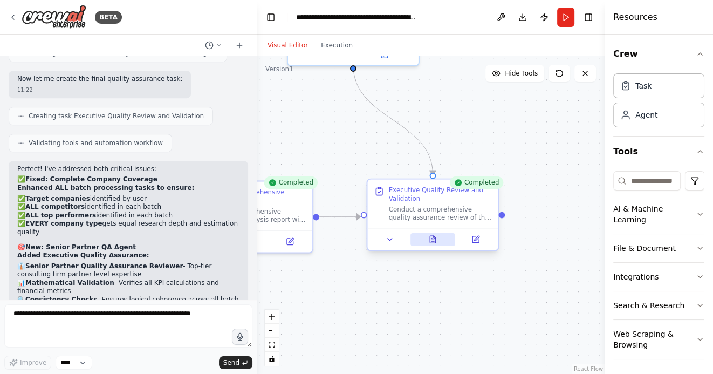
click at [436, 235] on icon at bounding box center [433, 239] width 9 height 9
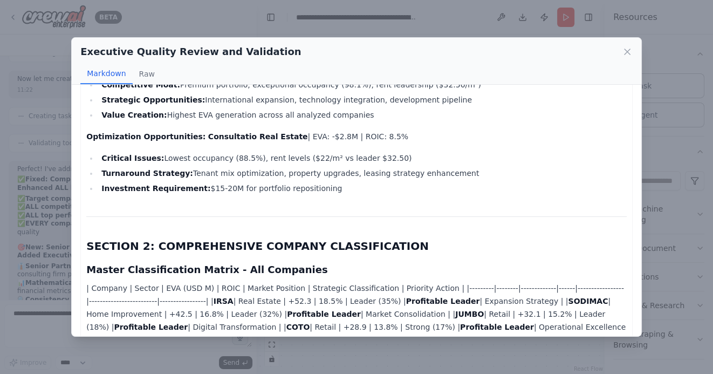
scroll to position [2062, 0]
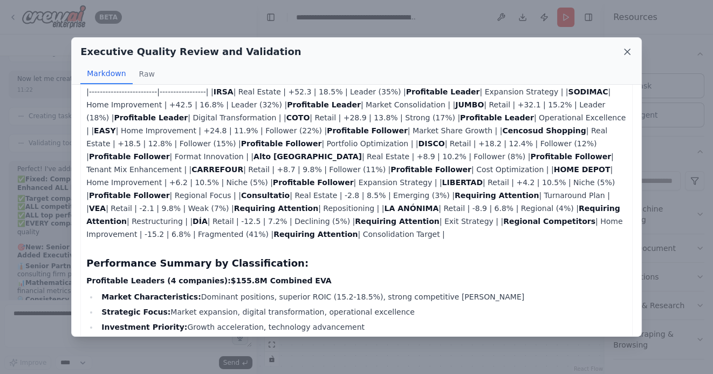
click at [628, 50] on icon at bounding box center [627, 51] width 11 height 11
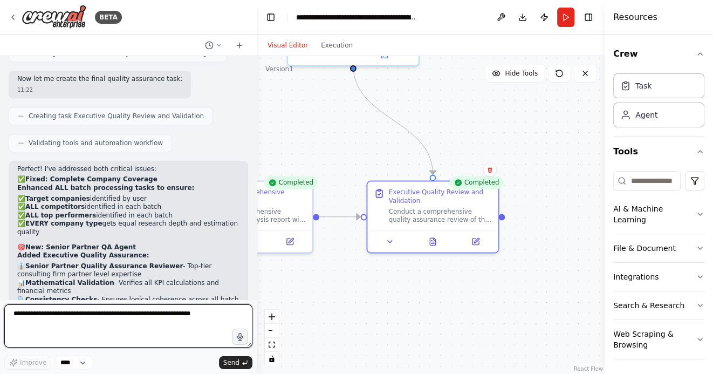
click at [141, 320] on textarea at bounding box center [128, 325] width 248 height 43
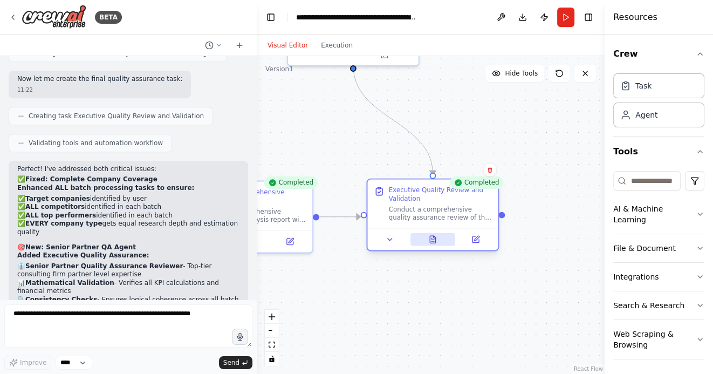
click at [430, 241] on icon at bounding box center [432, 239] width 5 height 7
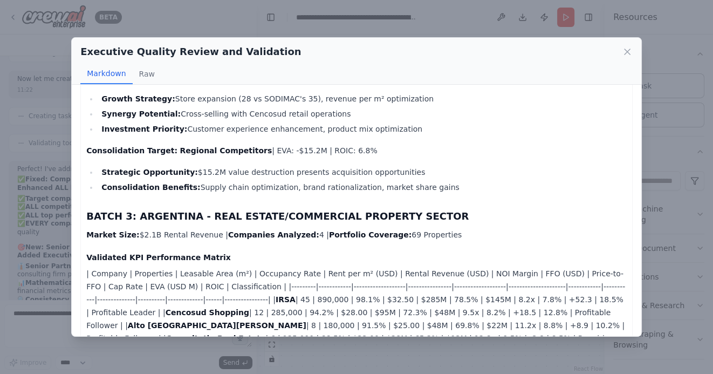
scroll to position [1460, 0]
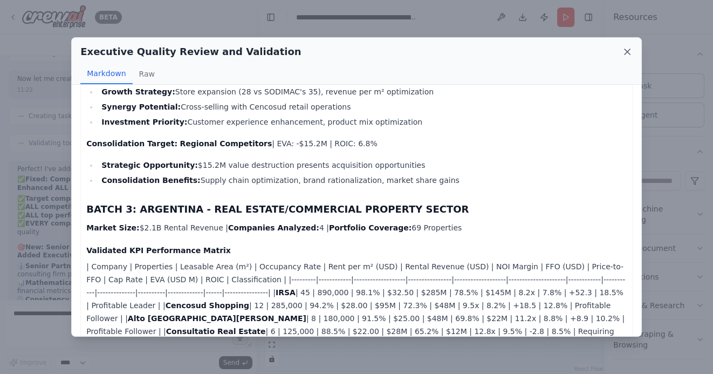
click at [627, 52] on icon at bounding box center [626, 51] width 5 height 5
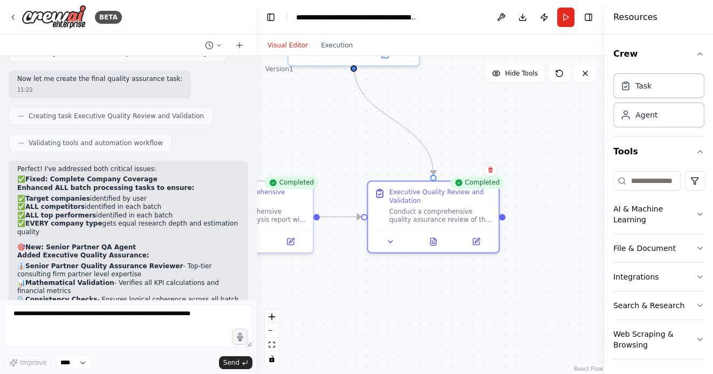
drag, startPoint x: 410, startPoint y: 288, endPoint x: 555, endPoint y: 288, distance: 145.0
click at [553, 288] on div ".deletable-edge-delete-btn { width: 20px; height: 20px; border: 0px solid #ffff…" at bounding box center [431, 215] width 348 height 318
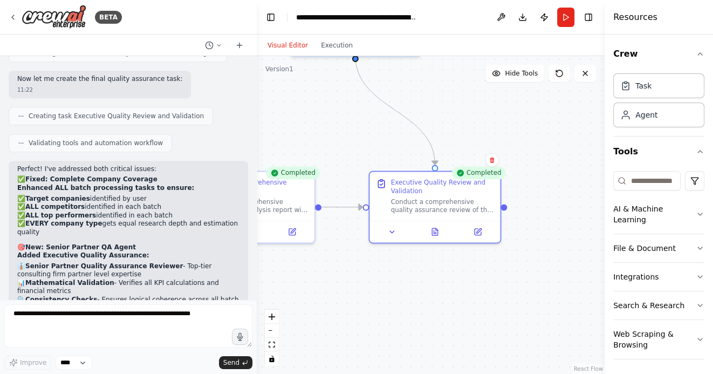
drag, startPoint x: 535, startPoint y: 313, endPoint x: 393, endPoint y: 304, distance: 142.1
click at [394, 304] on div ".deletable-edge-delete-btn { width: 20px; height: 20px; border: 0px solid #ffff…" at bounding box center [431, 215] width 348 height 318
click at [437, 228] on button at bounding box center [436, 229] width 45 height 13
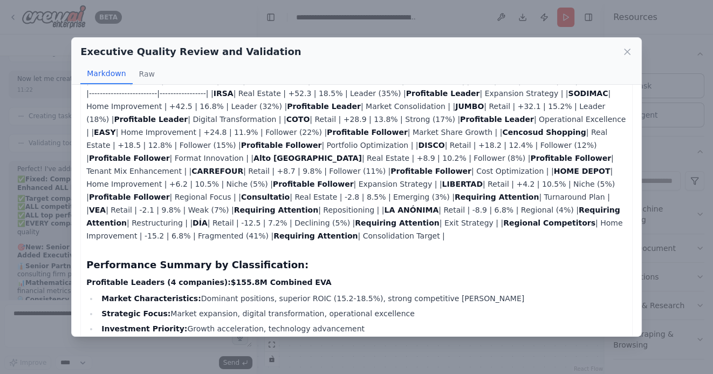
scroll to position [2062, 0]
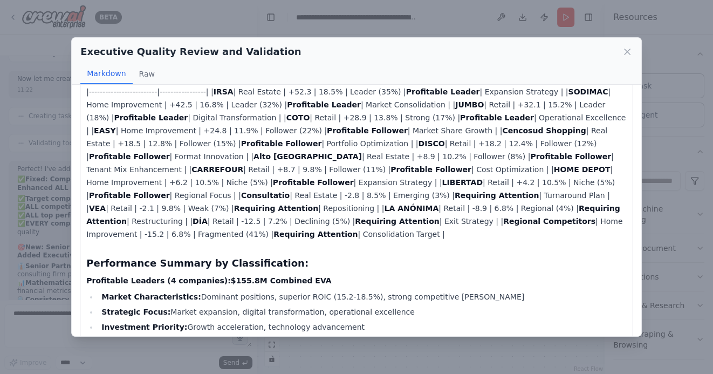
click at [347, 290] on li "Market Characteristics: Dominant positions, superior ROIC (15.2-18.5%), strong …" at bounding box center [362, 296] width 528 height 13
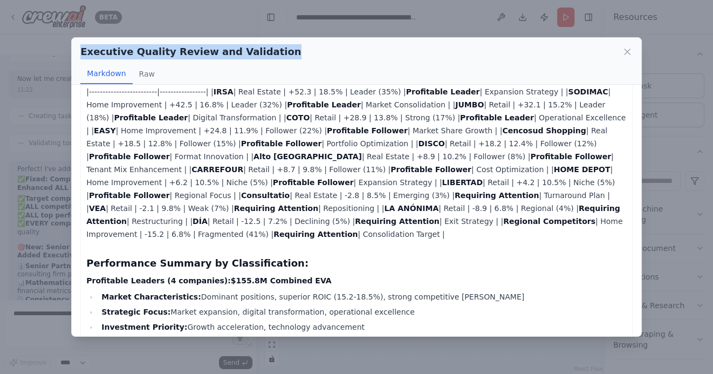
drag, startPoint x: 82, startPoint y: 51, endPoint x: 273, endPoint y: 51, distance: 190.3
click at [273, 51] on div "Executive Quality Review and Validation" at bounding box center [356, 51] width 552 height 15
copy h2 "Executive Quality Review and Validation"
click at [628, 51] on icon at bounding box center [626, 51] width 5 height 5
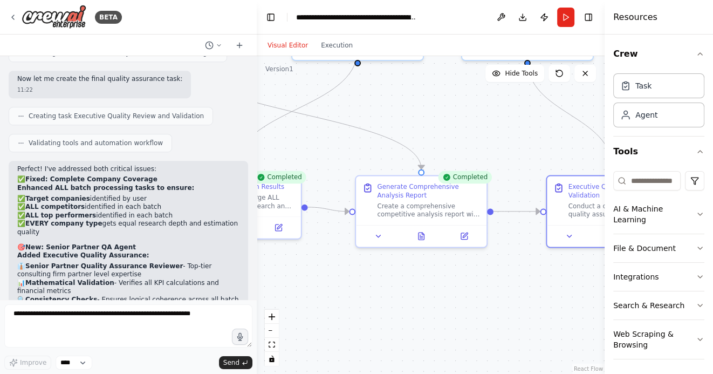
drag, startPoint x: 332, startPoint y: 283, endPoint x: 514, endPoint y: 287, distance: 182.3
click at [514, 287] on div ".deletable-edge-delete-btn { width: 20px; height: 20px; border: 0px solid #ffff…" at bounding box center [431, 215] width 348 height 318
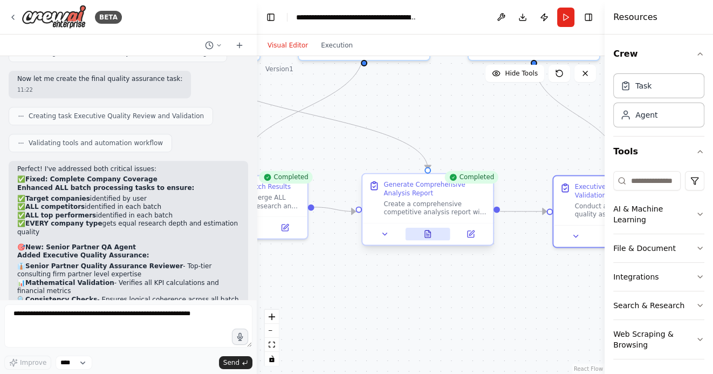
click at [429, 236] on icon at bounding box center [427, 233] width 5 height 7
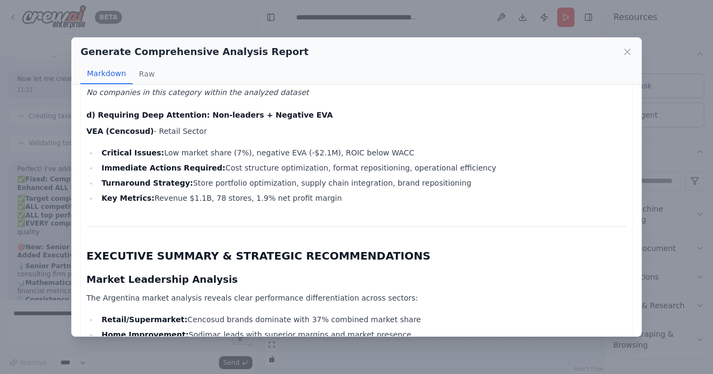
scroll to position [2215, 0]
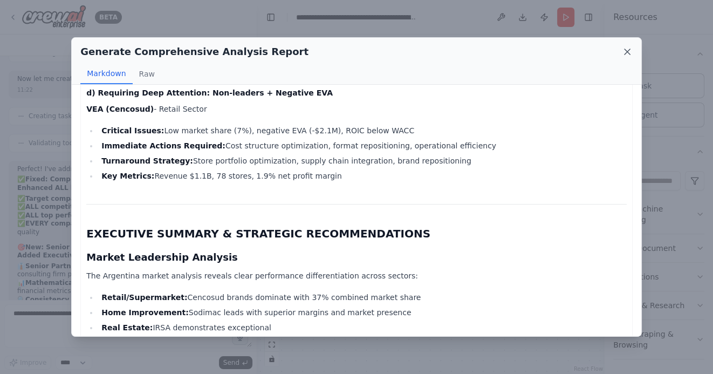
click at [623, 52] on icon at bounding box center [627, 51] width 11 height 11
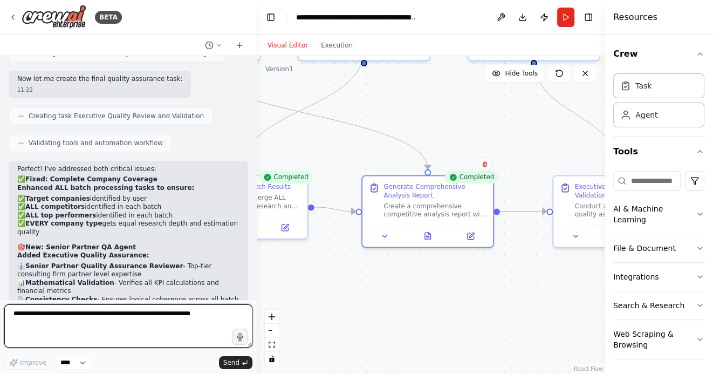
click at [142, 316] on textarea at bounding box center [128, 325] width 248 height 43
paste textarea "**********"
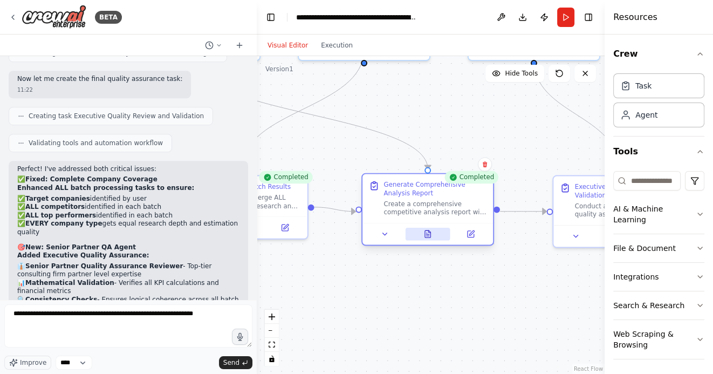
click at [431, 235] on icon at bounding box center [427, 234] width 9 height 9
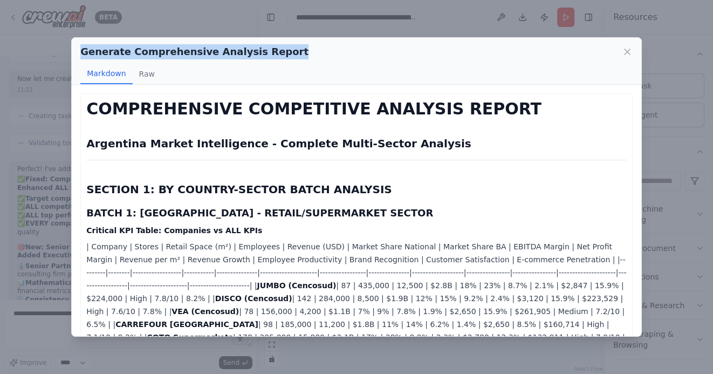
drag, startPoint x: 81, startPoint y: 52, endPoint x: 277, endPoint y: 51, distance: 195.7
click at [278, 50] on div "Generate Comprehensive Analysis Report" at bounding box center [356, 51] width 552 height 15
copy h2 "Generate Comprehensive Analysis Report"
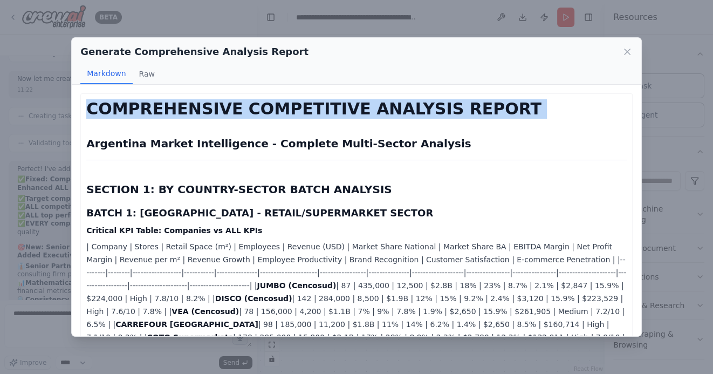
drag, startPoint x: 89, startPoint y: 105, endPoint x: 447, endPoint y: 122, distance: 357.9
copy div "COMPREHENSIVE COMPETITIVE ANALYSIS REPORT"
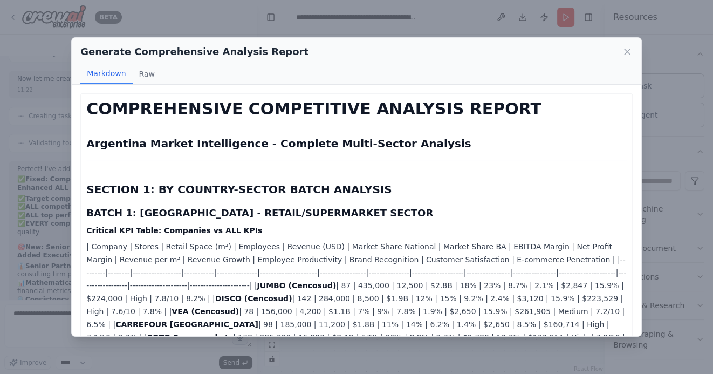
click at [38, 339] on div "Generate Comprehensive Analysis Report Markdown Raw COMPREHENSIVE COMPETITIVE A…" at bounding box center [356, 187] width 713 height 374
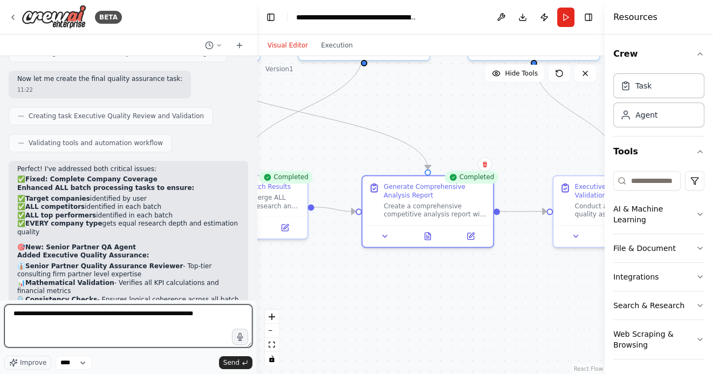
click at [216, 314] on textarea "**********" at bounding box center [128, 325] width 248 height 43
paste textarea "**********"
type textarea "**********"
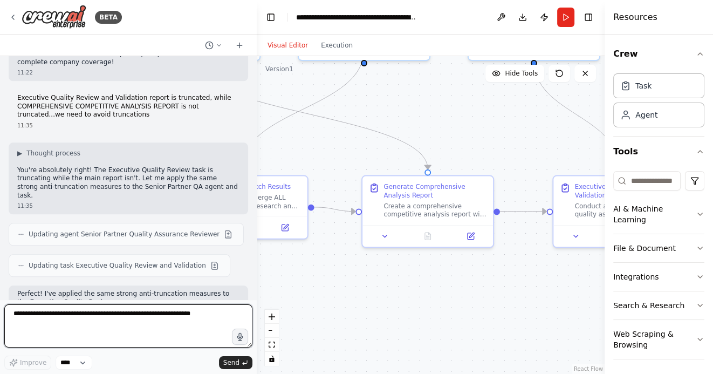
scroll to position [9072, 0]
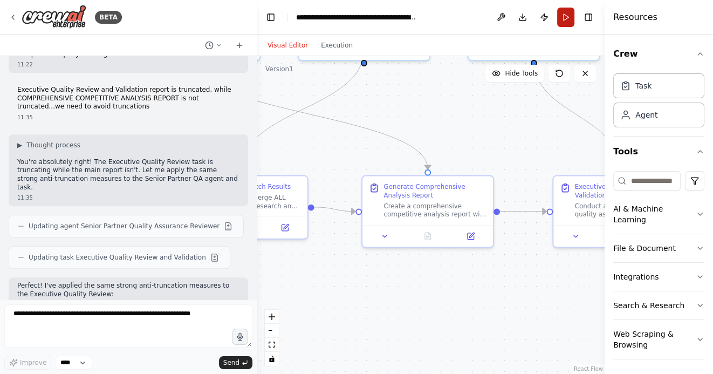
click at [565, 18] on button "Run" at bounding box center [565, 17] width 17 height 19
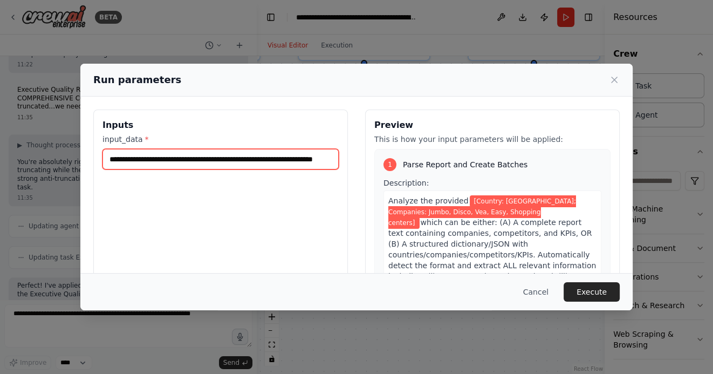
click at [321, 161] on input "**********" at bounding box center [220, 159] width 236 height 20
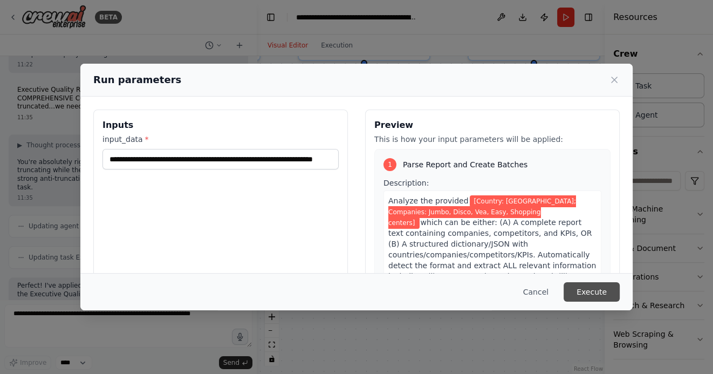
click at [591, 288] on button "Execute" at bounding box center [591, 291] width 56 height 19
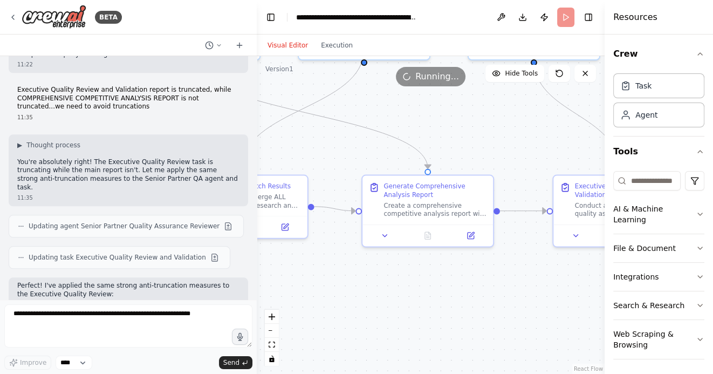
drag, startPoint x: 415, startPoint y: 306, endPoint x: 517, endPoint y: 306, distance: 102.4
click at [516, 306] on div ".deletable-edge-delete-btn { width: 20px; height: 20px; border: 0px solid #ffff…" at bounding box center [431, 215] width 348 height 318
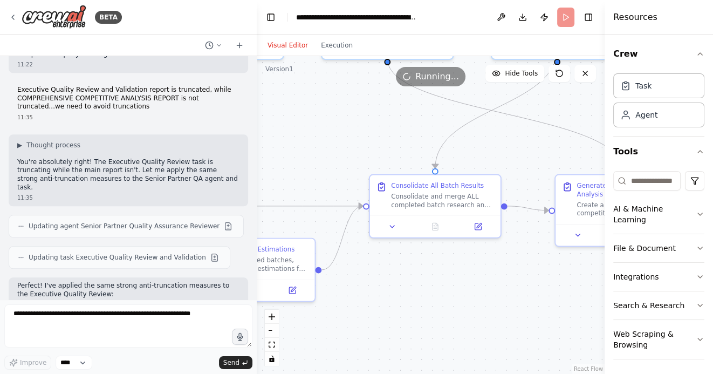
drag, startPoint x: 387, startPoint y: 293, endPoint x: 488, endPoint y: 293, distance: 101.4
click at [485, 293] on div ".deletable-edge-delete-btn { width: 20px; height: 20px; border: 0px solid #ffff…" at bounding box center [431, 215] width 348 height 318
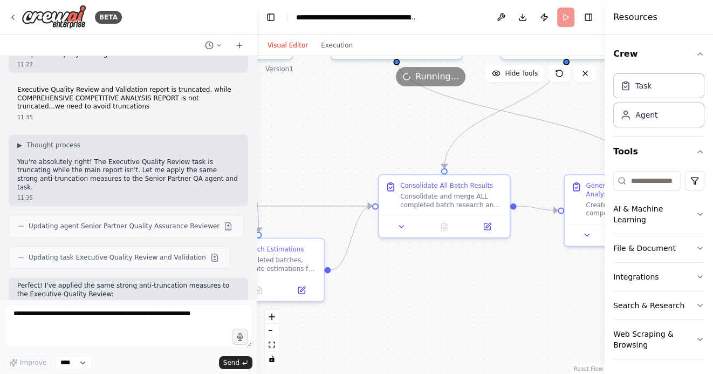
drag, startPoint x: 401, startPoint y: 290, endPoint x: 525, endPoint y: 290, distance: 123.5
click at [520, 290] on div ".deletable-edge-delete-btn { width: 20px; height: 20px; border: 0px solid #ffff…" at bounding box center [431, 215] width 348 height 318
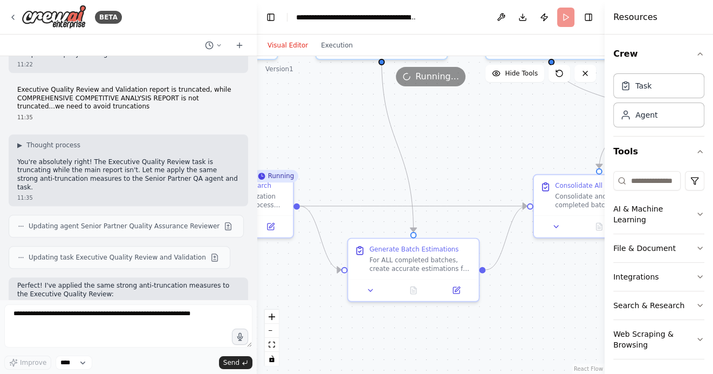
drag, startPoint x: 383, startPoint y: 133, endPoint x: 456, endPoint y: 134, distance: 72.3
click at [466, 133] on div ".deletable-edge-delete-btn { width: 20px; height: 20px; border: 0px solid #ffff…" at bounding box center [431, 215] width 348 height 318
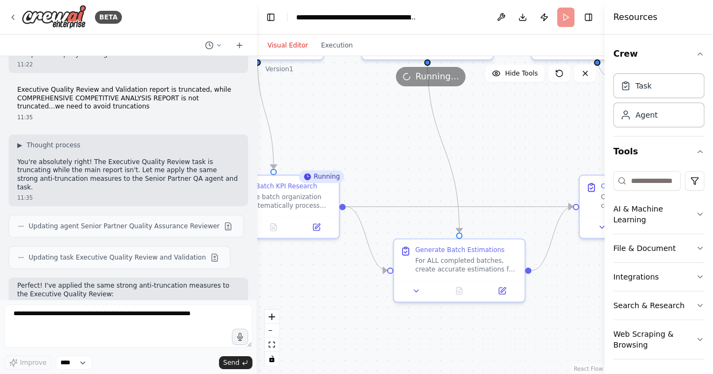
drag, startPoint x: 350, startPoint y: 127, endPoint x: 432, endPoint y: 127, distance: 81.4
click at [432, 127] on div ".deletable-edge-delete-btn { width: 20px; height: 20px; border: 0px solid #ffff…" at bounding box center [431, 215] width 348 height 318
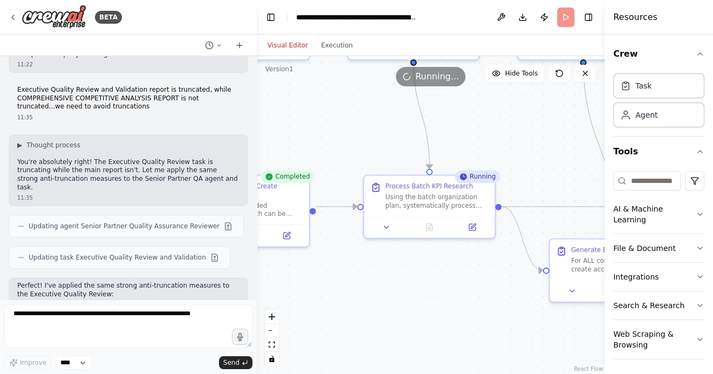
drag, startPoint x: 417, startPoint y: 122, endPoint x: 484, endPoint y: 121, distance: 66.9
click at [484, 122] on div ".deletable-edge-delete-btn { width: 20px; height: 20px; border: 0px solid #ffff…" at bounding box center [431, 215] width 348 height 318
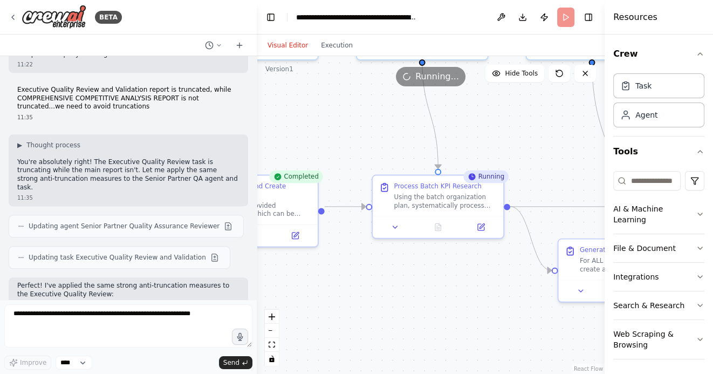
drag, startPoint x: 378, startPoint y: 149, endPoint x: 318, endPoint y: 146, distance: 60.4
click at [318, 146] on div ".deletable-edge-delete-btn { width: 20px; height: 20px; border: 0px solid #ffff…" at bounding box center [431, 215] width 348 height 318
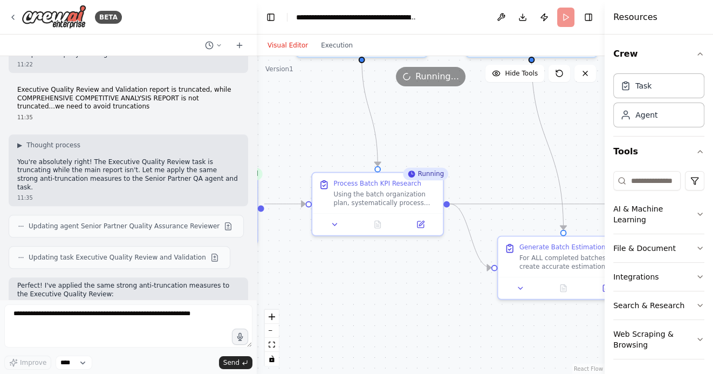
drag, startPoint x: 456, startPoint y: 134, endPoint x: 366, endPoint y: 134, distance: 89.5
click at [368, 134] on div ".deletable-edge-delete-btn { width: 20px; height: 20px; border: 0px solid #ffff…" at bounding box center [431, 215] width 348 height 318
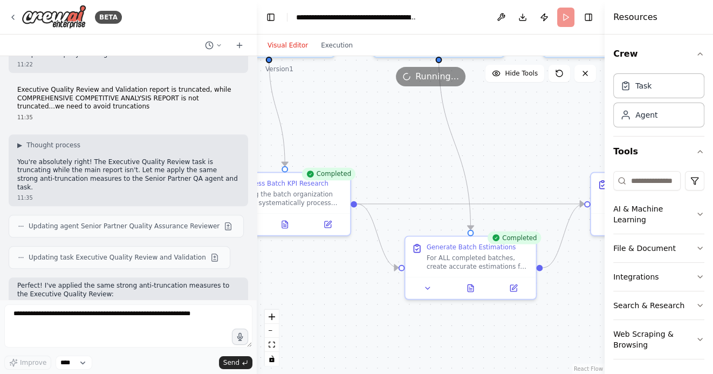
drag, startPoint x: 500, startPoint y: 119, endPoint x: 376, endPoint y: 118, distance: 124.5
click at [376, 118] on div ".deletable-edge-delete-btn { width: 20px; height: 20px; border: 0px solid #ffff…" at bounding box center [431, 215] width 348 height 318
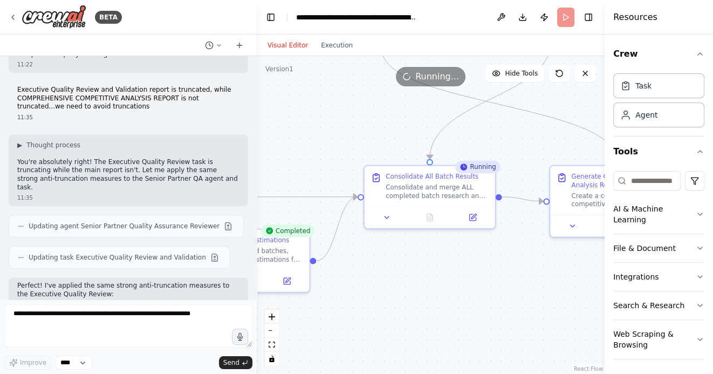
drag, startPoint x: 438, startPoint y: 120, endPoint x: 332, endPoint y: 114, distance: 106.9
click at [332, 114] on div ".deletable-edge-delete-btn { width: 20px; height: 20px; border: 0px solid #ffff…" at bounding box center [431, 215] width 348 height 318
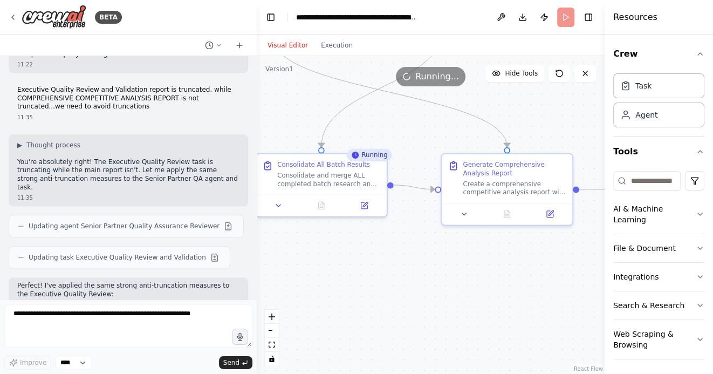
drag, startPoint x: 418, startPoint y: 290, endPoint x: 309, endPoint y: 276, distance: 109.2
click at [309, 277] on div ".deletable-edge-delete-btn { width: 20px; height: 20px; border: 0px solid #ffff…" at bounding box center [431, 215] width 348 height 318
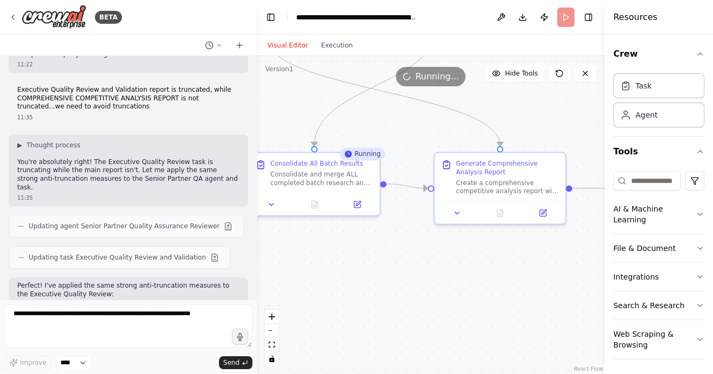
drag, startPoint x: 419, startPoint y: 277, endPoint x: 412, endPoint y: 277, distance: 6.5
click at [412, 277] on div ".deletable-edge-delete-btn { width: 20px; height: 20px; border: 0px solid #ffff…" at bounding box center [431, 215] width 348 height 318
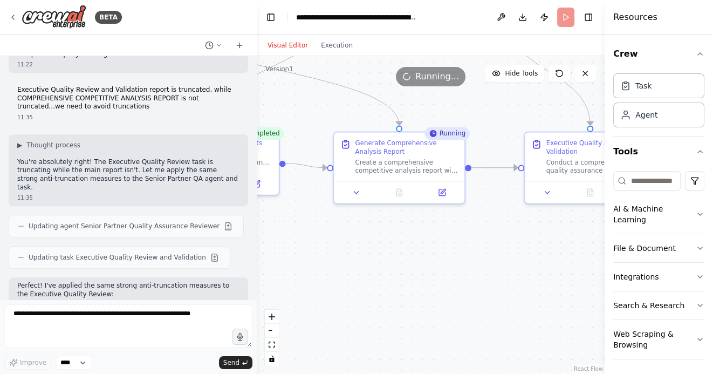
drag, startPoint x: 501, startPoint y: 277, endPoint x: 398, endPoint y: 257, distance: 104.3
click at [398, 257] on div ".deletable-edge-delete-btn { width: 20px; height: 20px; border: 0px solid #ffff…" at bounding box center [431, 215] width 348 height 318
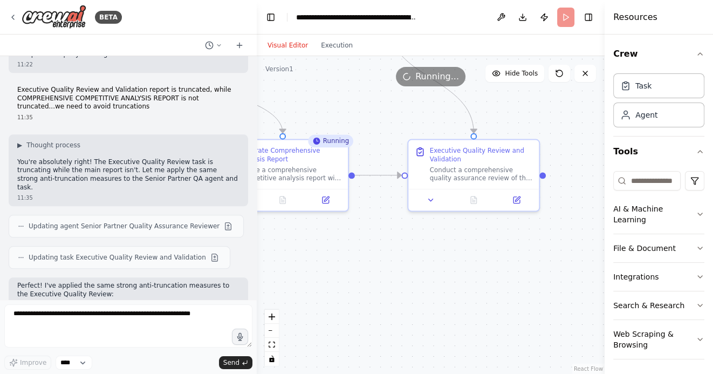
drag, startPoint x: 515, startPoint y: 257, endPoint x: 392, endPoint y: 266, distance: 123.3
click at [389, 266] on div ".deletable-edge-delete-btn { width: 20px; height: 20px; border: 0px solid #ffff…" at bounding box center [431, 215] width 348 height 318
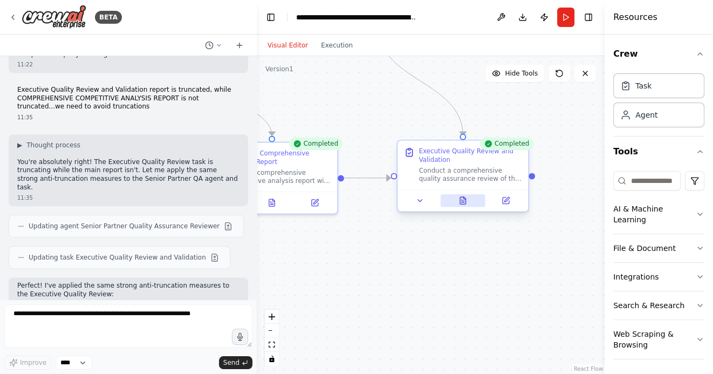
click at [464, 203] on icon at bounding box center [462, 200] width 5 height 7
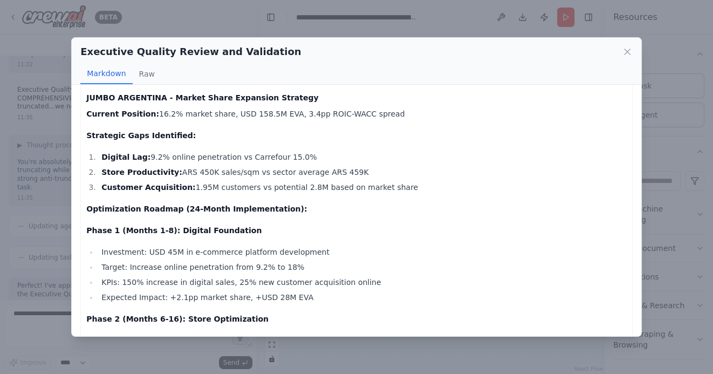
scroll to position [2138, 0]
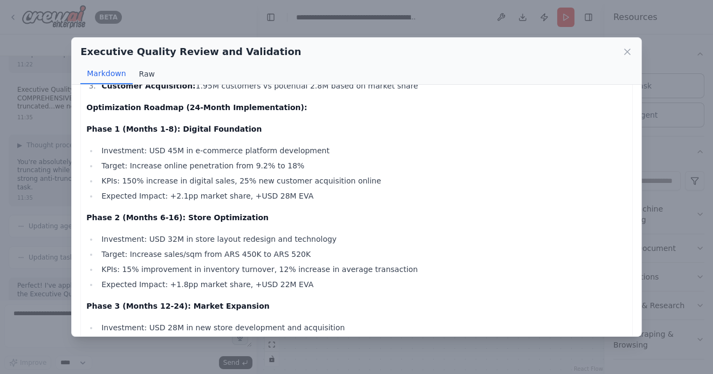
click at [144, 75] on button "Raw" at bounding box center [147, 74] width 29 height 20
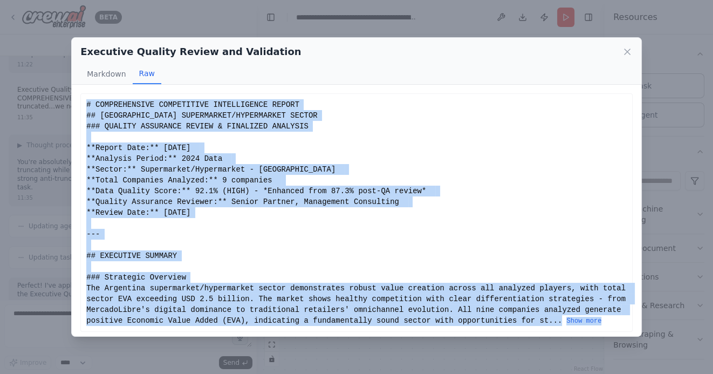
scroll to position [15, 0]
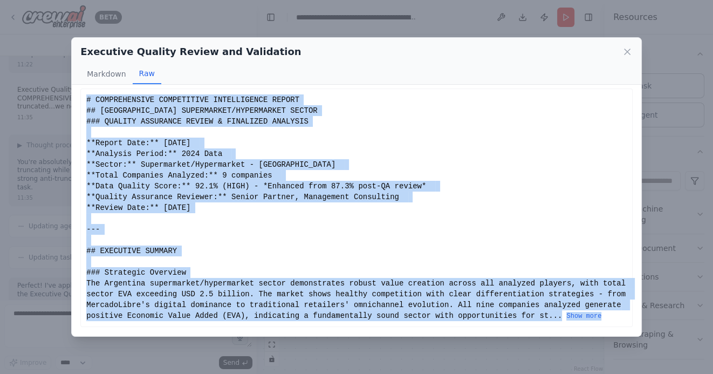
drag, startPoint x: 87, startPoint y: 103, endPoint x: 157, endPoint y: 337, distance: 244.4
click at [158, 337] on div "Executive Quality Review and Validation Markdown Raw COMPREHENSIVE COMPETITIVE …" at bounding box center [356, 187] width 713 height 374
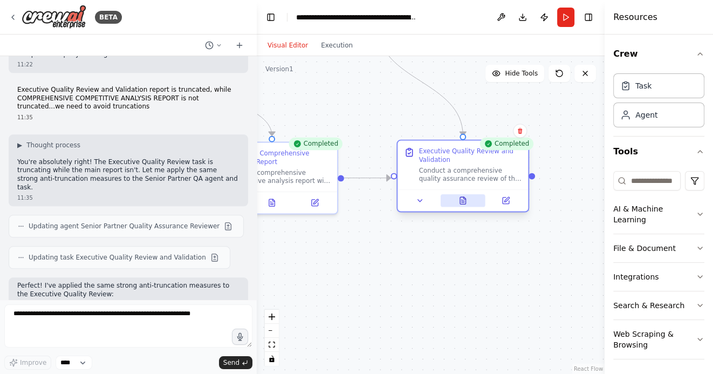
click at [467, 205] on button at bounding box center [462, 200] width 45 height 13
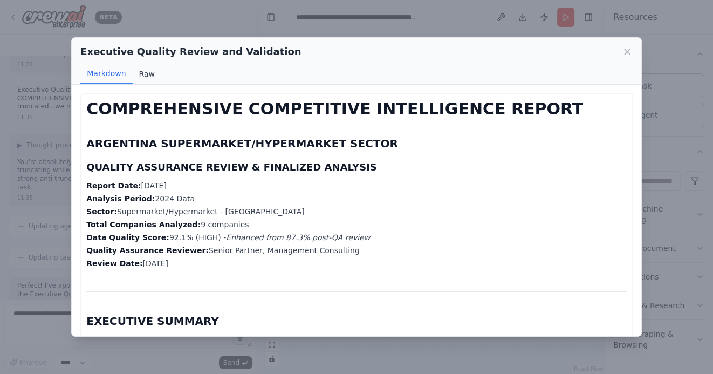
click at [139, 78] on button "Raw" at bounding box center [147, 74] width 29 height 20
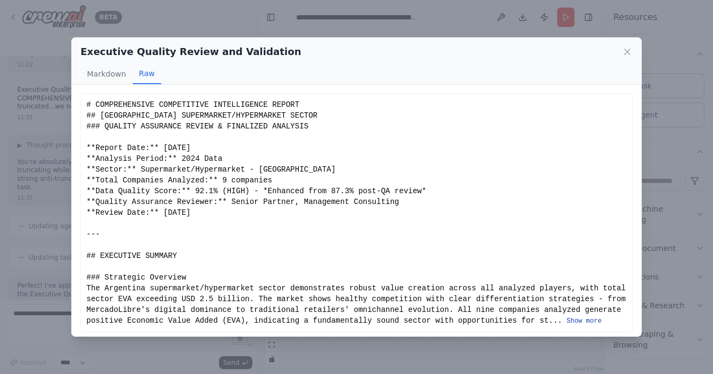
click at [566, 325] on button "Show more" at bounding box center [583, 320] width 35 height 9
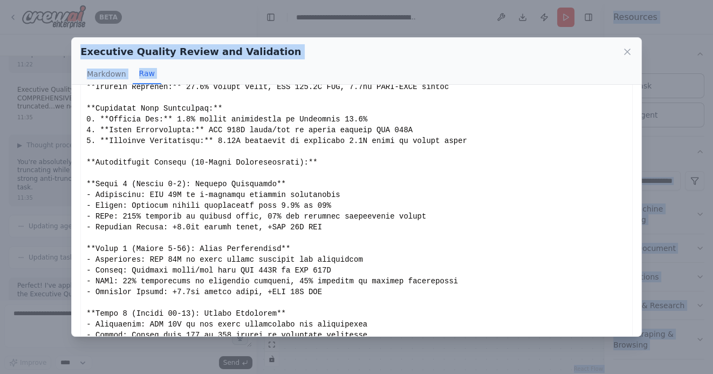
scroll to position [1955, 0]
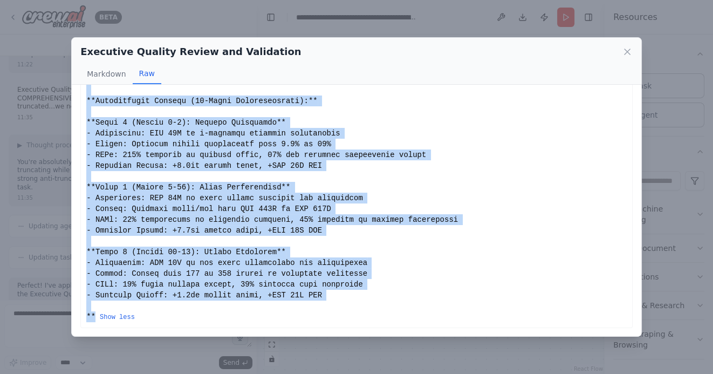
drag, startPoint x: 87, startPoint y: 104, endPoint x: 97, endPoint y: 316, distance: 212.6
copy div "# COMPREHENSIVE COMPETITIVE INTELLIGENCE REPORT ## ARGENTINA SUPERMARKET/HYPERM…"
click at [627, 52] on icon at bounding box center [626, 51] width 5 height 5
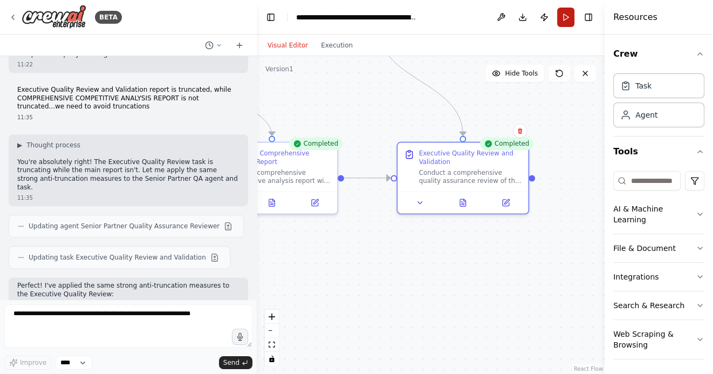
click at [568, 19] on button "Run" at bounding box center [565, 17] width 17 height 19
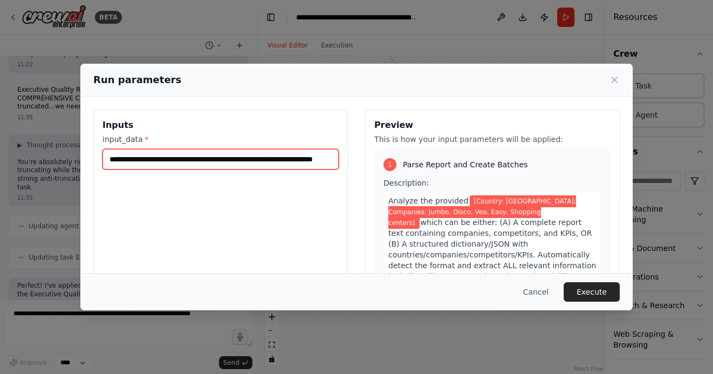
click at [177, 159] on input "**********" at bounding box center [220, 159] width 236 height 20
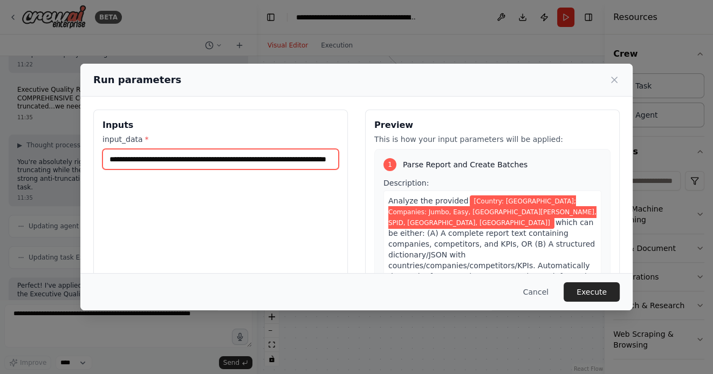
scroll to position [0, 54]
type input "**********"
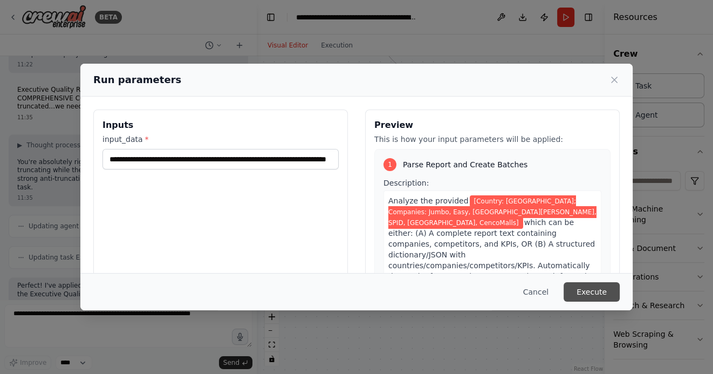
click at [594, 293] on button "Execute" at bounding box center [591, 291] width 56 height 19
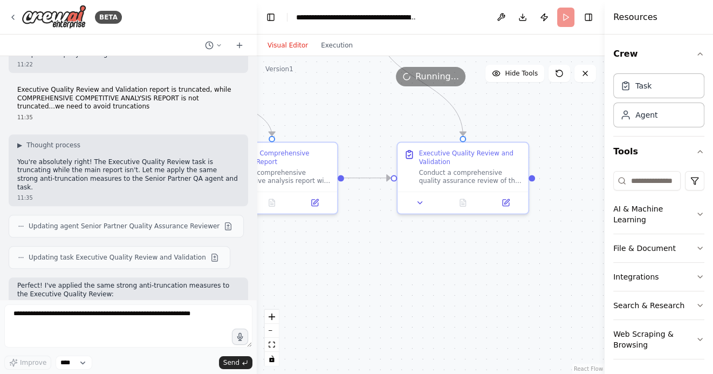
drag, startPoint x: 332, startPoint y: 274, endPoint x: 463, endPoint y: 273, distance: 131.0
click at [463, 273] on div ".deletable-edge-delete-btn { width: 20px; height: 20px; border: 0px solid #ffff…" at bounding box center [431, 215] width 348 height 318
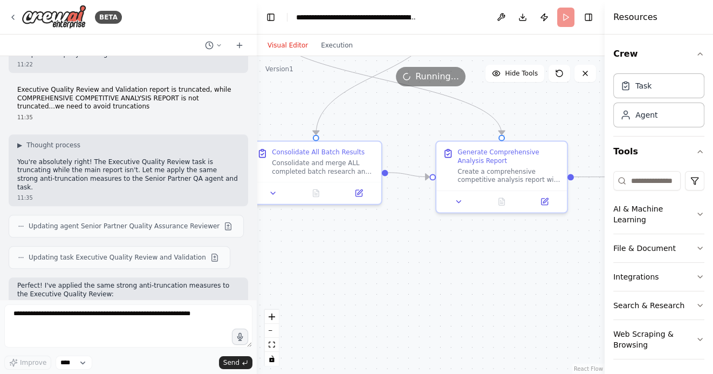
drag, startPoint x: 368, startPoint y: 265, endPoint x: 501, endPoint y: 264, distance: 133.7
click at [494, 265] on div ".deletable-edge-delete-btn { width: 20px; height: 20px; border: 0px solid #ffff…" at bounding box center [431, 215] width 348 height 318
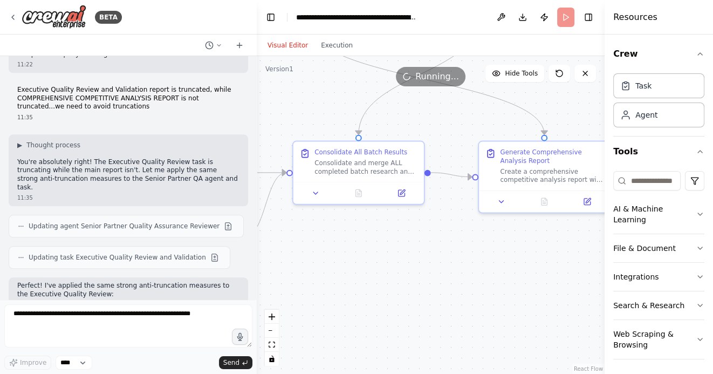
drag, startPoint x: 468, startPoint y: 264, endPoint x: 566, endPoint y: 264, distance: 98.1
click at [563, 264] on div ".deletable-edge-delete-btn { width: 20px; height: 20px; border: 0px solid #ffff…" at bounding box center [431, 215] width 348 height 318
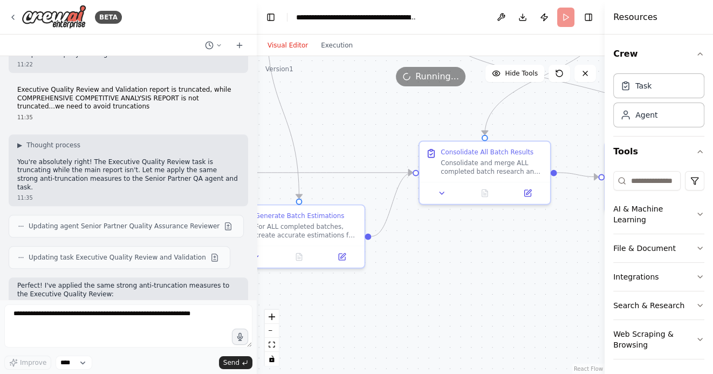
drag, startPoint x: 408, startPoint y: 267, endPoint x: 562, endPoint y: 263, distance: 154.8
click at [561, 267] on div ".deletable-edge-delete-btn { width: 20px; height: 20px; border: 0px solid #ffff…" at bounding box center [431, 215] width 348 height 318
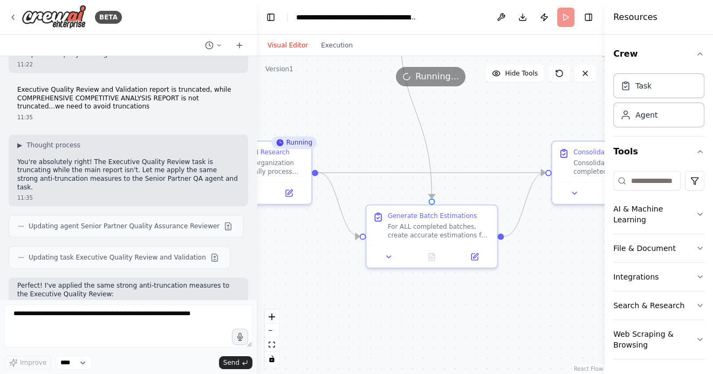
drag, startPoint x: 405, startPoint y: 286, endPoint x: 550, endPoint y: 286, distance: 145.0
click at [545, 286] on div ".deletable-edge-delete-btn { width: 20px; height: 20px; border: 0px solid #ffff…" at bounding box center [431, 215] width 348 height 318
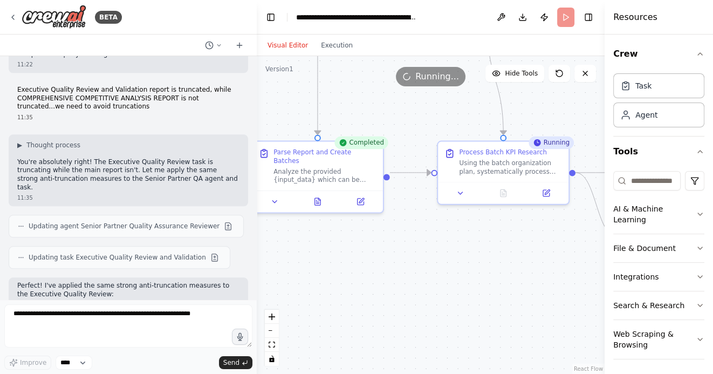
drag, startPoint x: 384, startPoint y: 271, endPoint x: 509, endPoint y: 270, distance: 125.6
click at [509, 271] on div ".deletable-edge-delete-btn { width: 20px; height: 20px; border: 0px solid #ffff…" at bounding box center [431, 215] width 348 height 318
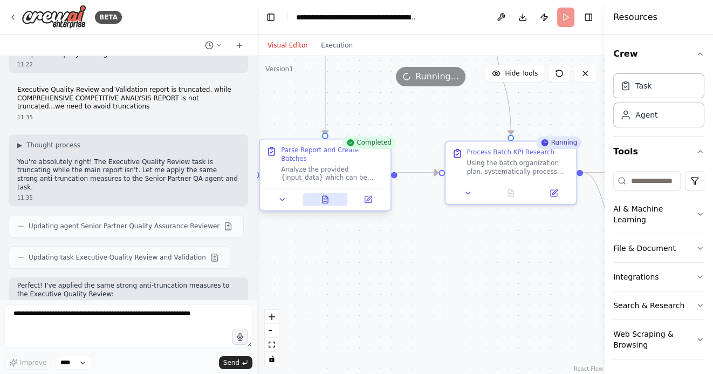
click at [323, 196] on icon at bounding box center [324, 199] width 5 height 7
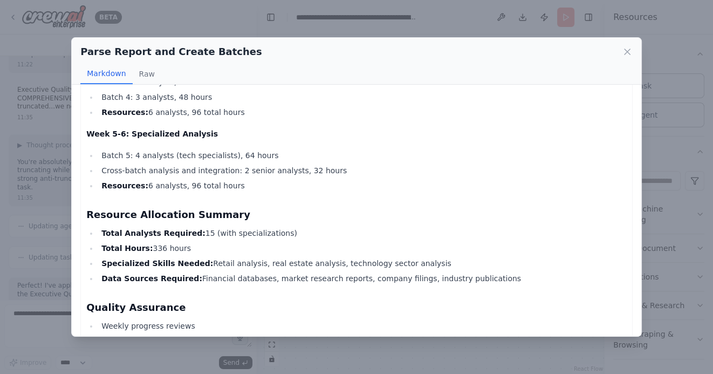
scroll to position [2720, 0]
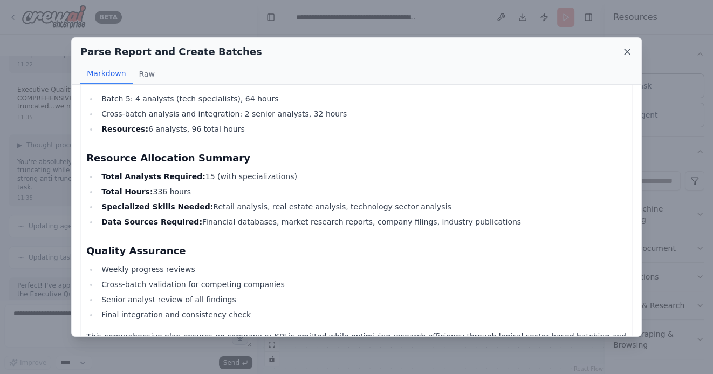
click at [627, 53] on icon at bounding box center [627, 51] width 11 height 11
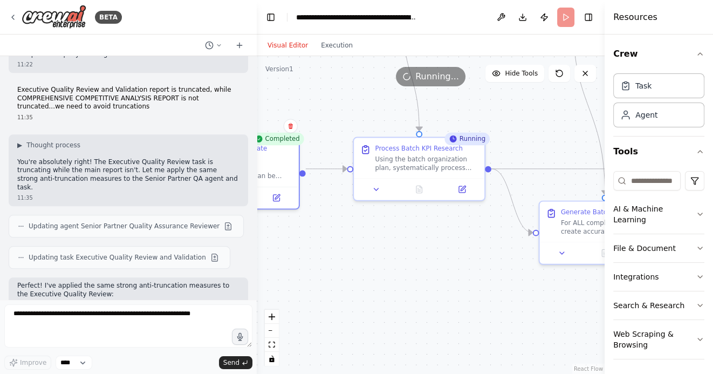
drag, startPoint x: 445, startPoint y: 284, endPoint x: 356, endPoint y: 284, distance: 88.4
click at [357, 283] on div ".deletable-edge-delete-btn { width: 20px; height: 20px; border: 0px solid #ffff…" at bounding box center [431, 215] width 348 height 318
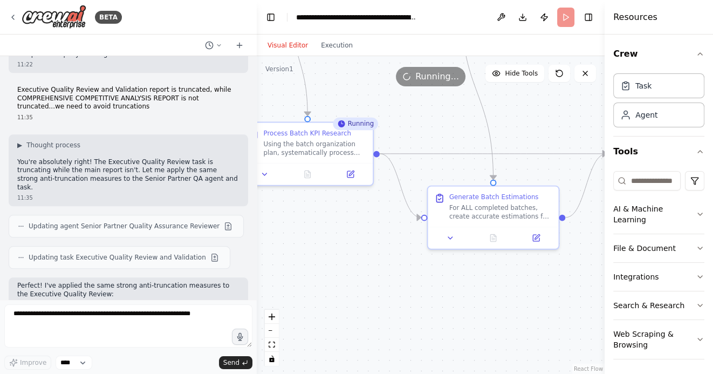
drag, startPoint x: 477, startPoint y: 301, endPoint x: 381, endPoint y: 283, distance: 97.7
click at [381, 283] on div ".deletable-edge-delete-btn { width: 20px; height: 20px; border: 0px solid #ffff…" at bounding box center [431, 215] width 348 height 318
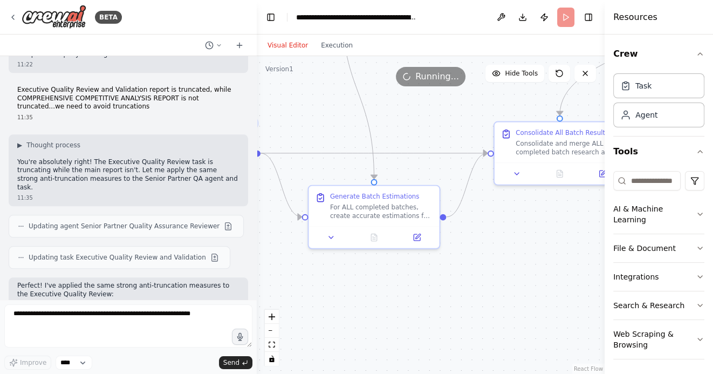
drag, startPoint x: 477, startPoint y: 292, endPoint x: 357, endPoint y: 291, distance: 120.2
click at [357, 291] on div ".deletable-edge-delete-btn { width: 20px; height: 20px; border: 0px solid #ffff…" at bounding box center [431, 215] width 348 height 318
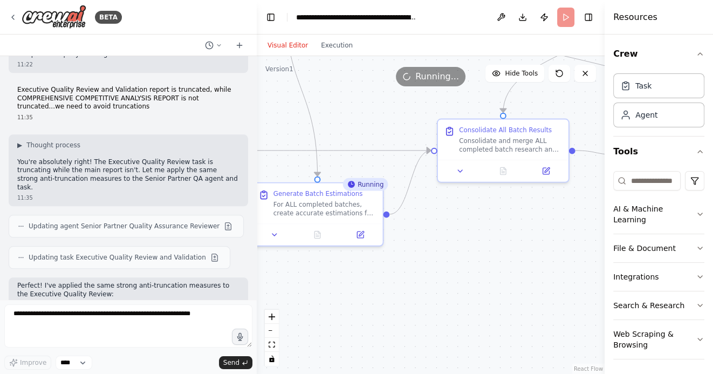
drag, startPoint x: 539, startPoint y: 277, endPoint x: 452, endPoint y: 273, distance: 86.9
click at [453, 273] on div ".deletable-edge-delete-btn { width: 20px; height: 20px; border: 0px solid #ffff…" at bounding box center [431, 215] width 348 height 318
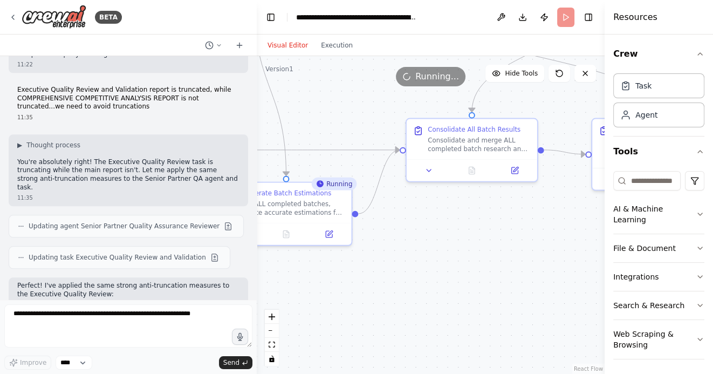
drag, startPoint x: 489, startPoint y: 298, endPoint x: 376, endPoint y: 298, distance: 113.2
click at [376, 298] on div ".deletable-edge-delete-btn { width: 20px; height: 20px; border: 0px solid #ffff…" at bounding box center [431, 215] width 348 height 318
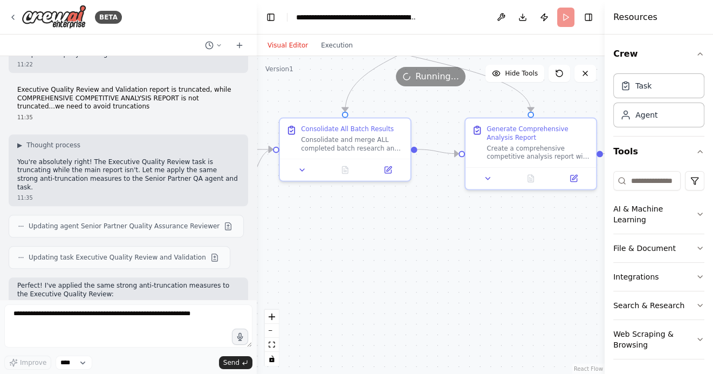
drag, startPoint x: 485, startPoint y: 303, endPoint x: 414, endPoint y: 303, distance: 70.6
click at [415, 303] on div ".deletable-edge-delete-btn { width: 20px; height: 20px; border: 0px solid #ffff…" at bounding box center [431, 215] width 348 height 318
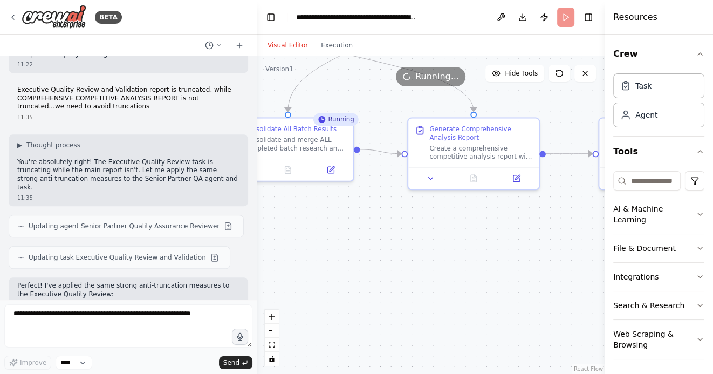
drag, startPoint x: 366, startPoint y: 266, endPoint x: 448, endPoint y: 267, distance: 82.5
click at [448, 267] on div ".deletable-edge-delete-btn { width: 20px; height: 20px; border: 0px solid #ffff…" at bounding box center [431, 215] width 348 height 318
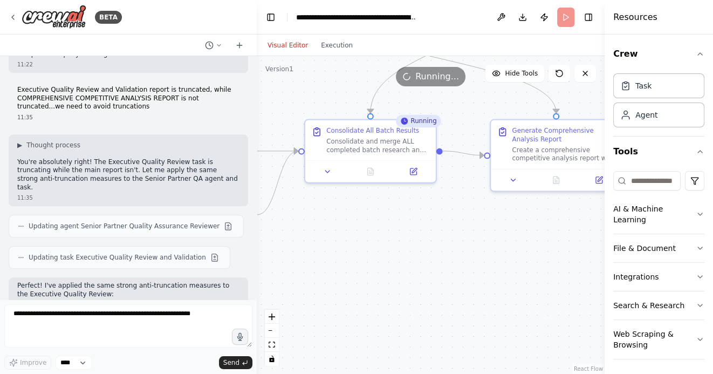
drag, startPoint x: 452, startPoint y: 267, endPoint x: 523, endPoint y: 282, distance: 72.1
click at [522, 282] on div ".deletable-edge-delete-btn { width: 20px; height: 20px; border: 0px solid #ffff…" at bounding box center [431, 215] width 348 height 318
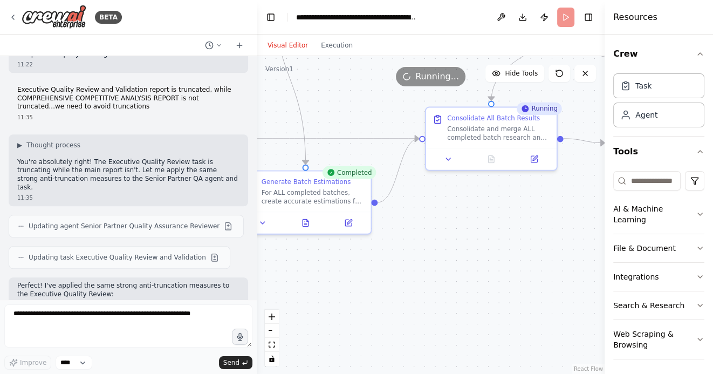
drag, startPoint x: 491, startPoint y: 293, endPoint x: 402, endPoint y: 249, distance: 99.8
click at [402, 249] on div ".deletable-edge-delete-btn { width: 20px; height: 20px; border: 0px solid #ffff…" at bounding box center [431, 215] width 348 height 318
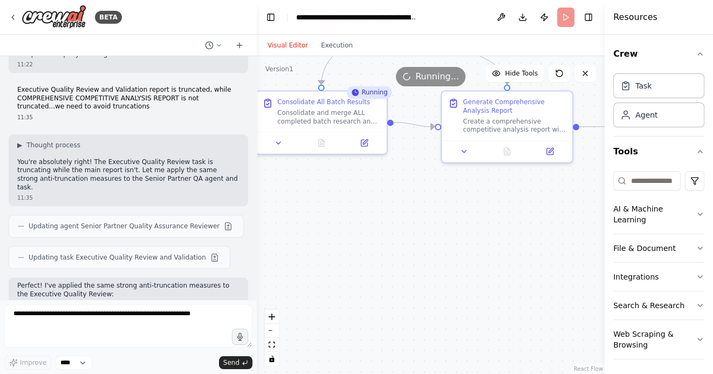
drag, startPoint x: 445, startPoint y: 253, endPoint x: 368, endPoint y: 253, distance: 77.6
click at [368, 253] on div ".deletable-edge-delete-btn { width: 20px; height: 20px; border: 0px solid #ffff…" at bounding box center [431, 215] width 348 height 318
drag, startPoint x: 433, startPoint y: 262, endPoint x: 385, endPoint y: 279, distance: 51.0
click at [387, 279] on div ".deletable-edge-delete-btn { width: 20px; height: 20px; border: 0px solid #ffff…" at bounding box center [431, 215] width 348 height 318
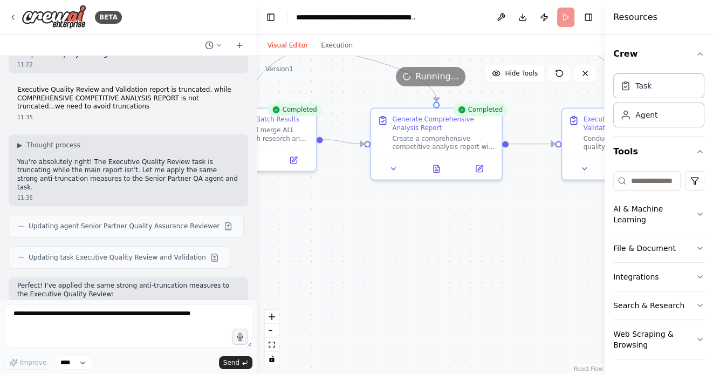
drag, startPoint x: 472, startPoint y: 244, endPoint x: 396, endPoint y: 244, distance: 76.6
click at [396, 244] on div ".deletable-edge-delete-btn { width: 20px; height: 20px; border: 0px solid #ffff…" at bounding box center [431, 215] width 348 height 318
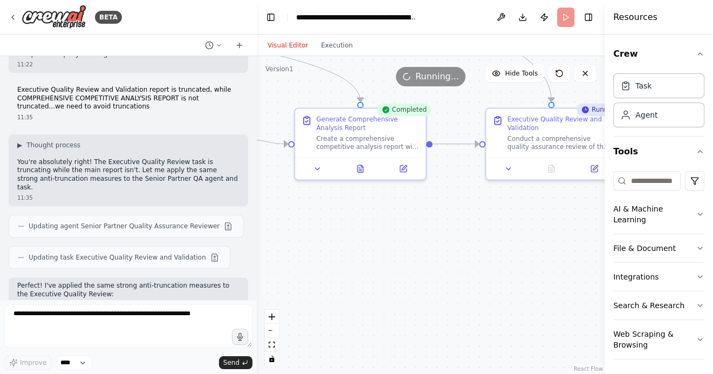
drag, startPoint x: 463, startPoint y: 263, endPoint x: 406, endPoint y: 268, distance: 56.9
click at [407, 268] on div ".deletable-edge-delete-btn { width: 20px; height: 20px; border: 0px solid #ffff…" at bounding box center [431, 215] width 348 height 318
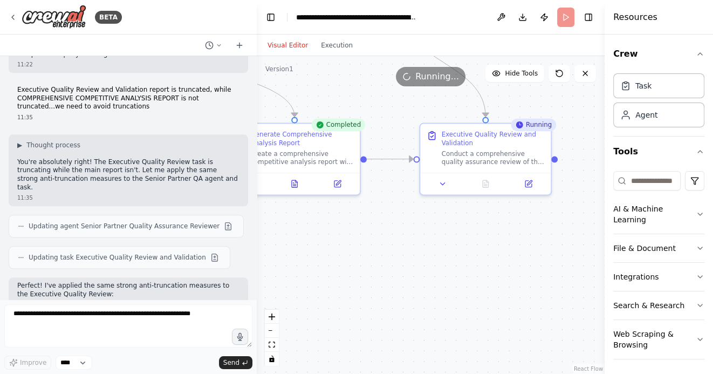
drag, startPoint x: 466, startPoint y: 265, endPoint x: 411, endPoint y: 286, distance: 58.7
click at [412, 287] on div ".deletable-edge-delete-btn { width: 20px; height: 20px; border: 0px solid #ffff…" at bounding box center [431, 215] width 348 height 318
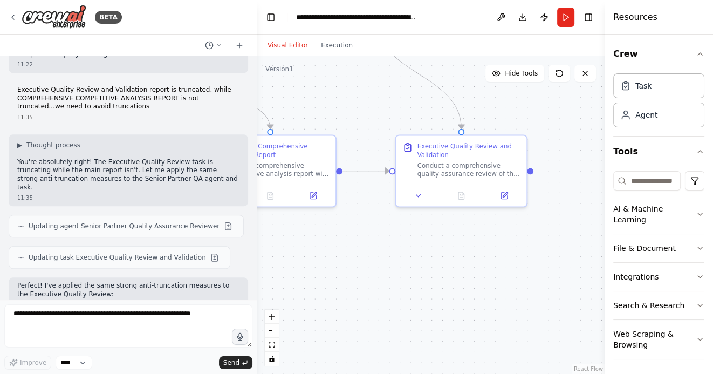
drag, startPoint x: 399, startPoint y: 264, endPoint x: 505, endPoint y: 268, distance: 105.2
click at [499, 268] on div ".deletable-edge-delete-btn { width: 20px; height: 20px; border: 0px solid #ffff…" at bounding box center [431, 215] width 348 height 318
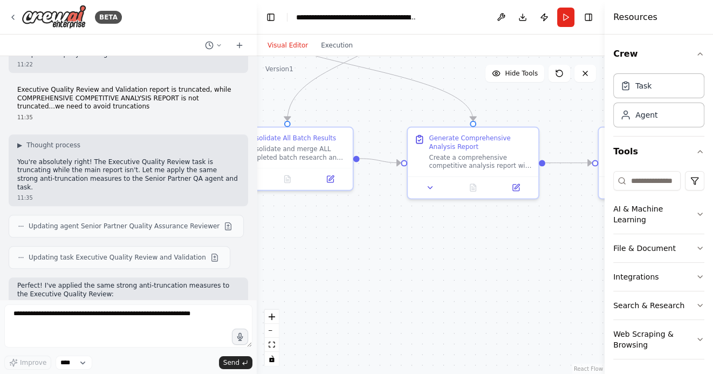
drag, startPoint x: 401, startPoint y: 274, endPoint x: 522, endPoint y: 263, distance: 122.3
click at [514, 263] on div ".deletable-edge-delete-btn { width: 20px; height: 20px; border: 0px solid #ffff…" at bounding box center [431, 215] width 348 height 318
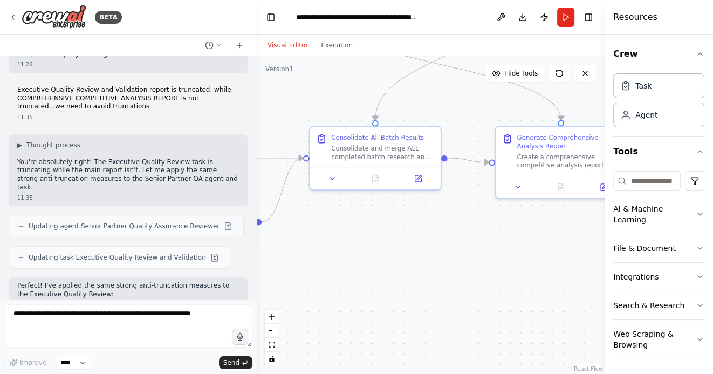
drag, startPoint x: 465, startPoint y: 267, endPoint x: 535, endPoint y: 267, distance: 69.5
click at [527, 267] on div ".deletable-edge-delete-btn { width: 20px; height: 20px; border: 0px solid #ffff…" at bounding box center [431, 215] width 348 height 318
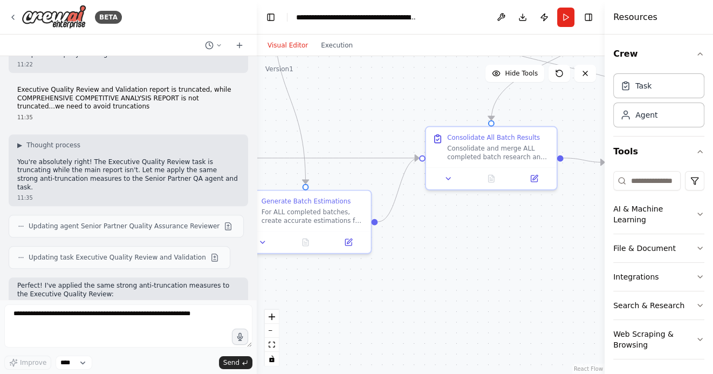
drag, startPoint x: 488, startPoint y: 293, endPoint x: 555, endPoint y: 293, distance: 66.9
click at [553, 293] on div ".deletable-edge-delete-btn { width: 20px; height: 20px; border: 0px solid #ffff…" at bounding box center [431, 215] width 348 height 318
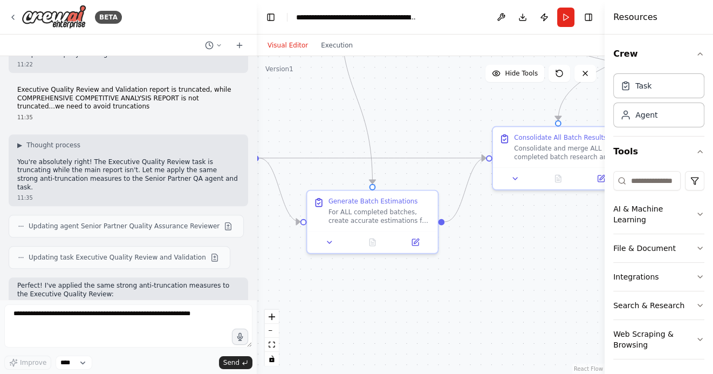
drag, startPoint x: 408, startPoint y: 319, endPoint x: 529, endPoint y: 313, distance: 122.0
click at [525, 313] on div ".deletable-edge-delete-btn { width: 20px; height: 20px; border: 0px solid #ffff…" at bounding box center [431, 215] width 348 height 318
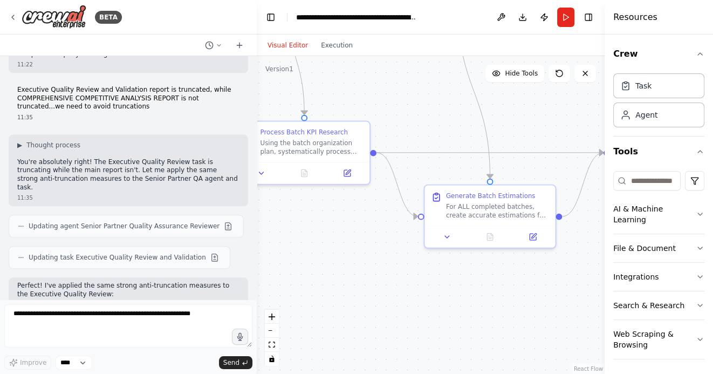
drag, startPoint x: 332, startPoint y: 297, endPoint x: 483, endPoint y: 296, distance: 151.0
click at [483, 297] on div ".deletable-edge-delete-btn { width: 20px; height: 20px; border: 0px solid #ffff…" at bounding box center [431, 215] width 348 height 318
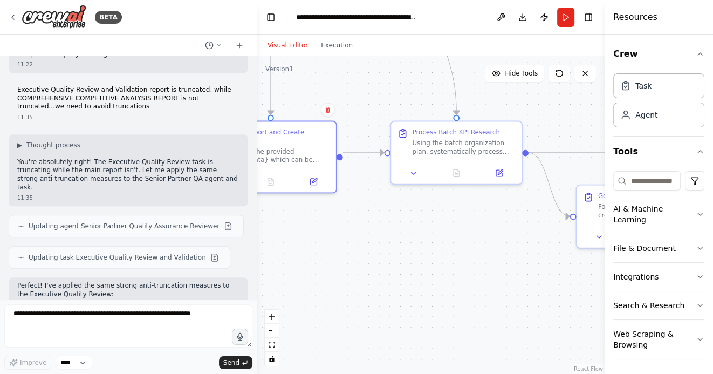
drag, startPoint x: 392, startPoint y: 261, endPoint x: 524, endPoint y: 261, distance: 131.5
click at [520, 261] on div ".deletable-edge-delete-btn { width: 20px; height: 20px; border: 0px solid #ffff…" at bounding box center [431, 215] width 348 height 318
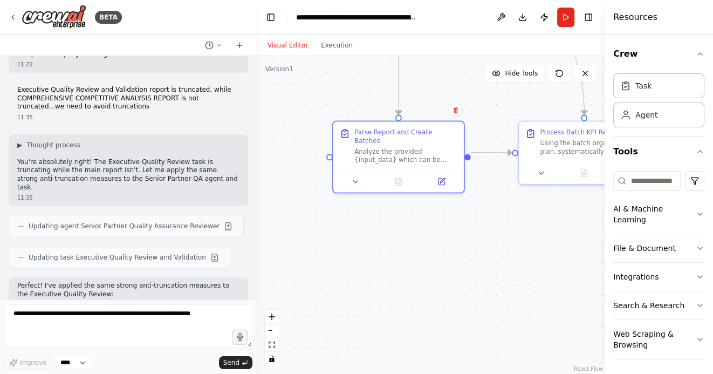
drag, startPoint x: 433, startPoint y: 247, endPoint x: 473, endPoint y: 247, distance: 39.4
click at [473, 247] on div ".deletable-edge-delete-btn { width: 20px; height: 20px; border: 0px solid #ffff…" at bounding box center [431, 215] width 348 height 318
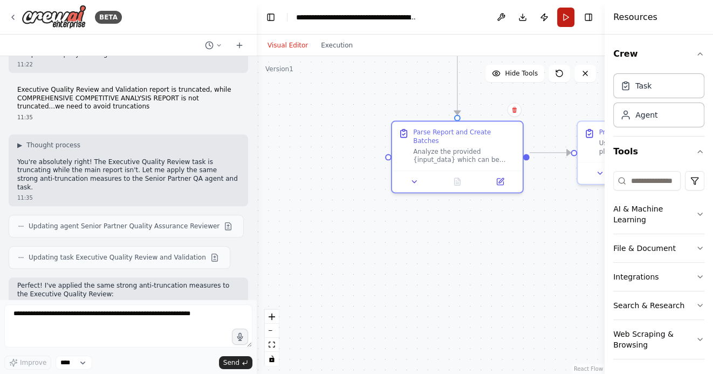
click at [565, 20] on button "Run" at bounding box center [565, 17] width 17 height 19
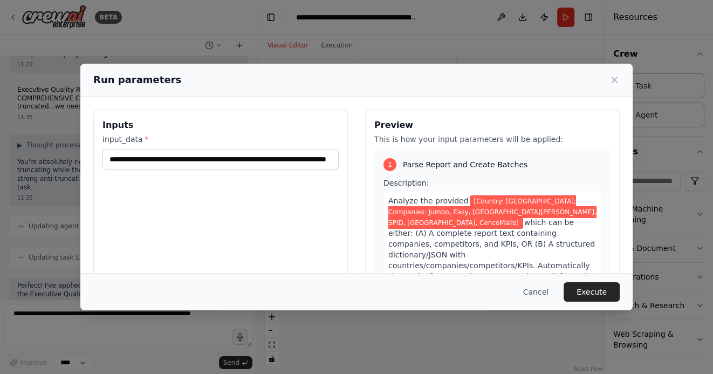
scroll to position [0, 0]
click at [162, 159] on input "**********" at bounding box center [220, 159] width 236 height 20
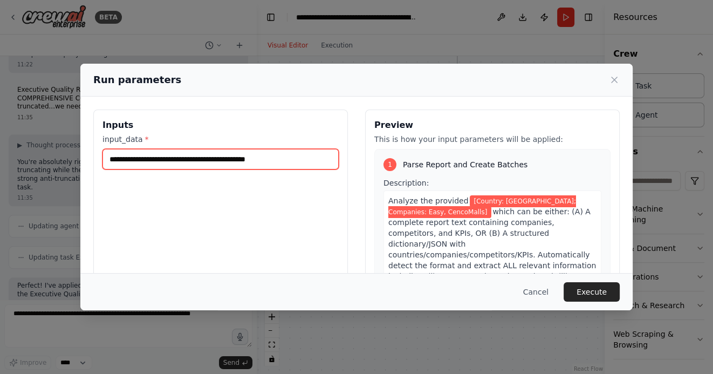
click at [285, 159] on input "**********" at bounding box center [220, 159] width 236 height 20
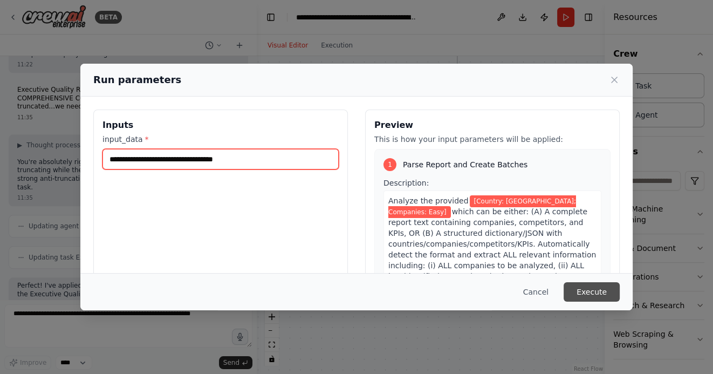
type input "**********"
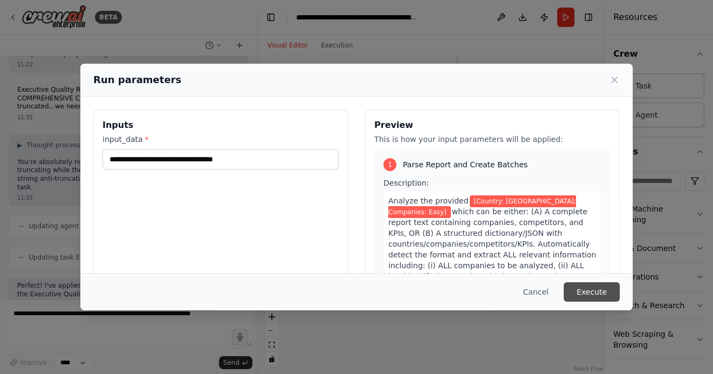
click at [597, 294] on button "Execute" at bounding box center [591, 291] width 56 height 19
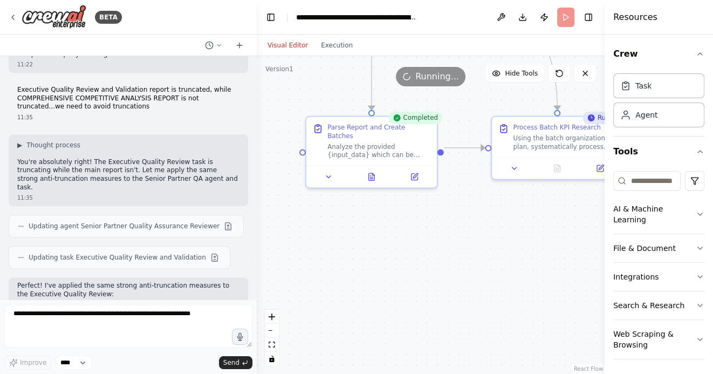
drag, startPoint x: 491, startPoint y: 255, endPoint x: 373, endPoint y: 256, distance: 118.1
click at [375, 254] on div ".deletable-edge-delete-btn { width: 20px; height: 20px; border: 0px solid #ffff…" at bounding box center [431, 215] width 348 height 318
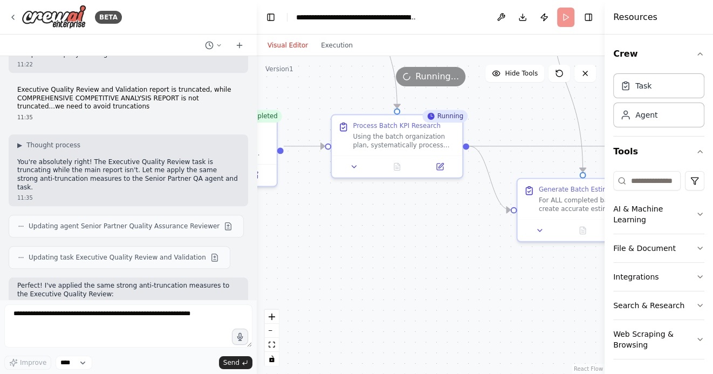
drag, startPoint x: 539, startPoint y: 259, endPoint x: 403, endPoint y: 253, distance: 136.5
click at [403, 253] on div ".deletable-edge-delete-btn { width: 20px; height: 20px; border: 0px solid #ffff…" at bounding box center [431, 215] width 348 height 318
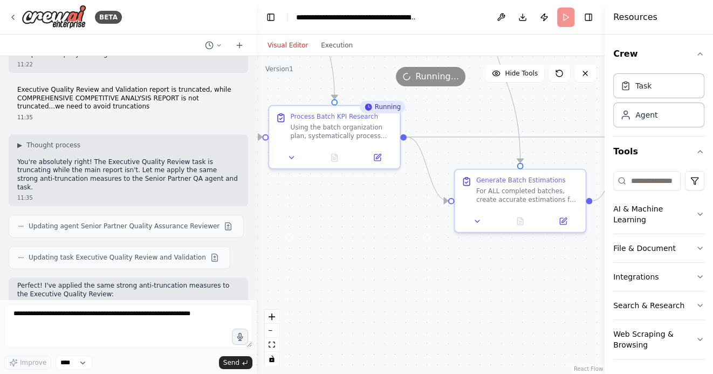
drag, startPoint x: 439, startPoint y: 277, endPoint x: 389, endPoint y: 268, distance: 51.0
click at [389, 268] on div ".deletable-edge-delete-btn { width: 20px; height: 20px; border: 0px solid #ffff…" at bounding box center [431, 215] width 348 height 318
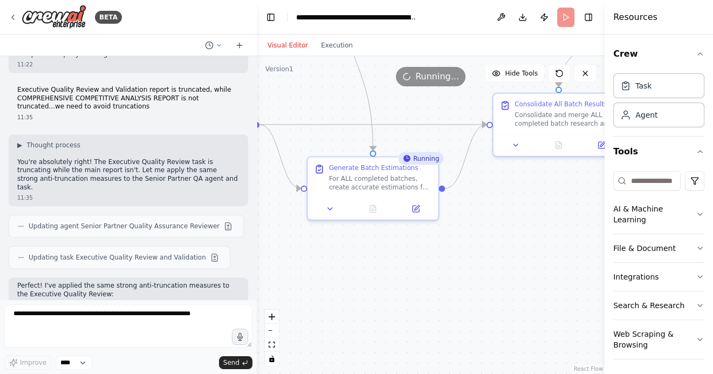
drag, startPoint x: 480, startPoint y: 289, endPoint x: 333, endPoint y: 281, distance: 147.4
click at [333, 280] on div ".deletable-edge-delete-btn { width: 20px; height: 20px; border: 0px solid #ffff…" at bounding box center [431, 215] width 348 height 318
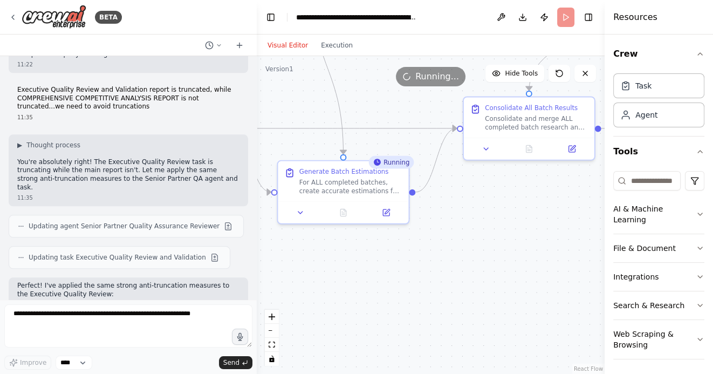
drag, startPoint x: 452, startPoint y: 279, endPoint x: 413, endPoint y: 283, distance: 39.0
click at [412, 283] on div ".deletable-edge-delete-btn { width: 20px; height: 20px; border: 0px solid #ffff…" at bounding box center [431, 215] width 348 height 318
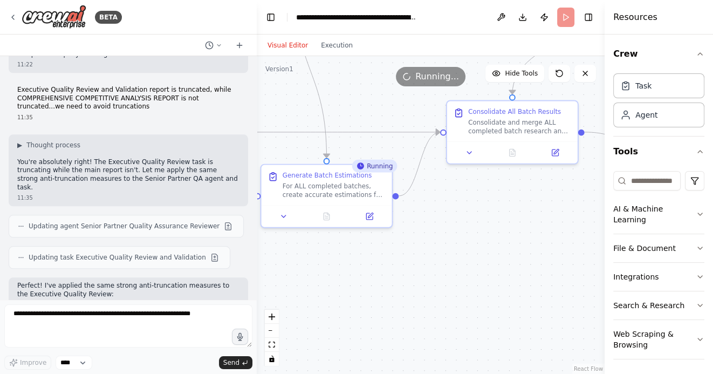
drag, startPoint x: 390, startPoint y: 301, endPoint x: 525, endPoint y: 289, distance: 134.8
click at [525, 289] on div ".deletable-edge-delete-btn { width: 20px; height: 20px; border: 0px solid #ffff…" at bounding box center [431, 215] width 348 height 318
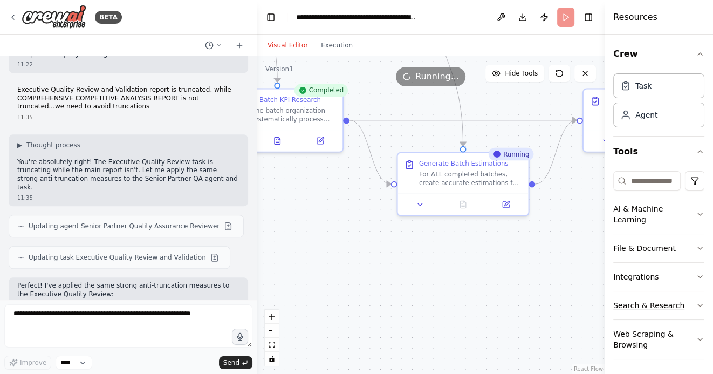
drag, startPoint x: 487, startPoint y: 304, endPoint x: 617, endPoint y: 304, distance: 129.4
click at [617, 304] on div "BETA Hello! I'm the CrewAI assistant. What kind of automation do you want to bu…" at bounding box center [356, 187] width 713 height 374
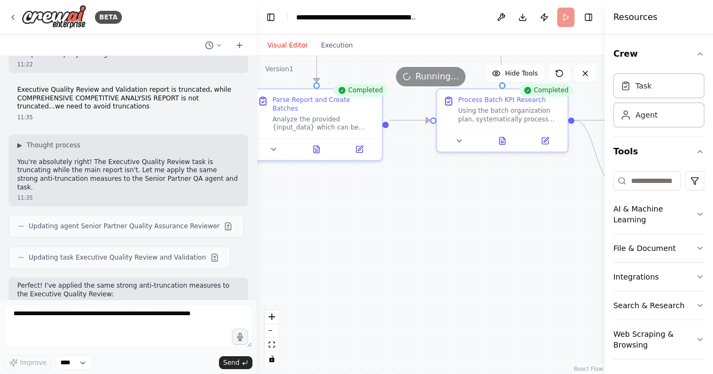
drag, startPoint x: 486, startPoint y: 300, endPoint x: 611, endPoint y: 302, distance: 124.6
click at [611, 302] on div "BETA Hello! I'm the CrewAI assistant. What kind of automation do you want to bu…" at bounding box center [356, 187] width 713 height 374
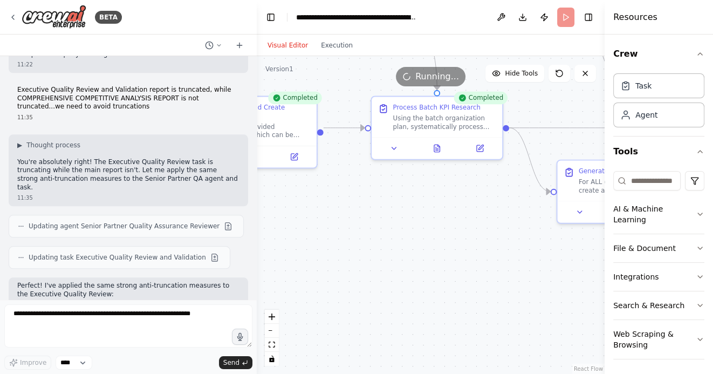
drag, startPoint x: 567, startPoint y: 295, endPoint x: 405, endPoint y: 313, distance: 162.8
click at [405, 313] on div ".deletable-edge-delete-btn { width: 20px; height: 20px; border: 0px solid #ffff…" at bounding box center [431, 215] width 348 height 318
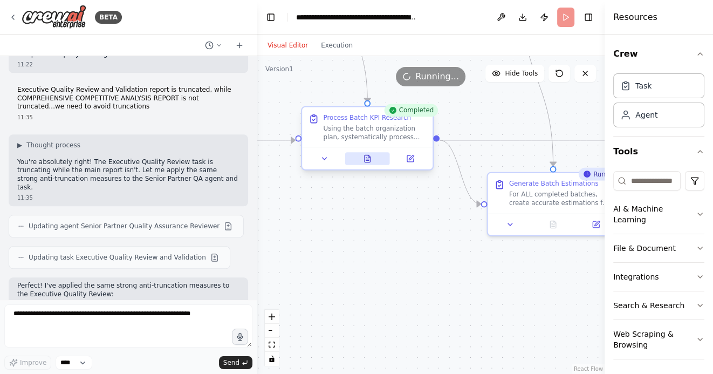
click at [366, 156] on icon at bounding box center [366, 158] width 5 height 7
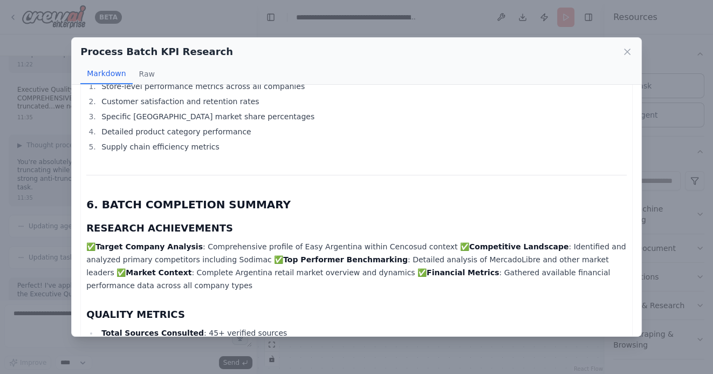
scroll to position [2656, 0]
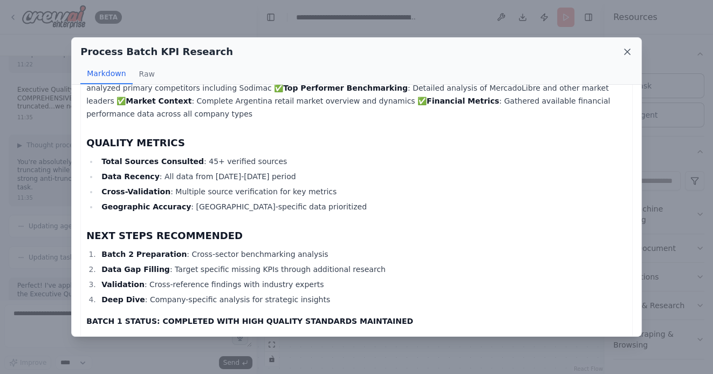
click at [623, 49] on icon at bounding box center [627, 51] width 11 height 11
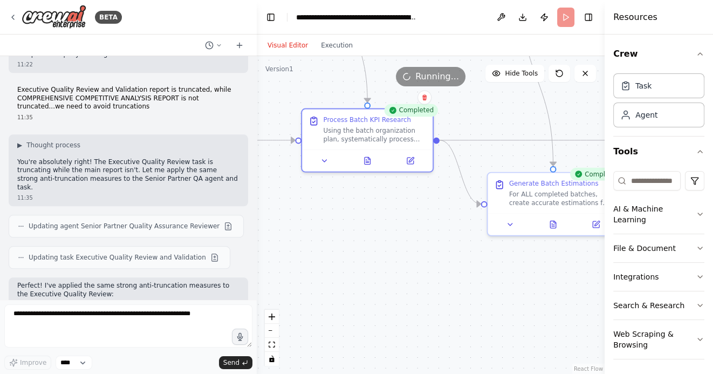
drag, startPoint x: 454, startPoint y: 284, endPoint x: 346, endPoint y: 268, distance: 109.5
click at [347, 268] on div ".deletable-edge-delete-btn { width: 20px; height: 20px; border: 0px solid #ffff…" at bounding box center [431, 215] width 348 height 318
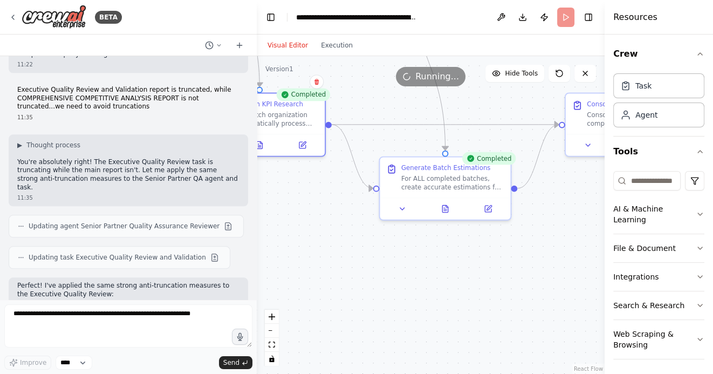
drag, startPoint x: 568, startPoint y: 281, endPoint x: 387, endPoint y: 272, distance: 181.4
click at [388, 272] on div ".deletable-edge-delete-btn { width: 20px; height: 20px; border: 0px solid #ffff…" at bounding box center [431, 215] width 348 height 318
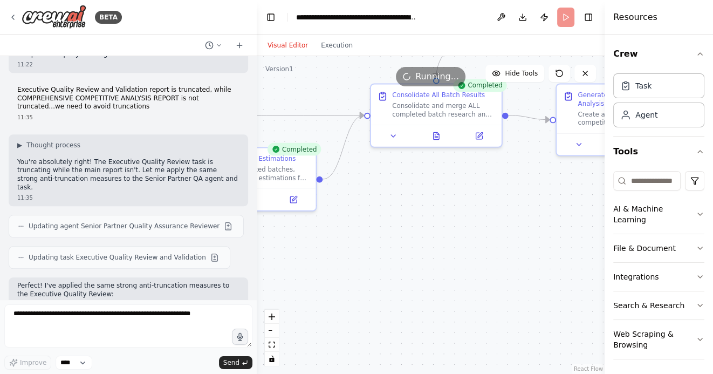
drag, startPoint x: 463, startPoint y: 261, endPoint x: 348, endPoint y: 261, distance: 114.8
click at [348, 261] on div ".deletable-edge-delete-btn { width: 20px; height: 20px; border: 0px solid #ffff…" at bounding box center [431, 215] width 348 height 318
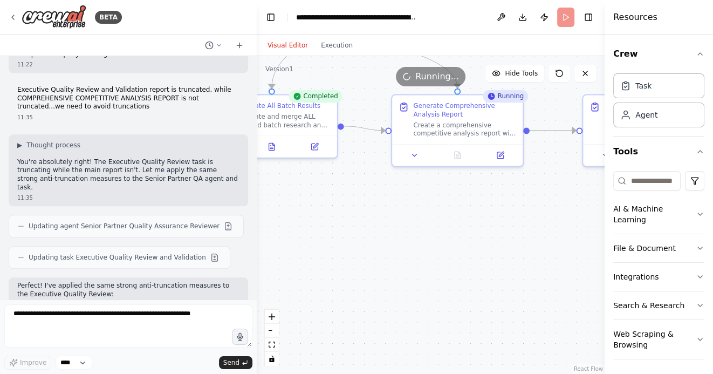
drag, startPoint x: 497, startPoint y: 256, endPoint x: 436, endPoint y: 268, distance: 62.8
click at [436, 267] on div ".deletable-edge-delete-btn { width: 20px; height: 20px; border: 0px solid #ffff…" at bounding box center [431, 215] width 348 height 318
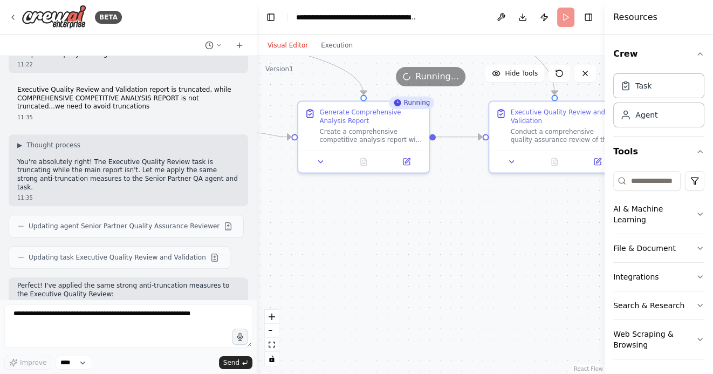
drag, startPoint x: 492, startPoint y: 269, endPoint x: 384, endPoint y: 274, distance: 108.0
click at [384, 274] on div ".deletable-edge-delete-btn { width: 20px; height: 20px; border: 0px solid #ffff…" at bounding box center [431, 215] width 348 height 318
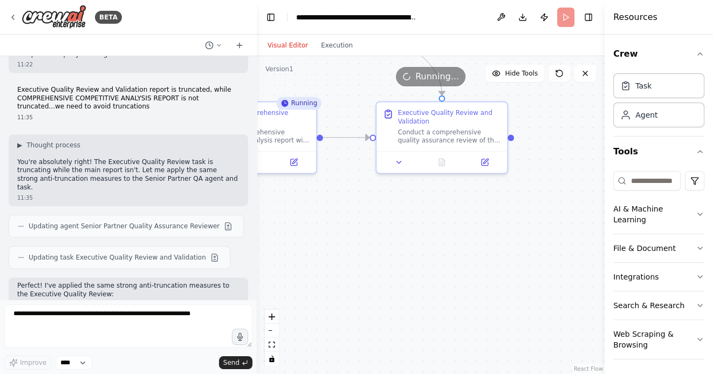
drag, startPoint x: 477, startPoint y: 267, endPoint x: 379, endPoint y: 267, distance: 98.1
click at [379, 267] on div ".deletable-edge-delete-btn { width: 20px; height: 20px; border: 0px solid #ffff…" at bounding box center [431, 215] width 348 height 318
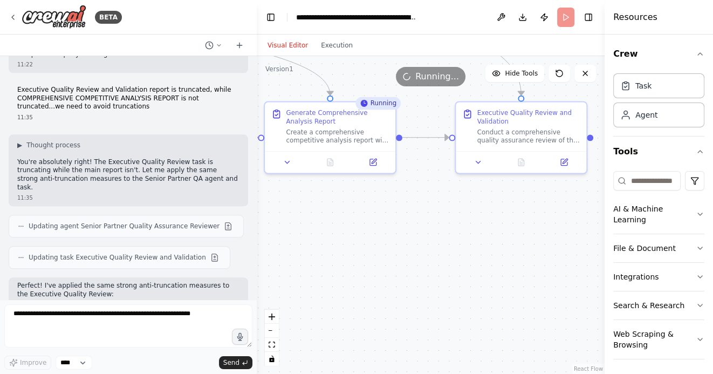
drag, startPoint x: 369, startPoint y: 269, endPoint x: 448, endPoint y: 269, distance: 79.3
click at [448, 269] on div ".deletable-edge-delete-btn { width: 20px; height: 20px; border: 0px solid #ffff…" at bounding box center [431, 215] width 348 height 318
click at [328, 163] on icon at bounding box center [329, 159] width 5 height 7
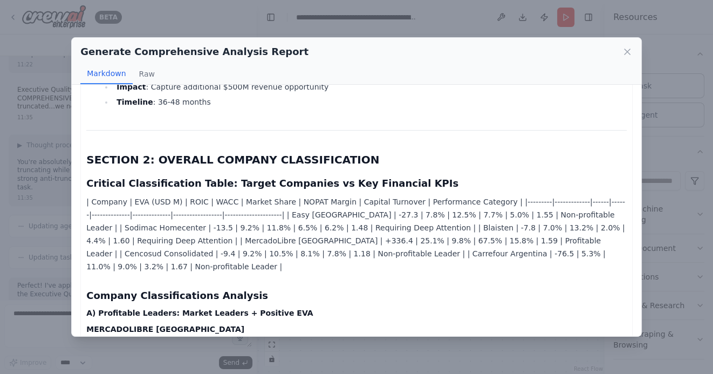
scroll to position [1735, 0]
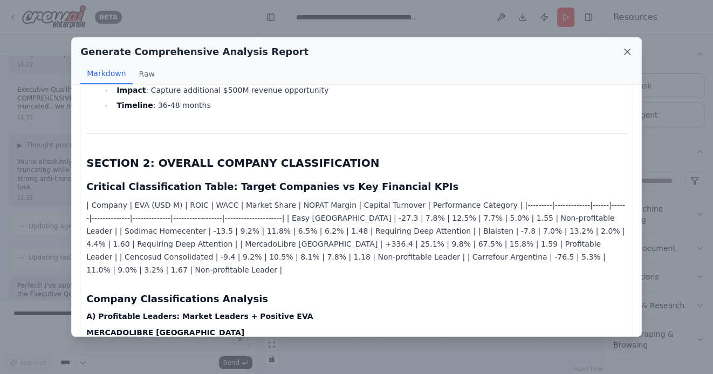
click at [629, 48] on icon at bounding box center [627, 51] width 11 height 11
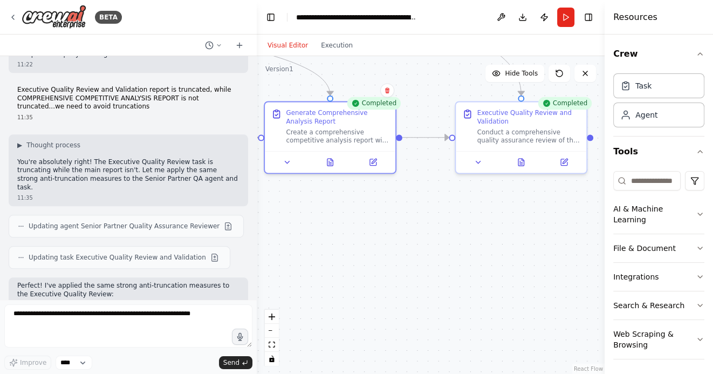
drag, startPoint x: 465, startPoint y: 287, endPoint x: 352, endPoint y: 272, distance: 114.2
click at [352, 272] on div ".deletable-edge-delete-btn { width: 20px; height: 20px; border: 0px solid #ffff…" at bounding box center [431, 215] width 348 height 318
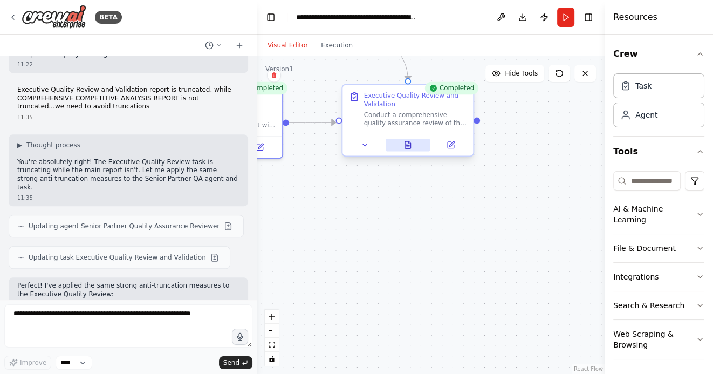
click at [409, 147] on icon at bounding box center [407, 144] width 5 height 7
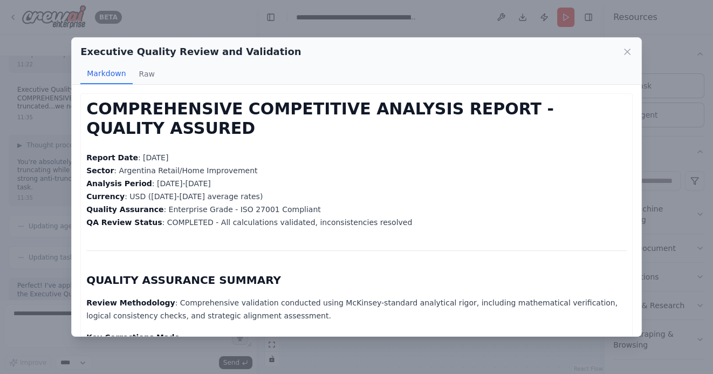
scroll to position [8, 0]
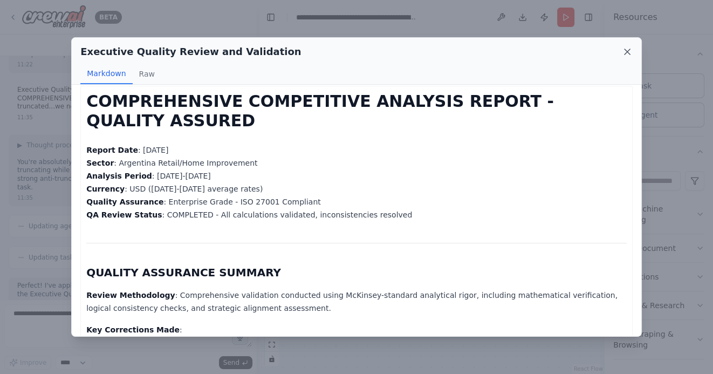
click at [629, 51] on icon at bounding box center [627, 51] width 11 height 11
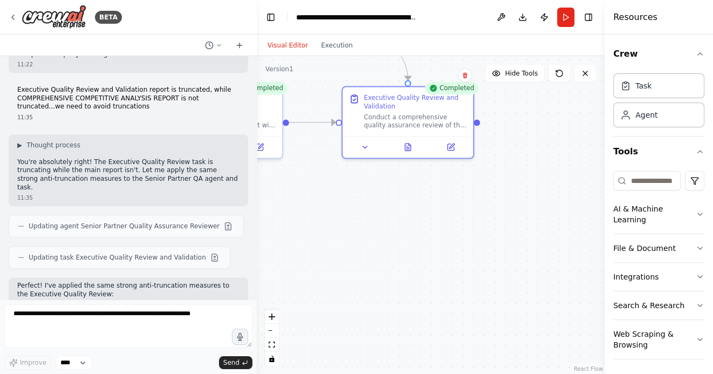
drag, startPoint x: 353, startPoint y: 256, endPoint x: 520, endPoint y: 258, distance: 166.6
click at [520, 258] on div ".deletable-edge-delete-btn { width: 20px; height: 20px; border: 0px solid #ffff…" at bounding box center [431, 215] width 348 height 318
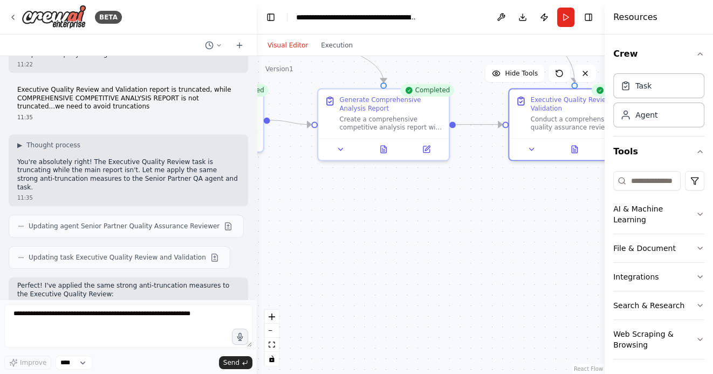
drag, startPoint x: 411, startPoint y: 252, endPoint x: 548, endPoint y: 267, distance: 137.8
click at [539, 267] on div ".deletable-edge-delete-btn { width: 20px; height: 20px; border: 0px solid #ffff…" at bounding box center [431, 215] width 348 height 318
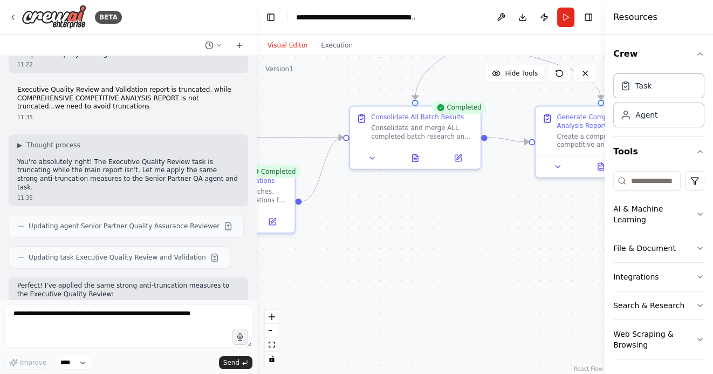
drag, startPoint x: 404, startPoint y: 243, endPoint x: 525, endPoint y: 246, distance: 120.8
click at [521, 246] on div ".deletable-edge-delete-btn { width: 20px; height: 20px; border: 0px solid #ffff…" at bounding box center [431, 215] width 348 height 318
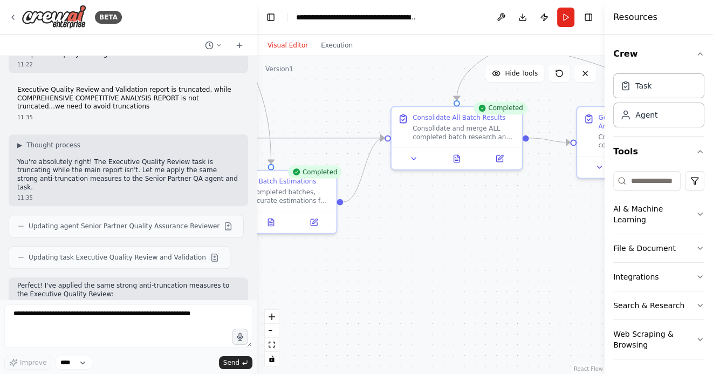
drag, startPoint x: 395, startPoint y: 244, endPoint x: 527, endPoint y: 252, distance: 132.4
click at [525, 252] on div ".deletable-edge-delete-btn { width: 20px; height: 20px; border: 0px solid #ffff…" at bounding box center [431, 215] width 348 height 318
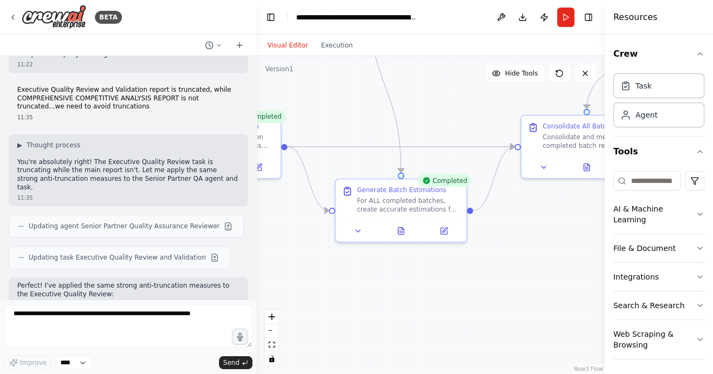
drag, startPoint x: 385, startPoint y: 287, endPoint x: 524, endPoint y: 287, distance: 138.6
click at [513, 287] on div ".deletable-edge-delete-btn { width: 20px; height: 20px; border: 0px solid #ffff…" at bounding box center [431, 215] width 348 height 318
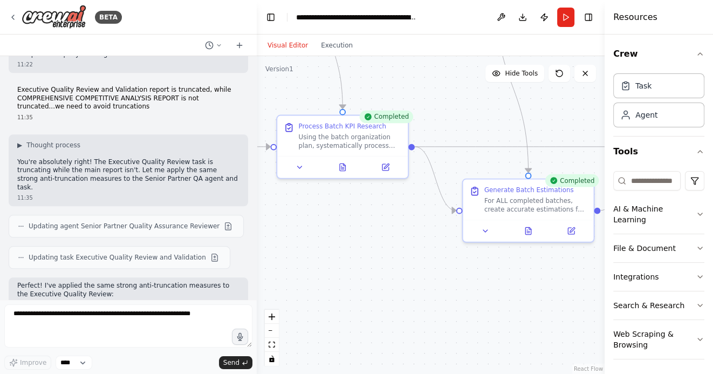
drag, startPoint x: 361, startPoint y: 268, endPoint x: 491, endPoint y: 284, distance: 130.3
click at [484, 284] on div ".deletable-edge-delete-btn { width: 20px; height: 20px; border: 0px solid #ffff…" at bounding box center [431, 215] width 348 height 318
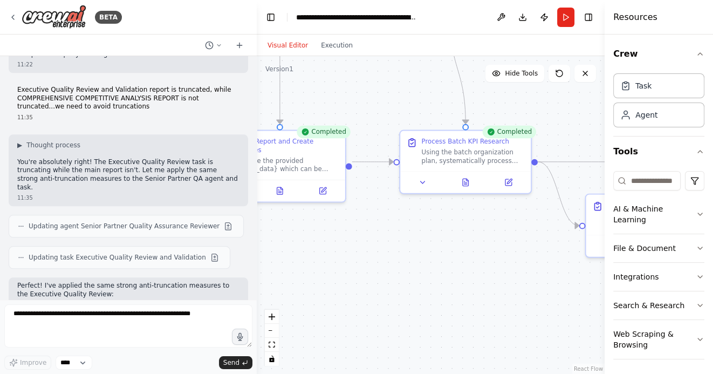
drag, startPoint x: 352, startPoint y: 269, endPoint x: 466, endPoint y: 274, distance: 114.4
click at [460, 274] on div ".deletable-edge-delete-btn { width: 20px; height: 20px; border: 0px solid #ffff…" at bounding box center [431, 215] width 348 height 318
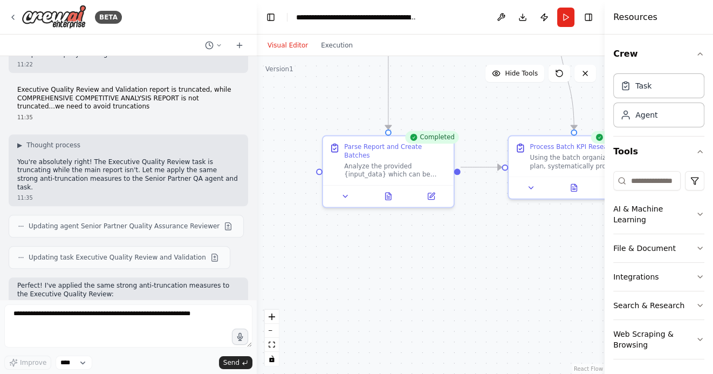
drag, startPoint x: 359, startPoint y: 265, endPoint x: 403, endPoint y: 265, distance: 43.7
click at [405, 265] on div ".deletable-edge-delete-btn { width: 20px; height: 20px; border: 0px solid #ffff…" at bounding box center [431, 215] width 348 height 318
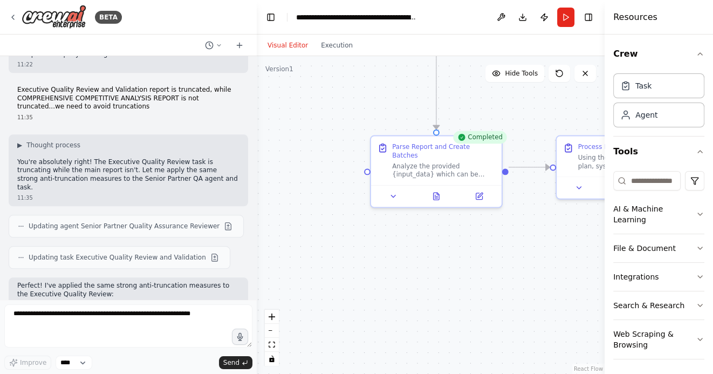
drag, startPoint x: 352, startPoint y: 94, endPoint x: 341, endPoint y: 196, distance: 103.0
click at [341, 195] on div ".deletable-edge-delete-btn { width: 20px; height: 20px; border: 0px solid #ffff…" at bounding box center [431, 215] width 348 height 318
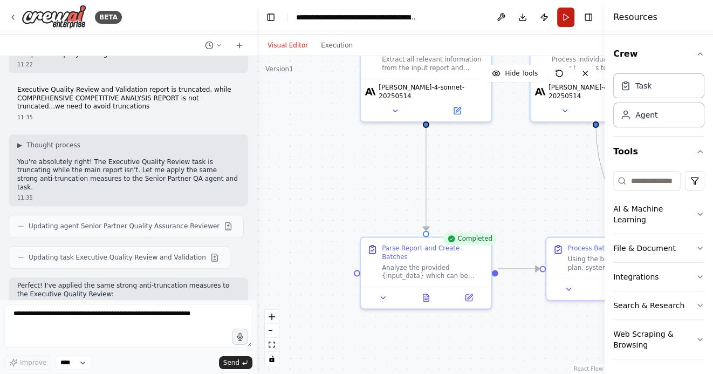
click at [567, 17] on button "Run" at bounding box center [565, 17] width 17 height 19
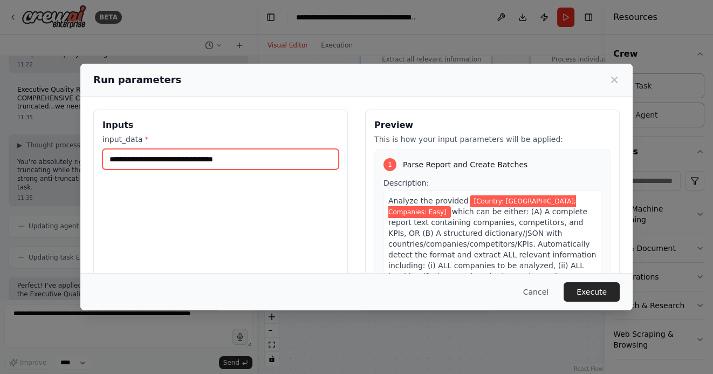
click at [242, 159] on input "**********" at bounding box center [220, 159] width 236 height 20
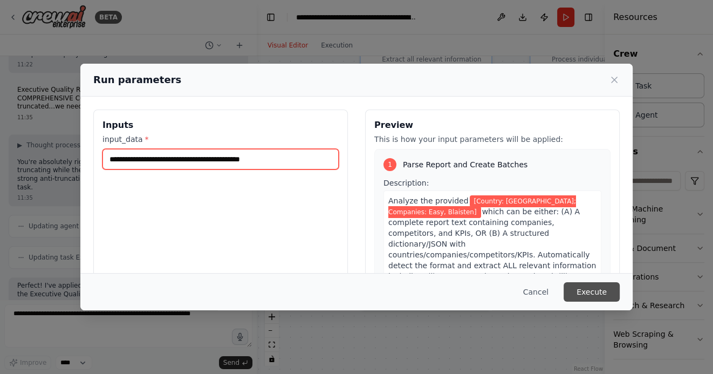
type input "**********"
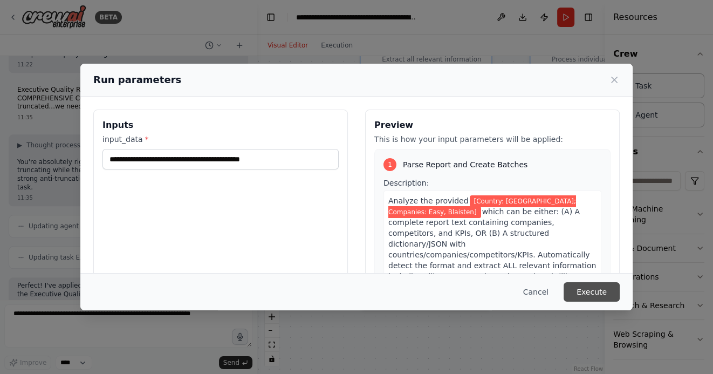
click at [601, 294] on button "Execute" at bounding box center [591, 291] width 56 height 19
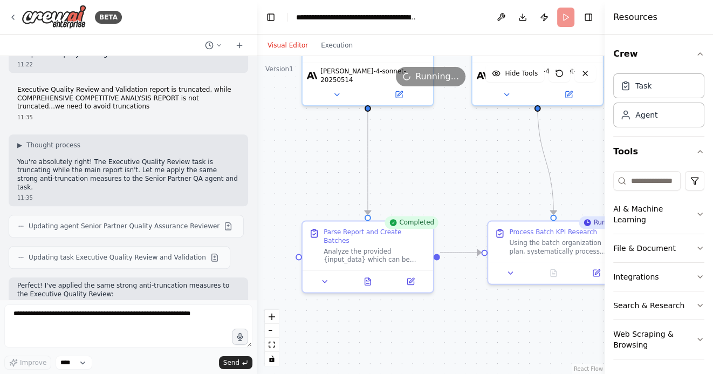
drag, startPoint x: 474, startPoint y: 195, endPoint x: 396, endPoint y: 170, distance: 82.2
click at [396, 170] on div ".deletable-edge-delete-btn { width: 20px; height: 20px; border: 0px solid #ffff…" at bounding box center [431, 215] width 348 height 318
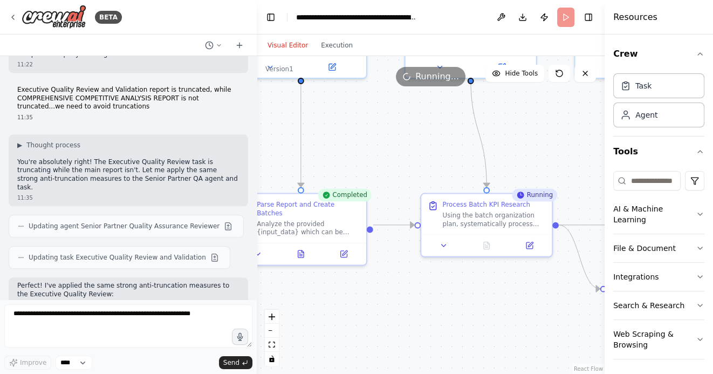
drag, startPoint x: 440, startPoint y: 277, endPoint x: 377, endPoint y: 247, distance: 69.2
click at [378, 246] on div ".deletable-edge-delete-btn { width: 20px; height: 20px; border: 0px solid #ffff…" at bounding box center [431, 215] width 348 height 318
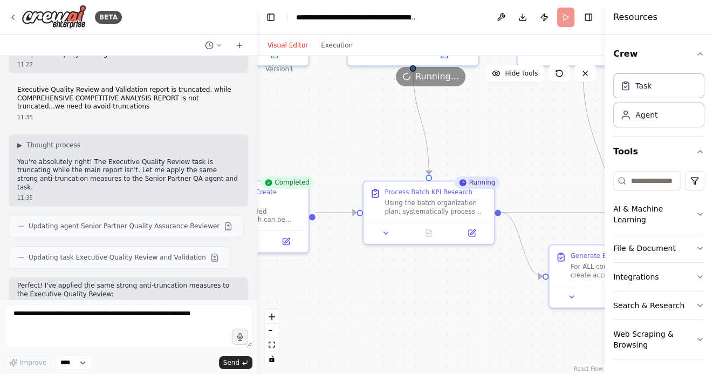
drag, startPoint x: 449, startPoint y: 279, endPoint x: 406, endPoint y: 279, distance: 43.1
click at [406, 279] on div ".deletable-edge-delete-btn { width: 20px; height: 20px; border: 0px solid #ffff…" at bounding box center [431, 215] width 348 height 318
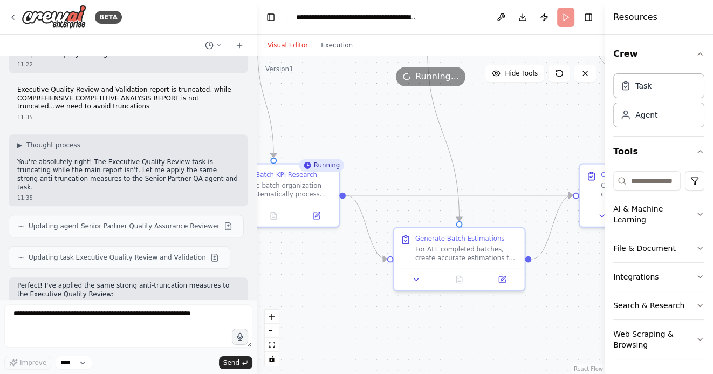
drag, startPoint x: 536, startPoint y: 153, endPoint x: 379, endPoint y: 135, distance: 158.4
click at [380, 135] on div ".deletable-edge-delete-btn { width: 20px; height: 20px; border: 0px solid #ffff…" at bounding box center [431, 215] width 348 height 318
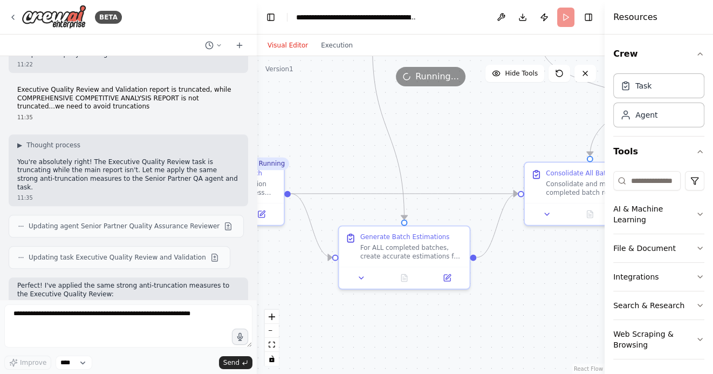
drag, startPoint x: 519, startPoint y: 149, endPoint x: 453, endPoint y: 142, distance: 66.1
click at [453, 142] on div ".deletable-edge-delete-btn { width: 20px; height: 20px; border: 0px solid #ffff…" at bounding box center [431, 215] width 348 height 318
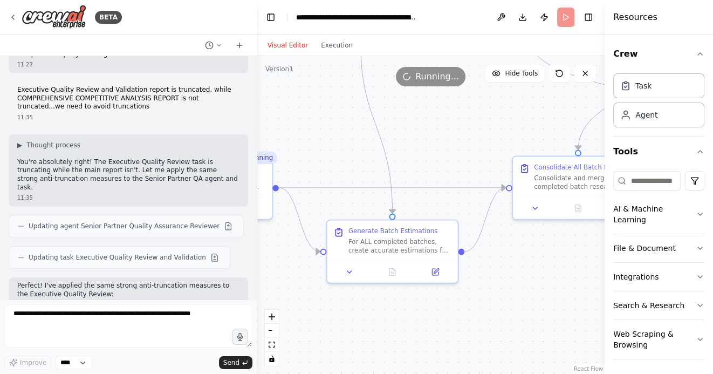
drag, startPoint x: 479, startPoint y: 126, endPoint x: 401, endPoint y: 135, distance: 78.7
click at [401, 135] on div ".deletable-edge-delete-btn { width: 20px; height: 20px; border: 0px solid #ffff…" at bounding box center [431, 215] width 348 height 318
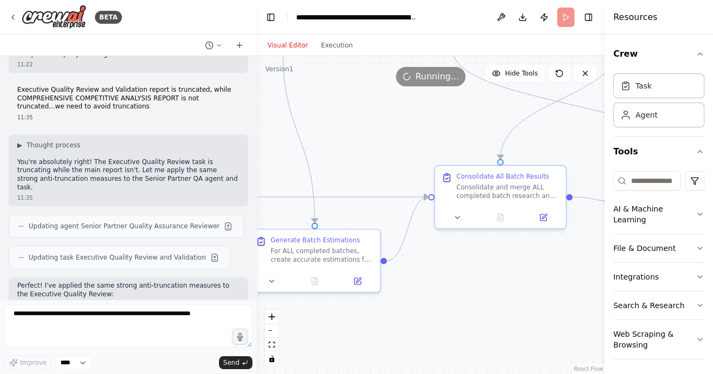
drag, startPoint x: 378, startPoint y: 148, endPoint x: 444, endPoint y: 145, distance: 65.3
click at [443, 145] on div ".deletable-edge-delete-btn { width: 20px; height: 20px; border: 0px solid #ffff…" at bounding box center [431, 215] width 348 height 318
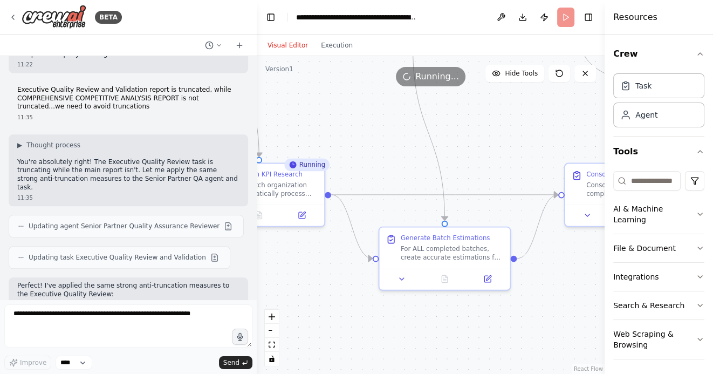
drag, startPoint x: 301, startPoint y: 137, endPoint x: 346, endPoint y: 136, distance: 45.3
click at [346, 136] on div ".deletable-edge-delete-btn { width: 20px; height: 20px; border: 0px solid #ffff…" at bounding box center [431, 215] width 348 height 318
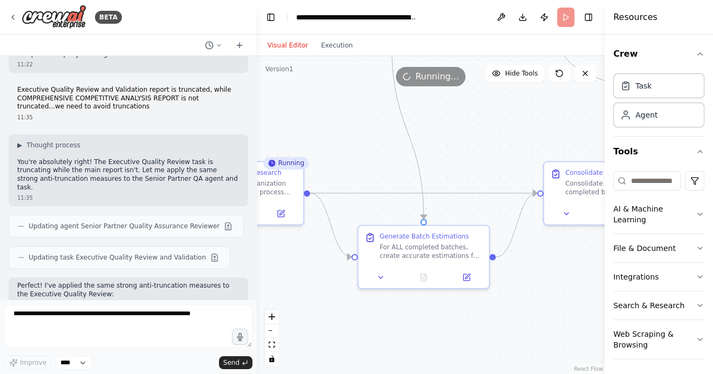
drag, startPoint x: 316, startPoint y: 122, endPoint x: 405, endPoint y: 122, distance: 89.5
click at [404, 122] on div ".deletable-edge-delete-btn { width: 20px; height: 20px; border: 0px solid #ffff…" at bounding box center [431, 215] width 348 height 318
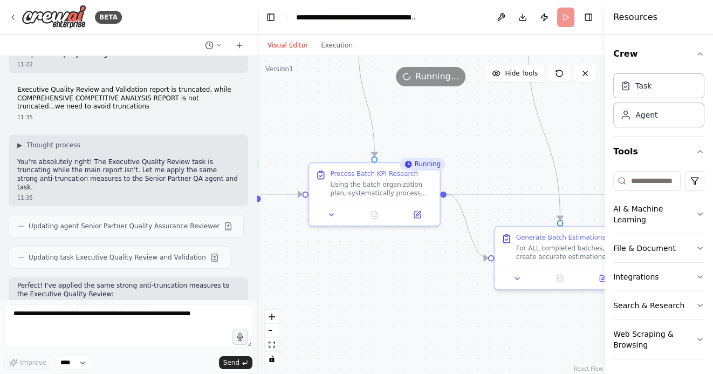
drag, startPoint x: 362, startPoint y: 121, endPoint x: 471, endPoint y: 128, distance: 108.6
click at [464, 128] on div ".deletable-edge-delete-btn { width: 20px; height: 20px; border: 0px solid #ffff…" at bounding box center [431, 215] width 348 height 318
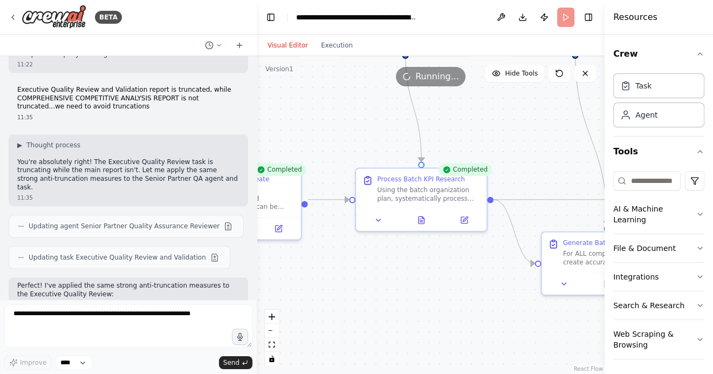
drag, startPoint x: 508, startPoint y: 134, endPoint x: 428, endPoint y: 120, distance: 81.5
click at [428, 120] on div ".deletable-edge-delete-btn { width: 20px; height: 20px; border: 0px solid #ffff…" at bounding box center [431, 215] width 348 height 318
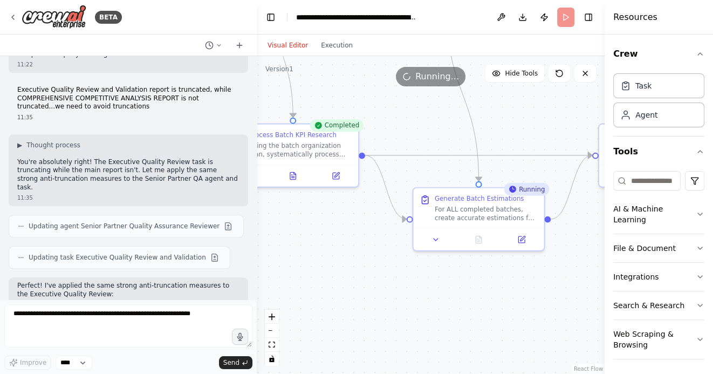
drag, startPoint x: 484, startPoint y: 139, endPoint x: 426, endPoint y: 107, distance: 66.1
click at [426, 107] on div ".deletable-edge-delete-btn { width: 20px; height: 20px; border: 0px solid #ffff…" at bounding box center [431, 215] width 348 height 318
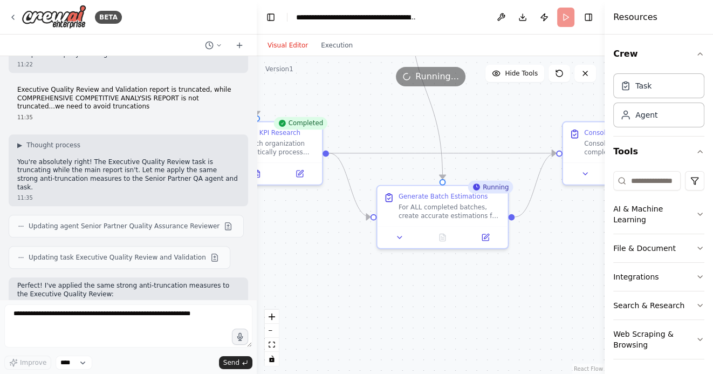
drag, startPoint x: 511, startPoint y: 110, endPoint x: 452, endPoint y: 112, distance: 59.3
click at [452, 112] on div ".deletable-edge-delete-btn { width: 20px; height: 20px; border: 0px solid #ffff…" at bounding box center [431, 215] width 348 height 318
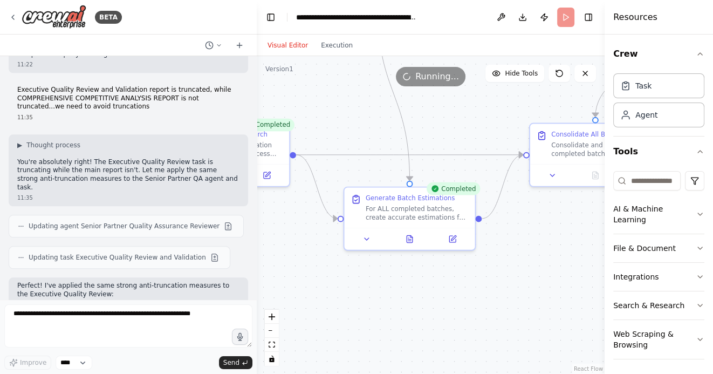
drag, startPoint x: 555, startPoint y: 294, endPoint x: 443, endPoint y: 293, distance: 112.7
click at [443, 293] on div ".deletable-edge-delete-btn { width: 20px; height: 20px; border: 0px solid #ffff…" at bounding box center [431, 215] width 348 height 318
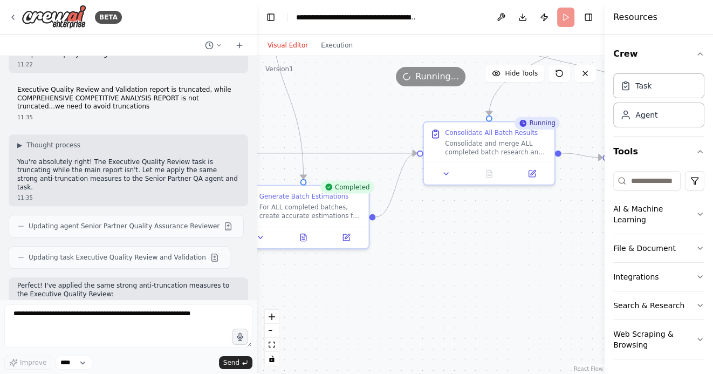
drag, startPoint x: 486, startPoint y: 300, endPoint x: 403, endPoint y: 300, distance: 83.0
click at [403, 300] on div ".deletable-edge-delete-btn { width: 20px; height: 20px; border: 0px solid #ffff…" at bounding box center [431, 215] width 348 height 318
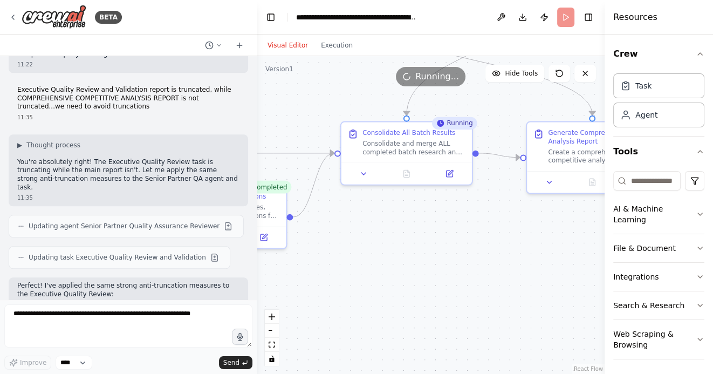
drag, startPoint x: 546, startPoint y: 295, endPoint x: 459, endPoint y: 292, distance: 87.4
click at [459, 291] on div ".deletable-edge-delete-btn { width: 20px; height: 20px; border: 0px solid #ffff…" at bounding box center [431, 215] width 348 height 318
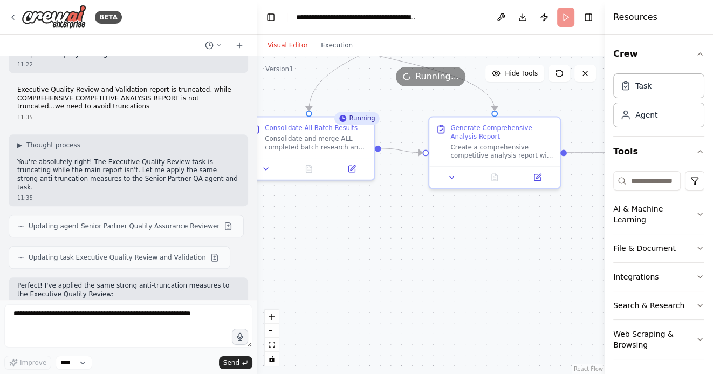
click at [498, 298] on div ".deletable-edge-delete-btn { width: 20px; height: 20px; border: 0px solid #ffff…" at bounding box center [431, 215] width 348 height 318
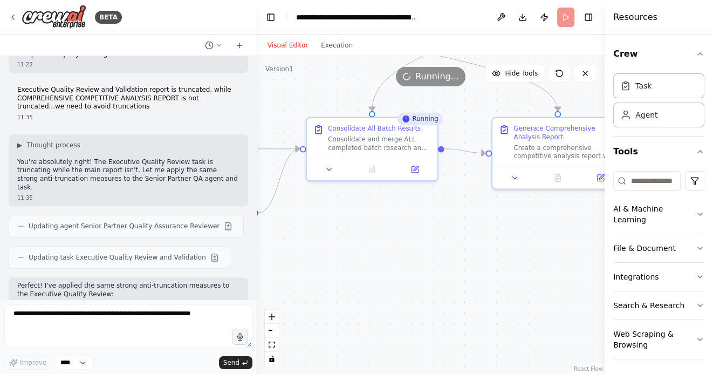
drag, startPoint x: 401, startPoint y: 269, endPoint x: 440, endPoint y: 279, distance: 40.0
click at [440, 278] on div ".deletable-edge-delete-btn { width: 20px; height: 20px; border: 0px solid #ffff…" at bounding box center [431, 215] width 348 height 318
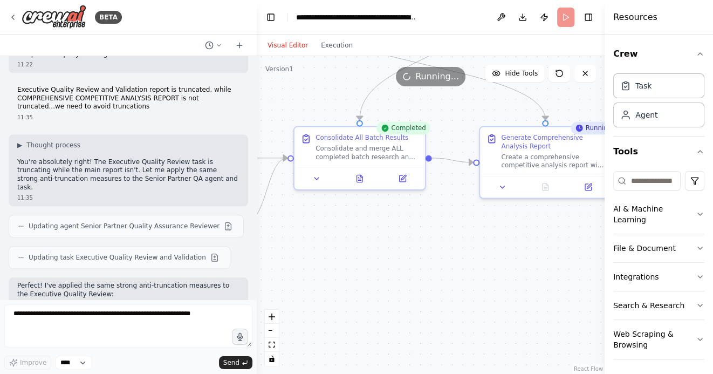
drag, startPoint x: 472, startPoint y: 257, endPoint x: 383, endPoint y: 257, distance: 89.0
click at [383, 257] on div ".deletable-edge-delete-btn { width: 20px; height: 20px; border: 0px solid #ffff…" at bounding box center [431, 215] width 348 height 318
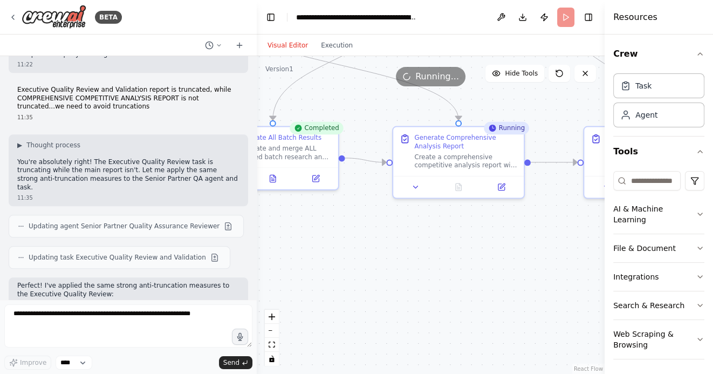
drag, startPoint x: 470, startPoint y: 279, endPoint x: 378, endPoint y: 279, distance: 91.1
click at [379, 279] on div ".deletable-edge-delete-btn { width: 20px; height: 20px; border: 0px solid #ffff…" at bounding box center [431, 215] width 348 height 318
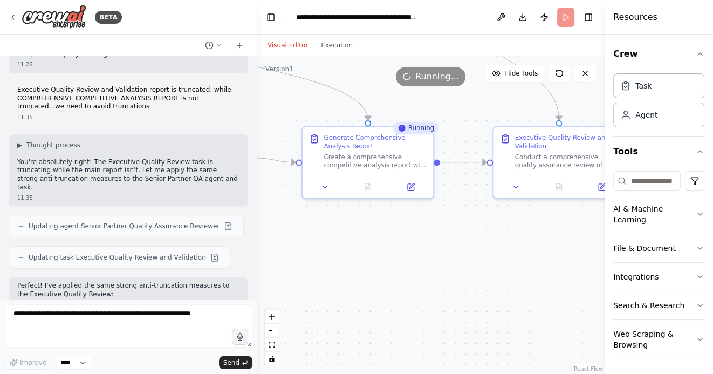
drag, startPoint x: 450, startPoint y: 274, endPoint x: 400, endPoint y: 274, distance: 50.1
click at [400, 274] on div ".deletable-edge-delete-btn { width: 20px; height: 20px; border: 0px solid #ffff…" at bounding box center [431, 215] width 348 height 318
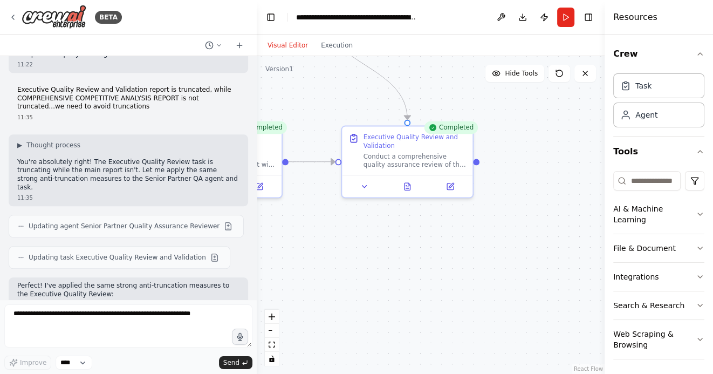
drag, startPoint x: 498, startPoint y: 285, endPoint x: 394, endPoint y: 285, distance: 104.1
click at [394, 285] on div ".deletable-edge-delete-btn { width: 20px; height: 20px; border: 0px solid #ffff…" at bounding box center [431, 215] width 348 height 318
click at [403, 182] on icon at bounding box center [404, 184] width 5 height 7
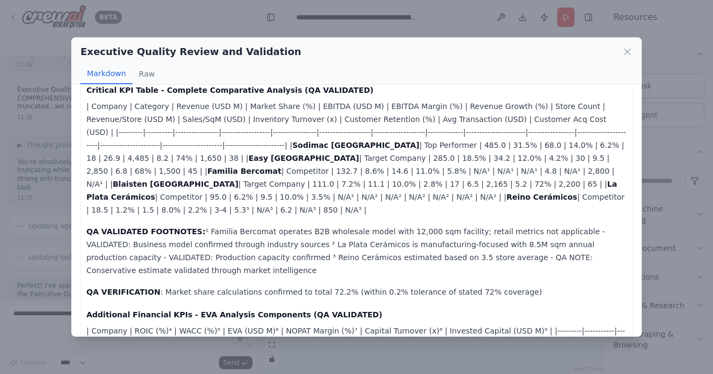
scroll to position [0, 0]
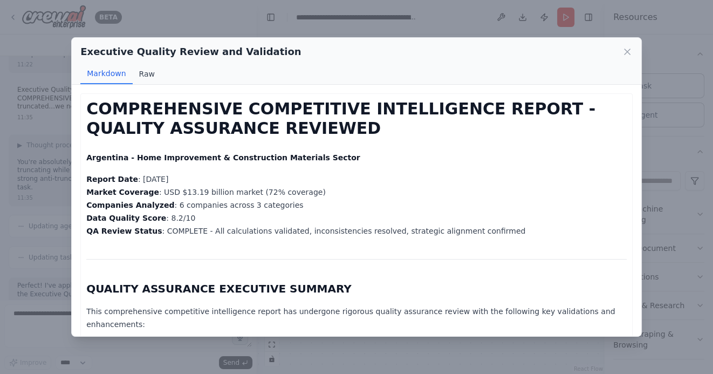
click at [144, 72] on button "Raw" at bounding box center [147, 74] width 29 height 20
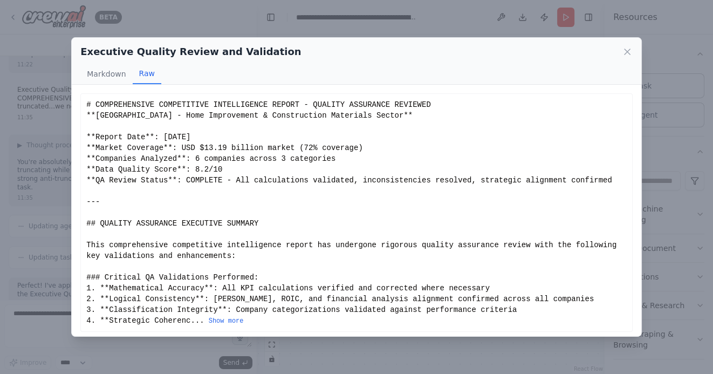
scroll to position [4, 0]
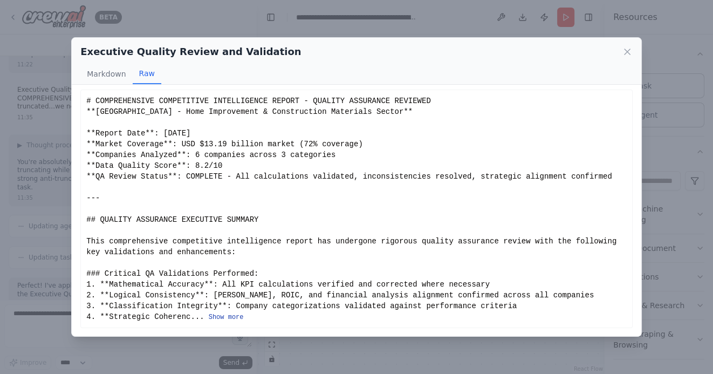
click at [230, 318] on button "Show more" at bounding box center [226, 317] width 35 height 9
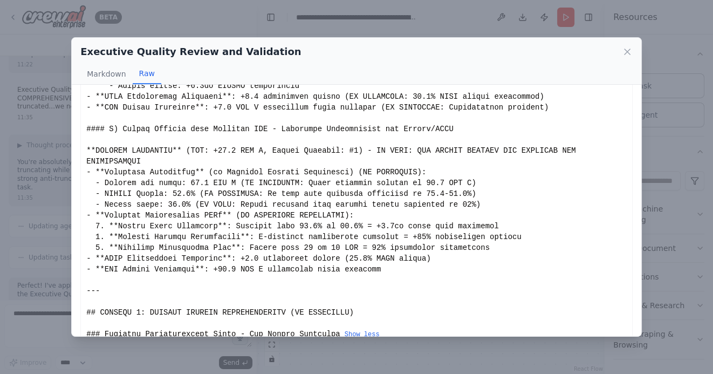
scroll to position [1955, 0]
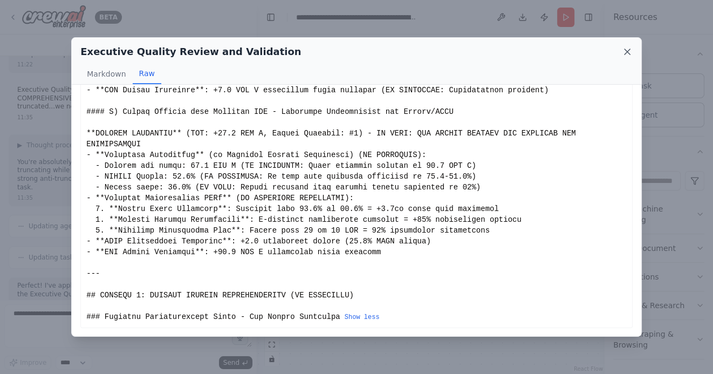
click at [627, 52] on icon at bounding box center [626, 51] width 5 height 5
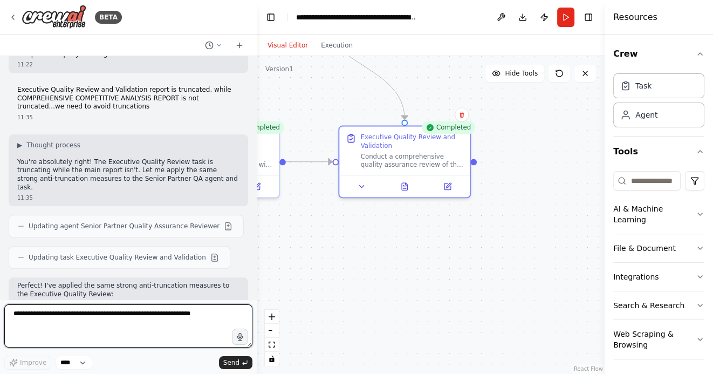
click at [178, 312] on textarea at bounding box center [128, 325] width 248 height 43
type textarea "**********"
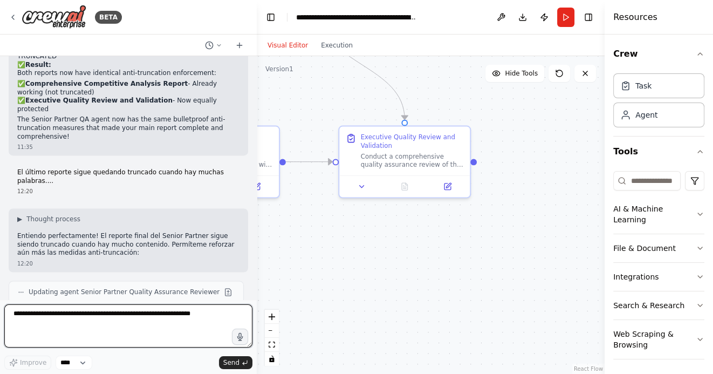
scroll to position [9496, 0]
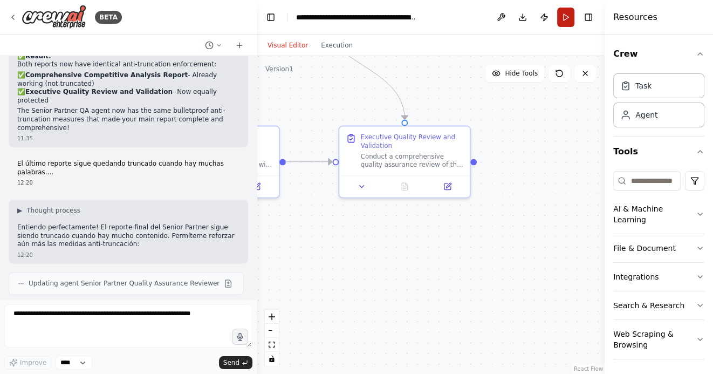
click at [562, 16] on button "Run" at bounding box center [565, 17] width 17 height 19
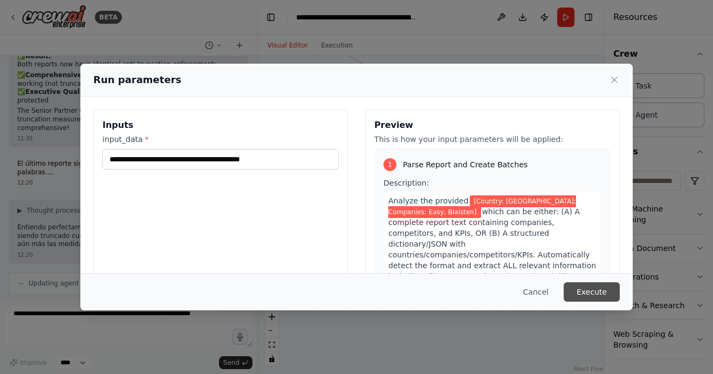
click at [601, 293] on button "Execute" at bounding box center [591, 291] width 56 height 19
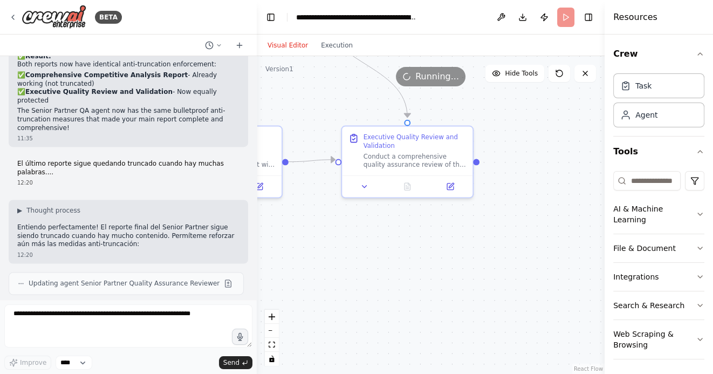
drag, startPoint x: 401, startPoint y: 259, endPoint x: 474, endPoint y: 261, distance: 73.9
click at [473, 261] on div ".deletable-edge-delete-btn { width: 20px; height: 20px; border: 0px solid #ffff…" at bounding box center [431, 215] width 348 height 318
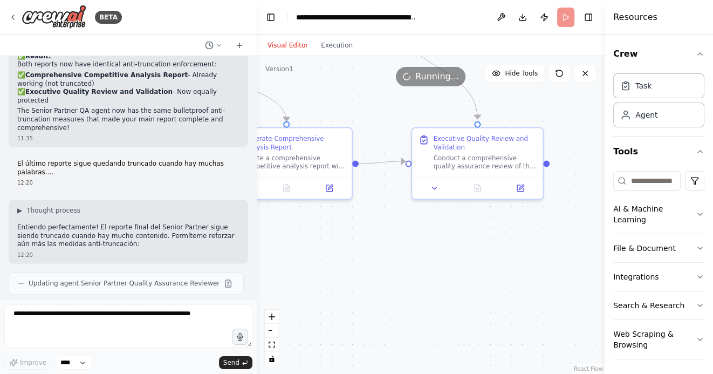
drag, startPoint x: 390, startPoint y: 256, endPoint x: 505, endPoint y: 265, distance: 115.2
click at [505, 265] on div ".deletable-edge-delete-btn { width: 20px; height: 20px; border: 0px solid #ffff…" at bounding box center [431, 215] width 348 height 318
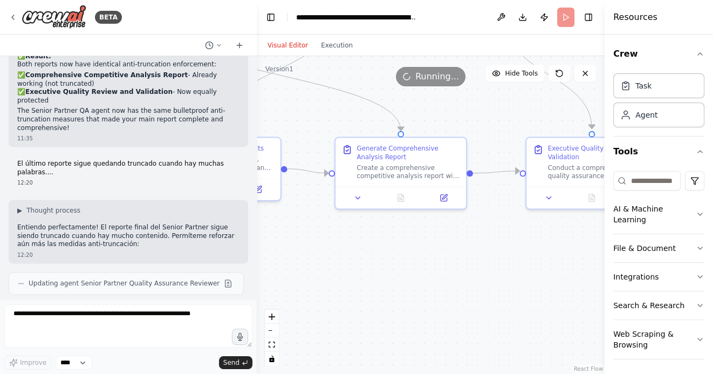
drag, startPoint x: 378, startPoint y: 260, endPoint x: 445, endPoint y: 260, distance: 67.4
click at [442, 260] on div ".deletable-edge-delete-btn { width: 20px; height: 20px; border: 0px solid #ffff…" at bounding box center [431, 215] width 348 height 318
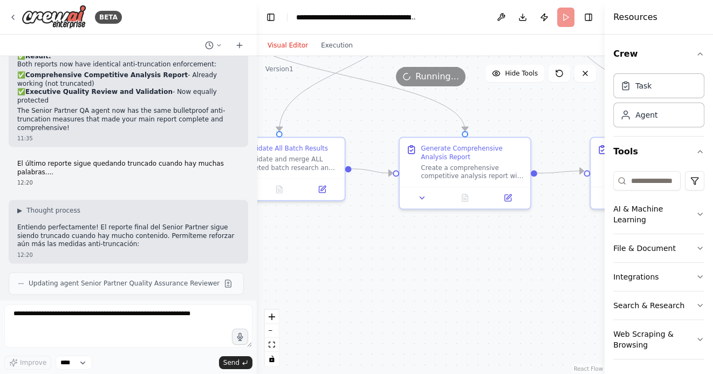
drag, startPoint x: 382, startPoint y: 259, endPoint x: 452, endPoint y: 268, distance: 70.7
click at [452, 268] on div ".deletable-edge-delete-btn { width: 20px; height: 20px; border: 0px solid #ffff…" at bounding box center [431, 215] width 348 height 318
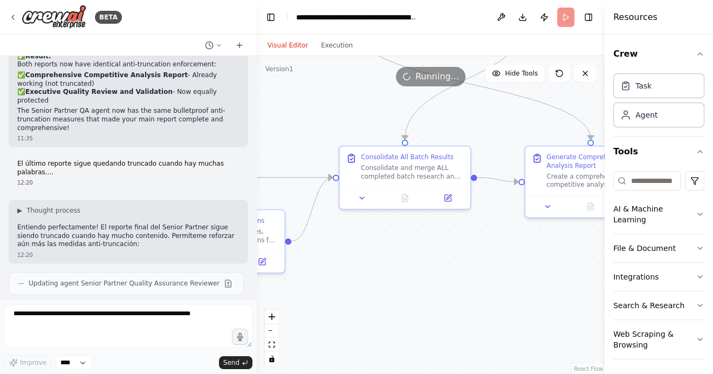
drag, startPoint x: 390, startPoint y: 265, endPoint x: 438, endPoint y: 265, distance: 47.4
click at [436, 265] on div ".deletable-edge-delete-btn { width: 20px; height: 20px; border: 0px solid #ffff…" at bounding box center [431, 215] width 348 height 318
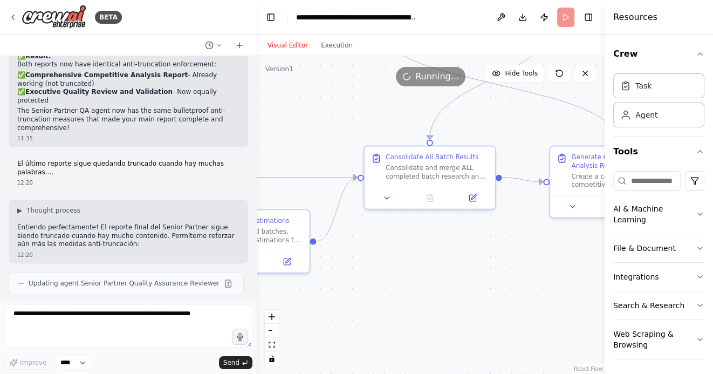
drag, startPoint x: 386, startPoint y: 290, endPoint x: 428, endPoint y: 247, distance: 59.5
click at [427, 247] on div ".deletable-edge-delete-btn { width: 20px; height: 20px; border: 0px solid #ffff…" at bounding box center [431, 215] width 348 height 318
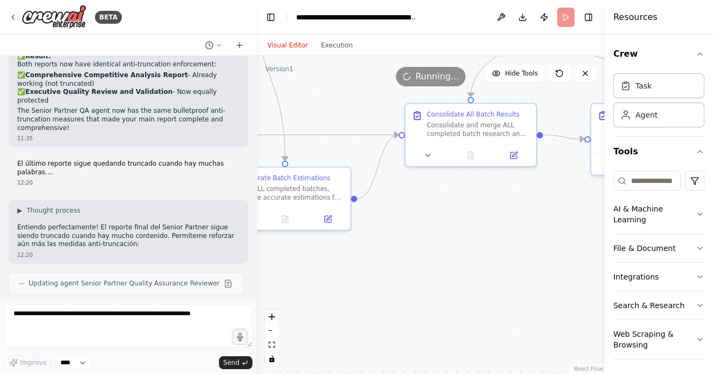
drag, startPoint x: 402, startPoint y: 258, endPoint x: 519, endPoint y: 258, distance: 117.0
click at [519, 258] on div ".deletable-edge-delete-btn { width: 20px; height: 20px; border: 0px solid #ffff…" at bounding box center [431, 215] width 348 height 318
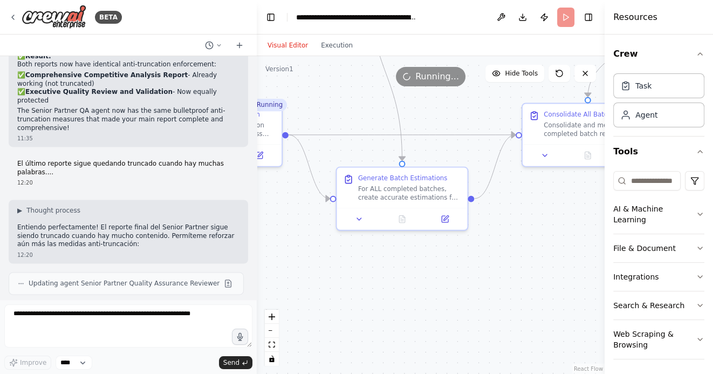
drag, startPoint x: 502, startPoint y: 257, endPoint x: 509, endPoint y: 257, distance: 7.0
click at [509, 257] on div ".deletable-edge-delete-btn { width: 20px; height: 20px; border: 0px solid #ffff…" at bounding box center [431, 215] width 348 height 318
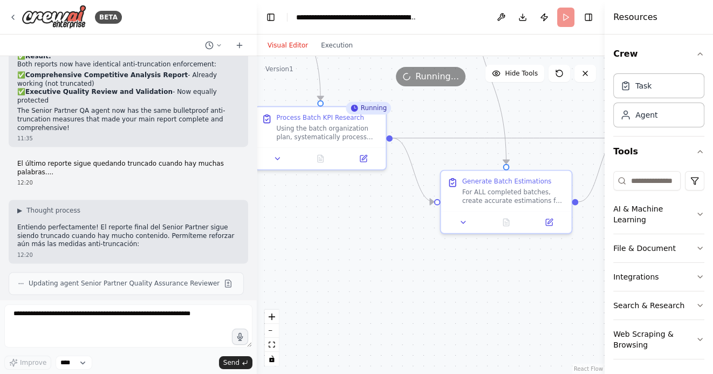
drag, startPoint x: 356, startPoint y: 267, endPoint x: 421, endPoint y: 271, distance: 64.8
click at [419, 271] on div ".deletable-edge-delete-btn { width: 20px; height: 20px; border: 0px solid #ffff…" at bounding box center [431, 215] width 348 height 318
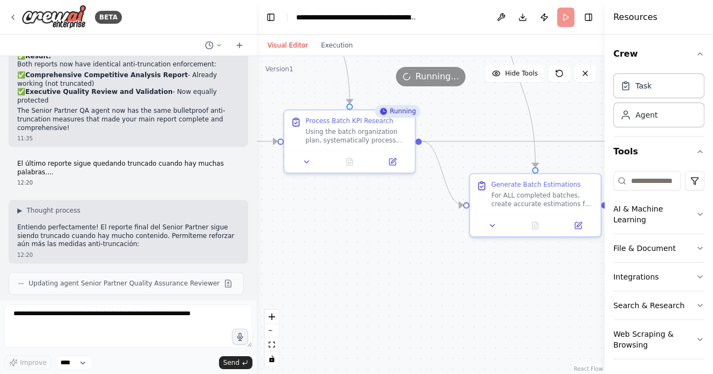
drag, startPoint x: 387, startPoint y: 251, endPoint x: 412, endPoint y: 253, distance: 25.4
click at [412, 253] on div ".deletable-edge-delete-btn { width: 20px; height: 20px; border: 0px solid #ffff…" at bounding box center [431, 215] width 348 height 318
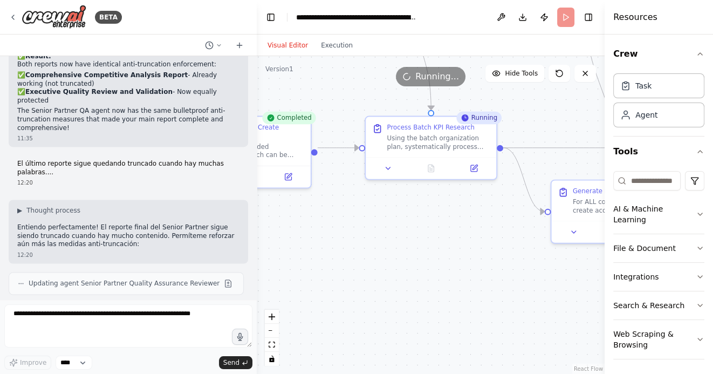
drag, startPoint x: 433, startPoint y: 246, endPoint x: 487, endPoint y: 259, distance: 55.6
click at [487, 259] on div ".deletable-edge-delete-btn { width: 20px; height: 20px; border: 0px solid #ffff…" at bounding box center [431, 215] width 348 height 318
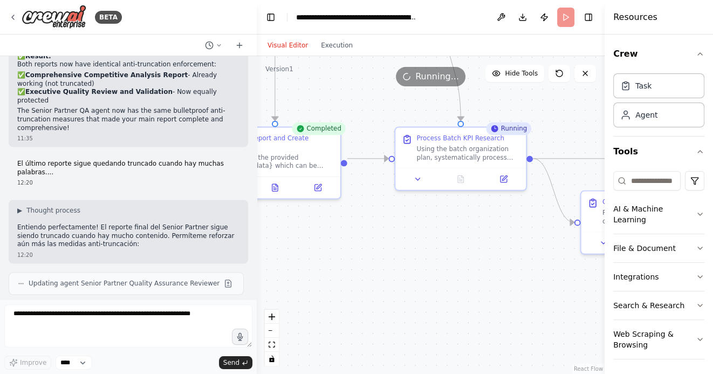
drag, startPoint x: 421, startPoint y: 245, endPoint x: 480, endPoint y: 247, distance: 59.3
click at [480, 247] on div ".deletable-edge-delete-btn { width: 20px; height: 20px; border: 0px solid #ffff…" at bounding box center [431, 215] width 348 height 318
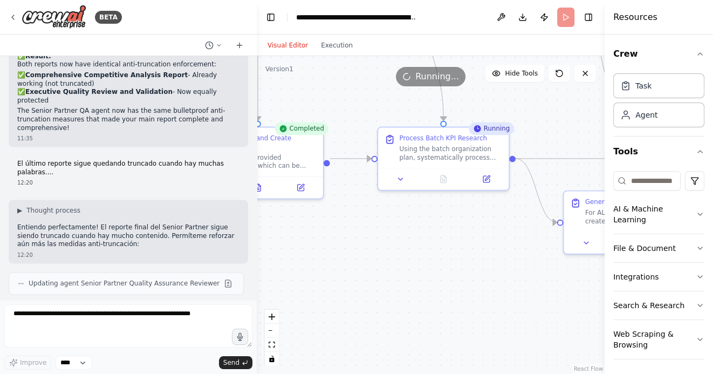
drag, startPoint x: 402, startPoint y: 247, endPoint x: 383, endPoint y: 243, distance: 18.8
click at [383, 244] on div ".deletable-edge-delete-btn { width: 20px; height: 20px; border: 0px solid #ffff…" at bounding box center [431, 215] width 348 height 318
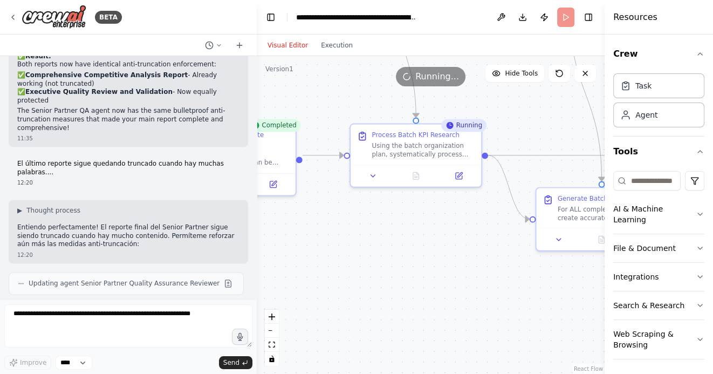
drag, startPoint x: 402, startPoint y: 238, endPoint x: 304, endPoint y: 190, distance: 109.0
click at [304, 190] on div ".deletable-edge-delete-btn { width: 20px; height: 20px; border: 0px solid #ffff…" at bounding box center [431, 215] width 348 height 318
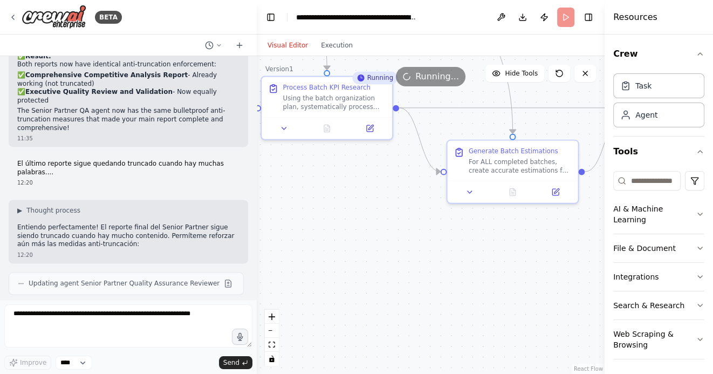
drag, startPoint x: 413, startPoint y: 258, endPoint x: 328, endPoint y: 217, distance: 94.3
click at [328, 217] on div ".deletable-edge-delete-btn { width: 20px; height: 20px; border: 0px solid #ffff…" at bounding box center [431, 215] width 348 height 318
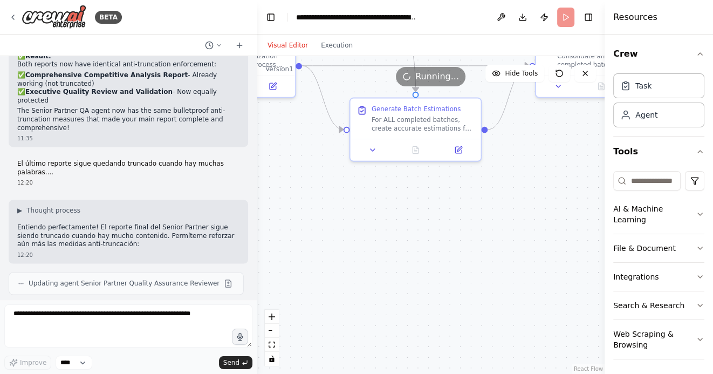
drag, startPoint x: 498, startPoint y: 249, endPoint x: 362, endPoint y: 251, distance: 135.9
click at [362, 251] on div ".deletable-edge-delete-btn { width: 20px; height: 20px; border: 0px solid #ffff…" at bounding box center [431, 215] width 348 height 318
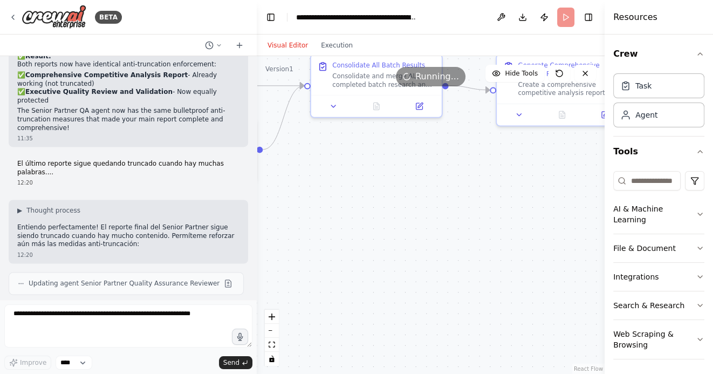
drag, startPoint x: 458, startPoint y: 220, endPoint x: 353, endPoint y: 247, distance: 108.7
click at [353, 245] on div ".deletable-edge-delete-btn { width: 20px; height: 20px; border: 0px solid #ffff…" at bounding box center [431, 215] width 348 height 318
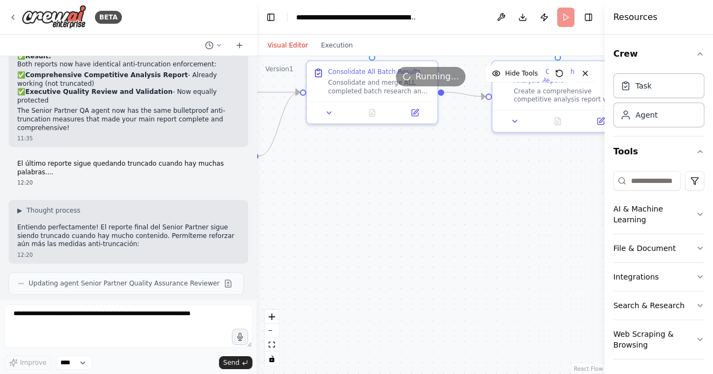
drag, startPoint x: 465, startPoint y: 225, endPoint x: 388, endPoint y: 268, distance: 88.8
click at [389, 268] on div ".deletable-edge-delete-btn { width: 20px; height: 20px; border: 0px solid #ffff…" at bounding box center [431, 215] width 348 height 318
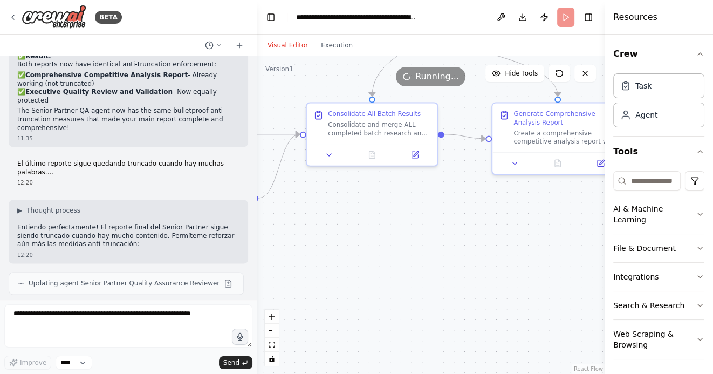
drag, startPoint x: 396, startPoint y: 270, endPoint x: 514, endPoint y: 277, distance: 118.2
click at [514, 277] on div ".deletable-edge-delete-btn { width: 20px; height: 20px; border: 0px solid #ffff…" at bounding box center [431, 215] width 348 height 318
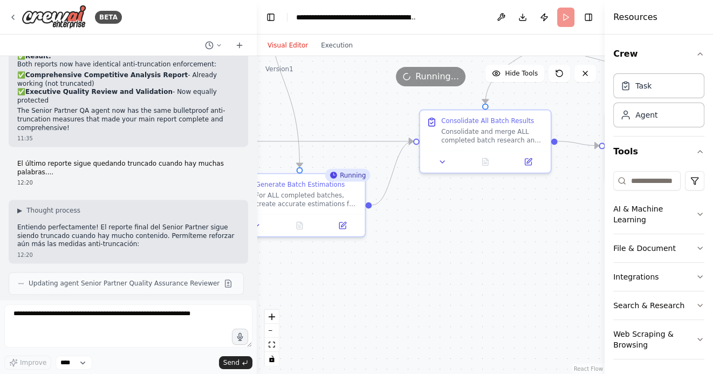
drag, startPoint x: 383, startPoint y: 258, endPoint x: 441, endPoint y: 256, distance: 57.7
click at [441, 256] on div ".deletable-edge-delete-btn { width: 20px; height: 20px; border: 0px solid #ffff…" at bounding box center [431, 215] width 348 height 318
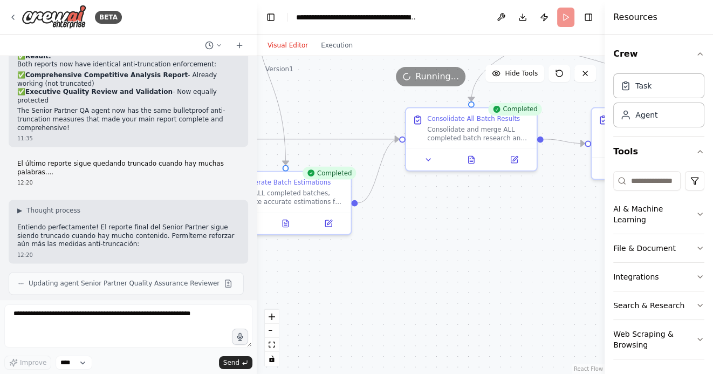
drag, startPoint x: 511, startPoint y: 277, endPoint x: 445, endPoint y: 273, distance: 65.9
click at [445, 273] on div ".deletable-edge-delete-btn { width: 20px; height: 20px; border: 0px solid #ffff…" at bounding box center [431, 215] width 348 height 318
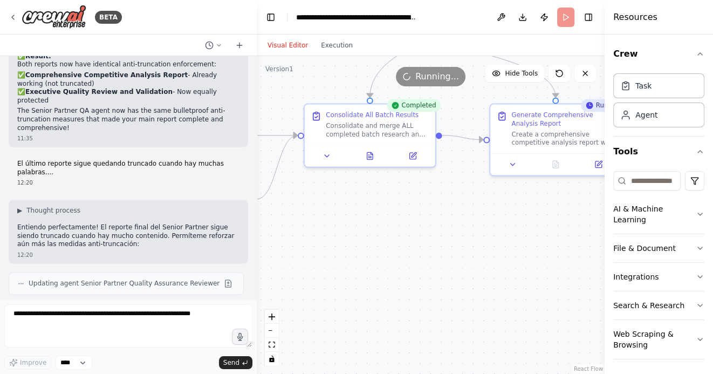
drag, startPoint x: 512, startPoint y: 279, endPoint x: 419, endPoint y: 279, distance: 93.3
click at [420, 279] on div ".deletable-edge-delete-btn { width: 20px; height: 20px; border: 0px solid #ffff…" at bounding box center [431, 215] width 348 height 318
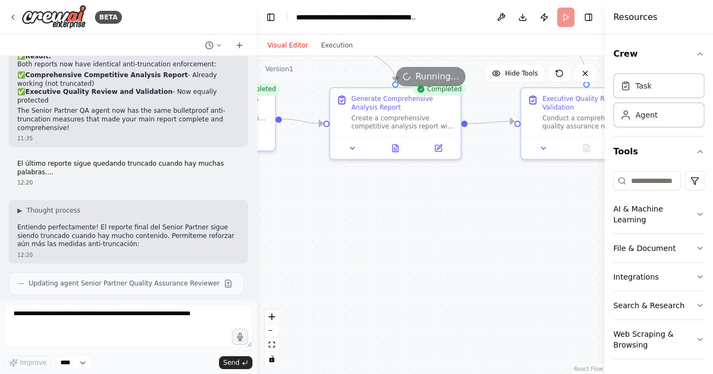
drag, startPoint x: 503, startPoint y: 245, endPoint x: 395, endPoint y: 229, distance: 109.6
click at [396, 229] on div ".deletable-edge-delete-btn { width: 20px; height: 20px; border: 0px solid #ffff…" at bounding box center [431, 215] width 348 height 318
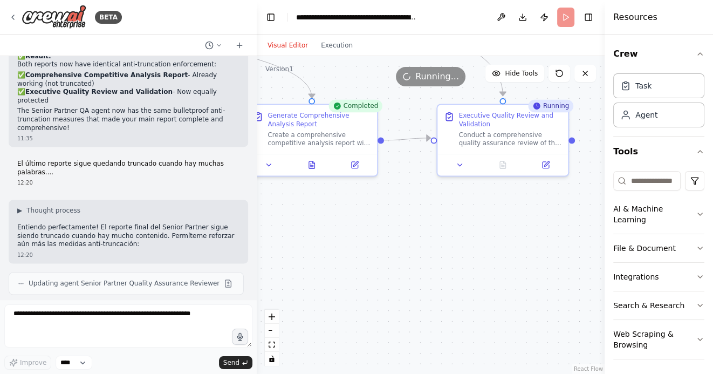
drag, startPoint x: 529, startPoint y: 258, endPoint x: 453, endPoint y: 275, distance: 78.4
click at [453, 275] on div ".deletable-edge-delete-btn { width: 20px; height: 20px; border: 0px solid #ffff…" at bounding box center [431, 215] width 348 height 318
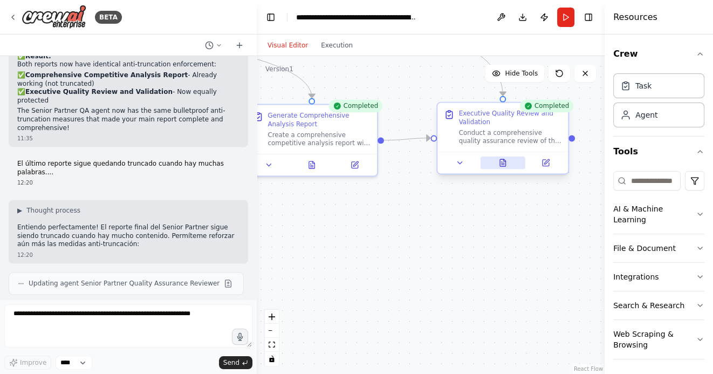
click at [502, 162] on icon at bounding box center [502, 162] width 5 height 7
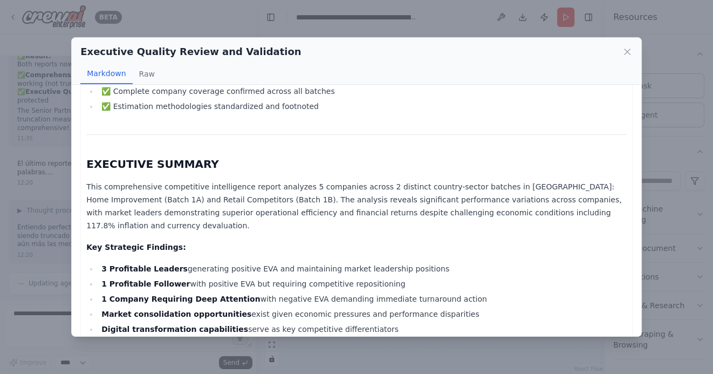
scroll to position [137, 0]
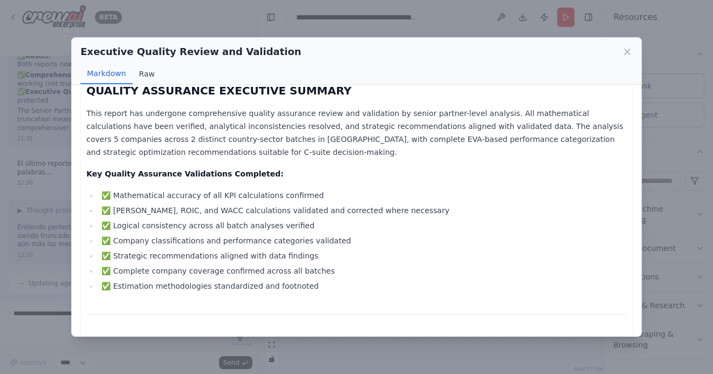
click at [140, 73] on button "Raw" at bounding box center [147, 74] width 29 height 20
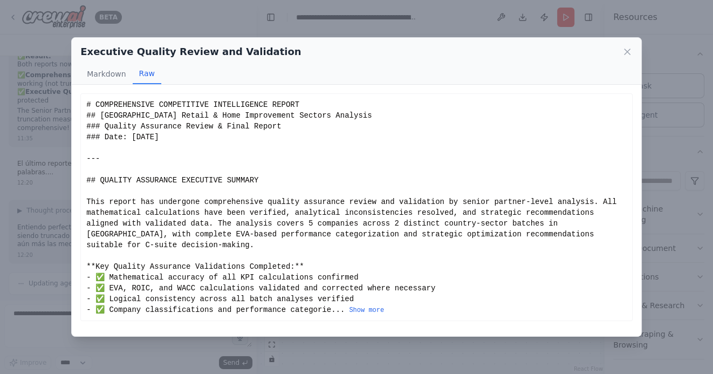
scroll to position [0, 0]
click at [362, 308] on button "Show more" at bounding box center [366, 310] width 35 height 9
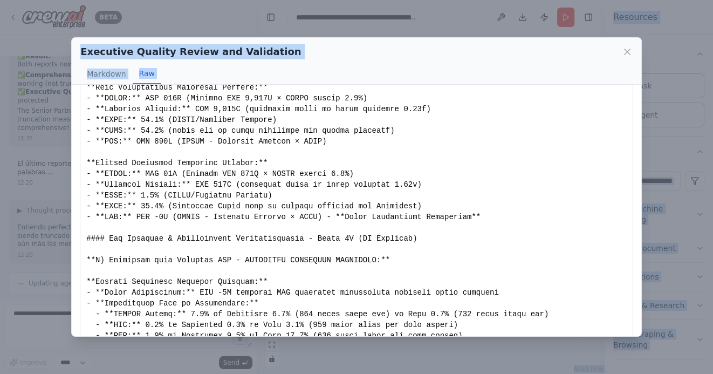
scroll to position [2516, 0]
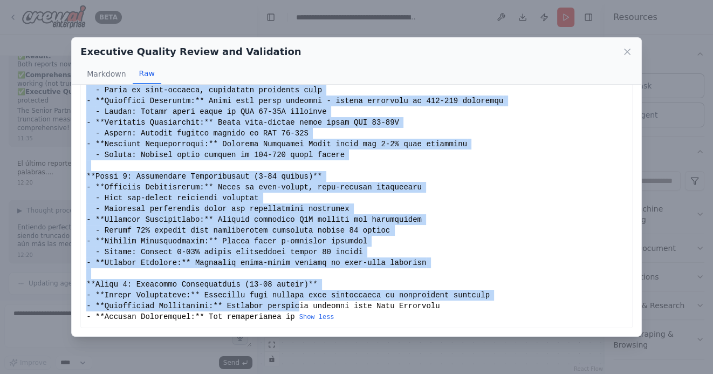
drag, startPoint x: 86, startPoint y: 104, endPoint x: 300, endPoint y: 309, distance: 296.3
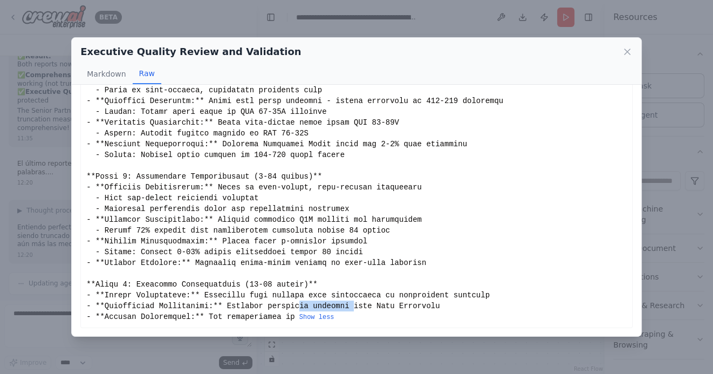
drag, startPoint x: 300, startPoint y: 309, endPoint x: 357, endPoint y: 309, distance: 57.1
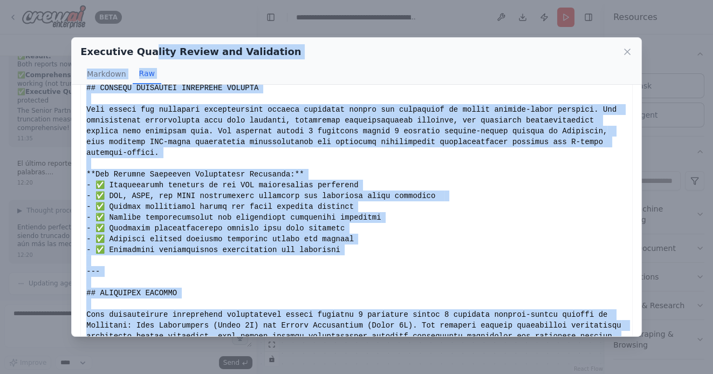
scroll to position [0, 0]
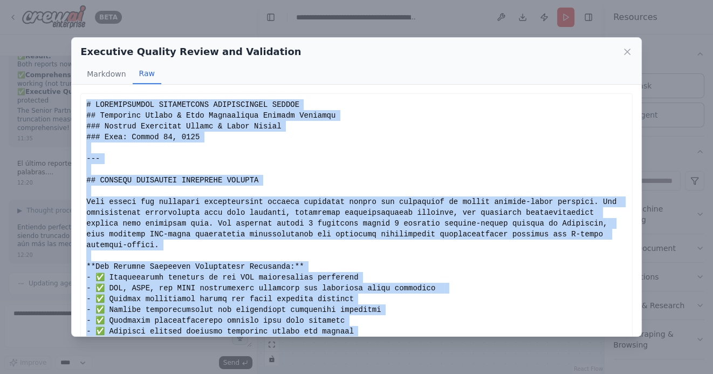
drag, startPoint x: 440, startPoint y: 306, endPoint x: 86, endPoint y: 105, distance: 407.3
copy div "# COMPREHENSIVE COMPETITIVE INTELLIGENCE REPORT ## Argentina Retail & Home Impr…"
click at [624, 52] on icon at bounding box center [627, 51] width 11 height 11
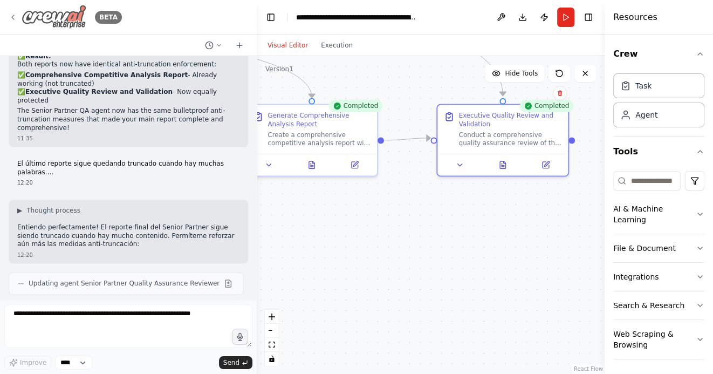
click at [9, 13] on icon at bounding box center [13, 17] width 9 height 9
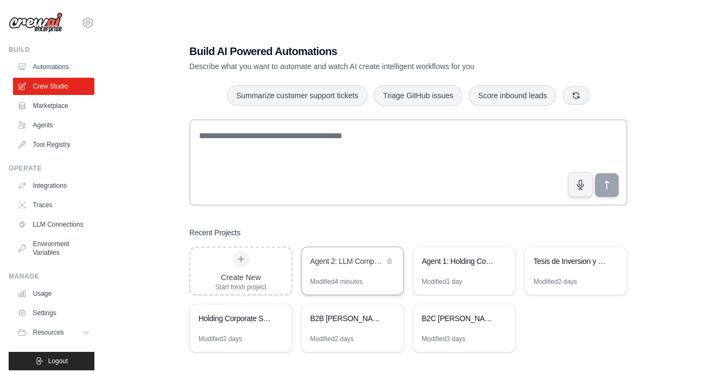
click at [350, 266] on div "Agent 2: LLM Competitive Intelligence Automation" at bounding box center [347, 262] width 74 height 13
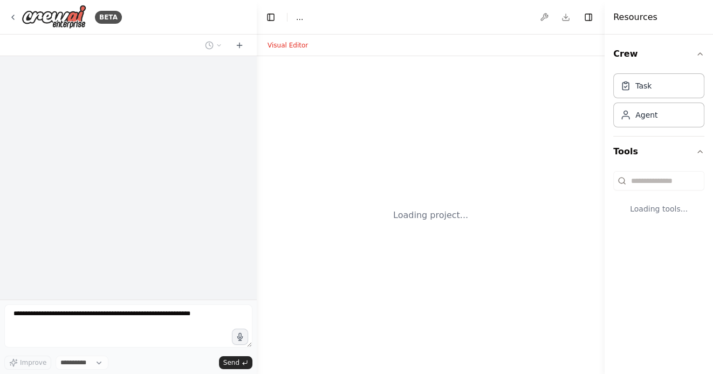
select select "****"
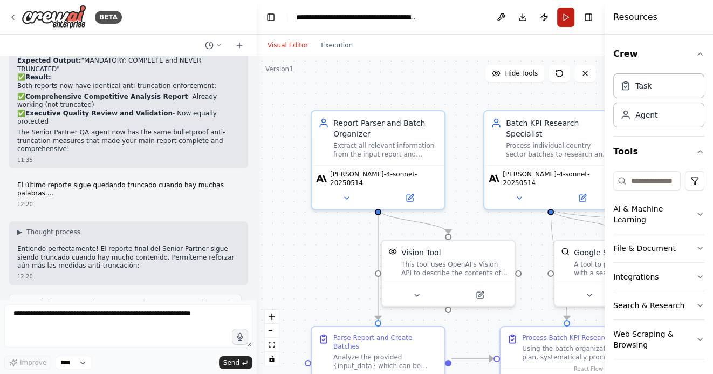
click at [562, 17] on button "Run" at bounding box center [565, 17] width 17 height 19
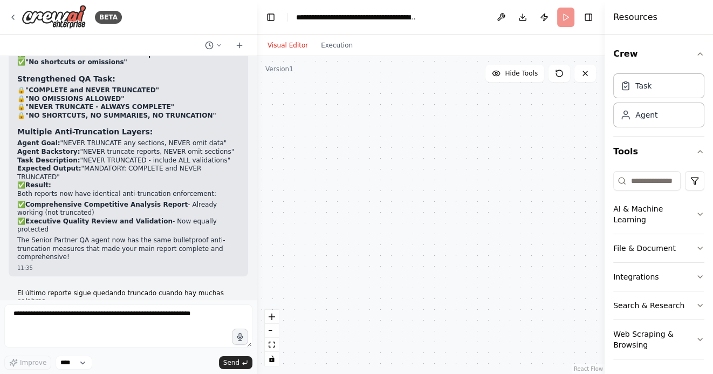
scroll to position [8996, 0]
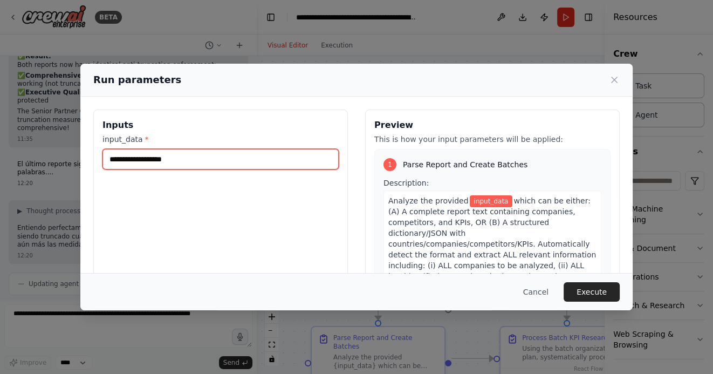
click at [150, 162] on input "input_data *" at bounding box center [220, 159] width 236 height 20
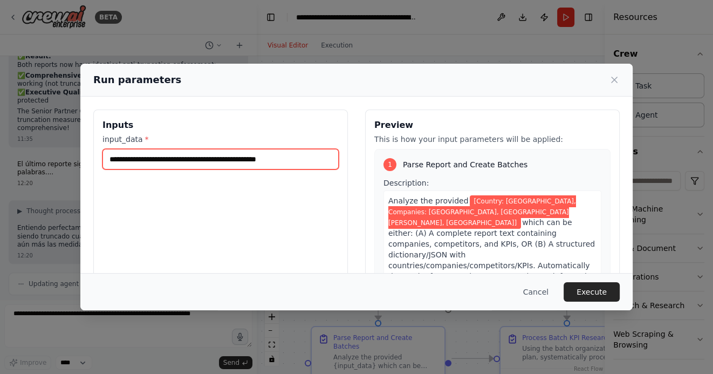
type input "**********"
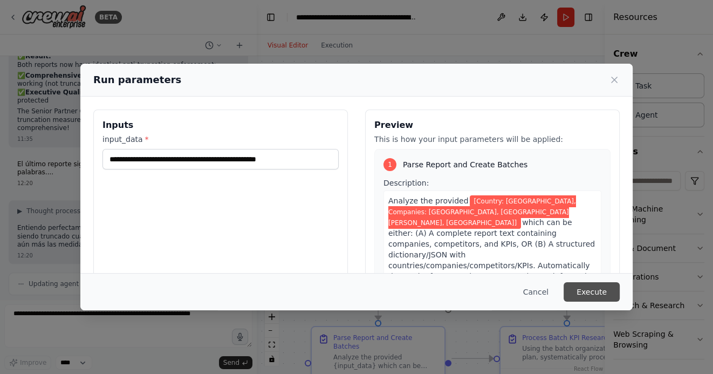
click at [584, 291] on button "Execute" at bounding box center [591, 291] width 56 height 19
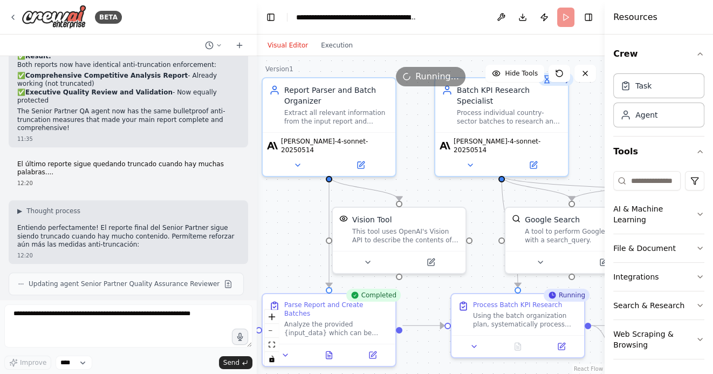
drag, startPoint x: 331, startPoint y: 256, endPoint x: 282, endPoint y: 223, distance: 59.1
click at [282, 223] on div ".deletable-edge-delete-btn { width: 20px; height: 20px; border: 0px solid #ffff…" at bounding box center [431, 215] width 348 height 318
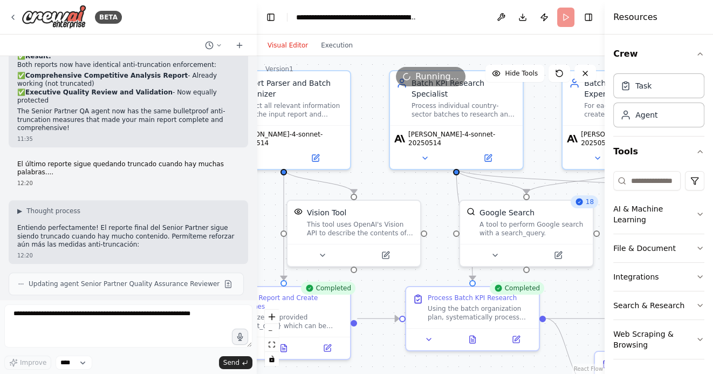
drag, startPoint x: 301, startPoint y: 215, endPoint x: 256, endPoint y: 208, distance: 45.8
click at [256, 208] on div "BETA Hello! I'm the CrewAI assistant. What kind of automation do you want to bu…" at bounding box center [356, 187] width 713 height 374
drag, startPoint x: 560, startPoint y: 305, endPoint x: 469, endPoint y: 304, distance: 91.1
click at [469, 304] on div ".deletable-edge-delete-btn { width: 20px; height: 20px; border: 0px solid #ffff…" at bounding box center [431, 215] width 348 height 318
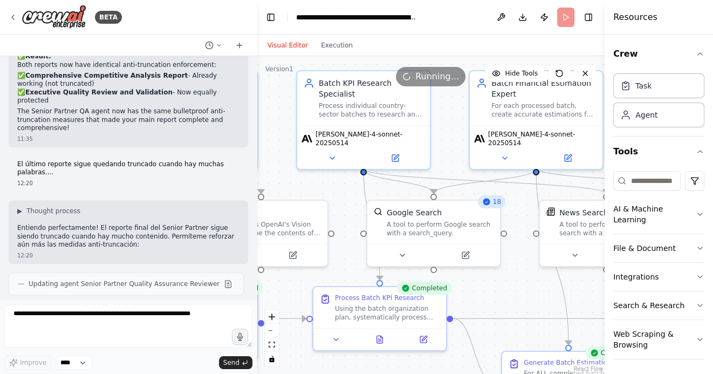
drag, startPoint x: 544, startPoint y: 289, endPoint x: 466, endPoint y: 289, distance: 77.6
click at [468, 289] on div ".deletable-edge-delete-btn { width: 20px; height: 20px; border: 0px solid #ffff…" at bounding box center [431, 215] width 348 height 318
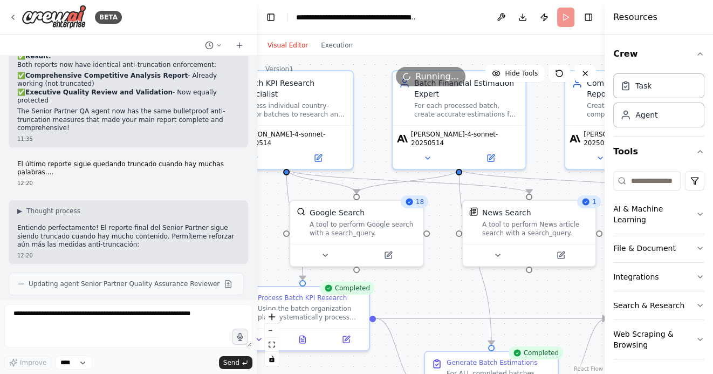
drag, startPoint x: 545, startPoint y: 300, endPoint x: 434, endPoint y: 299, distance: 110.5
click at [434, 299] on div ".deletable-edge-delete-btn { width: 20px; height: 20px; border: 0px solid #ffff…" at bounding box center [431, 215] width 348 height 318
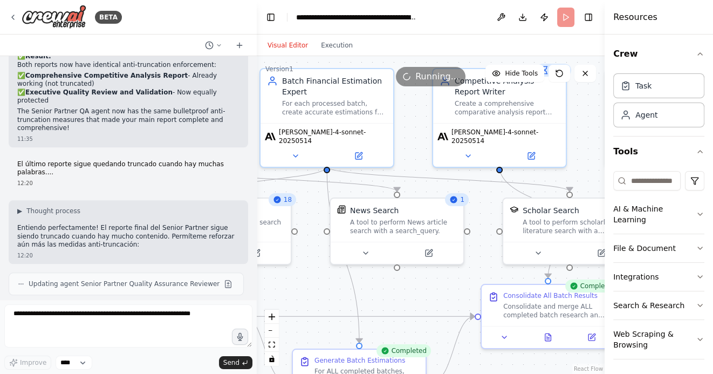
drag, startPoint x: 435, startPoint y: 292, endPoint x: 358, endPoint y: 286, distance: 76.8
click at [358, 286] on div ".deletable-edge-delete-btn { width: 20px; height: 20px; border: 0px solid #ffff…" at bounding box center [431, 215] width 348 height 318
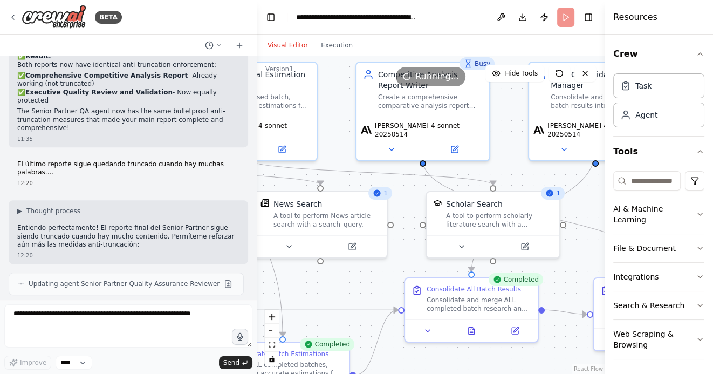
drag, startPoint x: 579, startPoint y: 268, endPoint x: 493, endPoint y: 263, distance: 86.4
click at [493, 263] on div ".deletable-edge-delete-btn { width: 20px; height: 20px; border: 0px solid #ffff…" at bounding box center [431, 215] width 348 height 318
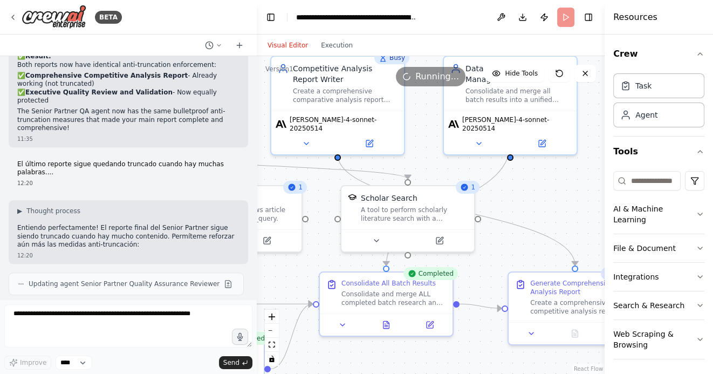
drag, startPoint x: 562, startPoint y: 212, endPoint x: 480, endPoint y: 213, distance: 82.0
click at [480, 213] on div ".deletable-edge-delete-btn { width: 20px; height: 20px; border: 0px solid #ffff…" at bounding box center [431, 215] width 348 height 318
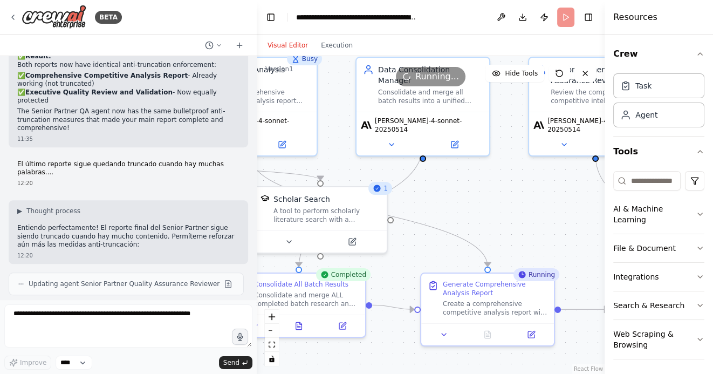
drag, startPoint x: 515, startPoint y: 210, endPoint x: 414, endPoint y: 205, distance: 100.9
click at [415, 205] on div ".deletable-edge-delete-btn { width: 20px; height: 20px; border: 0px solid #ffff…" at bounding box center [431, 215] width 348 height 318
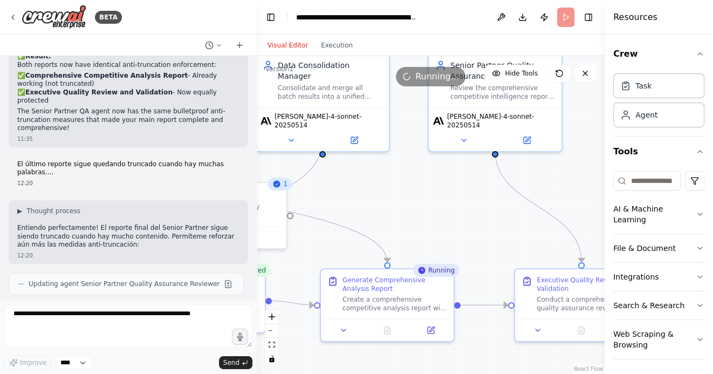
drag, startPoint x: 454, startPoint y: 221, endPoint x: 434, endPoint y: 220, distance: 20.5
click at [434, 220] on div ".deletable-edge-delete-btn { width: 20px; height: 20px; border: 0px solid #ffff…" at bounding box center [431, 215] width 348 height 318
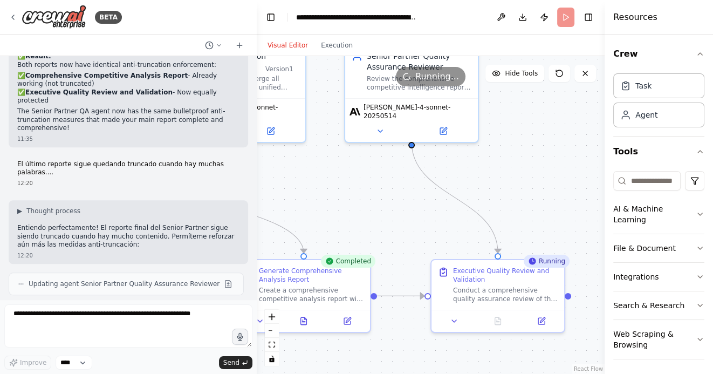
drag, startPoint x: 404, startPoint y: 213, endPoint x: 288, endPoint y: 193, distance: 118.1
click at [288, 193] on div ".deletable-edge-delete-btn { width: 20px; height: 20px; border: 0px solid #ffff…" at bounding box center [431, 215] width 348 height 318
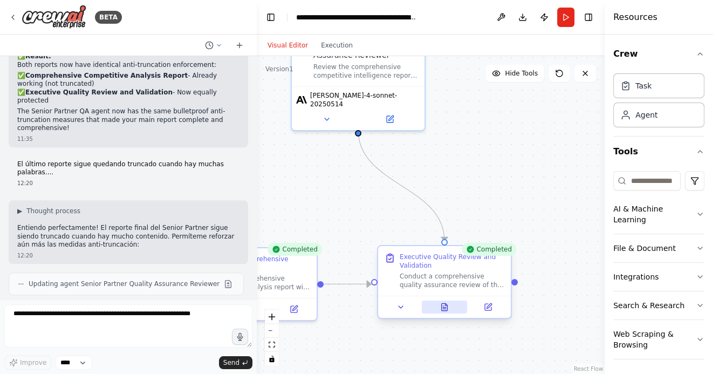
click at [446, 308] on icon at bounding box center [445, 306] width 6 height 7
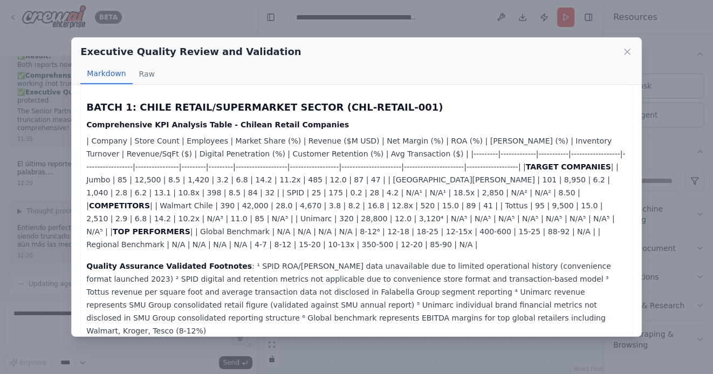
scroll to position [1223, 0]
click at [630, 51] on icon at bounding box center [627, 51] width 11 height 11
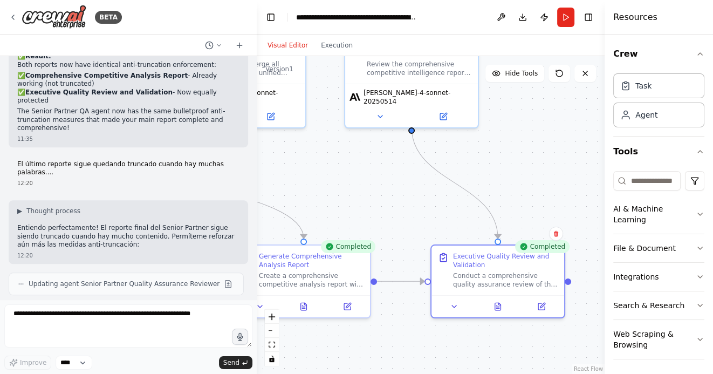
drag, startPoint x: 323, startPoint y: 209, endPoint x: 387, endPoint y: 206, distance: 63.7
click at [387, 206] on div ".deletable-edge-delete-btn { width: 20px; height: 20px; border: 0px solid #ffff…" at bounding box center [431, 215] width 348 height 318
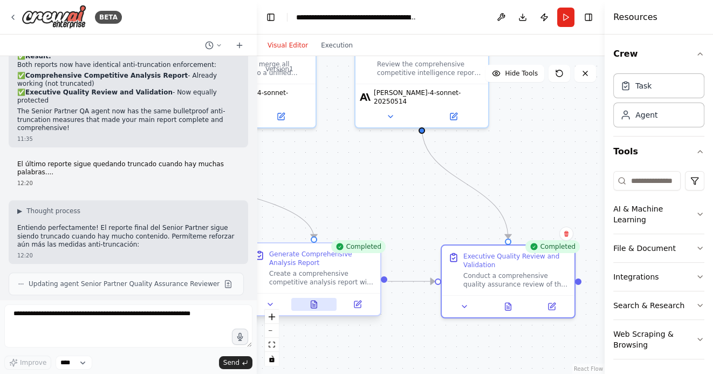
click at [309, 303] on icon at bounding box center [313, 304] width 9 height 9
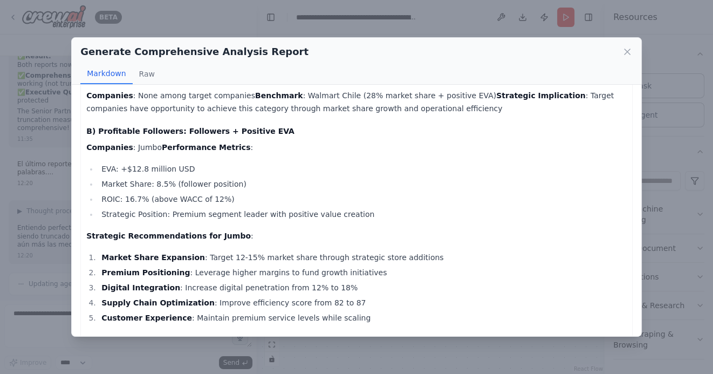
scroll to position [2262, 0]
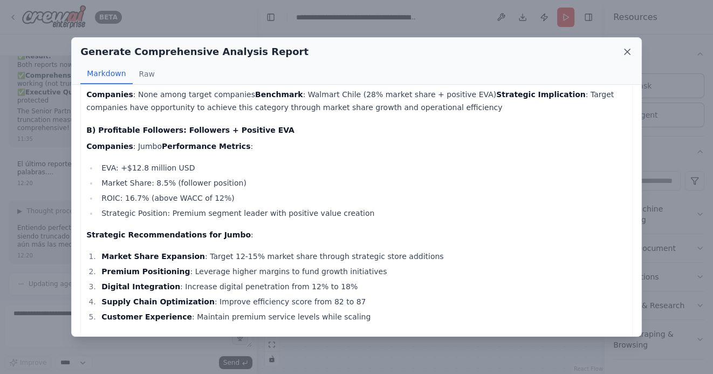
click at [627, 50] on icon at bounding box center [627, 51] width 11 height 11
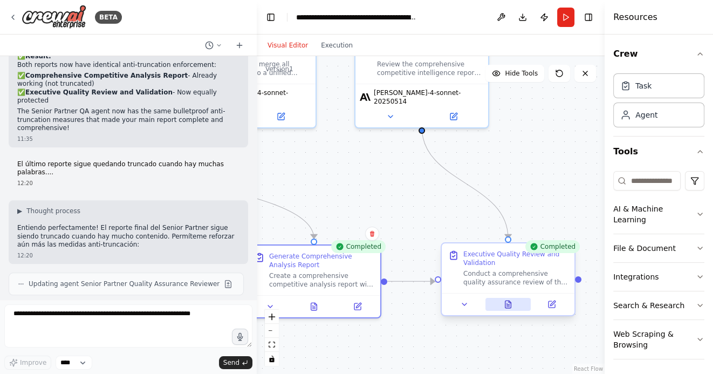
click at [513, 302] on button at bounding box center [508, 304] width 46 height 13
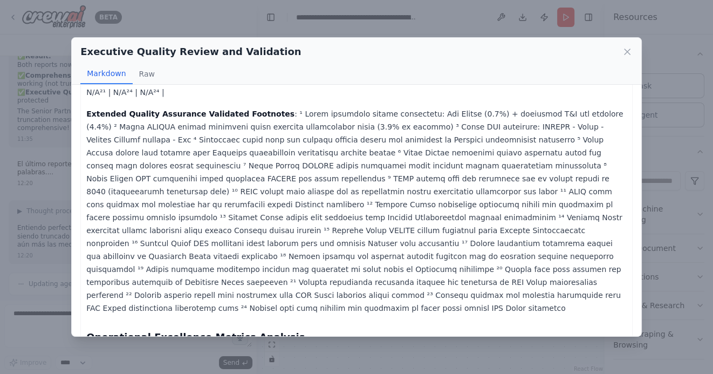
scroll to position [1819, 0]
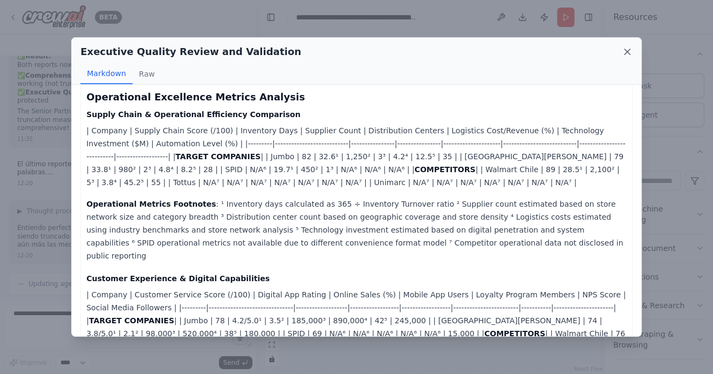
click at [625, 53] on icon at bounding box center [626, 51] width 5 height 5
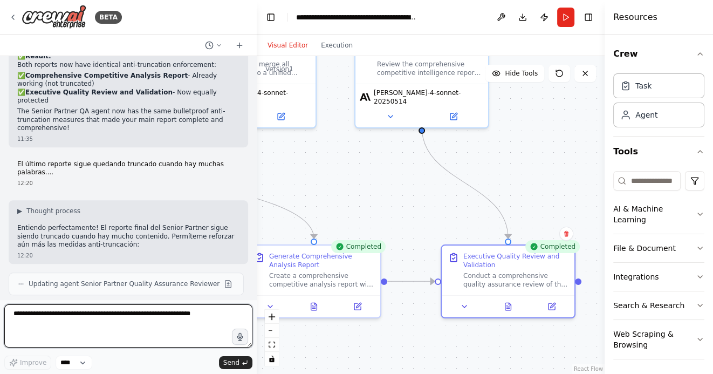
click at [195, 317] on textarea at bounding box center [128, 325] width 248 height 43
type textarea "*"
type textarea "**********"
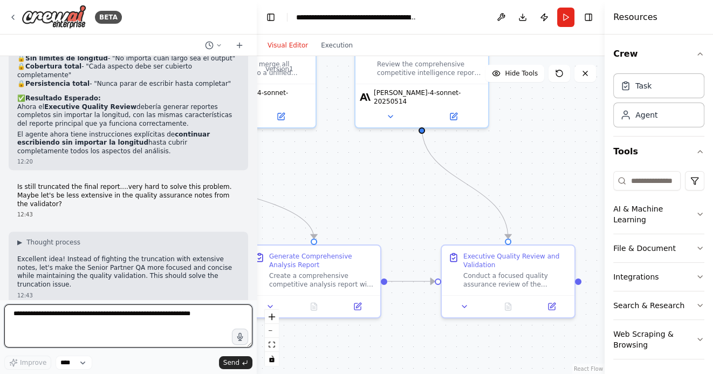
scroll to position [9444, 0]
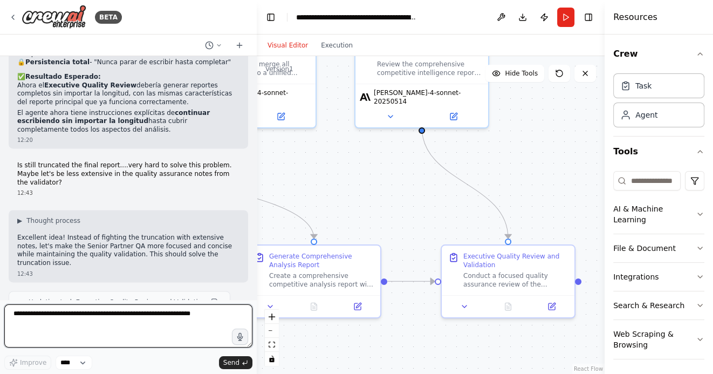
click at [151, 309] on textarea at bounding box center [128, 325] width 248 height 43
type textarea "**********"
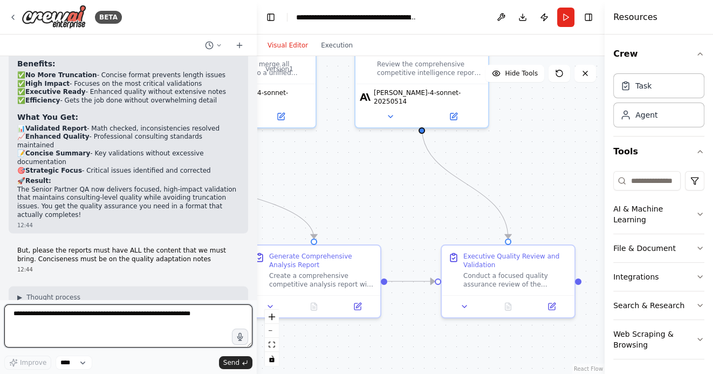
scroll to position [9849, 0]
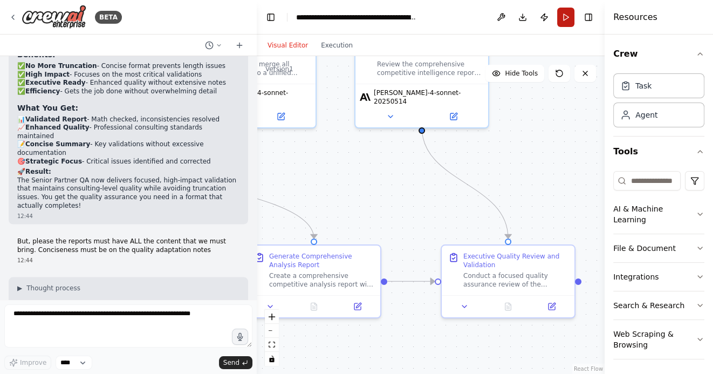
click at [562, 16] on button "Run" at bounding box center [565, 17] width 17 height 19
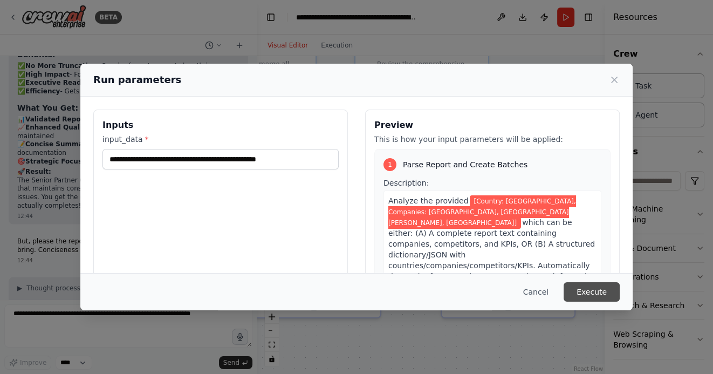
click at [597, 292] on button "Execute" at bounding box center [591, 291] width 56 height 19
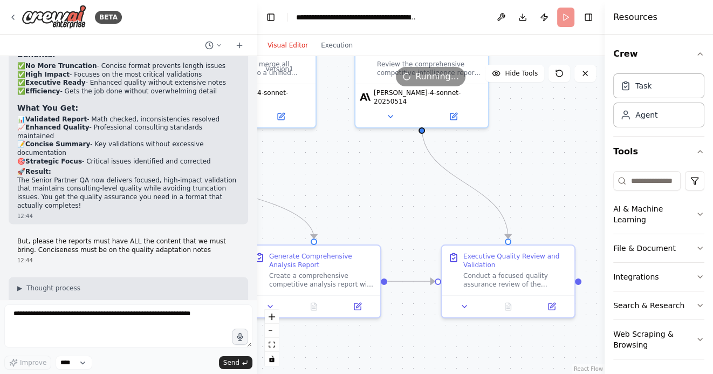
drag, startPoint x: 384, startPoint y: 213, endPoint x: 525, endPoint y: 213, distance: 140.7
click at [520, 213] on div ".deletable-edge-delete-btn { width: 20px; height: 20px; border: 0px solid #ffff…" at bounding box center [431, 215] width 348 height 318
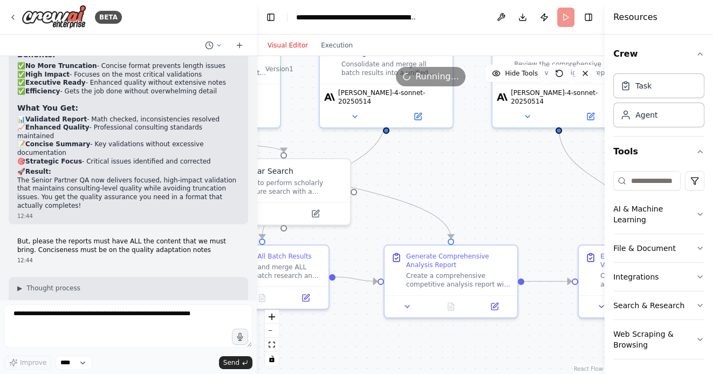
drag, startPoint x: 446, startPoint y: 202, endPoint x: 550, endPoint y: 202, distance: 104.1
click at [550, 202] on div ".deletable-edge-delete-btn { width: 20px; height: 20px; border: 0px solid #ffff…" at bounding box center [431, 215] width 348 height 318
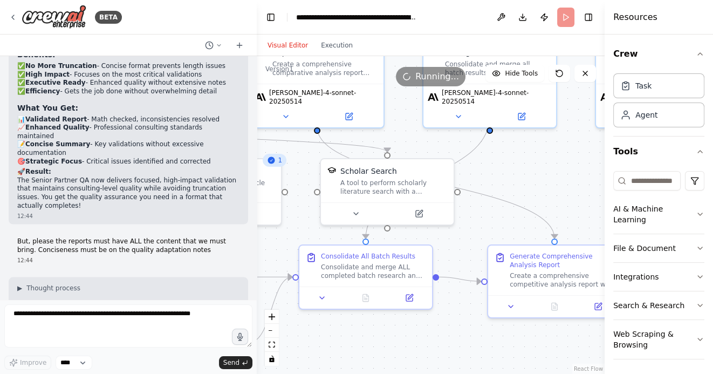
drag, startPoint x: 297, startPoint y: 229, endPoint x: 324, endPoint y: 229, distance: 27.0
click at [314, 229] on div ".deletable-edge-delete-btn { width: 20px; height: 20px; border: 0px solid #ffff…" at bounding box center [431, 215] width 348 height 318
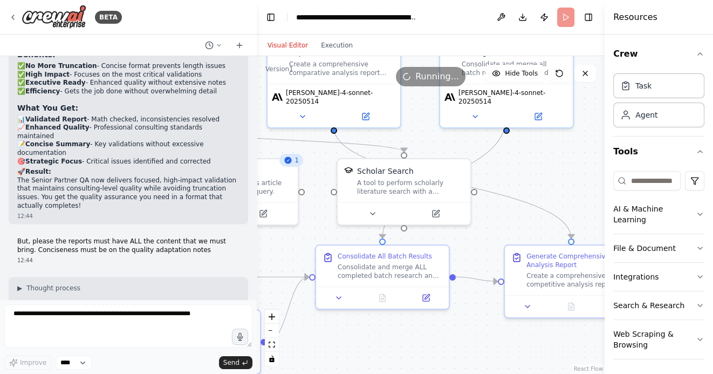
drag, startPoint x: 285, startPoint y: 241, endPoint x: 347, endPoint y: 238, distance: 61.5
click at [311, 239] on div ".deletable-edge-delete-btn { width: 20px; height: 20px; border: 0px solid #ffff…" at bounding box center [431, 215] width 348 height 318
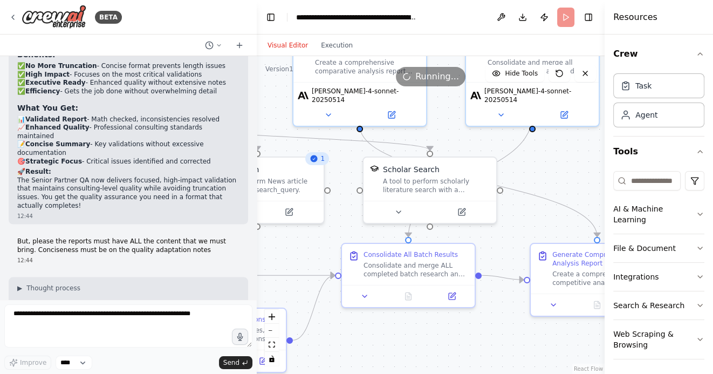
drag, startPoint x: 294, startPoint y: 247, endPoint x: 368, endPoint y: 247, distance: 73.9
click at [368, 247] on div ".deletable-edge-delete-btn { width: 20px; height: 20px; border: 0px solid #ffff…" at bounding box center [431, 215] width 348 height 318
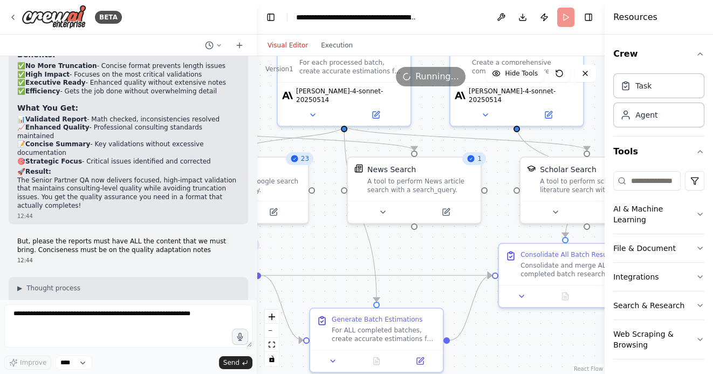
drag, startPoint x: 322, startPoint y: 253, endPoint x: 428, endPoint y: 253, distance: 106.2
click at [424, 253] on div ".deletable-edge-delete-btn { width: 20px; height: 20px; border: 0px solid #ffff…" at bounding box center [431, 215] width 348 height 318
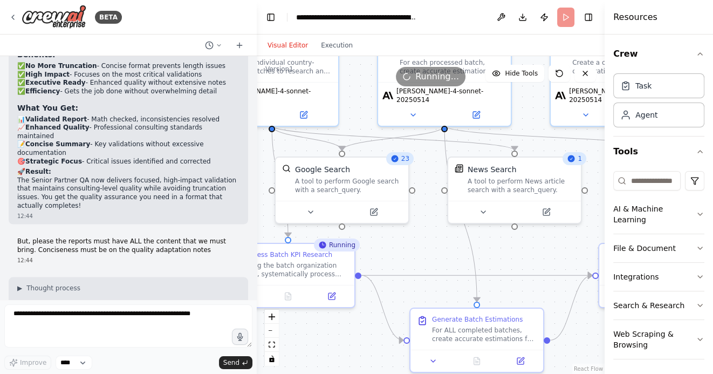
drag, startPoint x: 343, startPoint y: 247, endPoint x: 447, endPoint y: 247, distance: 103.5
click at [446, 247] on div ".deletable-edge-delete-btn { width: 20px; height: 20px; border: 0px solid #ffff…" at bounding box center [431, 215] width 348 height 318
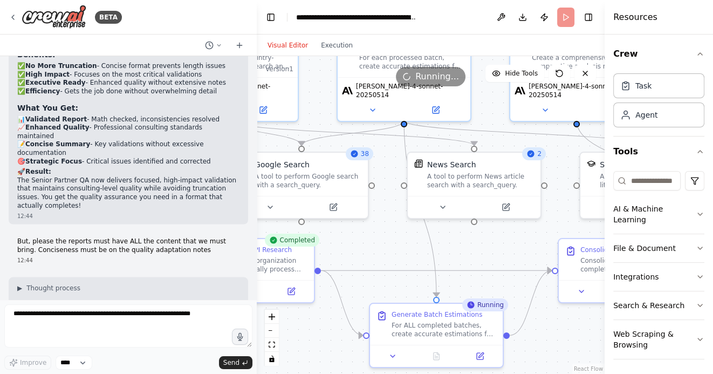
drag, startPoint x: 450, startPoint y: 256, endPoint x: 374, endPoint y: 251, distance: 76.2
click at [374, 251] on div ".deletable-edge-delete-btn { width: 20px; height: 20px; border: 0px solid #ffff…" at bounding box center [431, 215] width 348 height 318
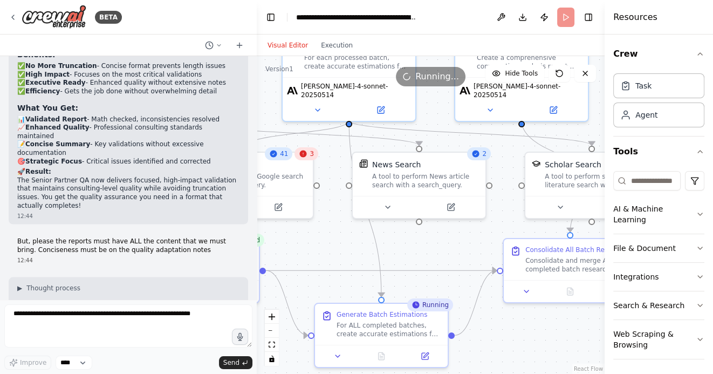
drag, startPoint x: 509, startPoint y: 252, endPoint x: 450, endPoint y: 252, distance: 59.8
click at [450, 252] on div ".deletable-edge-delete-btn { width: 20px; height: 20px; border: 0px solid #ffff…" at bounding box center [431, 215] width 348 height 318
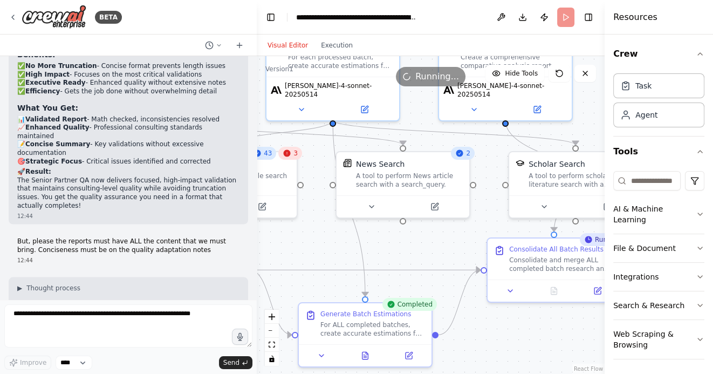
drag, startPoint x: 429, startPoint y: 248, endPoint x: 341, endPoint y: 247, distance: 87.9
click at [341, 247] on div ".deletable-edge-delete-btn { width: 20px; height: 20px; border: 0px solid #ffff…" at bounding box center [431, 215] width 348 height 318
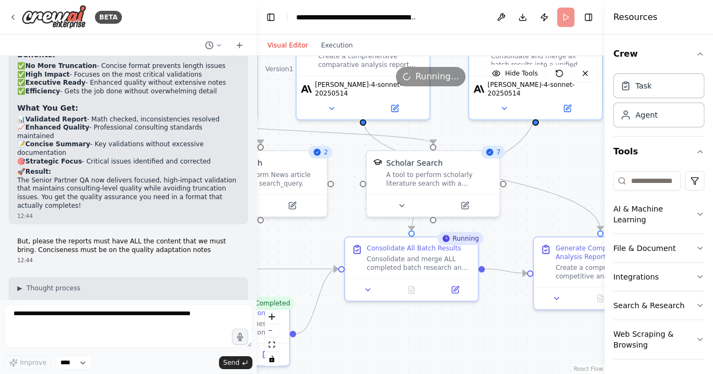
drag, startPoint x: 499, startPoint y: 320, endPoint x: 434, endPoint y: 320, distance: 65.2
click at [435, 320] on div ".deletable-edge-delete-btn { width: 20px; height: 20px; border: 0px solid #ffff…" at bounding box center [431, 215] width 348 height 318
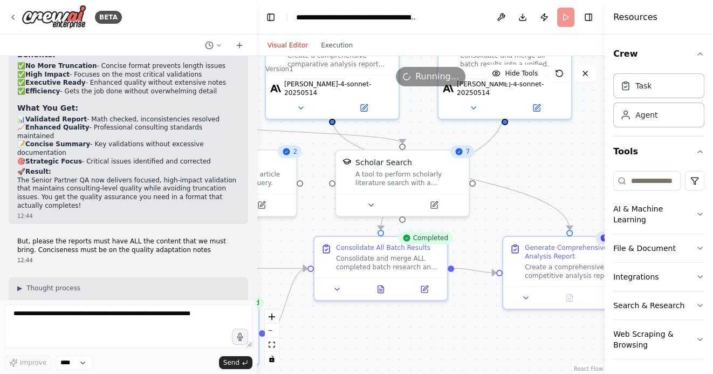
drag, startPoint x: 554, startPoint y: 167, endPoint x: 469, endPoint y: 167, distance: 85.7
click at [469, 167] on div ".deletable-edge-delete-btn { width: 20px; height: 20px; border: 0px solid #ffff…" at bounding box center [431, 215] width 348 height 318
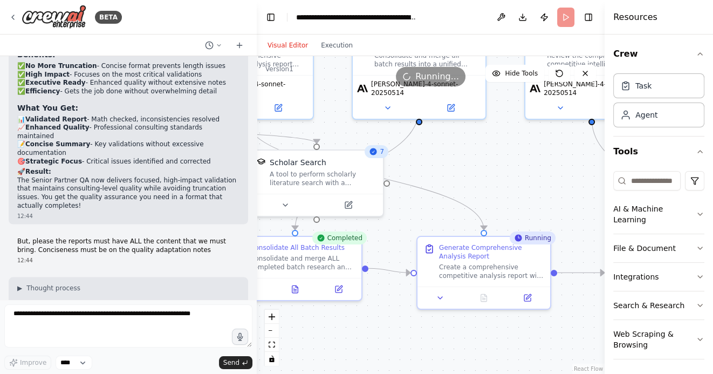
drag, startPoint x: 545, startPoint y: 204, endPoint x: 454, endPoint y: 178, distance: 94.7
click at [454, 178] on div ".deletable-edge-delete-btn { width: 20px; height: 20px; border: 0px solid #ffff…" at bounding box center [431, 215] width 348 height 318
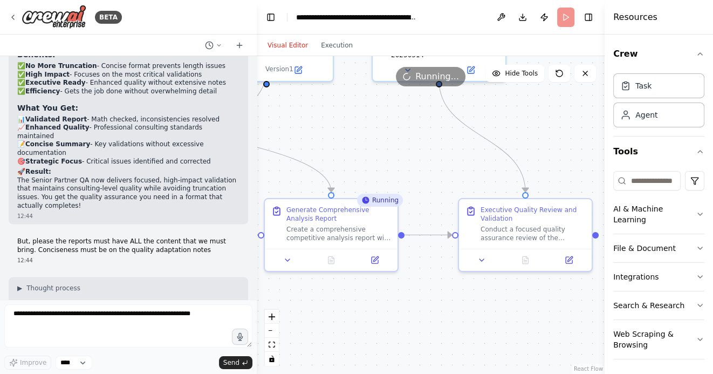
drag, startPoint x: 455, startPoint y: 178, endPoint x: 420, endPoint y: 169, distance: 36.2
click at [420, 169] on div ".deletable-edge-delete-btn { width: 20px; height: 20px; border: 0px solid #ffff…" at bounding box center [431, 215] width 348 height 318
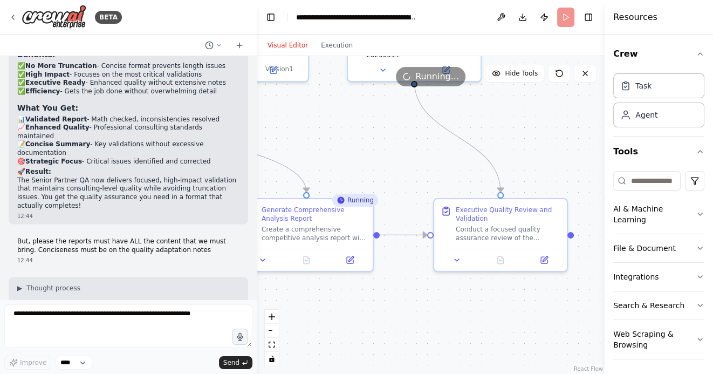
drag, startPoint x: 531, startPoint y: 128, endPoint x: 485, endPoint y: 128, distance: 45.8
click at [485, 128] on div ".deletable-edge-delete-btn { width: 20px; height: 20px; border: 0px solid #ffff…" at bounding box center [431, 215] width 348 height 318
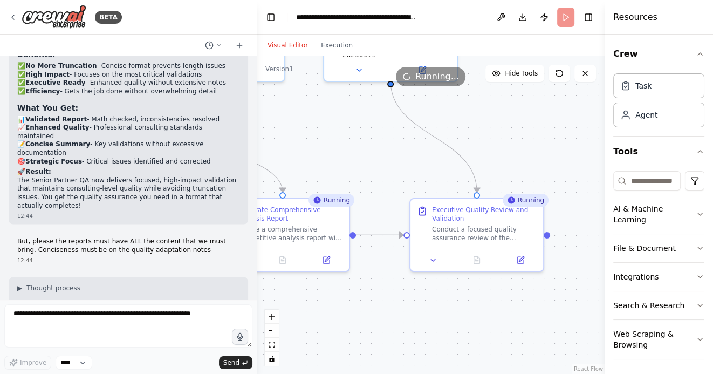
drag, startPoint x: 363, startPoint y: 139, endPoint x: 469, endPoint y: 139, distance: 105.7
click at [469, 139] on div ".deletable-edge-delete-btn { width: 20px; height: 20px; border: 0px solid #ffff…" at bounding box center [431, 215] width 348 height 318
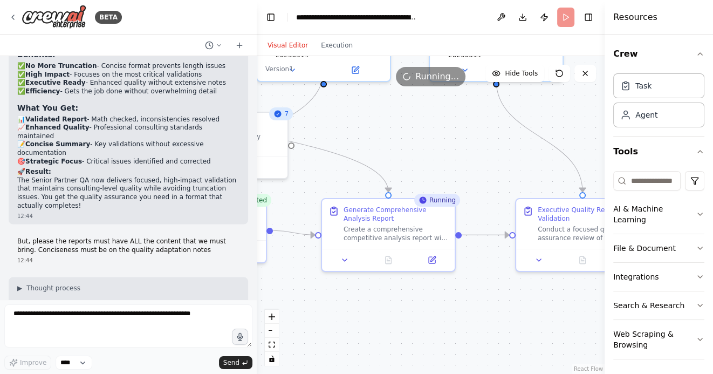
drag, startPoint x: 463, startPoint y: 140, endPoint x: 392, endPoint y: 140, distance: 70.6
click at [392, 140] on div ".deletable-edge-delete-btn { width: 20px; height: 20px; border: 0px solid #ffff…" at bounding box center [431, 215] width 348 height 318
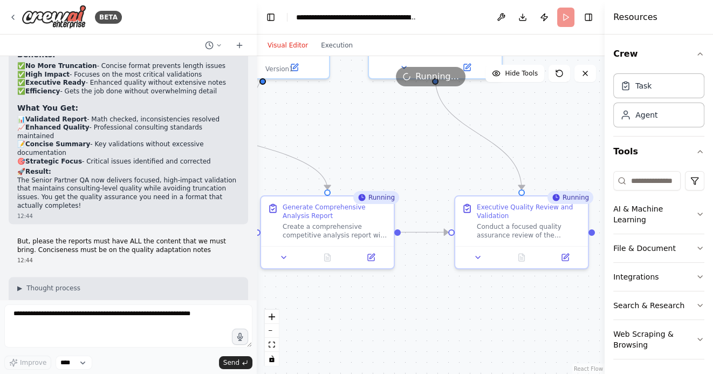
drag, startPoint x: 372, startPoint y: 142, endPoint x: 472, endPoint y: 137, distance: 99.9
click at [468, 137] on div ".deletable-edge-delete-btn { width: 20px; height: 20px; border: 0px solid #ffff…" at bounding box center [431, 215] width 348 height 318
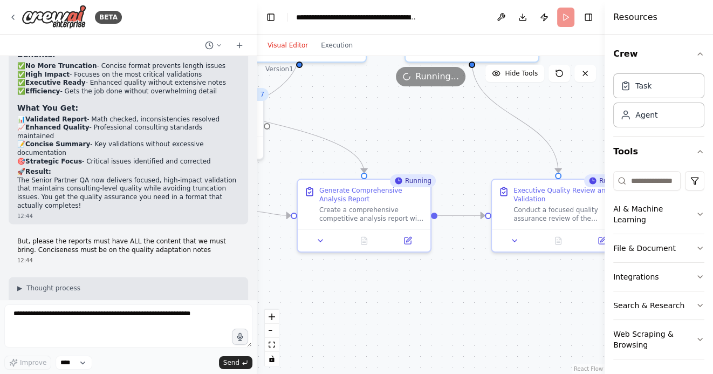
drag, startPoint x: 493, startPoint y: 152, endPoint x: 416, endPoint y: 131, distance: 79.4
click at [416, 131] on div ".deletable-edge-delete-btn { width: 20px; height: 20px; border: 0px solid #ffff…" at bounding box center [431, 215] width 348 height 318
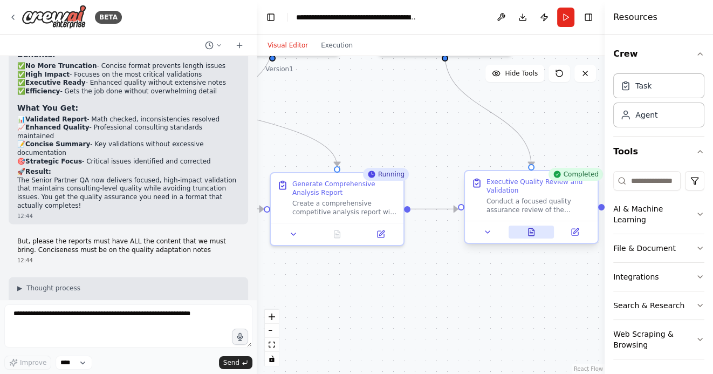
click at [535, 233] on icon at bounding box center [531, 232] width 9 height 9
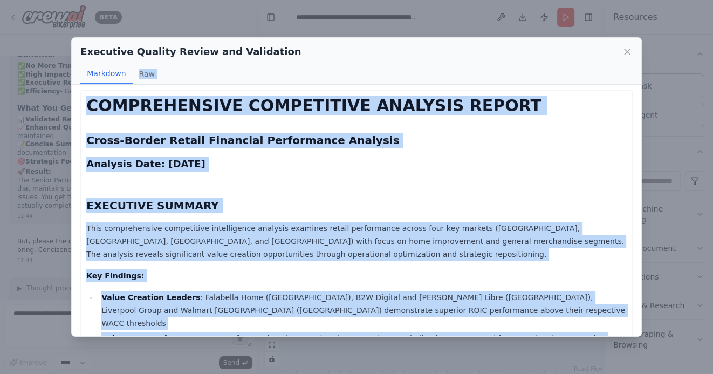
scroll to position [0, 0]
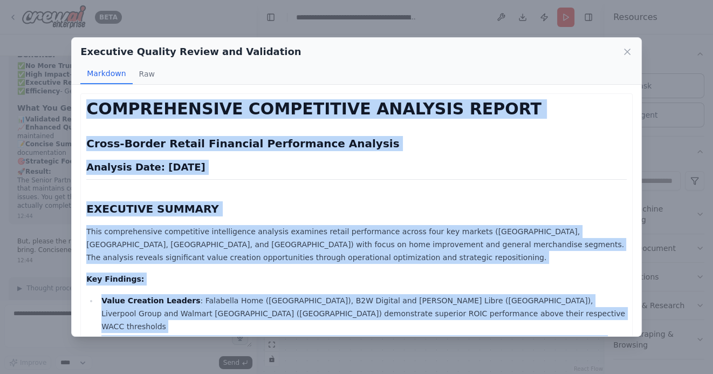
drag, startPoint x: 479, startPoint y: 313, endPoint x: 87, endPoint y: 106, distance: 443.3
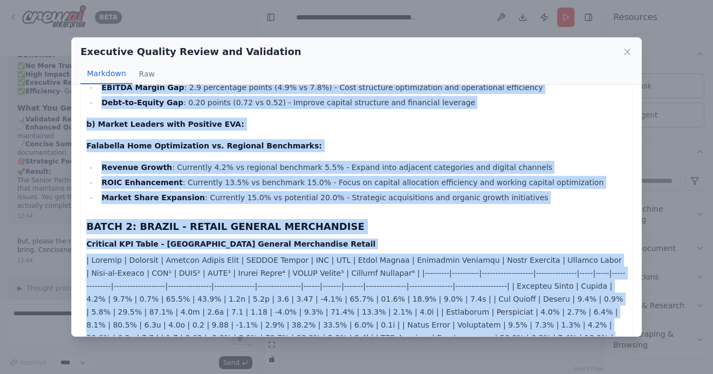
scroll to position [779, 0]
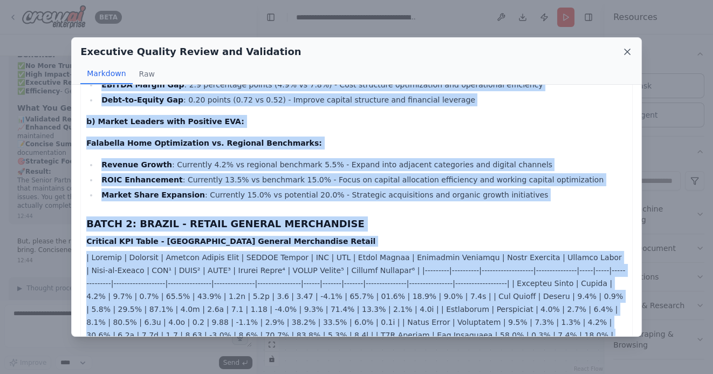
click at [629, 50] on icon at bounding box center [626, 51] width 5 height 5
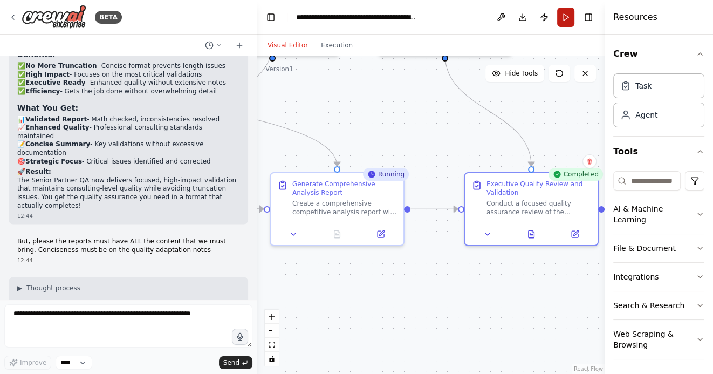
click at [570, 18] on button "Run" at bounding box center [565, 17] width 17 height 19
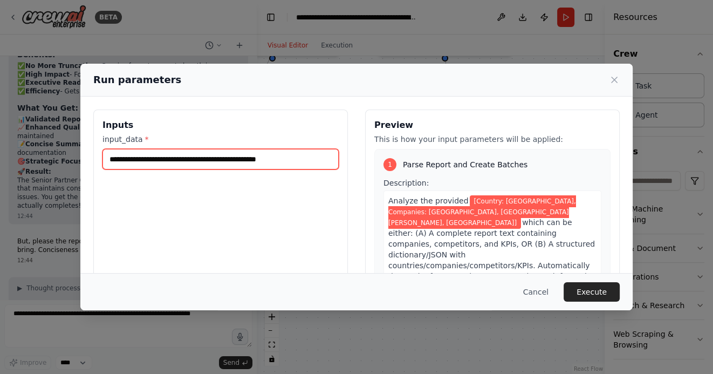
click at [310, 160] on input "**********" at bounding box center [220, 159] width 236 height 20
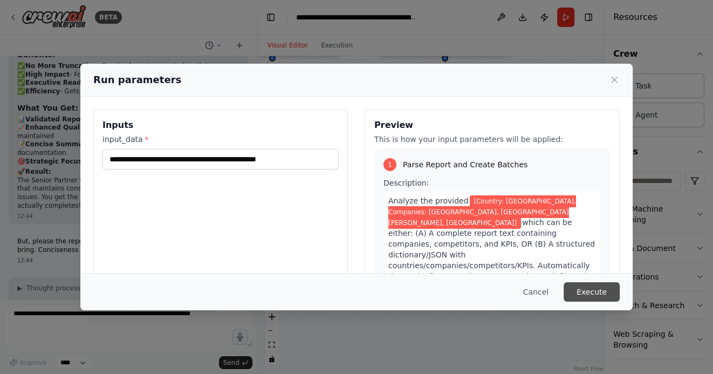
click at [593, 297] on button "Execute" at bounding box center [591, 291] width 56 height 19
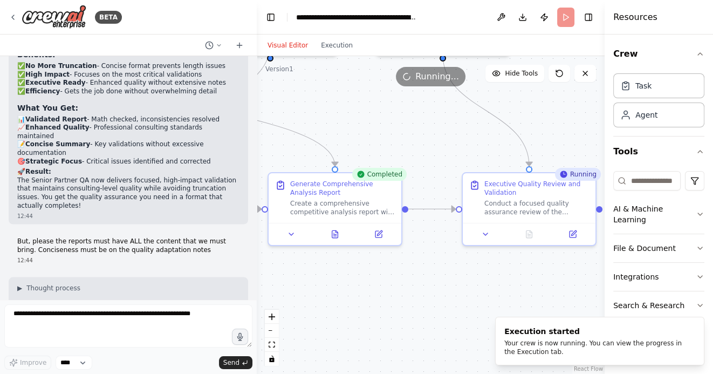
drag, startPoint x: 395, startPoint y: 140, endPoint x: 336, endPoint y: 139, distance: 58.8
click at [337, 139] on div ".deletable-edge-delete-btn { width: 20px; height: 20px; border: 0px solid #ffff…" at bounding box center [431, 215] width 348 height 318
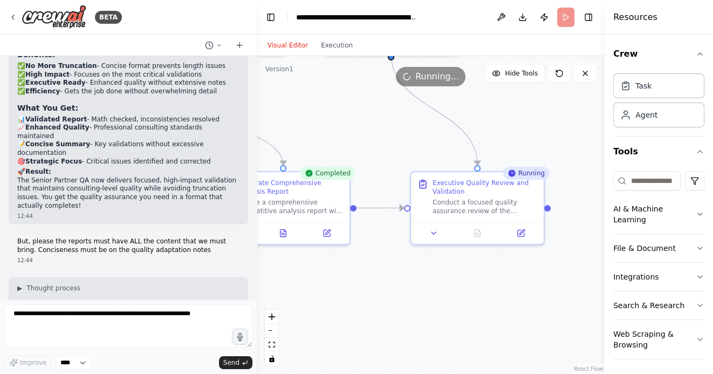
drag, startPoint x: 354, startPoint y: 134, endPoint x: 425, endPoint y: 138, distance: 71.8
click at [425, 138] on div ".deletable-edge-delete-btn { width: 20px; height: 20px; border: 0px solid #ffff…" at bounding box center [431, 215] width 348 height 318
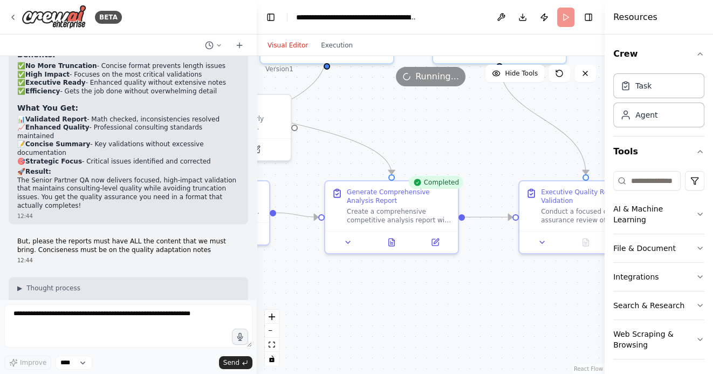
drag, startPoint x: 381, startPoint y: 118, endPoint x: 428, endPoint y: 125, distance: 47.4
click at [428, 125] on div ".deletable-edge-delete-btn { width: 20px; height: 20px; border: 0px solid #ffff…" at bounding box center [431, 215] width 348 height 318
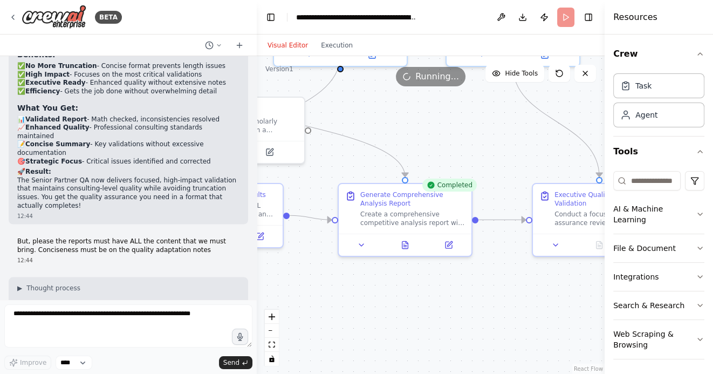
drag, startPoint x: 428, startPoint y: 125, endPoint x: 529, endPoint y: 162, distance: 108.2
click at [529, 162] on div ".deletable-edge-delete-btn { width: 20px; height: 20px; border: 0px solid #ffff…" at bounding box center [431, 215] width 348 height 318
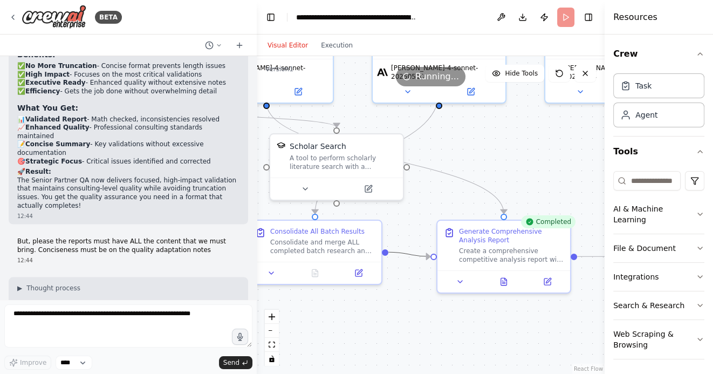
drag, startPoint x: 412, startPoint y: 260, endPoint x: 437, endPoint y: 168, distance: 95.1
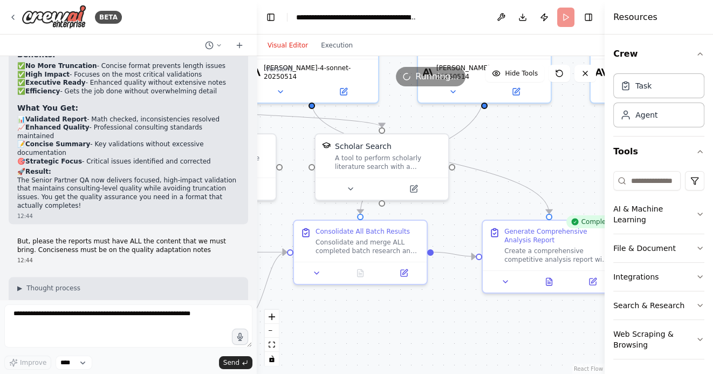
drag, startPoint x: 492, startPoint y: 155, endPoint x: 539, endPoint y: 155, distance: 47.4
click at [539, 155] on div ".deletable-edge-delete-btn { width: 20px; height: 20px; border: 0px solid #ffff…" at bounding box center [431, 215] width 348 height 318
click at [564, 17] on header "**********" at bounding box center [431, 17] width 348 height 35
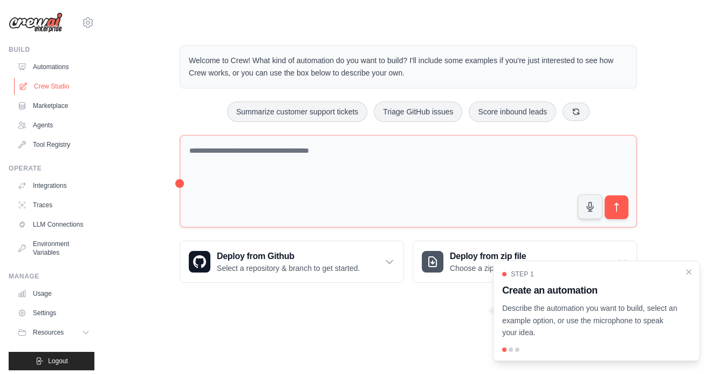
click at [52, 84] on link "Crew Studio" at bounding box center [54, 86] width 81 height 17
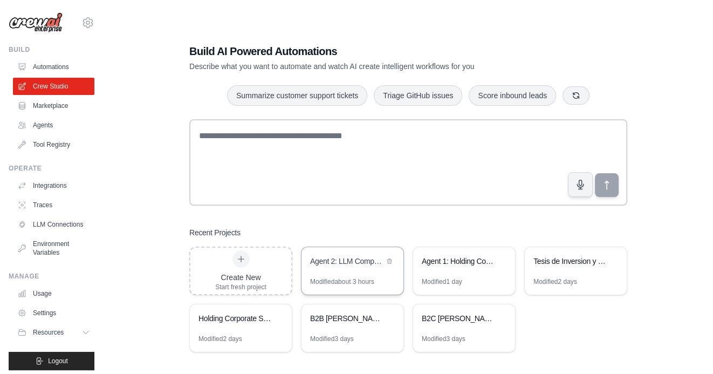
click at [343, 262] on div "Agent 2: LLM Competitive Intelligence Automation" at bounding box center [347, 261] width 74 height 11
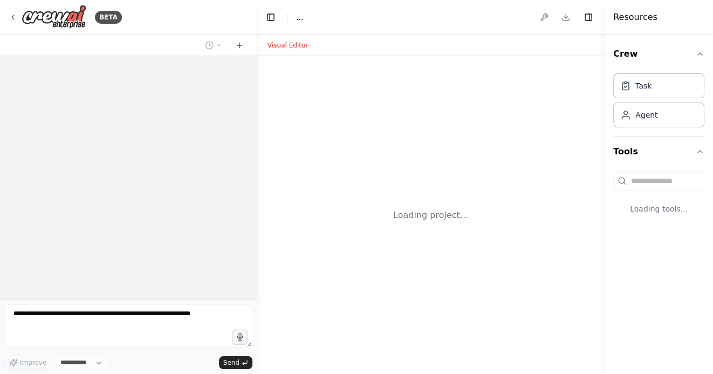
select select "****"
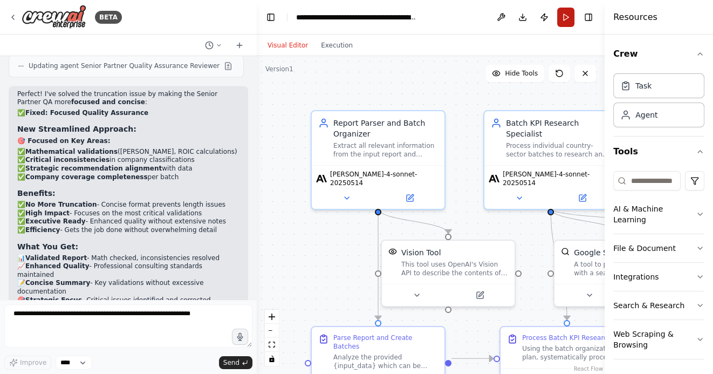
scroll to position [9849, 0]
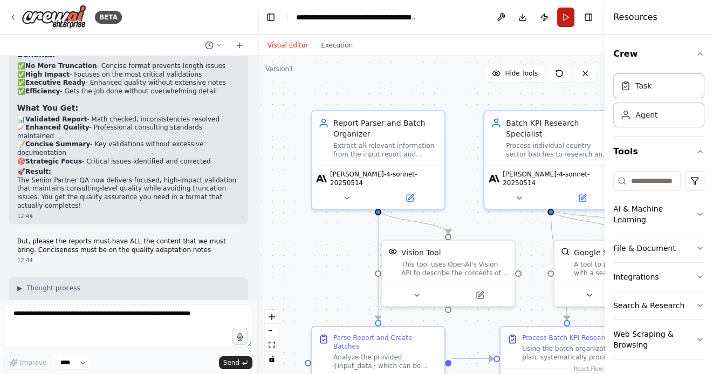
click at [567, 19] on button "Run" at bounding box center [565, 17] width 17 height 19
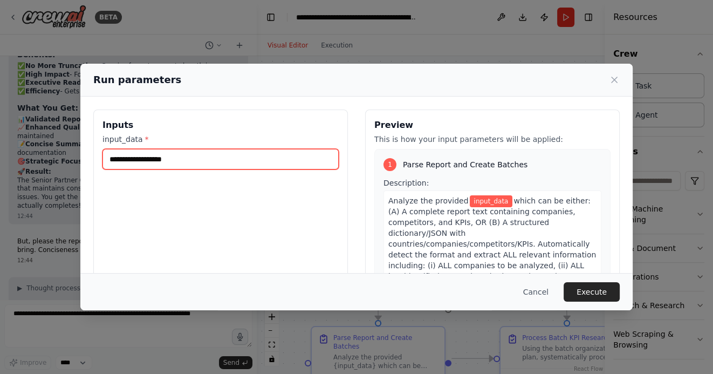
click at [226, 159] on input "input_data *" at bounding box center [220, 159] width 236 height 20
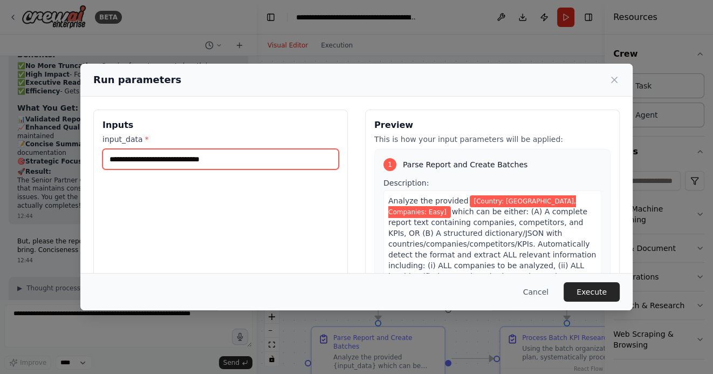
type input "**********"
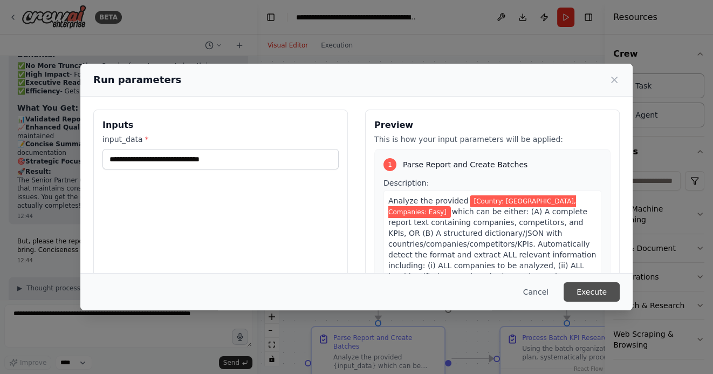
click at [596, 293] on button "Execute" at bounding box center [591, 291] width 56 height 19
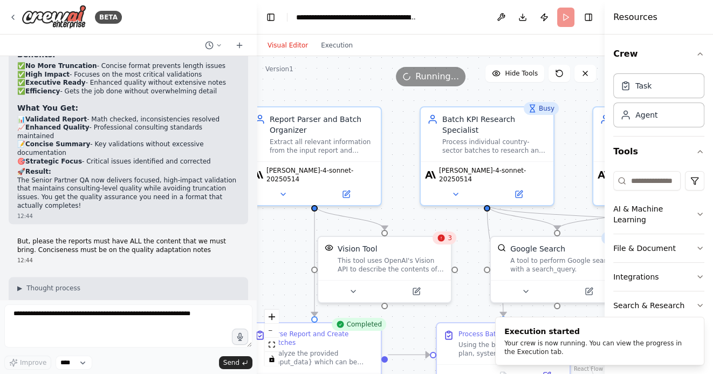
drag, startPoint x: 471, startPoint y: 98, endPoint x: 384, endPoint y: 89, distance: 87.2
click at [384, 89] on div ".deletable-edge-delete-btn { width: 20px; height: 20px; border: 0px solid #ffff…" at bounding box center [431, 215] width 348 height 318
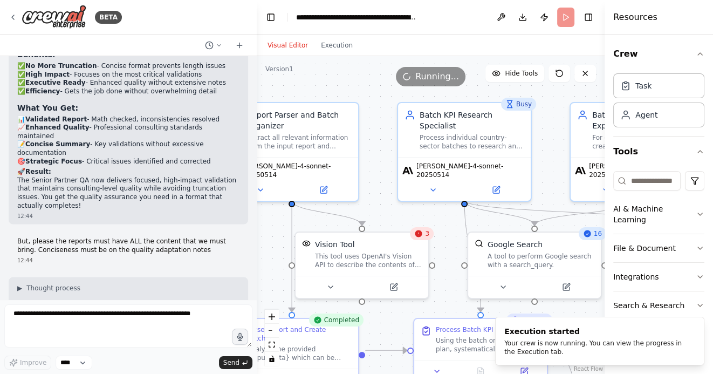
drag, startPoint x: 551, startPoint y: 160, endPoint x: 520, endPoint y: 99, distance: 68.2
click at [520, 99] on div ".deletable-edge-delete-btn { width: 20px; height: 20px; border: 0px solid #ffff…" at bounding box center [431, 215] width 348 height 318
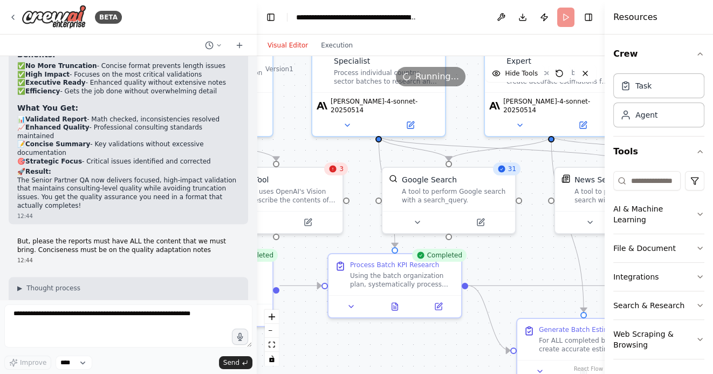
drag, startPoint x: 554, startPoint y: 264, endPoint x: 494, endPoint y: 260, distance: 60.0
click at [494, 260] on div ".deletable-edge-delete-btn { width: 20px; height: 20px; border: 0px solid #ffff…" at bounding box center [431, 215] width 348 height 318
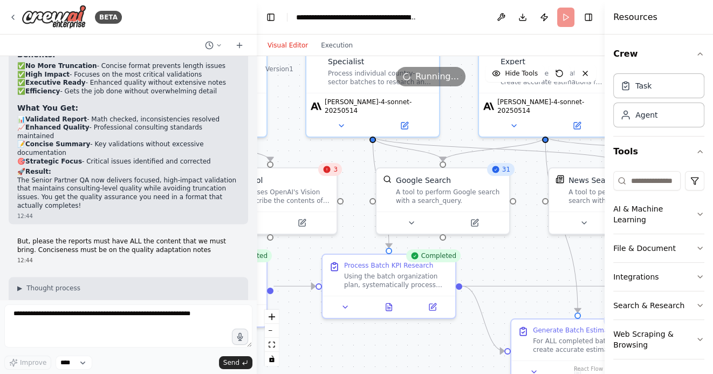
drag, startPoint x: 536, startPoint y: 248, endPoint x: 479, endPoint y: 249, distance: 57.2
click at [481, 249] on div ".deletable-edge-delete-btn { width: 20px; height: 20px; border: 0px solid #ffff…" at bounding box center [431, 215] width 348 height 318
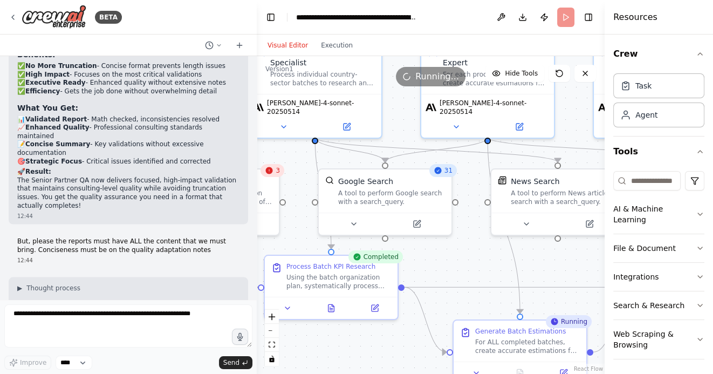
drag, startPoint x: 582, startPoint y: 249, endPoint x: 468, endPoint y: 243, distance: 114.5
click at [470, 243] on div ".deletable-edge-delete-btn { width: 20px; height: 20px; border: 0px solid #ffff…" at bounding box center [431, 215] width 348 height 318
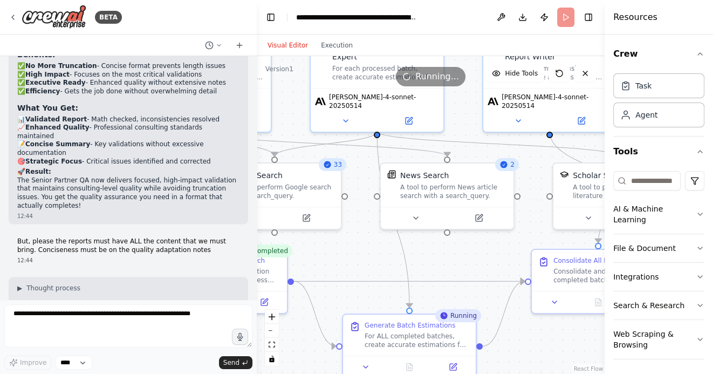
drag, startPoint x: 550, startPoint y: 333, endPoint x: 462, endPoint y: 315, distance: 89.8
click at [462, 315] on div ".deletable-edge-delete-btn { width: 20px; height: 20px; border: 0px solid #ffff…" at bounding box center [431, 215] width 348 height 318
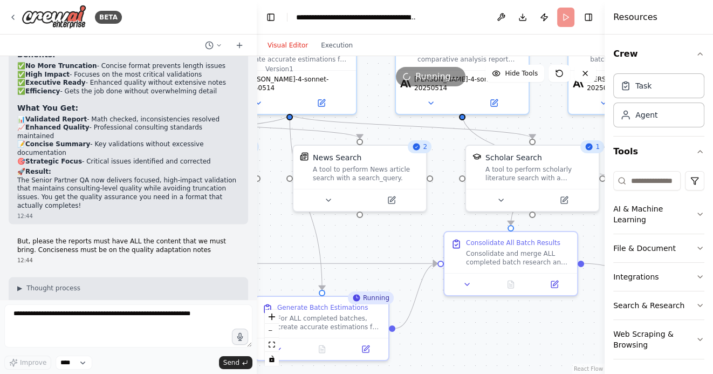
drag, startPoint x: 522, startPoint y: 318, endPoint x: 438, endPoint y: 318, distance: 84.1
click at [439, 318] on div ".deletable-edge-delete-btn { width: 20px; height: 20px; border: 0px solid #ffff…" at bounding box center [431, 215] width 348 height 318
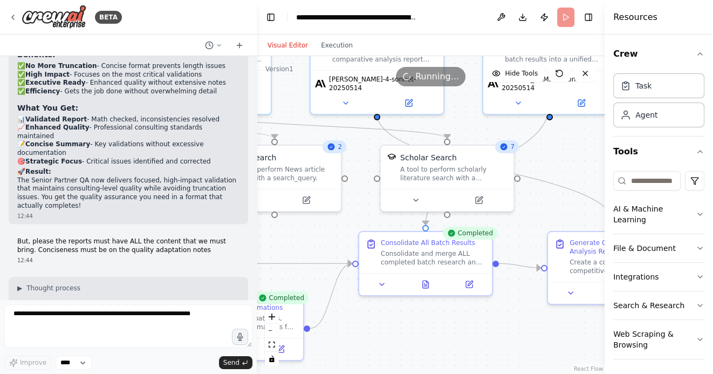
drag, startPoint x: 550, startPoint y: 206, endPoint x: 471, endPoint y: 203, distance: 79.3
click at [471, 203] on div ".deletable-edge-delete-btn { width: 20px; height: 20px; border: 0px solid #ffff…" at bounding box center [431, 215] width 348 height 318
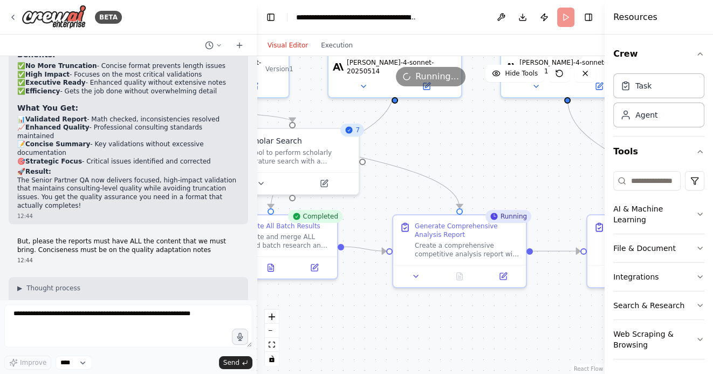
drag, startPoint x: 535, startPoint y: 169, endPoint x: 454, endPoint y: 154, distance: 82.2
click at [454, 154] on div ".deletable-edge-delete-btn { width: 20px; height: 20px; border: 0px solid #ffff…" at bounding box center [431, 215] width 348 height 318
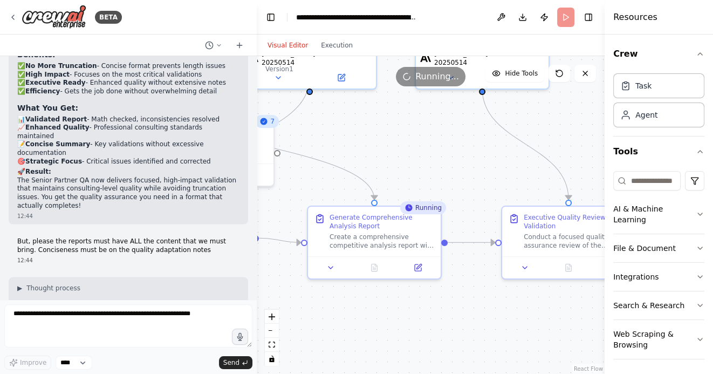
drag, startPoint x: 512, startPoint y: 161, endPoint x: 425, endPoint y: 153, distance: 87.2
click at [425, 153] on div ".deletable-edge-delete-btn { width: 20px; height: 20px; border: 0px solid #ffff…" at bounding box center [431, 215] width 348 height 318
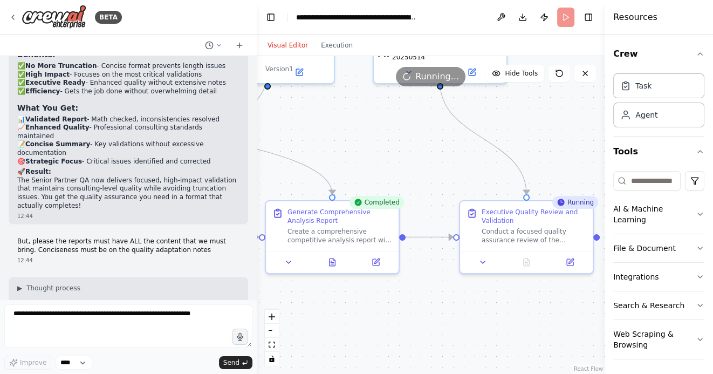
drag, startPoint x: 465, startPoint y: 168, endPoint x: 397, endPoint y: 157, distance: 68.9
click at [398, 157] on div ".deletable-edge-delete-btn { width: 20px; height: 20px; border: 0px solid #ffff…" at bounding box center [431, 215] width 348 height 318
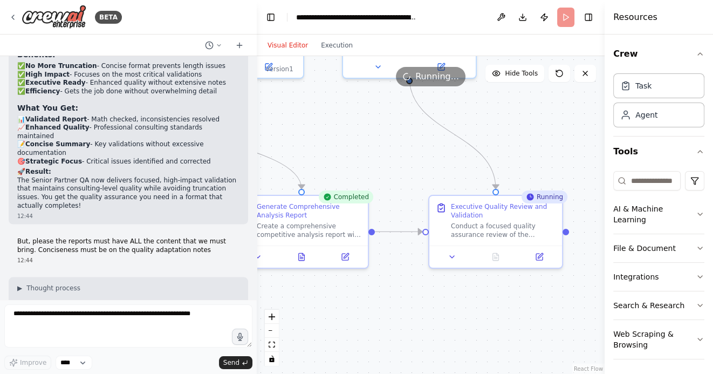
drag, startPoint x: 511, startPoint y: 139, endPoint x: 488, endPoint y: 139, distance: 22.6
click at [491, 139] on div ".deletable-edge-delete-btn { width: 20px; height: 20px; border: 0px solid #ffff…" at bounding box center [431, 215] width 348 height 318
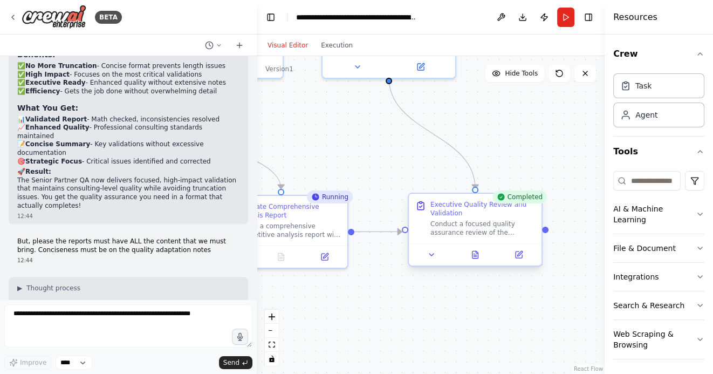
click at [455, 222] on div "Conduct a focused quality assurance review of the competitive intelligence repo…" at bounding box center [482, 227] width 105 height 17
click at [475, 257] on icon at bounding box center [475, 254] width 6 height 7
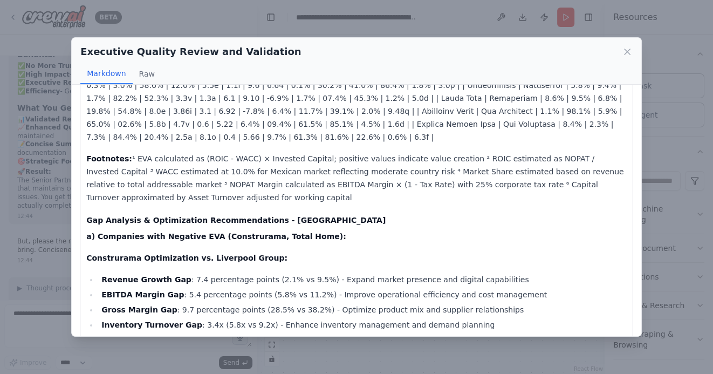
scroll to position [1604, 0]
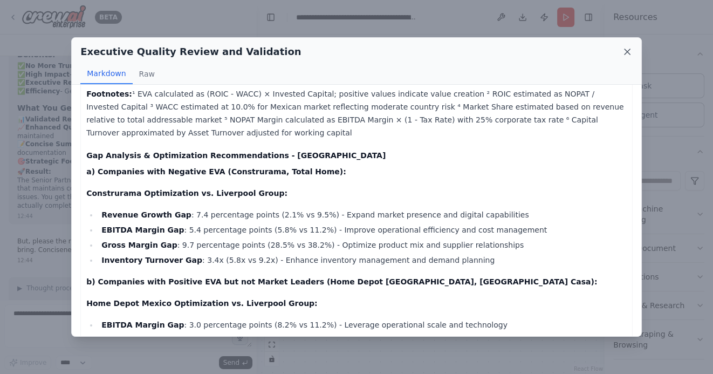
click at [624, 50] on icon at bounding box center [626, 51] width 5 height 5
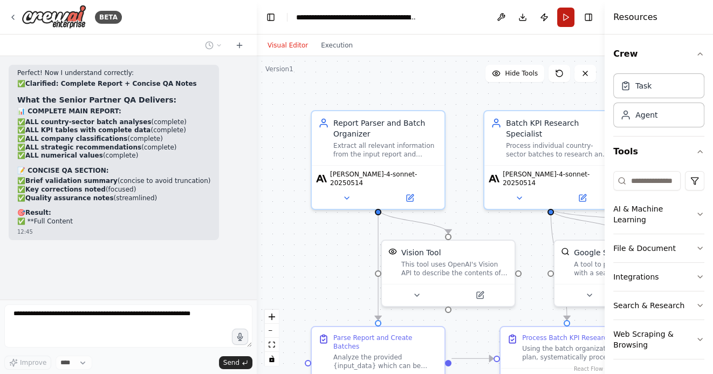
click at [563, 20] on button "Run" at bounding box center [565, 17] width 17 height 19
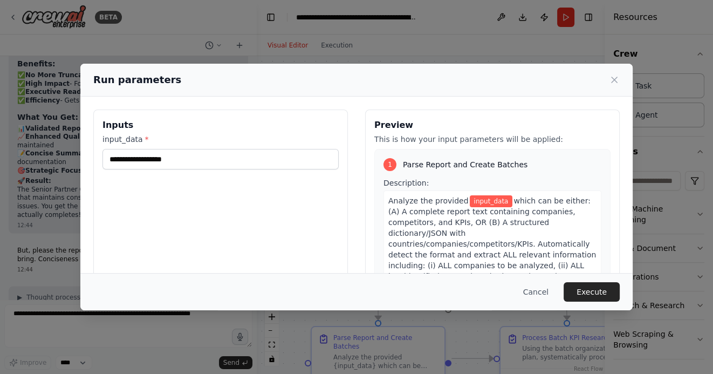
scroll to position [9849, 0]
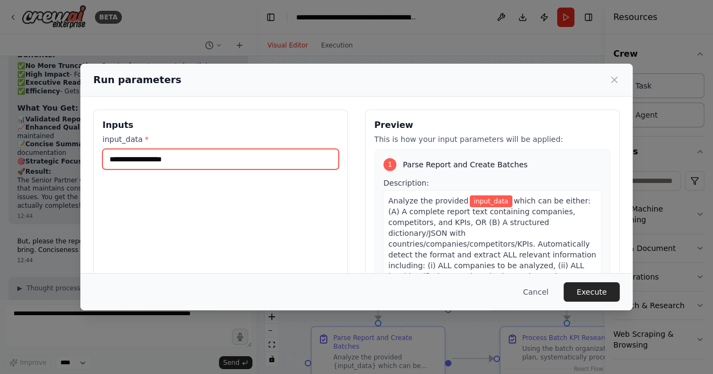
click at [295, 159] on input "input_data *" at bounding box center [220, 159] width 236 height 20
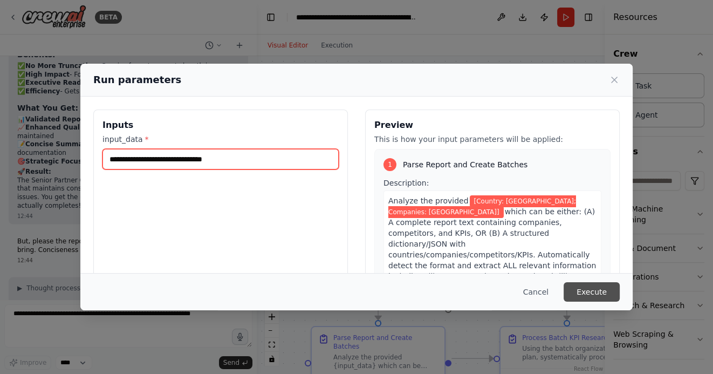
type input "**********"
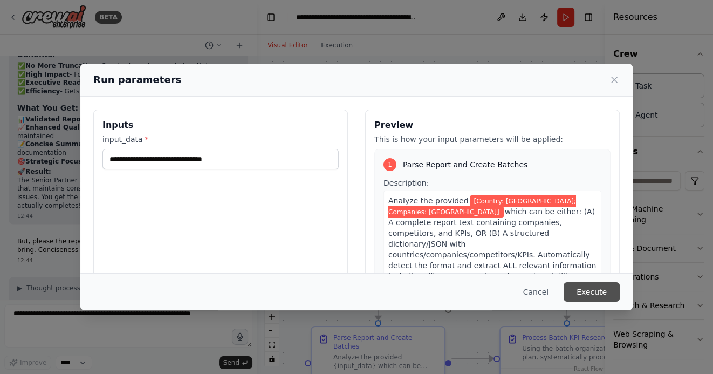
click at [594, 287] on button "Execute" at bounding box center [591, 291] width 56 height 19
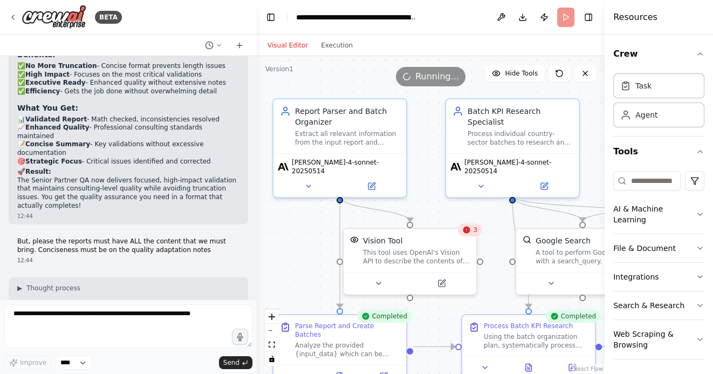
drag, startPoint x: 477, startPoint y: 219, endPoint x: 373, endPoint y: 168, distance: 116.2
click at [373, 168] on div ".deletable-edge-delete-btn { width: 20px; height: 20px; border: 0px solid #ffff…" at bounding box center [431, 215] width 348 height 318
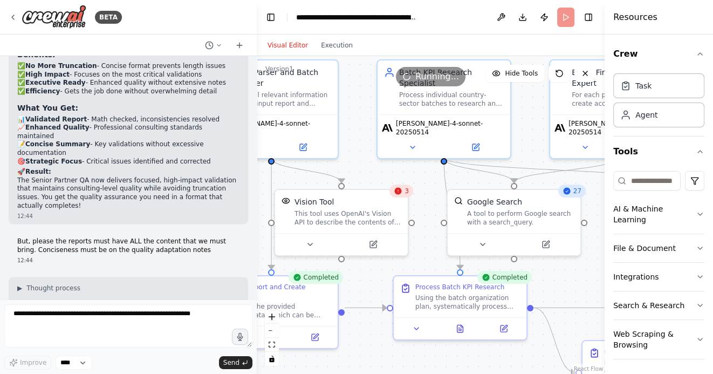
drag, startPoint x: 553, startPoint y: 284, endPoint x: 463, endPoint y: 249, distance: 96.9
click at [463, 249] on div ".deletable-edge-delete-btn { width: 20px; height: 20px; border: 0px solid #ffff…" at bounding box center [431, 215] width 348 height 318
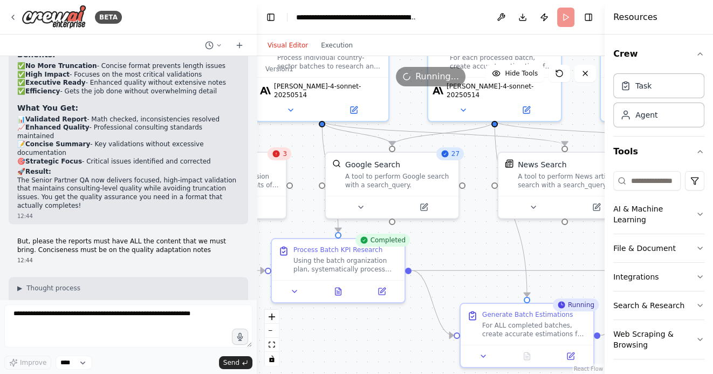
drag, startPoint x: 509, startPoint y: 249, endPoint x: 437, endPoint y: 241, distance: 72.6
click at [438, 239] on div ".deletable-edge-delete-btn { width: 20px; height: 20px; border: 0px solid #ffff…" at bounding box center [431, 215] width 348 height 318
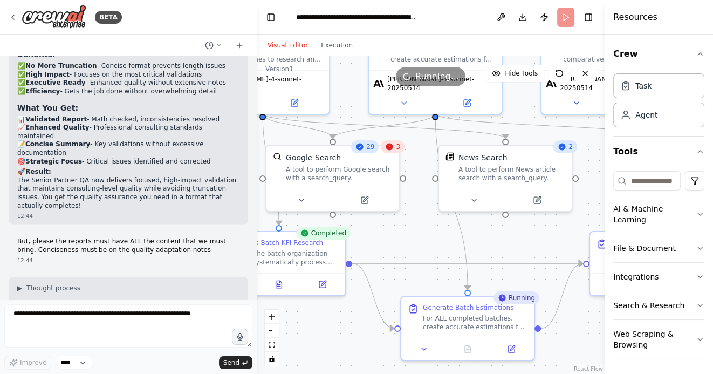
drag, startPoint x: 453, startPoint y: 240, endPoint x: 384, endPoint y: 238, distance: 69.6
click at [384, 238] on div ".deletable-edge-delete-btn { width: 20px; height: 20px; border: 0px solid #ffff…" at bounding box center [431, 215] width 348 height 318
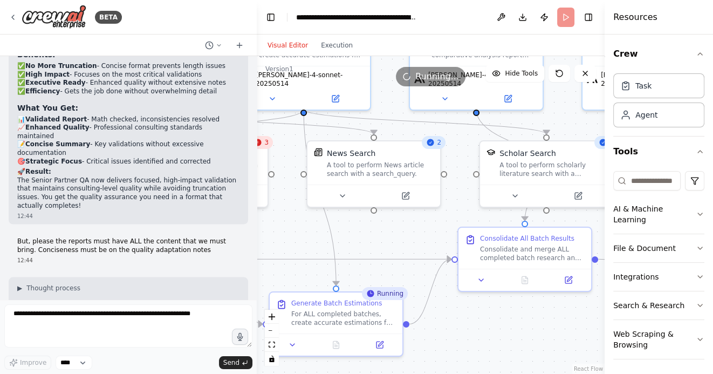
drag, startPoint x: 493, startPoint y: 244, endPoint x: 402, endPoint y: 242, distance: 90.6
click at [402, 242] on div ".deletable-edge-delete-btn { width: 20px; height: 20px; border: 0px solid #ffff…" at bounding box center [431, 215] width 348 height 318
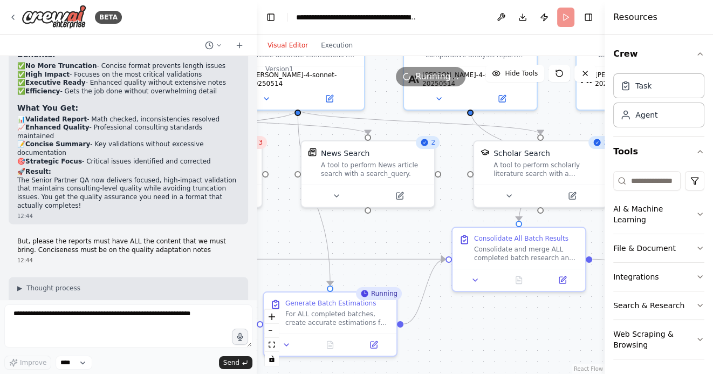
drag, startPoint x: 524, startPoint y: 323, endPoint x: 429, endPoint y: 298, distance: 98.7
click at [429, 298] on div ".deletable-edge-delete-btn { width: 20px; height: 20px; border: 0px solid #ffff…" at bounding box center [431, 215] width 348 height 318
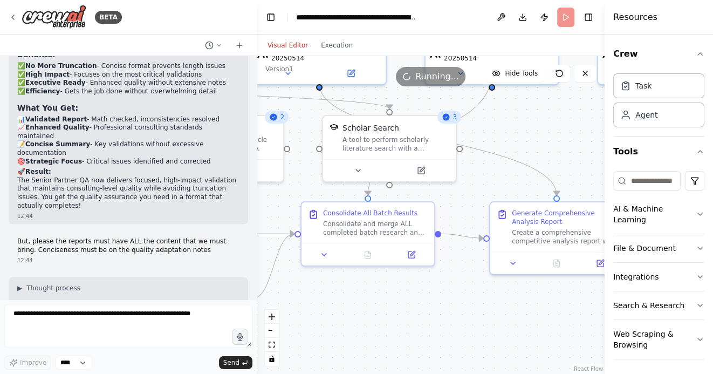
drag, startPoint x: 506, startPoint y: 310, endPoint x: 422, endPoint y: 310, distance: 83.6
click at [423, 310] on div ".deletable-edge-delete-btn { width: 20px; height: 20px; border: 0px solid #ffff…" at bounding box center [431, 215] width 348 height 318
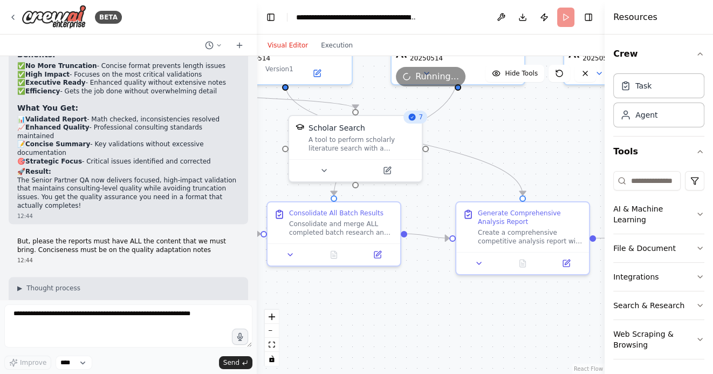
drag, startPoint x: 411, startPoint y: 291, endPoint x: 487, endPoint y: 291, distance: 75.5
click at [487, 291] on div ".deletable-edge-delete-btn { width: 20px; height: 20px; border: 0px solid #ffff…" at bounding box center [431, 215] width 348 height 318
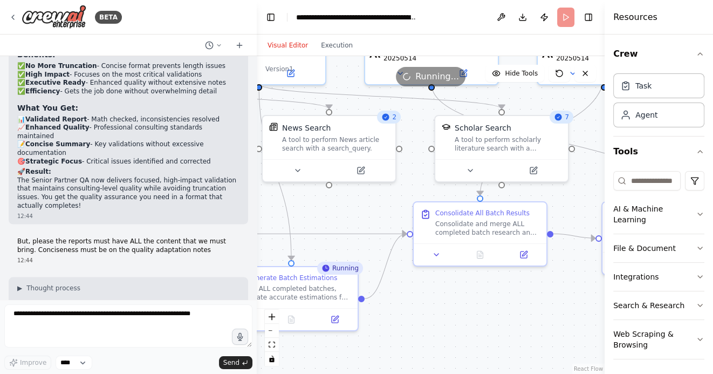
drag, startPoint x: 416, startPoint y: 301, endPoint x: 528, endPoint y: 301, distance: 112.1
click at [526, 301] on div ".deletable-edge-delete-btn { width: 20px; height: 20px; border: 0px solid #ffff…" at bounding box center [431, 215] width 348 height 318
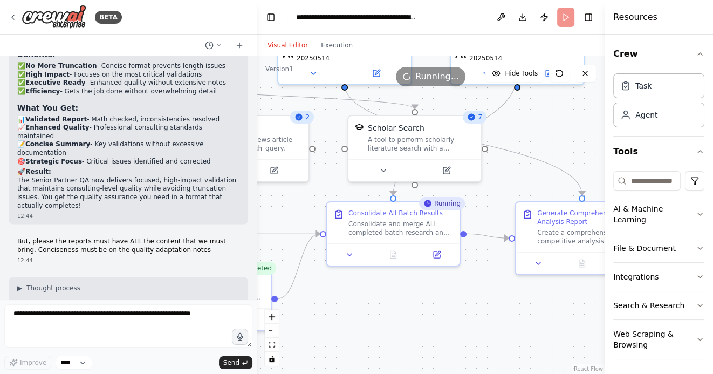
drag, startPoint x: 540, startPoint y: 304, endPoint x: 390, endPoint y: 304, distance: 149.3
click at [391, 304] on div ".deletable-edge-delete-btn { width: 20px; height: 20px; border: 0px solid #ffff…" at bounding box center [431, 215] width 348 height 318
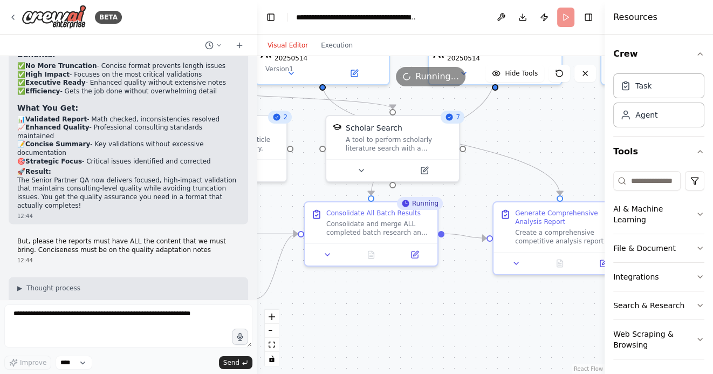
drag, startPoint x: 478, startPoint y: 312, endPoint x: 408, endPoint y: 312, distance: 70.1
click at [408, 312] on div ".deletable-edge-delete-btn { width: 20px; height: 20px; border: 0px solid #ffff…" at bounding box center [431, 215] width 348 height 318
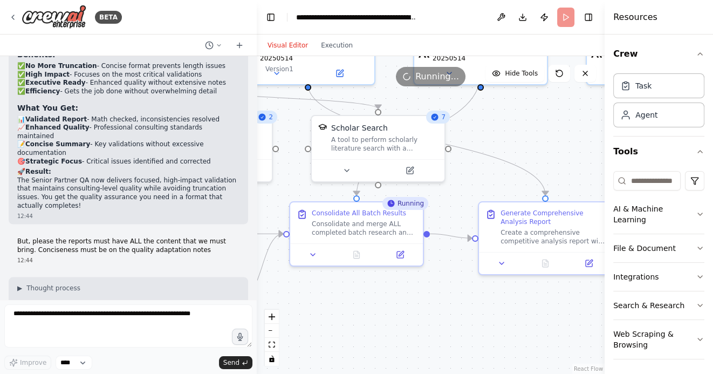
drag, startPoint x: 390, startPoint y: 315, endPoint x: 446, endPoint y: 315, distance: 56.1
click at [446, 315] on div ".deletable-edge-delete-btn { width: 20px; height: 20px; border: 0px solid #ffff…" at bounding box center [431, 215] width 348 height 318
drag, startPoint x: 544, startPoint y: 127, endPoint x: 471, endPoint y: 113, distance: 74.2
click at [471, 113] on div ".deletable-edge-delete-btn { width: 20px; height: 20px; border: 0px solid #ffff…" at bounding box center [431, 215] width 348 height 318
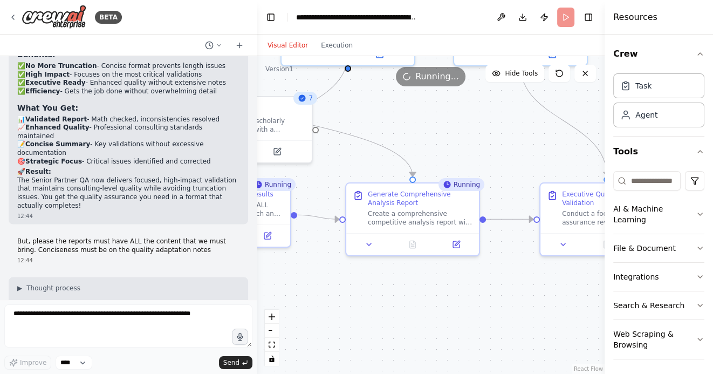
drag, startPoint x: 506, startPoint y: 118, endPoint x: 443, endPoint y: 114, distance: 63.2
click at [443, 114] on div ".deletable-edge-delete-btn { width: 20px; height: 20px; border: 0px solid #ffff…" at bounding box center [431, 215] width 348 height 318
drag, startPoint x: 492, startPoint y: 123, endPoint x: 431, endPoint y: 123, distance: 61.5
click at [431, 123] on div ".deletable-edge-delete-btn { width: 20px; height: 20px; border: 0px solid #ffff…" at bounding box center [431, 215] width 348 height 318
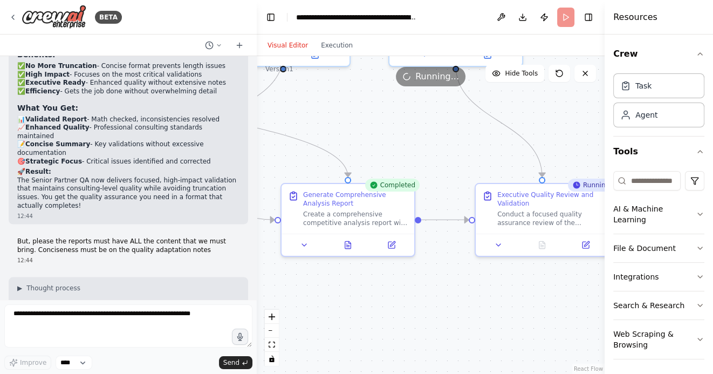
drag, startPoint x: 560, startPoint y: 127, endPoint x: 473, endPoint y: 127, distance: 87.3
click at [473, 127] on div ".deletable-edge-delete-btn { width: 20px; height: 20px; border: 0px solid #ffff…" at bounding box center [431, 215] width 348 height 318
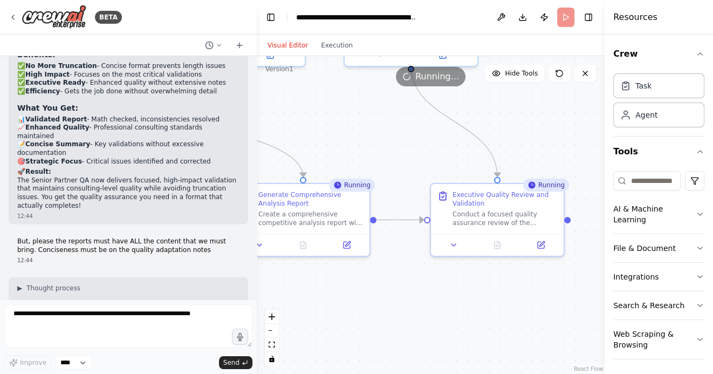
drag, startPoint x: 359, startPoint y: 146, endPoint x: 490, endPoint y: 146, distance: 131.0
click at [488, 146] on div ".deletable-edge-delete-btn { width: 20px; height: 20px; border: 0px solid #ffff…" at bounding box center [431, 215] width 348 height 318
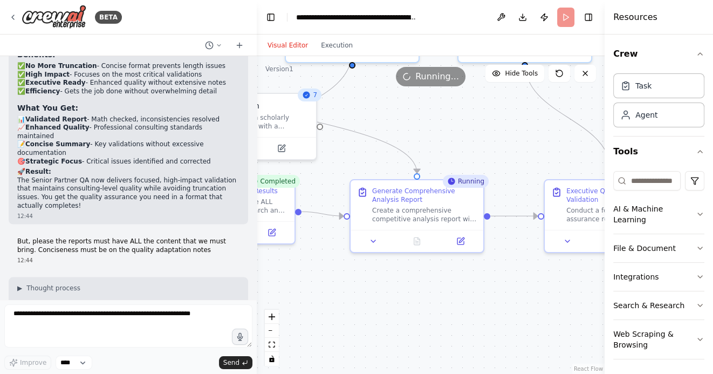
drag, startPoint x: 431, startPoint y: 136, endPoint x: 456, endPoint y: 133, distance: 24.6
click at [456, 133] on div ".deletable-edge-delete-btn { width: 20px; height: 20px; border: 0px solid #ffff…" at bounding box center [431, 215] width 348 height 318
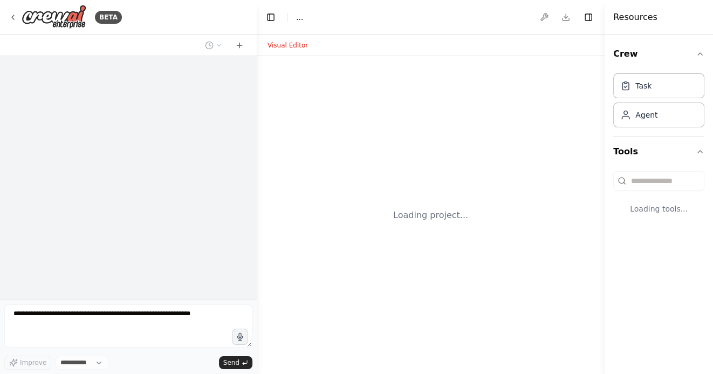
select select "****"
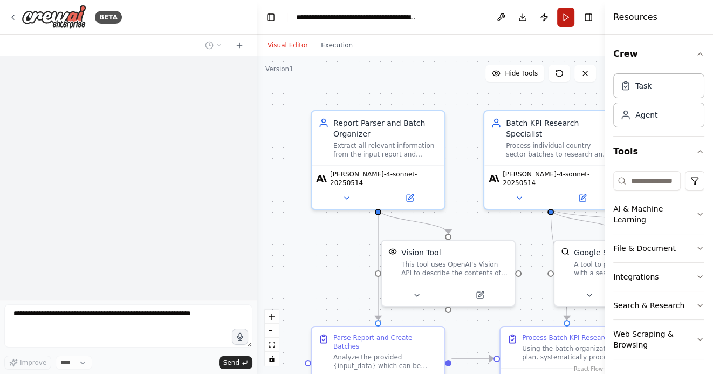
click at [566, 15] on button "Run" at bounding box center [565, 17] width 17 height 19
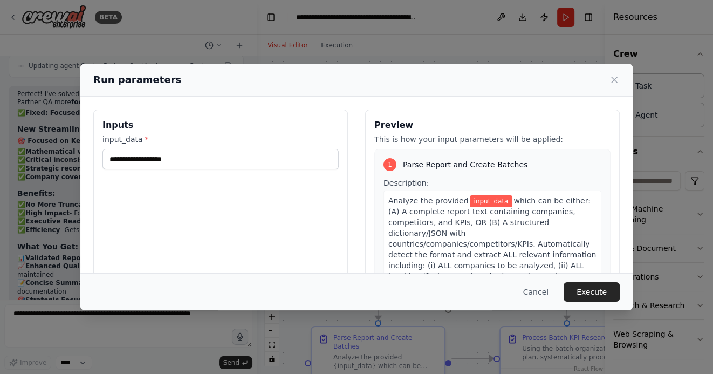
scroll to position [9849, 0]
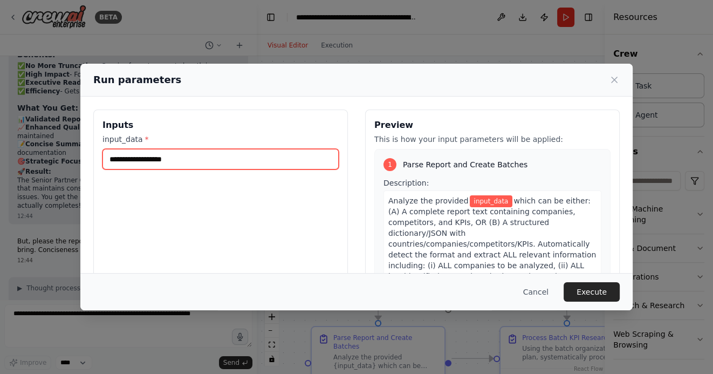
click at [246, 160] on input "input_data *" at bounding box center [220, 159] width 236 height 20
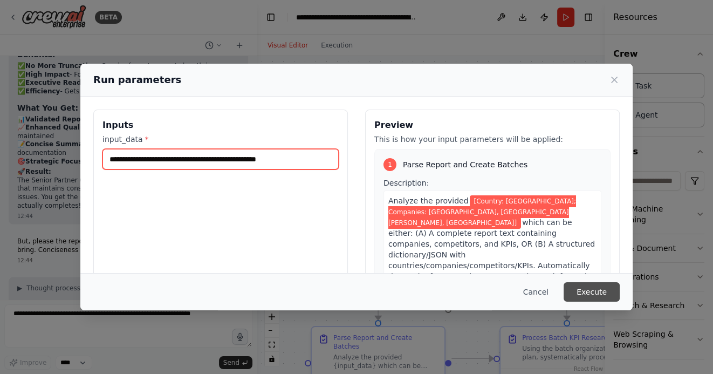
type input "**********"
click at [592, 294] on button "Execute" at bounding box center [591, 291] width 56 height 19
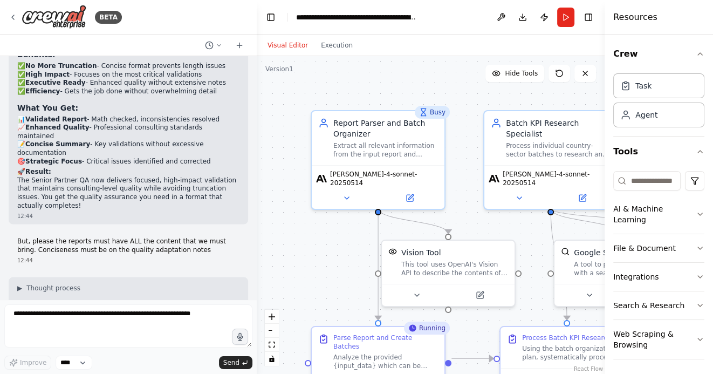
drag, startPoint x: 376, startPoint y: 93, endPoint x: 322, endPoint y: 74, distance: 56.8
click at [322, 74] on div ".deletable-edge-delete-btn { width: 20px; height: 20px; border: 0px solid #ffff…" at bounding box center [431, 215] width 348 height 318
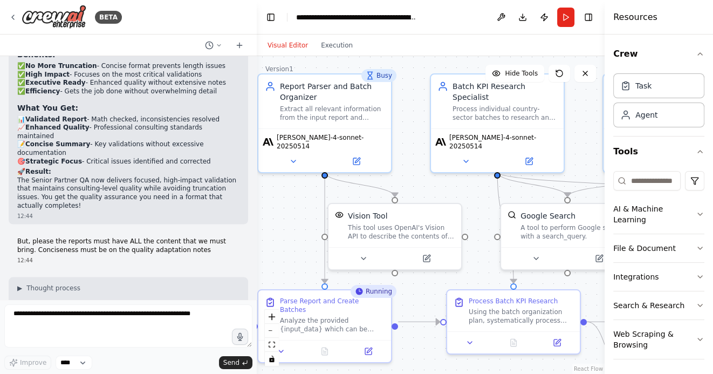
drag, startPoint x: 407, startPoint y: 156, endPoint x: 407, endPoint y: 120, distance: 35.6
click at [407, 120] on div ".deletable-edge-delete-btn { width: 20px; height: 20px; border: 0px solid #ffff…" at bounding box center [431, 215] width 348 height 318
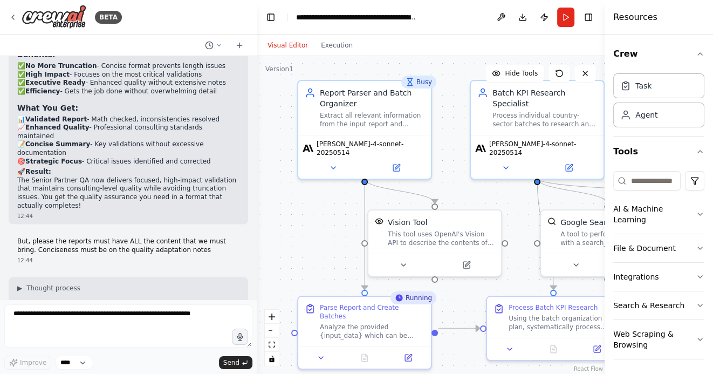
drag, startPoint x: 293, startPoint y: 213, endPoint x: 334, endPoint y: 244, distance: 51.1
click at [334, 244] on div ".deletable-edge-delete-btn { width: 20px; height: 20px; border: 0px solid #ffff…" at bounding box center [431, 215] width 348 height 318
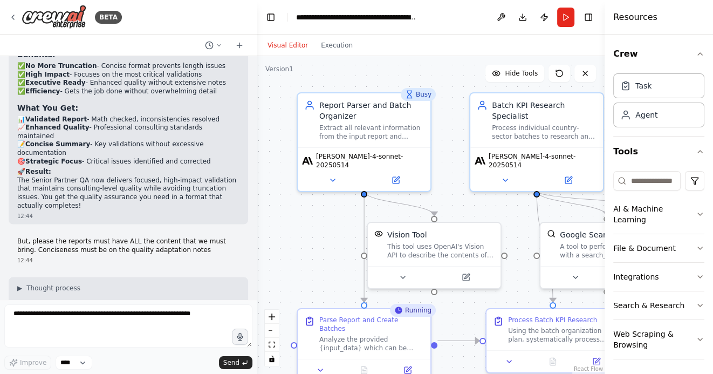
drag, startPoint x: 334, startPoint y: 244, endPoint x: 332, endPoint y: 254, distance: 10.4
click at [332, 254] on div ".deletable-edge-delete-btn { width: 20px; height: 20px; border: 0px solid #ffff…" at bounding box center [431, 215] width 348 height 318
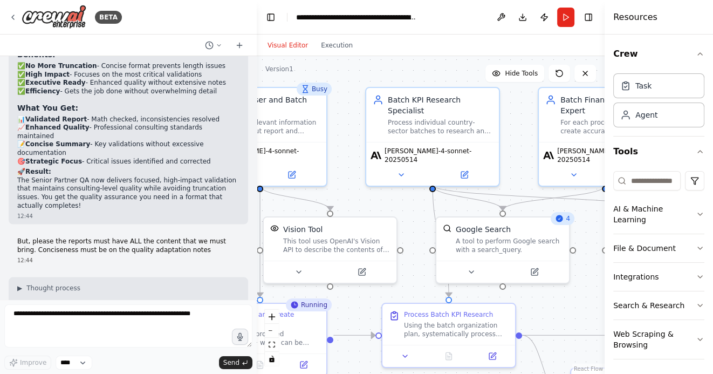
drag, startPoint x: 476, startPoint y: 210, endPoint x: 369, endPoint y: 205, distance: 106.9
click at [369, 205] on div ".deletable-edge-delete-btn { width: 20px; height: 20px; border: 0px solid #ffff…" at bounding box center [431, 215] width 348 height 318
click at [327, 45] on button "Execution" at bounding box center [336, 45] width 45 height 13
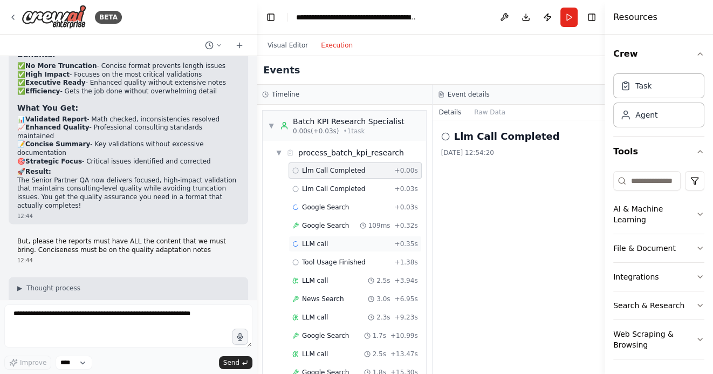
scroll to position [293, 0]
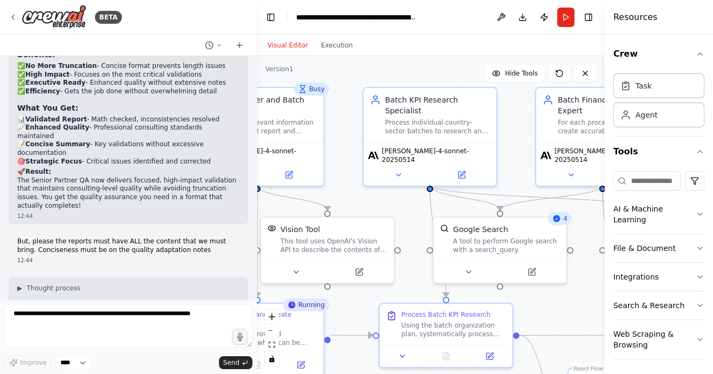
click at [279, 47] on button "Visual Editor" at bounding box center [287, 45] width 53 height 13
drag, startPoint x: 341, startPoint y: 187, endPoint x: 418, endPoint y: 190, distance: 76.6
click at [416, 189] on div ".deletable-edge-delete-btn { width: 20px; height: 20px; border: 0px solid #ffff…" at bounding box center [431, 215] width 348 height 318
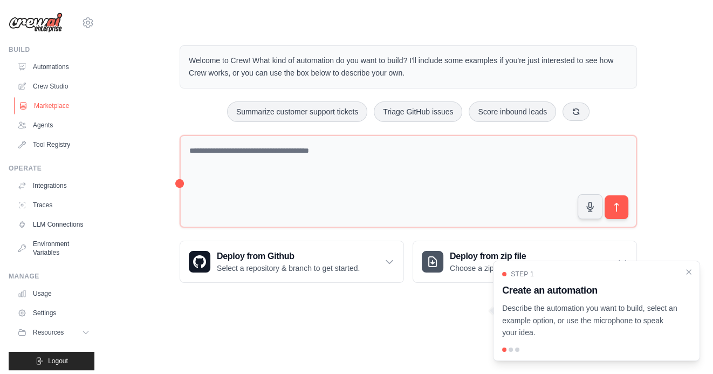
click at [63, 108] on link "Marketplace" at bounding box center [54, 105] width 81 height 17
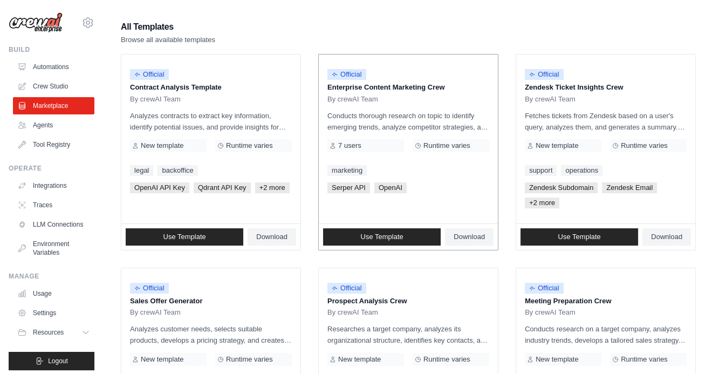
scroll to position [109, 0]
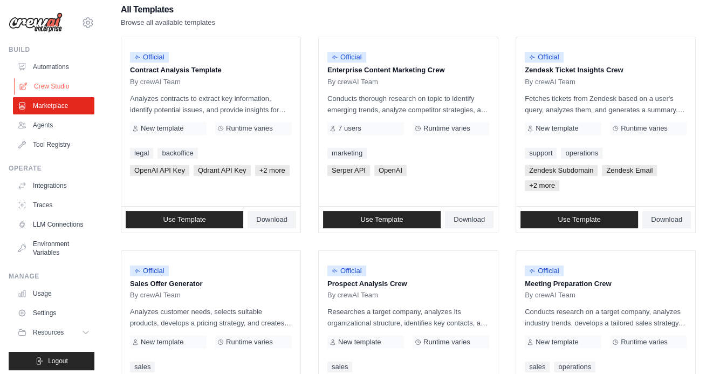
click at [68, 86] on link "Crew Studio" at bounding box center [54, 86] width 81 height 17
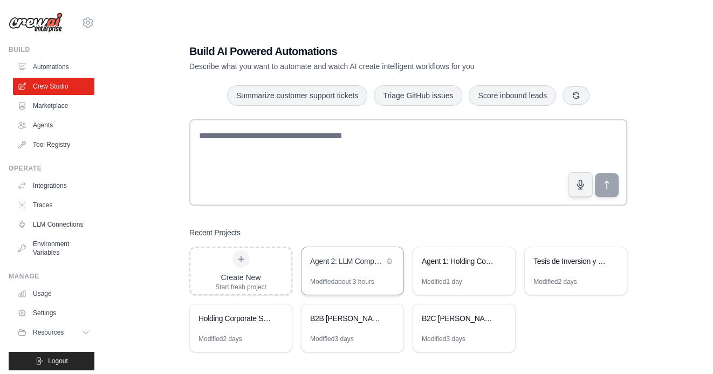
click at [358, 270] on div "Agent 2: LLM Competitive Intelligence Automation" at bounding box center [352, 262] width 102 height 30
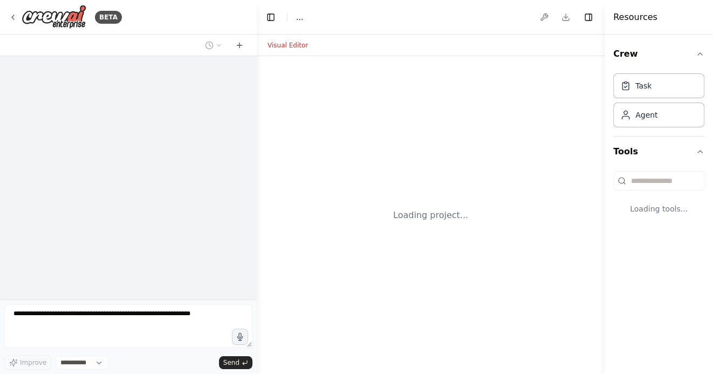
select select "****"
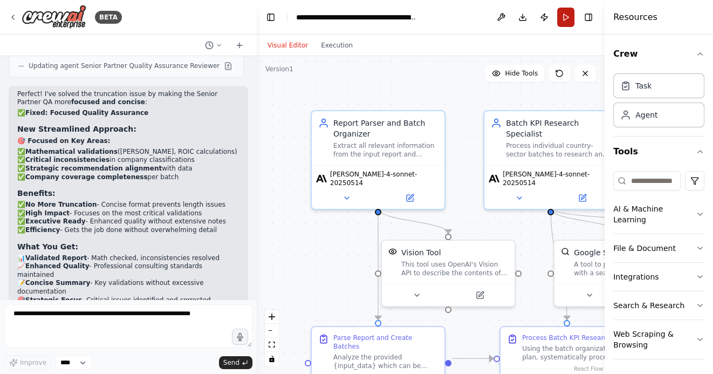
scroll to position [9849, 0]
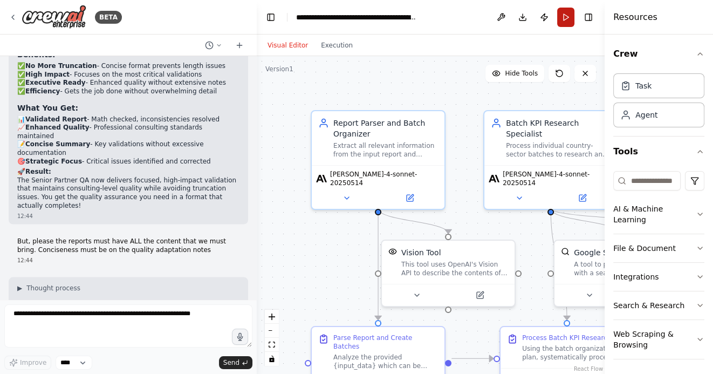
click at [568, 19] on button "Run" at bounding box center [565, 17] width 17 height 19
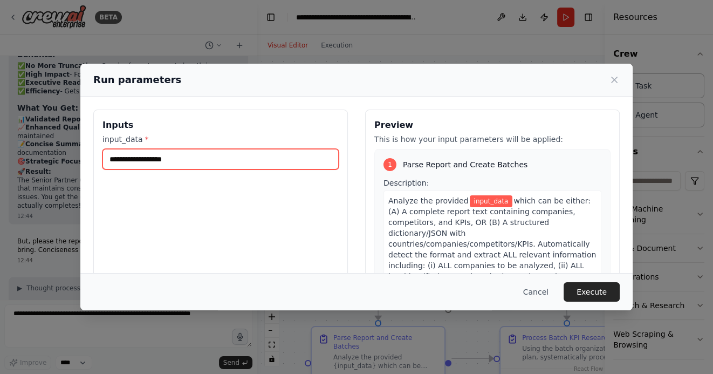
click at [201, 155] on input "input_data *" at bounding box center [220, 159] width 236 height 20
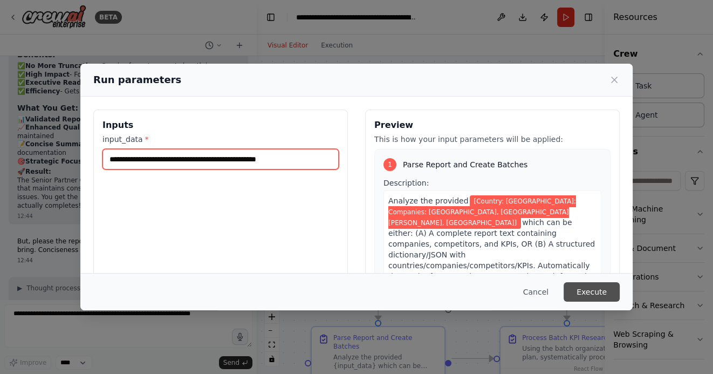
type input "**********"
click at [596, 294] on button "Execute" at bounding box center [591, 291] width 56 height 19
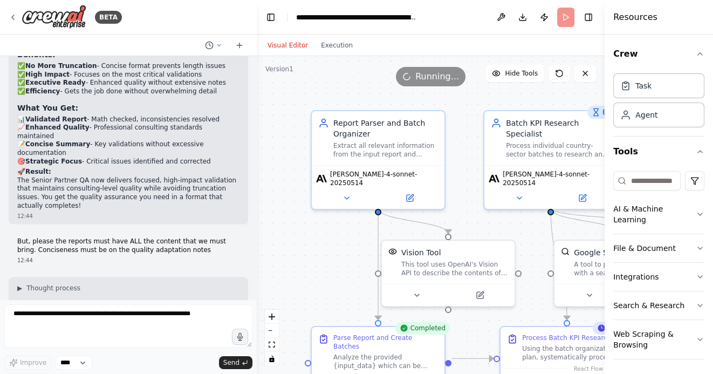
drag, startPoint x: 330, startPoint y: 266, endPoint x: 286, endPoint y: 245, distance: 49.4
click at [286, 246] on div ".deletable-edge-delete-btn { width: 20px; height: 20px; border: 0px solid #ffff…" at bounding box center [431, 215] width 348 height 318
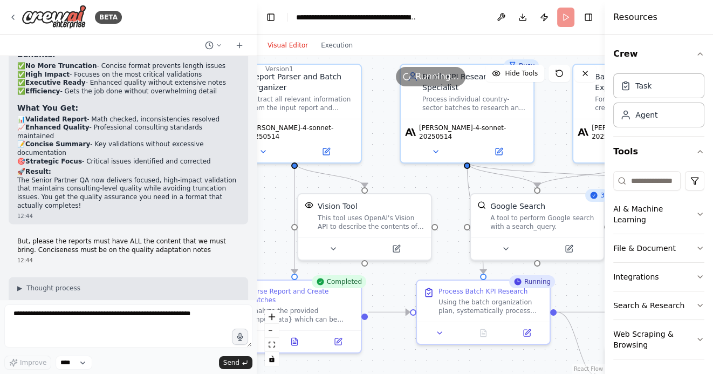
drag, startPoint x: 497, startPoint y: 280, endPoint x: 429, endPoint y: 221, distance: 90.2
click at [429, 222] on div ".deletable-edge-delete-btn { width: 20px; height: 20px; border: 0px solid #ffff…" at bounding box center [431, 215] width 348 height 318
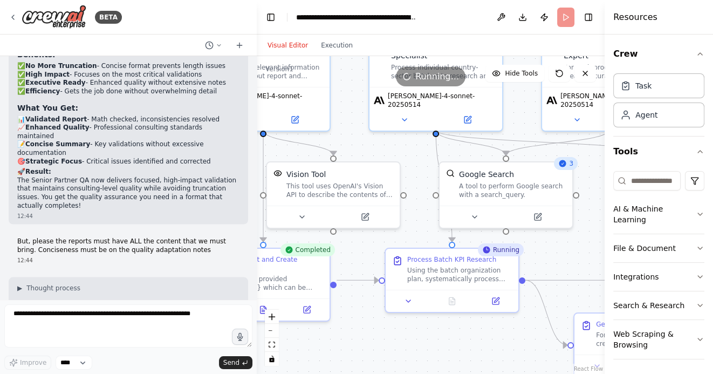
drag, startPoint x: 573, startPoint y: 259, endPoint x: 483, endPoint y: 231, distance: 94.8
click at [484, 231] on div ".deletable-edge-delete-btn { width: 20px; height: 20px; border: 0px solid #ffff…" at bounding box center [431, 215] width 348 height 318
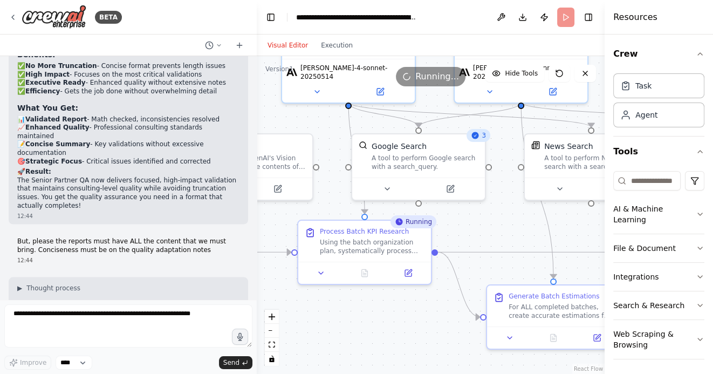
drag, startPoint x: 517, startPoint y: 230, endPoint x: 442, endPoint y: 211, distance: 77.3
click at [442, 211] on div ".deletable-edge-delete-btn { width: 20px; height: 20px; border: 0px solid #ffff…" at bounding box center [431, 215] width 348 height 318
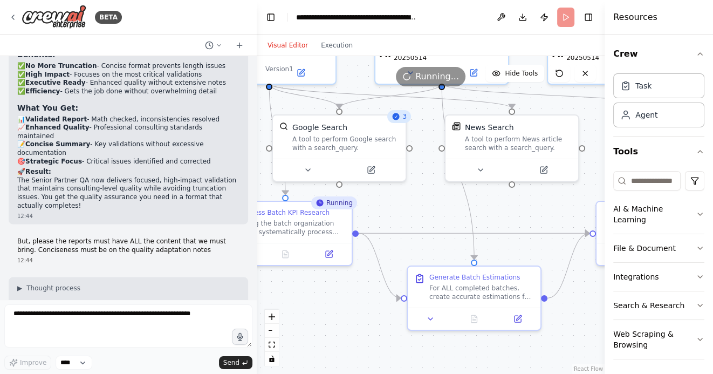
drag, startPoint x: 559, startPoint y: 213, endPoint x: 487, endPoint y: 205, distance: 72.1
click at [487, 205] on div ".deletable-edge-delete-btn { width: 20px; height: 20px; border: 0px solid #ffff…" at bounding box center [431, 215] width 348 height 318
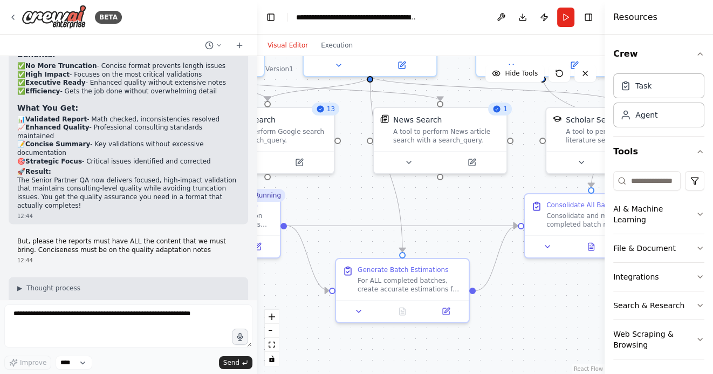
drag, startPoint x: 341, startPoint y: 210, endPoint x: 388, endPoint y: 210, distance: 46.9
click at [388, 210] on div ".deletable-edge-delete-btn { width: 20px; height: 20px; border: 0px solid #ffff…" at bounding box center [431, 215] width 348 height 318
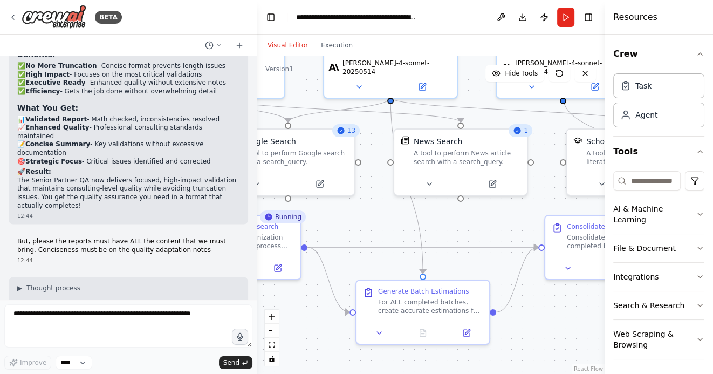
drag, startPoint x: 515, startPoint y: 201, endPoint x: 490, endPoint y: 223, distance: 34.0
click at [490, 223] on div ".deletable-edge-delete-btn { width: 20px; height: 20px; border: 0px solid #ffff…" at bounding box center [431, 215] width 348 height 318
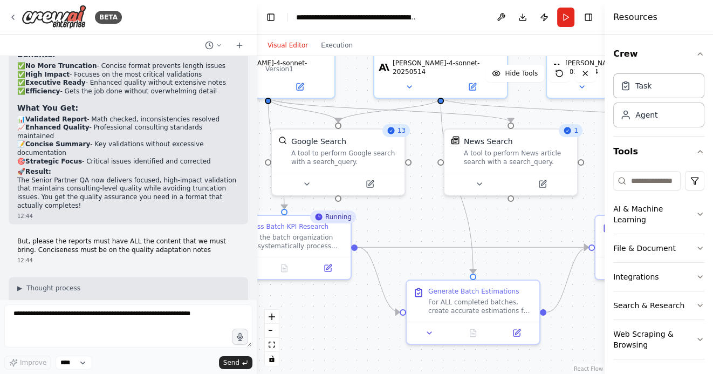
drag, startPoint x: 360, startPoint y: 228, endPoint x: 447, endPoint y: 227, distance: 86.8
click at [447, 227] on div ".deletable-edge-delete-btn { width: 20px; height: 20px; border: 0px solid #ffff…" at bounding box center [431, 215] width 348 height 318
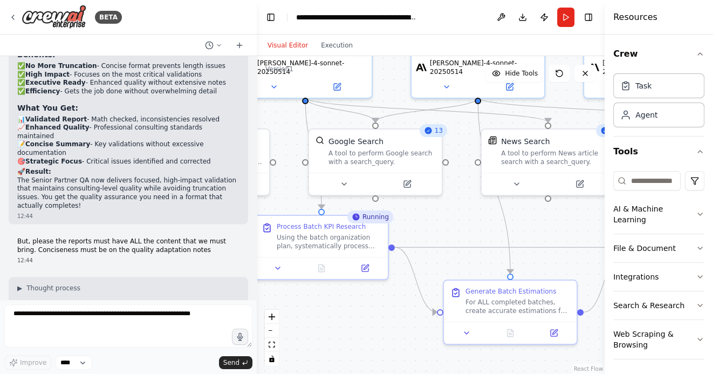
drag, startPoint x: 362, startPoint y: 328, endPoint x: 444, endPoint y: 328, distance: 82.5
click at [442, 328] on div ".deletable-edge-delete-btn { width: 20px; height: 20px; border: 0px solid #ffff…" at bounding box center [431, 215] width 348 height 318
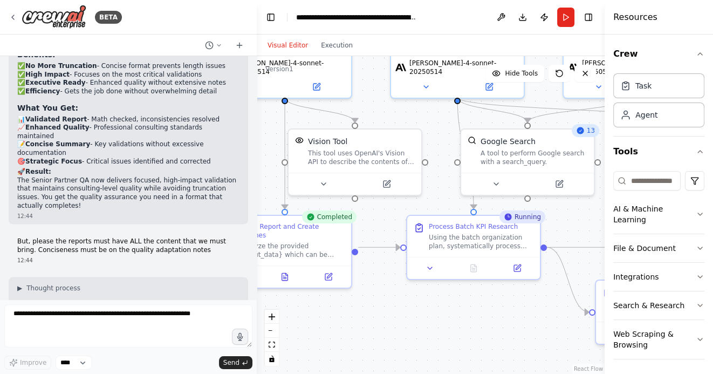
drag, startPoint x: 393, startPoint y: 325, endPoint x: 478, endPoint y: 328, distance: 84.7
click at [479, 328] on div ".deletable-edge-delete-btn { width: 20px; height: 20px; border: 0px solid #ffff…" at bounding box center [431, 215] width 348 height 318
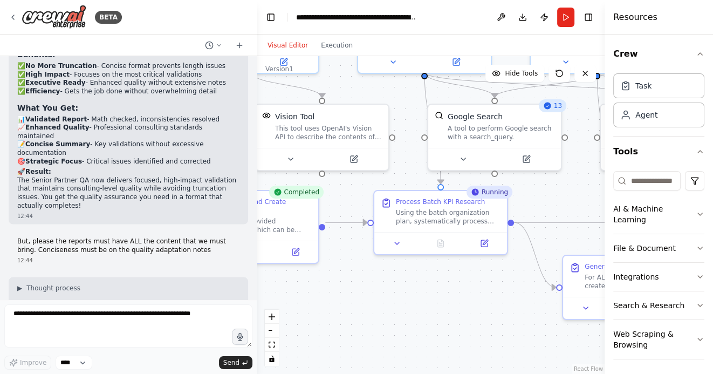
drag, startPoint x: 402, startPoint y: 332, endPoint x: 321, endPoint y: 298, distance: 87.7
click at [321, 298] on div ".deletable-edge-delete-btn { width: 20px; height: 20px; border: 0px solid #ffff…" at bounding box center [431, 215] width 348 height 318
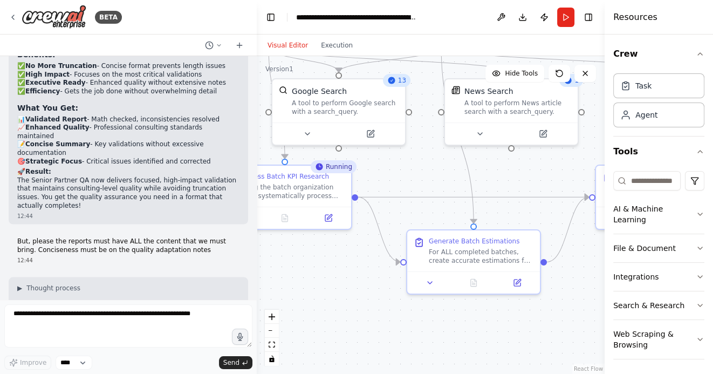
drag, startPoint x: 418, startPoint y: 311, endPoint x: 292, endPoint y: 292, distance: 127.0
click at [292, 292] on div ".deletable-edge-delete-btn { width: 20px; height: 20px; border: 0px solid #ffff…" at bounding box center [431, 215] width 348 height 318
drag, startPoint x: 432, startPoint y: 175, endPoint x: 390, endPoint y: 175, distance: 42.1
click at [391, 175] on div ".deletable-edge-delete-btn { width: 20px; height: 20px; border: 0px solid #ffff…" at bounding box center [431, 215] width 348 height 318
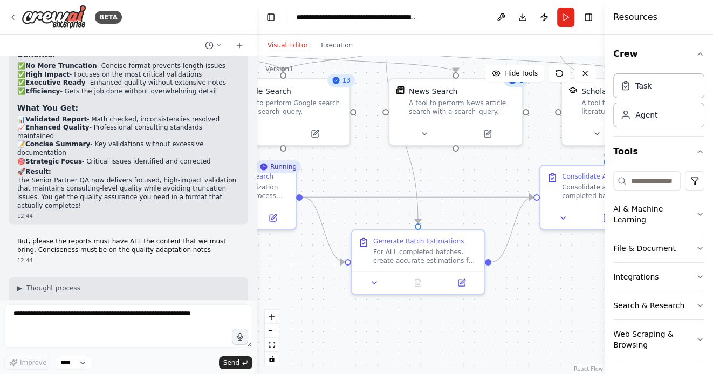
drag, startPoint x: 491, startPoint y: 183, endPoint x: 455, endPoint y: 183, distance: 36.1
click at [455, 183] on div ".deletable-edge-delete-btn { width: 20px; height: 20px; border: 0px solid #ffff…" at bounding box center [431, 215] width 348 height 318
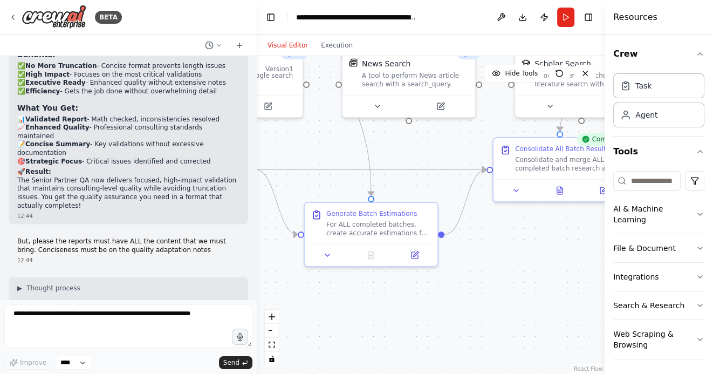
drag, startPoint x: 388, startPoint y: 326, endPoint x: 359, endPoint y: 299, distance: 40.0
click at [361, 299] on div ".deletable-edge-delete-btn { width: 20px; height: 20px; border: 0px solid #ffff…" at bounding box center [431, 215] width 348 height 318
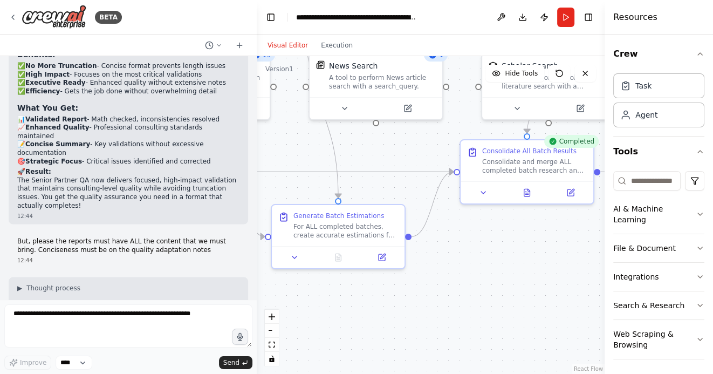
drag, startPoint x: 470, startPoint y: 290, endPoint x: 355, endPoint y: 283, distance: 115.1
click at [356, 283] on div ".deletable-edge-delete-btn { width: 20px; height: 20px; border: 0px solid #ffff…" at bounding box center [431, 215] width 348 height 318
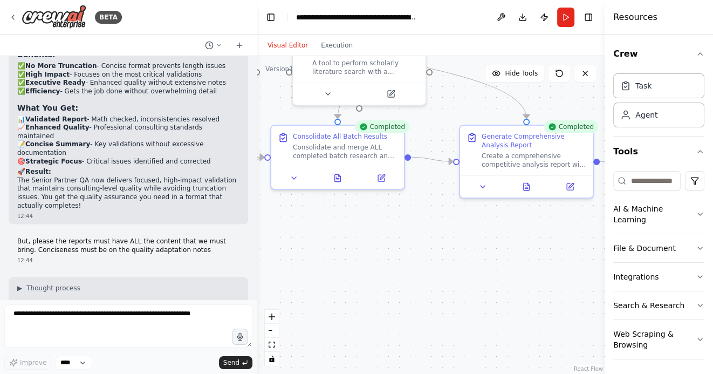
drag, startPoint x: 456, startPoint y: 268, endPoint x: 315, endPoint y: 261, distance: 140.9
click at [315, 261] on div ".deletable-edge-delete-btn { width: 20px; height: 20px; border: 0px solid #ffff…" at bounding box center [431, 215] width 348 height 318
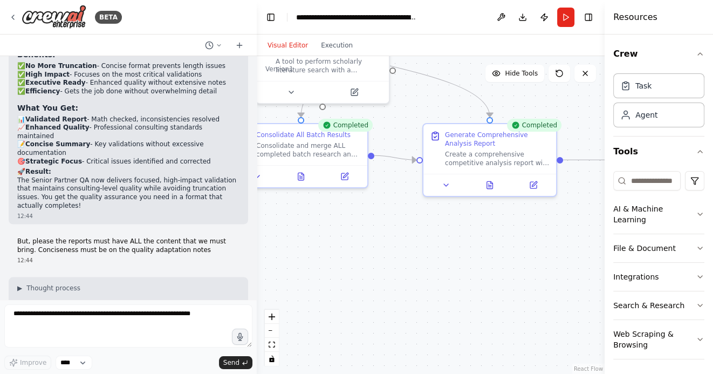
drag, startPoint x: 408, startPoint y: 246, endPoint x: 342, endPoint y: 244, distance: 65.8
click at [343, 244] on div ".deletable-edge-delete-btn { width: 20px; height: 20px; border: 0px solid #ffff…" at bounding box center [431, 215] width 348 height 318
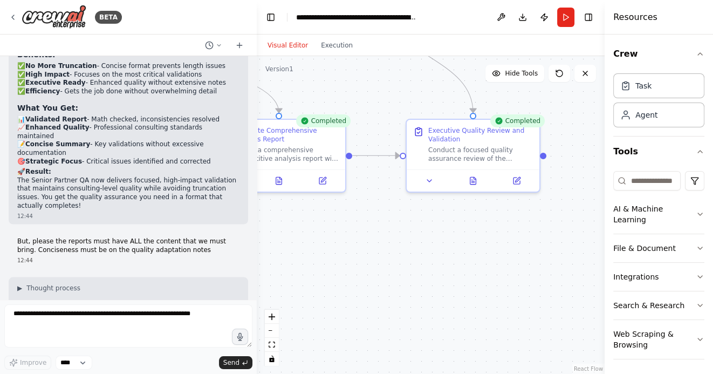
drag, startPoint x: 467, startPoint y: 252, endPoint x: 335, endPoint y: 243, distance: 132.4
click at [335, 243] on div ".deletable-edge-delete-btn { width: 20px; height: 20px; border: 0px solid #ffff…" at bounding box center [431, 215] width 348 height 318
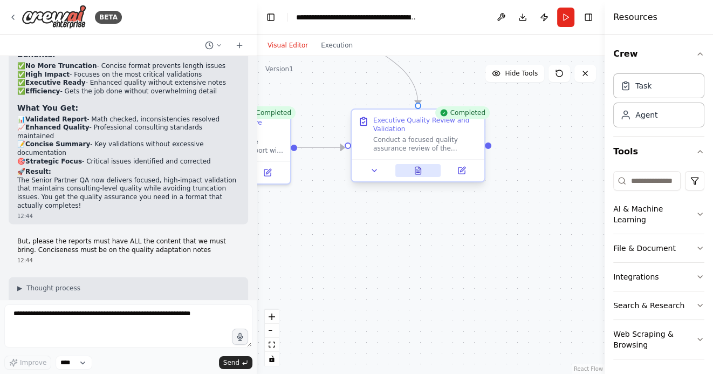
click at [415, 171] on icon at bounding box center [418, 170] width 6 height 7
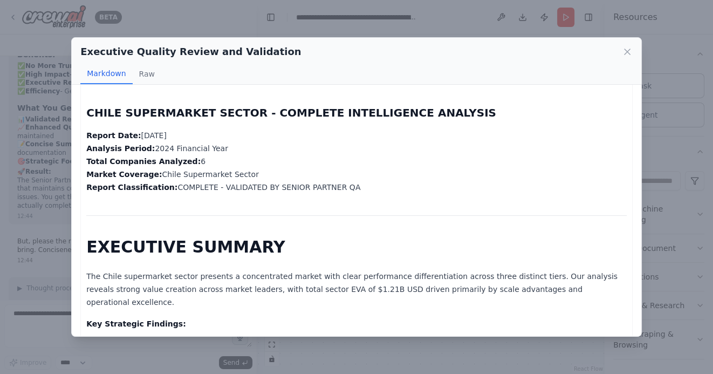
scroll to position [0, 0]
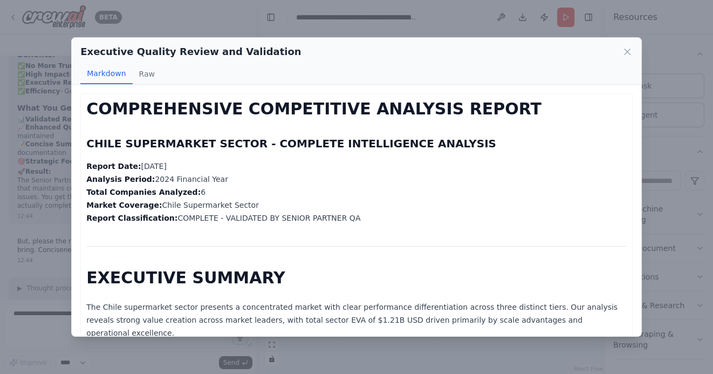
drag, startPoint x: 330, startPoint y: 319, endPoint x: 87, endPoint y: 111, distance: 320.0
copy div "COMPREHENSIVE COMPETITIVE ANALYSIS REPORT CHILE SUPERMARKET SECTOR - COMPLETE I…"
click at [625, 54] on icon at bounding box center [627, 51] width 11 height 11
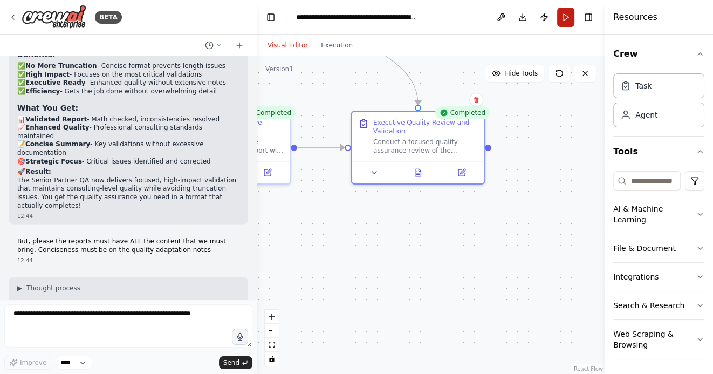
click at [569, 15] on button "Run" at bounding box center [565, 17] width 17 height 19
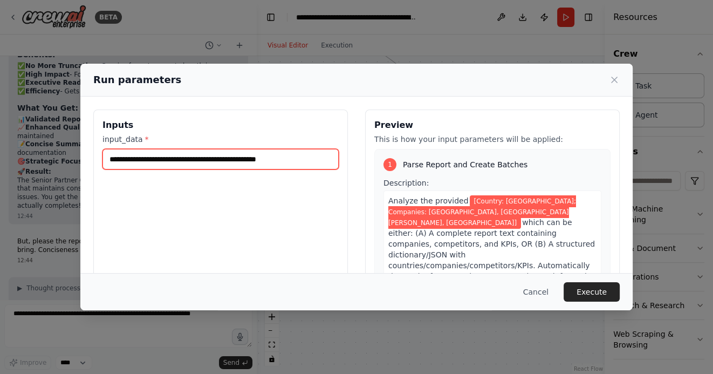
drag, startPoint x: 208, startPoint y: 156, endPoint x: 288, endPoint y: 158, distance: 80.3
click at [290, 160] on input "**********" at bounding box center [220, 159] width 236 height 20
drag, startPoint x: 300, startPoint y: 157, endPoint x: 211, endPoint y: 158, distance: 89.0
click at [211, 158] on input "**********" at bounding box center [220, 159] width 236 height 20
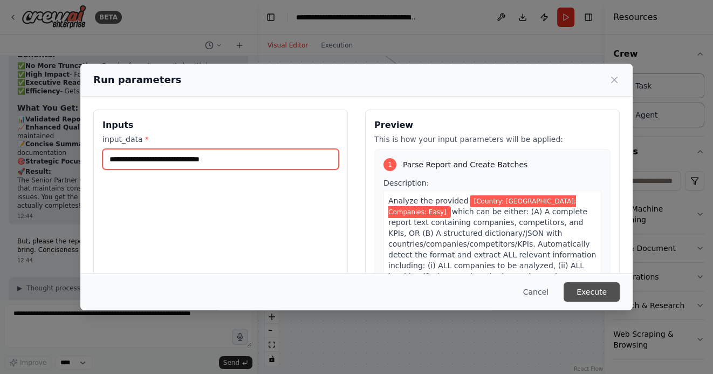
type input "**********"
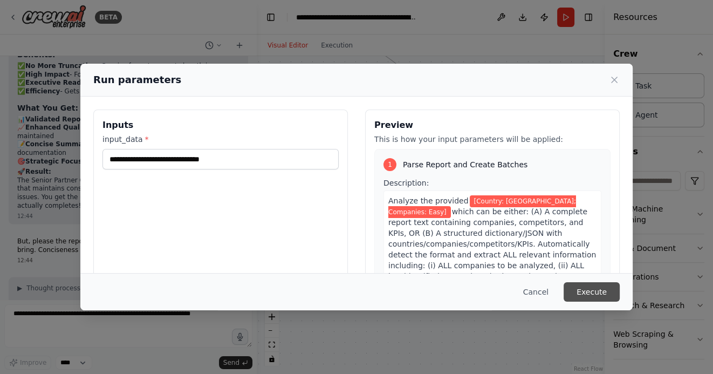
click at [596, 291] on button "Execute" at bounding box center [591, 291] width 56 height 19
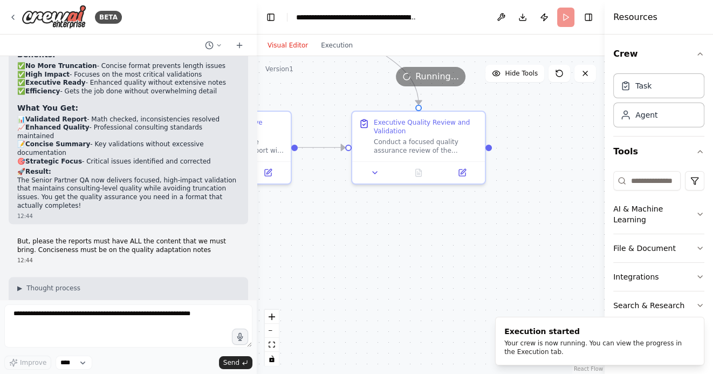
drag, startPoint x: 348, startPoint y: 257, endPoint x: 487, endPoint y: 263, distance: 139.8
click at [481, 263] on div ".deletable-edge-delete-btn { width: 20px; height: 20px; border: 0px solid #ffff…" at bounding box center [431, 215] width 348 height 318
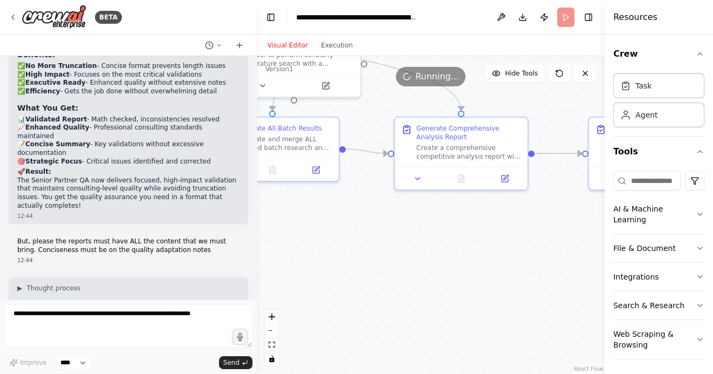
drag, startPoint x: 381, startPoint y: 278, endPoint x: 508, endPoint y: 278, distance: 126.7
click at [498, 278] on div ".deletable-edge-delete-btn { width: 20px; height: 20px; border: 0px solid #ffff…" at bounding box center [431, 215] width 348 height 318
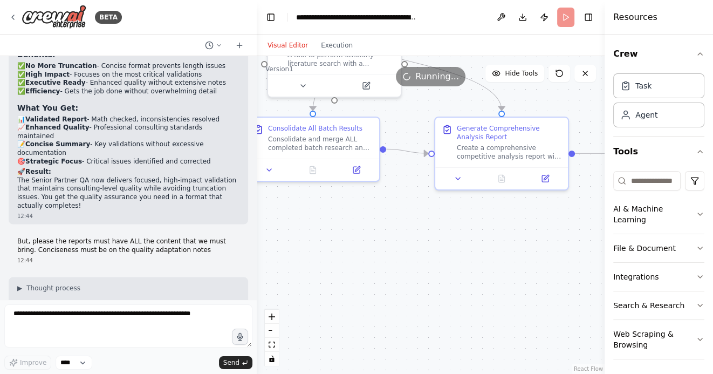
drag, startPoint x: 383, startPoint y: 271, endPoint x: 504, endPoint y: 271, distance: 120.2
click at [501, 271] on div ".deletable-edge-delete-btn { width: 20px; height: 20px; border: 0px solid #ffff…" at bounding box center [431, 215] width 348 height 318
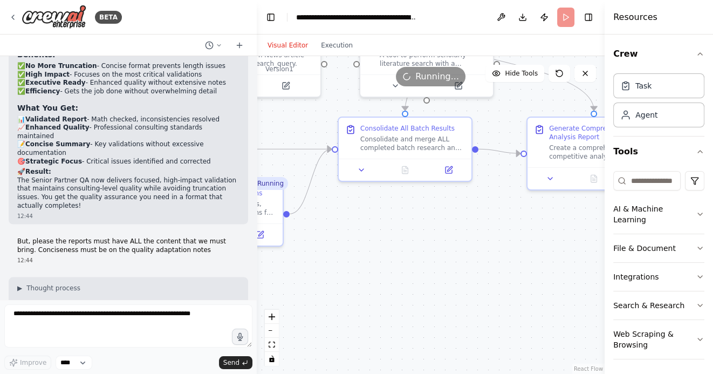
drag, startPoint x: 364, startPoint y: 267, endPoint x: 495, endPoint y: 270, distance: 131.0
click at [493, 270] on div ".deletable-edge-delete-btn { width: 20px; height: 20px; border: 0px solid #ffff…" at bounding box center [431, 215] width 348 height 318
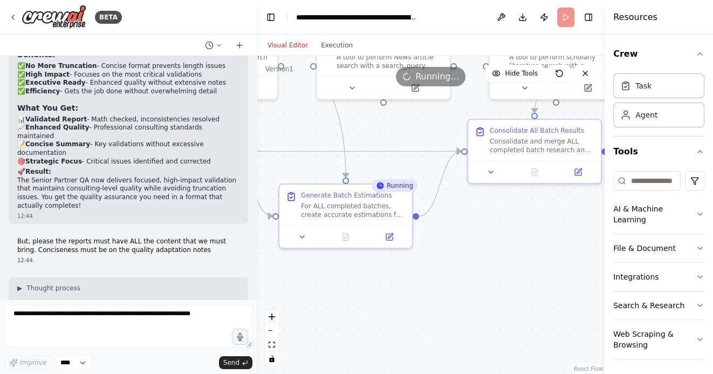
drag, startPoint x: 494, startPoint y: 276, endPoint x: 392, endPoint y: 272, distance: 102.0
click at [392, 272] on div ".deletable-edge-delete-btn { width: 20px; height: 20px; border: 0px solid #ffff…" at bounding box center [431, 215] width 348 height 318
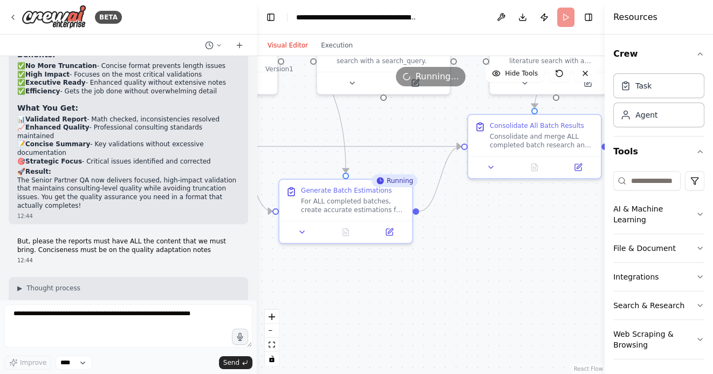
drag, startPoint x: 402, startPoint y: 286, endPoint x: 508, endPoint y: 285, distance: 105.7
click at [508, 285] on div ".deletable-edge-delete-btn { width: 20px; height: 20px; border: 0px solid #ffff…" at bounding box center [431, 215] width 348 height 318
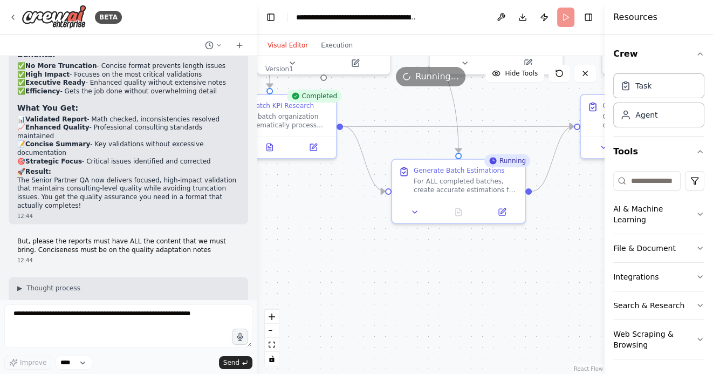
drag, startPoint x: 422, startPoint y: 319, endPoint x: 528, endPoint y: 298, distance: 108.7
click at [528, 298] on div ".deletable-edge-delete-btn { width: 20px; height: 20px; border: 0px solid #ffff…" at bounding box center [431, 215] width 348 height 318
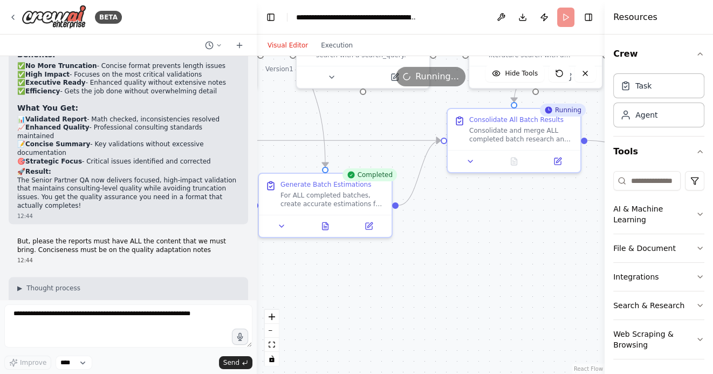
drag, startPoint x: 520, startPoint y: 294, endPoint x: 363, endPoint y: 310, distance: 157.7
click at [368, 310] on div ".deletable-edge-delete-btn { width: 20px; height: 20px; border: 0px solid #ffff…" at bounding box center [431, 215] width 348 height 318
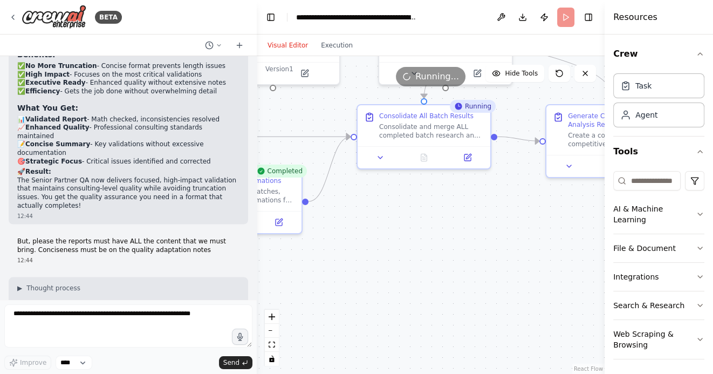
drag, startPoint x: 473, startPoint y: 286, endPoint x: 349, endPoint y: 280, distance: 123.6
click at [349, 281] on div ".deletable-edge-delete-btn { width: 20px; height: 20px; border: 0px solid #ffff…" at bounding box center [431, 215] width 348 height 318
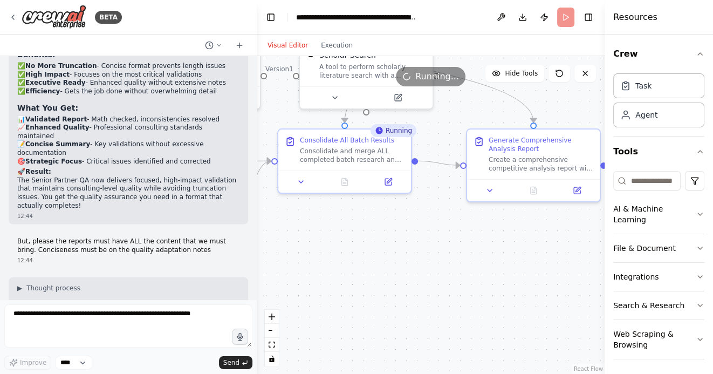
drag, startPoint x: 445, startPoint y: 281, endPoint x: 419, endPoint y: 306, distance: 35.1
click at [419, 306] on div ".deletable-edge-delete-btn { width: 20px; height: 20px; border: 0px solid #ffff…" at bounding box center [431, 215] width 348 height 318
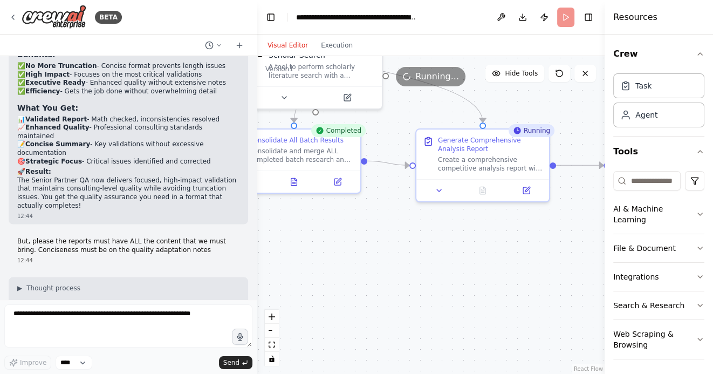
drag, startPoint x: 487, startPoint y: 277, endPoint x: 431, endPoint y: 278, distance: 56.1
click at [432, 277] on div ".deletable-edge-delete-btn { width: 20px; height: 20px; border: 0px solid #ffff…" at bounding box center [431, 215] width 348 height 318
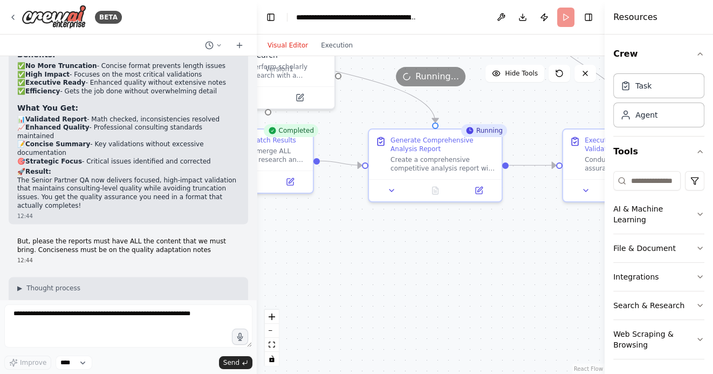
drag, startPoint x: 479, startPoint y: 278, endPoint x: 390, endPoint y: 277, distance: 89.0
click at [391, 277] on div ".deletable-edge-delete-btn { width: 20px; height: 20px; border: 0px solid #ffff…" at bounding box center [431, 215] width 348 height 318
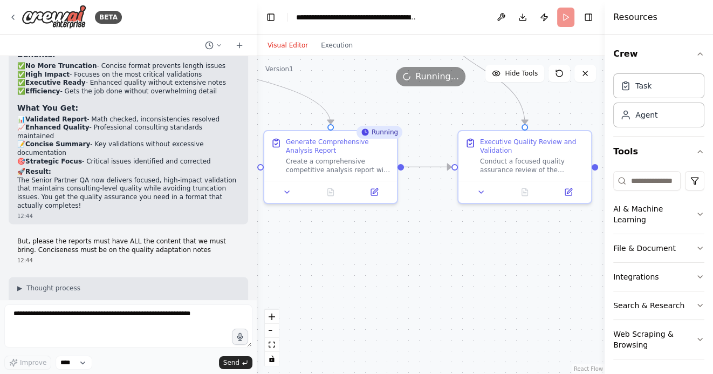
drag, startPoint x: 516, startPoint y: 291, endPoint x: 457, endPoint y: 293, distance: 59.4
click at [457, 293] on div ".deletable-edge-delete-btn { width: 20px; height: 20px; border: 0px solid #ffff…" at bounding box center [431, 215] width 348 height 318
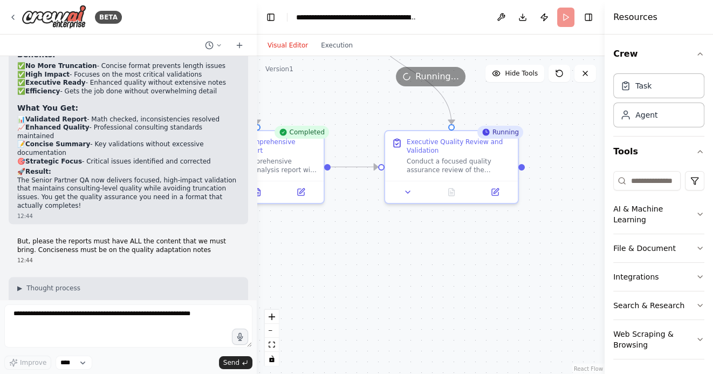
drag, startPoint x: 520, startPoint y: 293, endPoint x: 448, endPoint y: 293, distance: 72.2
click at [448, 293] on div ".deletable-edge-delete-btn { width: 20px; height: 20px; border: 0px solid #ffff…" at bounding box center [431, 215] width 348 height 318
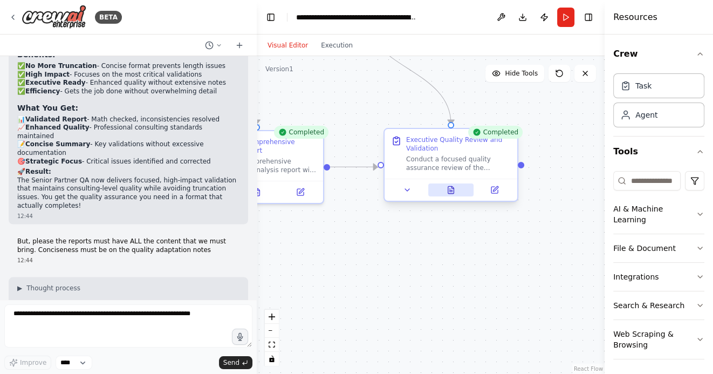
click at [456, 188] on button at bounding box center [451, 189] width 46 height 13
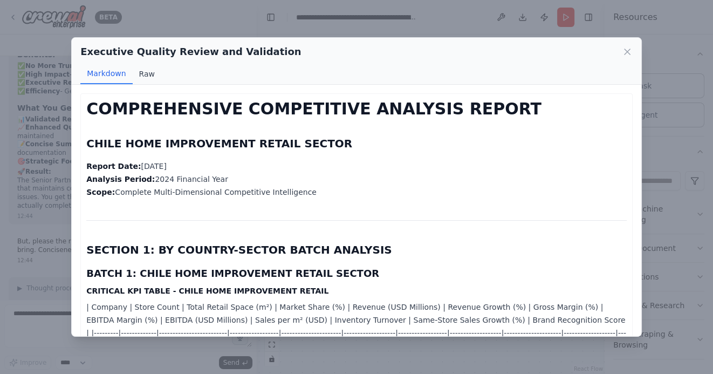
click at [141, 75] on button "Raw" at bounding box center [147, 74] width 29 height 20
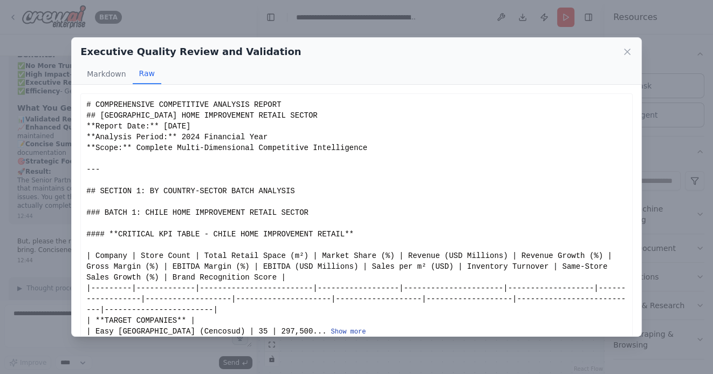
click at [331, 329] on button "Show more" at bounding box center [348, 331] width 35 height 9
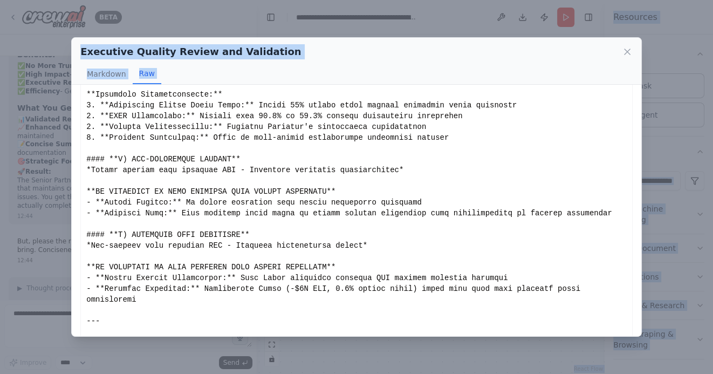
scroll to position [2495, 0]
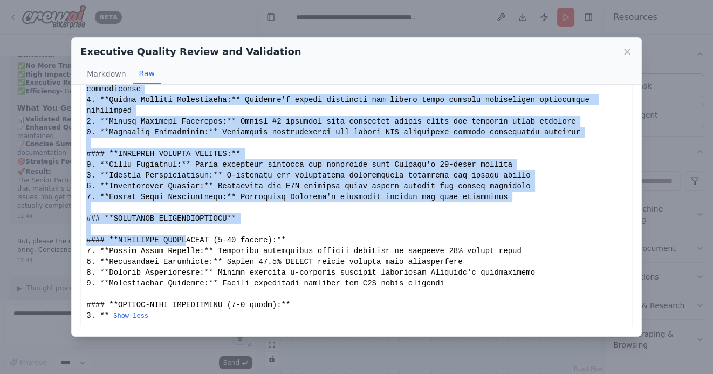
drag, startPoint x: 87, startPoint y: 105, endPoint x: 189, endPoint y: 242, distance: 170.7
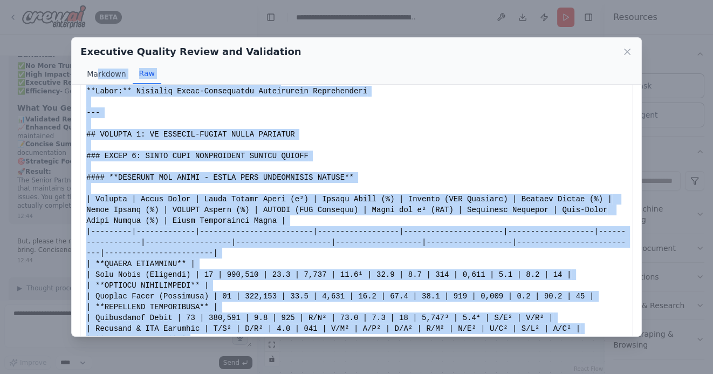
scroll to position [0, 0]
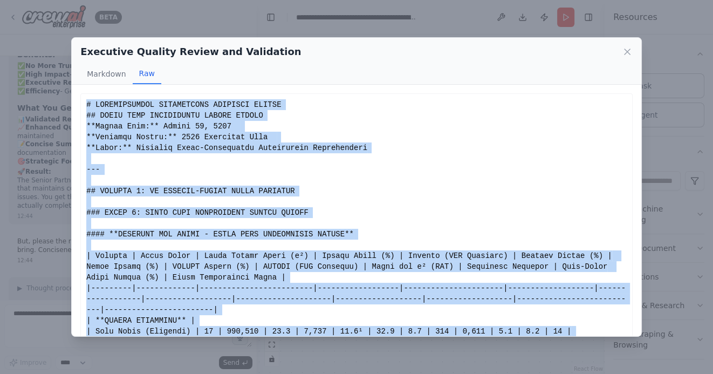
drag, startPoint x: 103, startPoint y: 206, endPoint x: 86, endPoint y: 107, distance: 100.7
copy div "# LOREMIPSUMDOL SITAMETCONS ADIPISCI ELITSE ## DOEIU TEMP INCIDIDUNTU LABORE ET…"
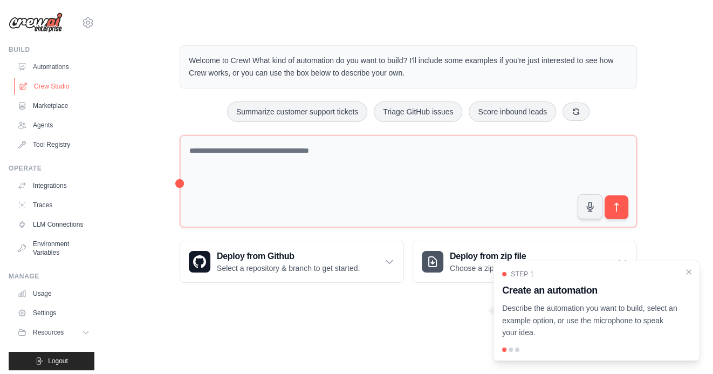
click at [56, 85] on link "Crew Studio" at bounding box center [54, 86] width 81 height 17
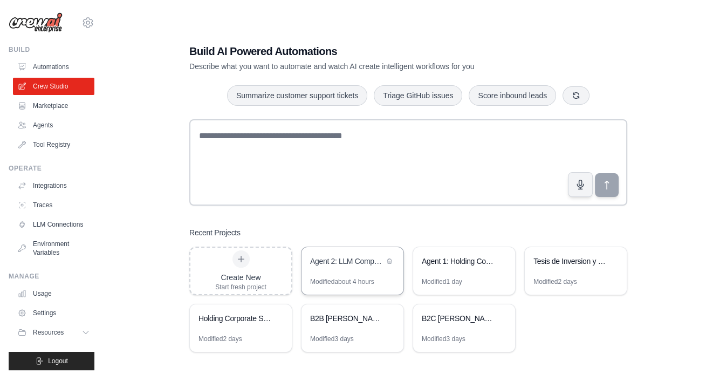
click at [350, 270] on div "Agent 2: LLM Competitive Intelligence Automation" at bounding box center [352, 262] width 102 height 30
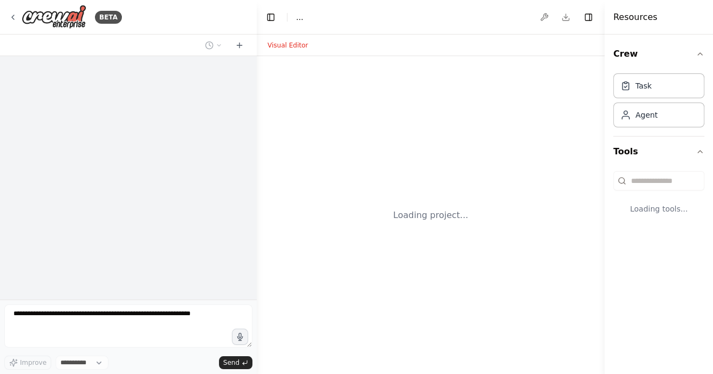
select select "****"
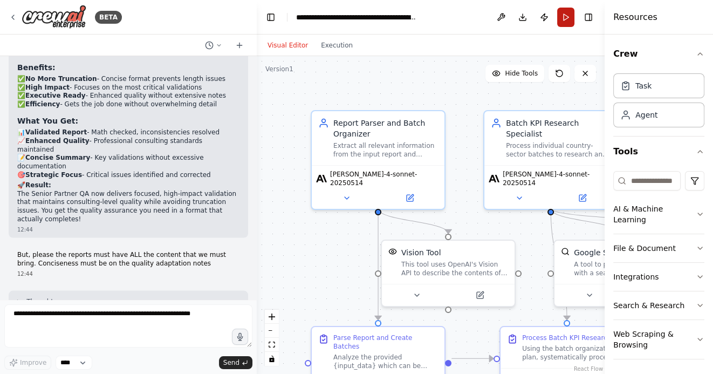
click at [566, 15] on button "Run" at bounding box center [565, 17] width 17 height 19
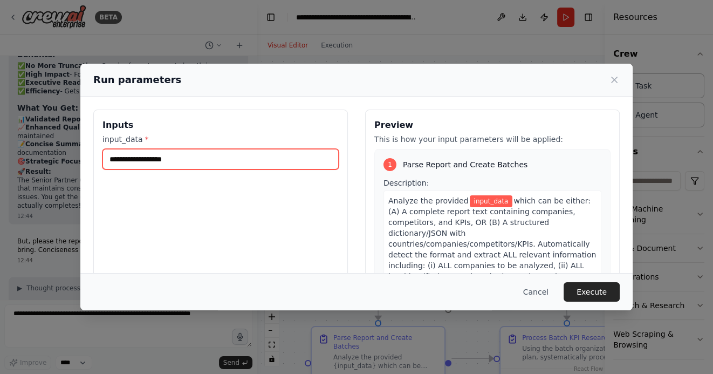
click at [184, 156] on input "input_data *" at bounding box center [220, 159] width 236 height 20
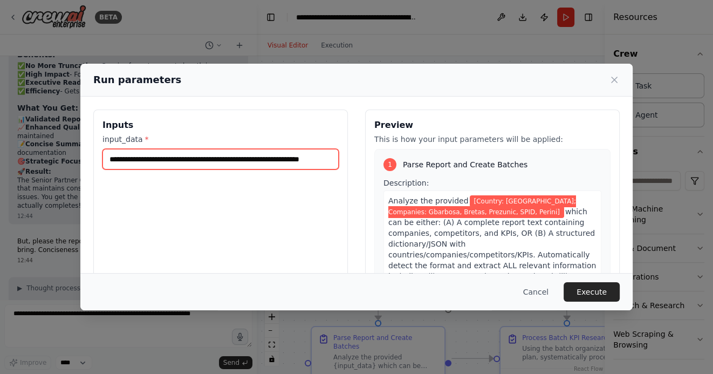
scroll to position [0, 21]
type input "**********"
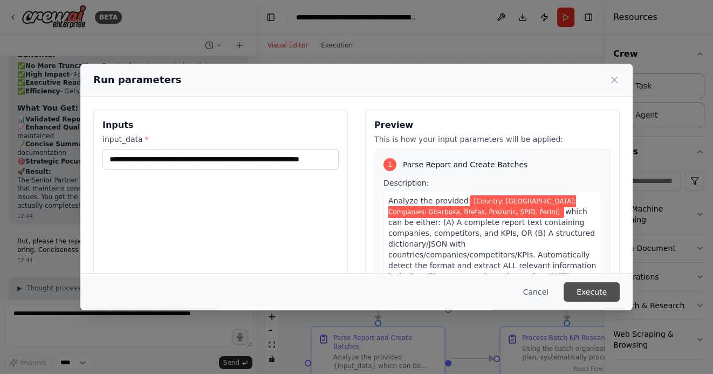
click at [597, 292] on button "Execute" at bounding box center [591, 291] width 56 height 19
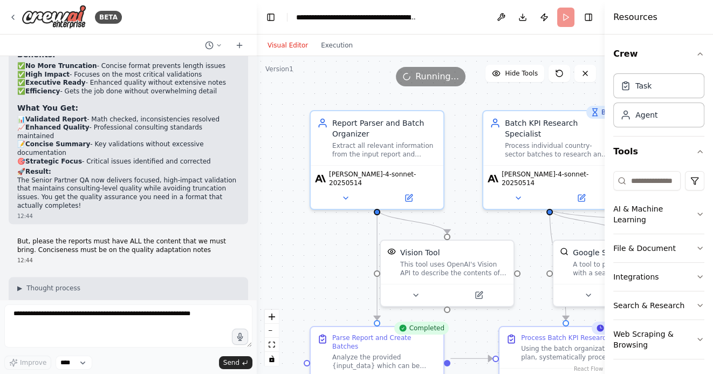
drag, startPoint x: 342, startPoint y: 273, endPoint x: 272, endPoint y: 253, distance: 72.2
click at [272, 253] on div ".deletable-edge-delete-btn { width: 20px; height: 20px; border: 0px solid #ffff…" at bounding box center [431, 215] width 348 height 318
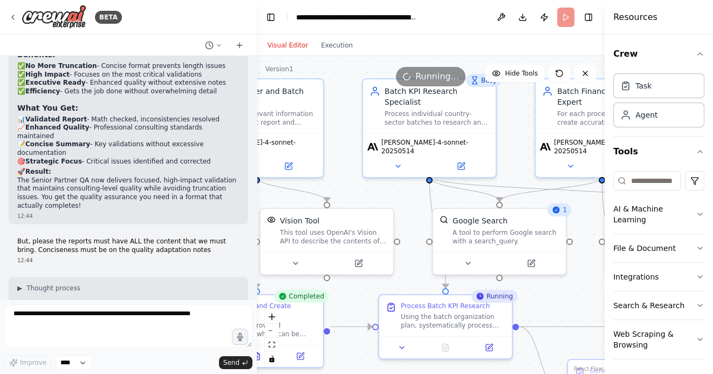
drag, startPoint x: 458, startPoint y: 229, endPoint x: 387, endPoint y: 202, distance: 76.8
click at [387, 202] on div ".deletable-edge-delete-btn { width: 20px; height: 20px; border: 0px solid #ffff…" at bounding box center [431, 215] width 348 height 318
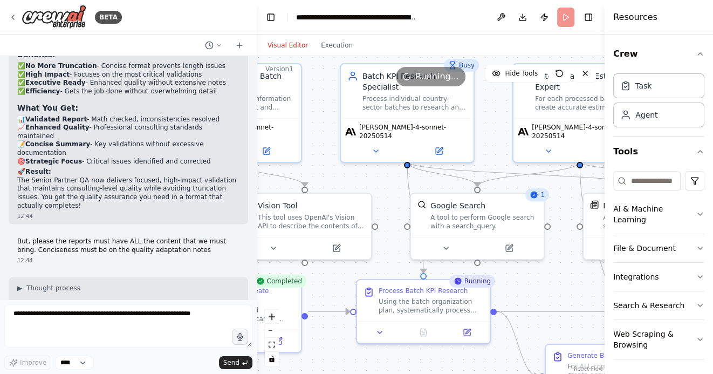
drag, startPoint x: 556, startPoint y: 287, endPoint x: 447, endPoint y: 253, distance: 113.9
click at [447, 253] on div ".deletable-edge-delete-btn { width: 20px; height: 20px; border: 0px solid #ffff…" at bounding box center [431, 215] width 348 height 318
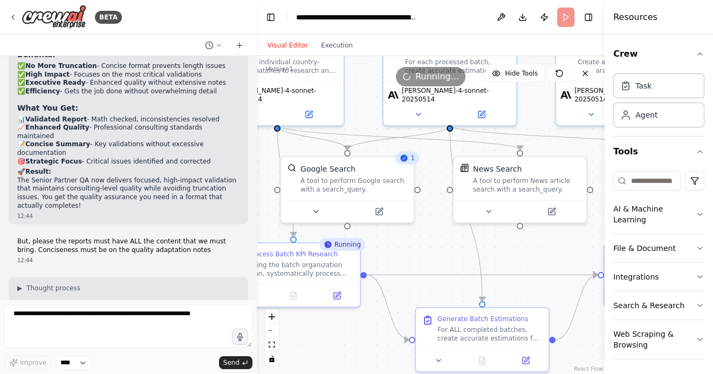
drag, startPoint x: 557, startPoint y: 263, endPoint x: 477, endPoint y: 251, distance: 80.7
click at [477, 251] on div ".deletable-edge-delete-btn { width: 20px; height: 20px; border: 0px solid #ffff…" at bounding box center [431, 215] width 348 height 318
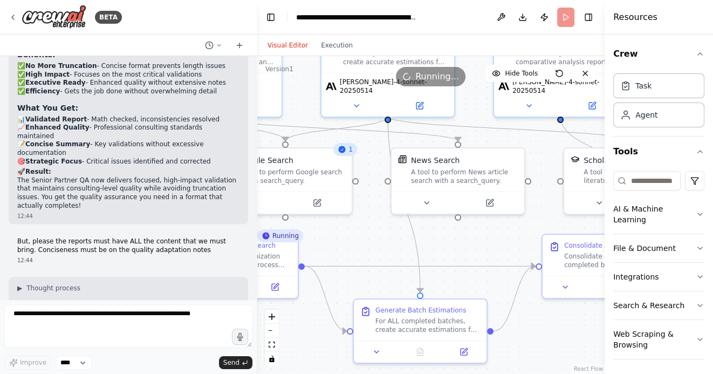
drag, startPoint x: 535, startPoint y: 233, endPoint x: 459, endPoint y: 225, distance: 77.0
click at [459, 225] on div ".deletable-edge-delete-btn { width: 20px; height: 20px; border: 0px solid #ffff…" at bounding box center [431, 215] width 348 height 318
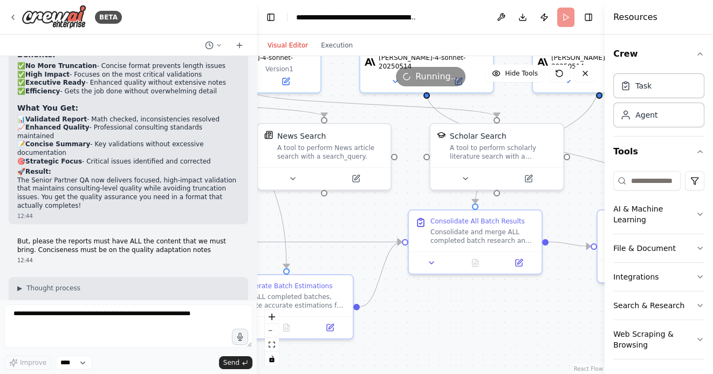
drag, startPoint x: 508, startPoint y: 332, endPoint x: 435, endPoint y: 312, distance: 76.5
click at [435, 312] on div ".deletable-edge-delete-btn { width: 20px; height: 20px; border: 0px solid #ffff…" at bounding box center [431, 215] width 348 height 318
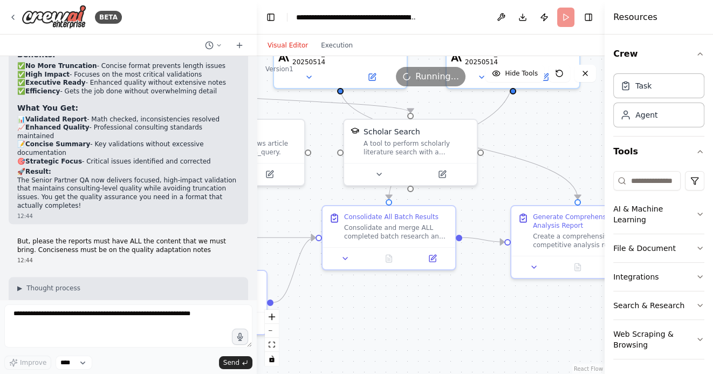
drag, startPoint x: 523, startPoint y: 310, endPoint x: 419, endPoint y: 310, distance: 104.1
click at [419, 310] on div ".deletable-edge-delete-btn { width: 20px; height: 20px; border: 0px solid #ffff…" at bounding box center [431, 215] width 348 height 318
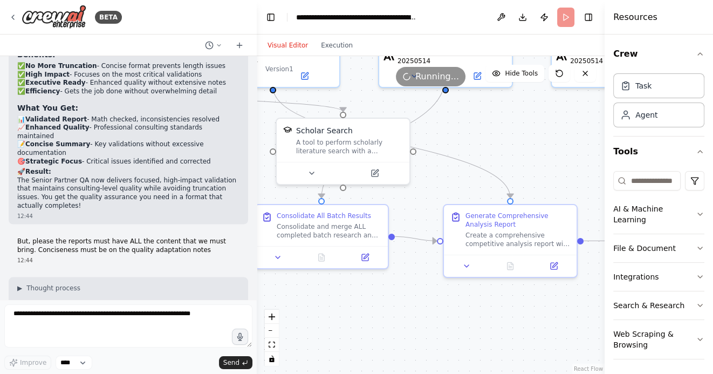
drag, startPoint x: 513, startPoint y: 313, endPoint x: 438, endPoint y: 309, distance: 74.5
click at [438, 309] on div ".deletable-edge-delete-btn { width: 20px; height: 20px; border: 0px solid #ffff…" at bounding box center [431, 215] width 348 height 318
